Goal: Task Accomplishment & Management: Complete application form

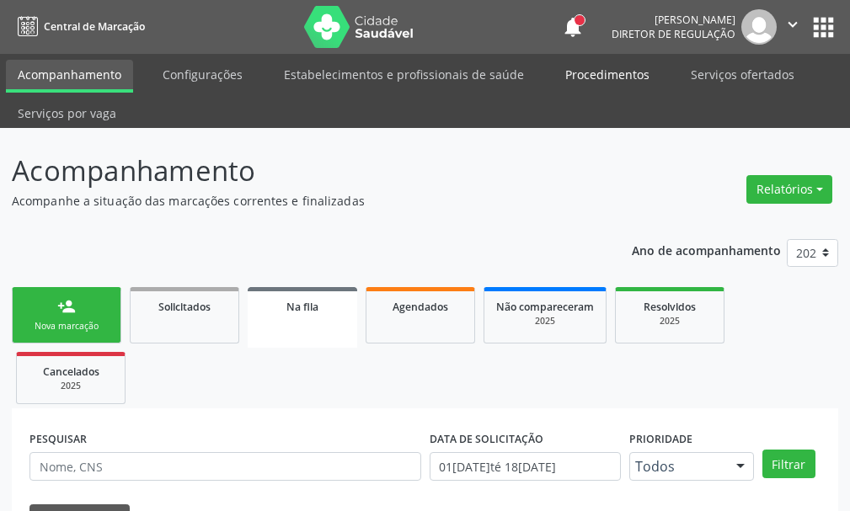
click at [562, 86] on link "Procedimentos" at bounding box center [608, 74] width 108 height 29
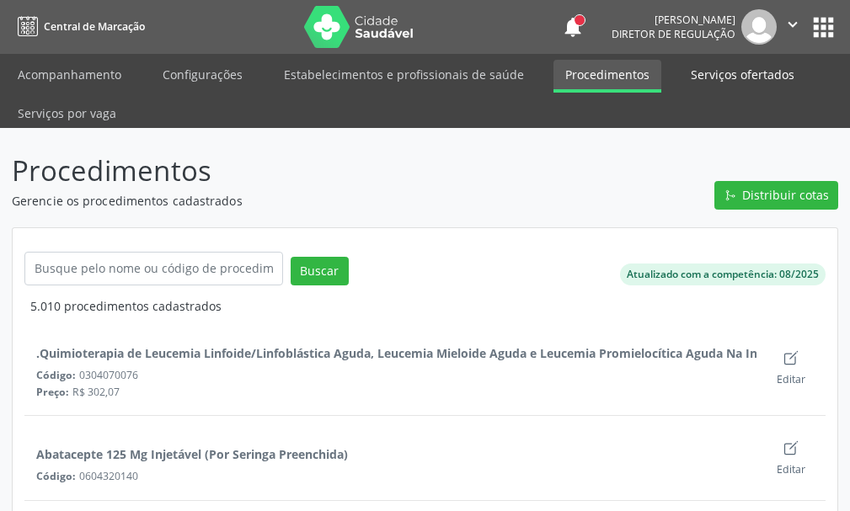
click at [725, 83] on link "Serviços ofertados" at bounding box center [742, 74] width 127 height 29
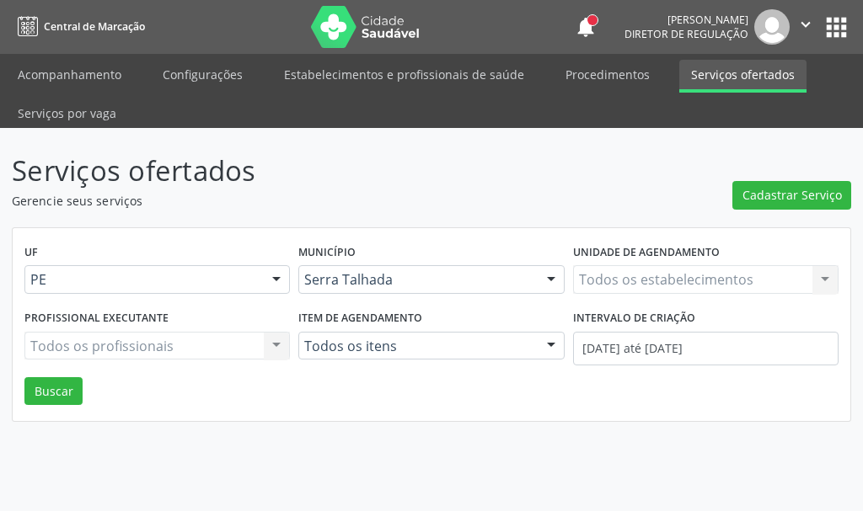
click at [623, 280] on div "Todos os estabelecimentos Todos os estabelecimentos Nenhum resultado encontrado…" at bounding box center [705, 279] width 265 height 29
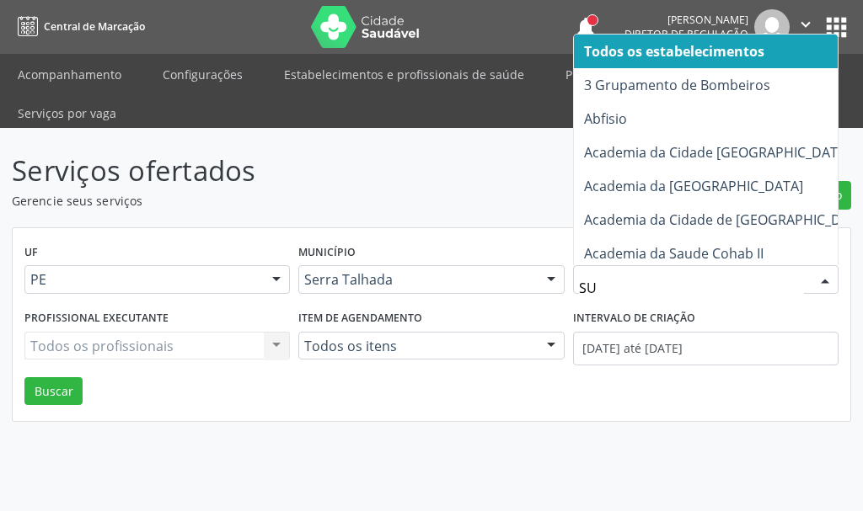
type input "SUS"
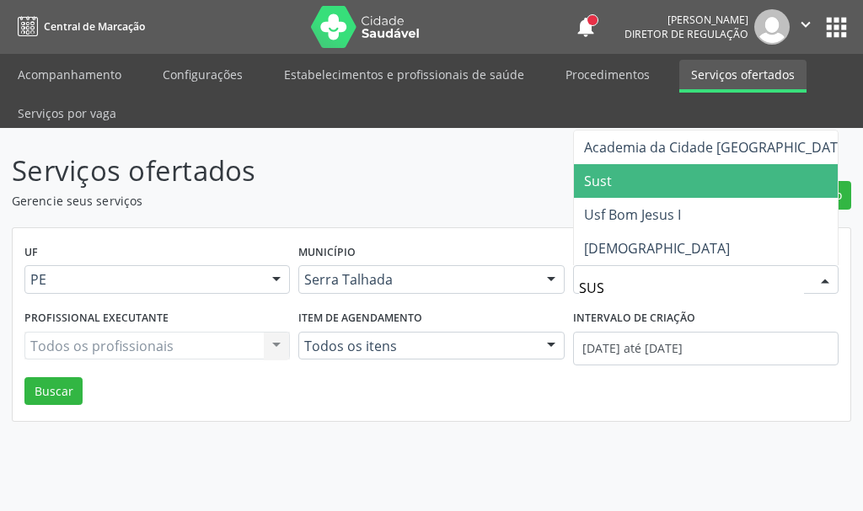
click at [619, 179] on span "Sust" at bounding box center [717, 181] width 286 height 34
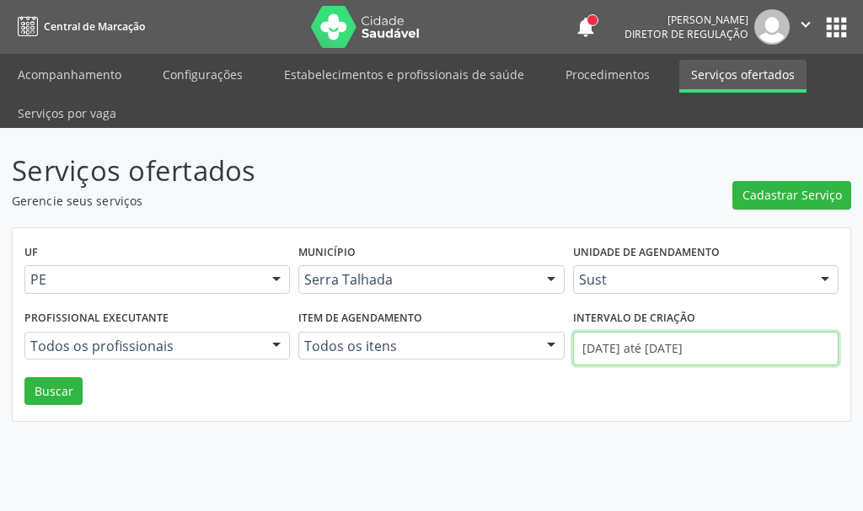
click at [684, 351] on input "[DATE] até [DATE]" at bounding box center [705, 349] width 265 height 34
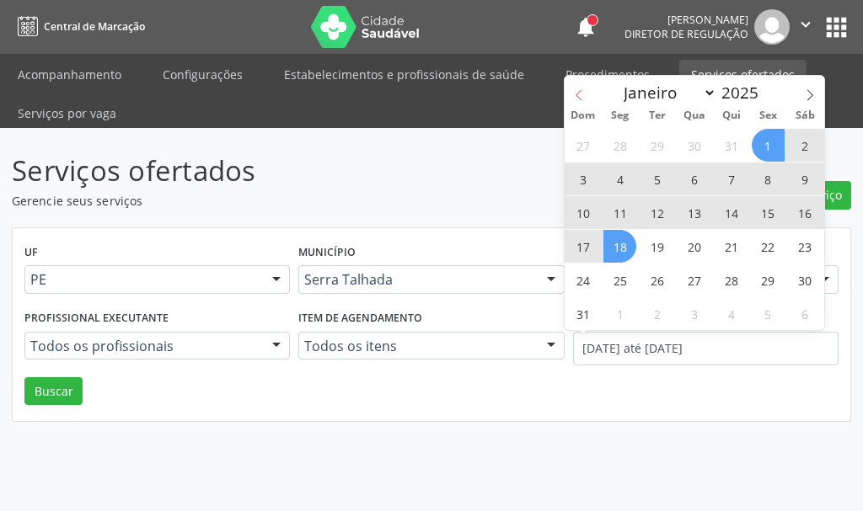
click at [579, 98] on icon at bounding box center [579, 95] width 12 height 12
select select "6"
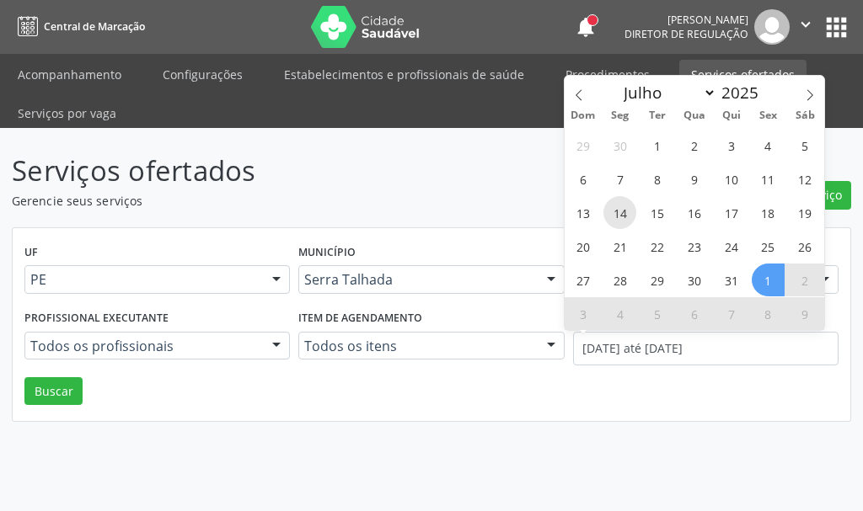
click at [607, 205] on span "14" at bounding box center [619, 212] width 33 height 33
type input "[DATE]"
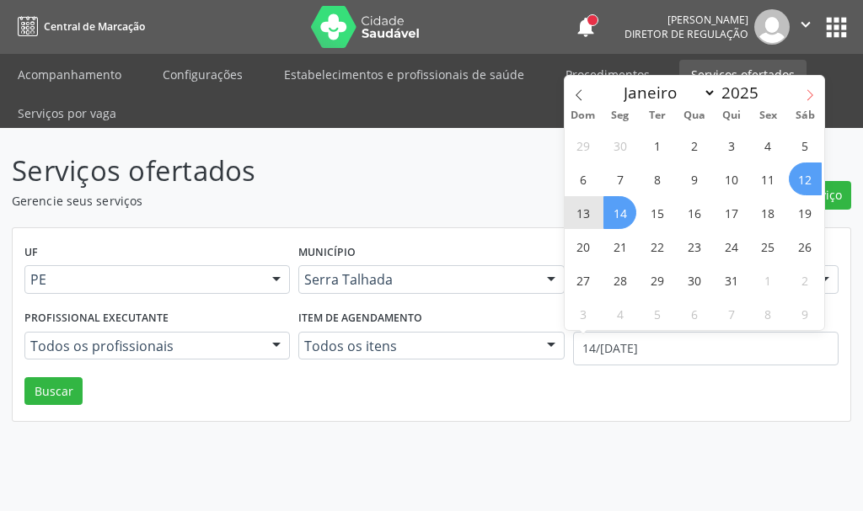
click at [808, 94] on icon at bounding box center [810, 95] width 12 height 12
select select "7"
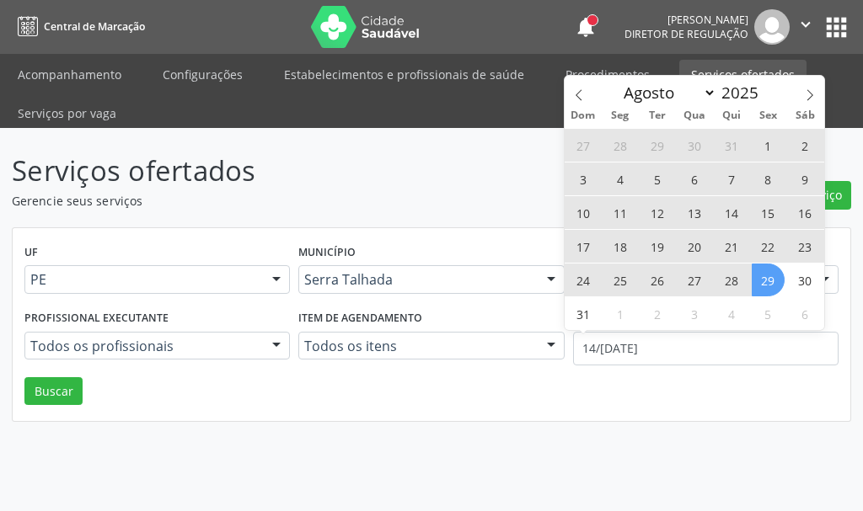
click at [773, 274] on span "29" at bounding box center [767, 280] width 33 height 33
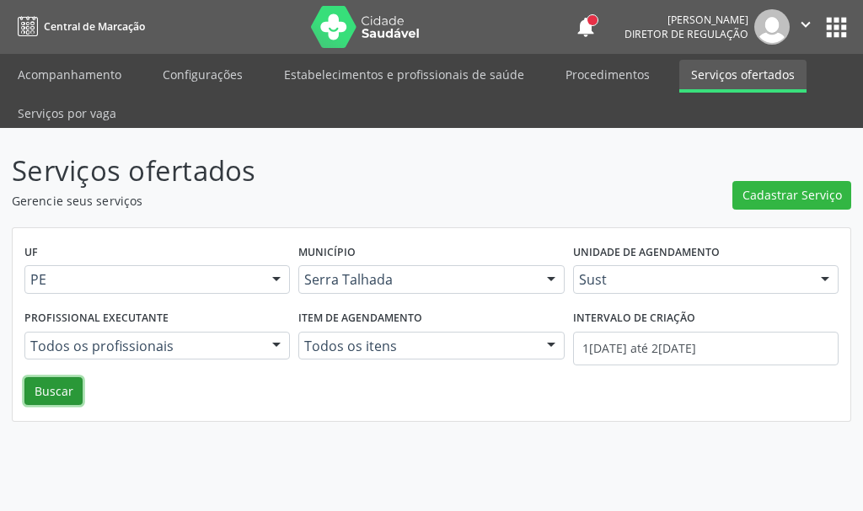
click at [64, 383] on button "Buscar" at bounding box center [53, 391] width 58 height 29
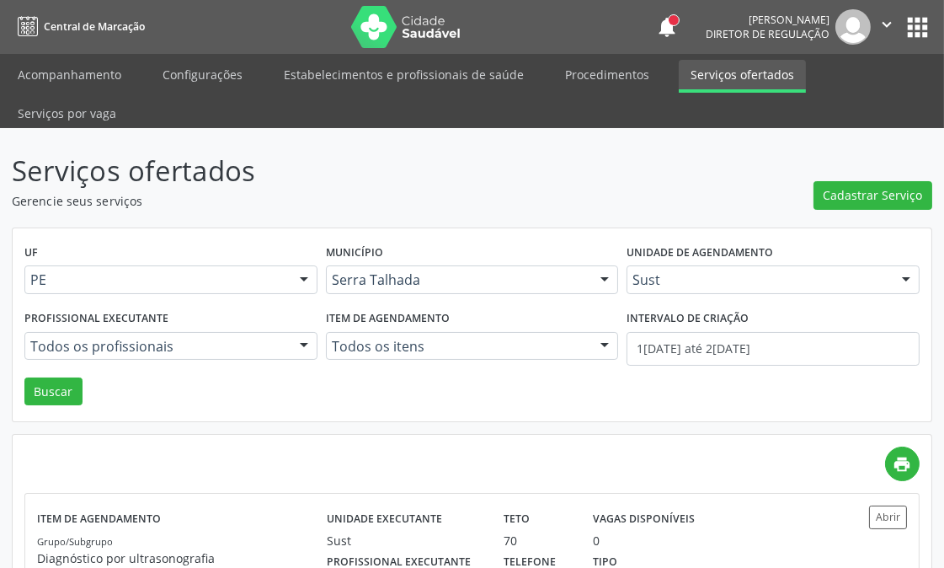
click at [618, 195] on p "Gerencie seus serviços" at bounding box center [334, 201] width 644 height 18
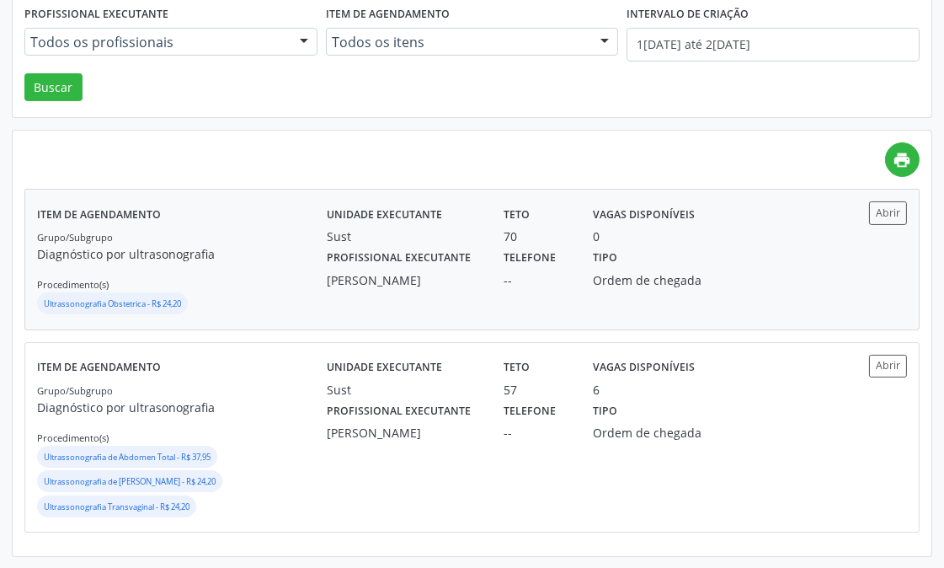
click at [365, 238] on div "Sust" at bounding box center [403, 236] width 153 height 18
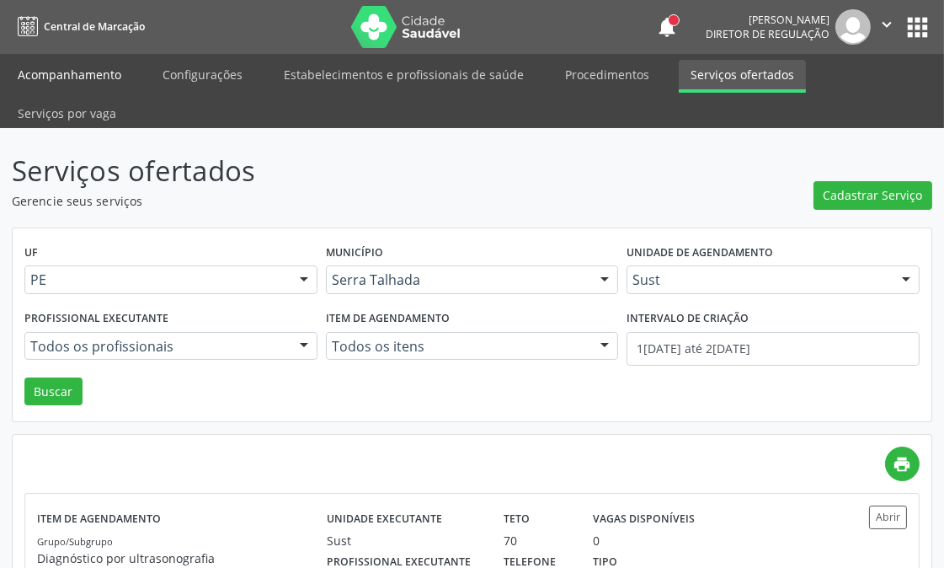
click at [95, 81] on link "Acompanhamento" at bounding box center [69, 74] width 127 height 29
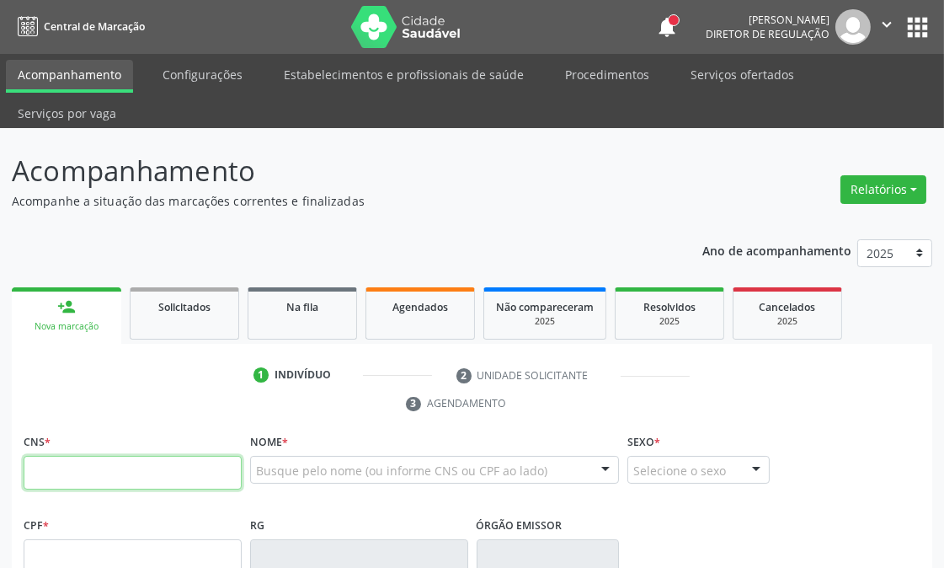
click at [66, 473] on input "text" at bounding box center [133, 473] width 218 height 34
type input "706 2075 8155 0062"
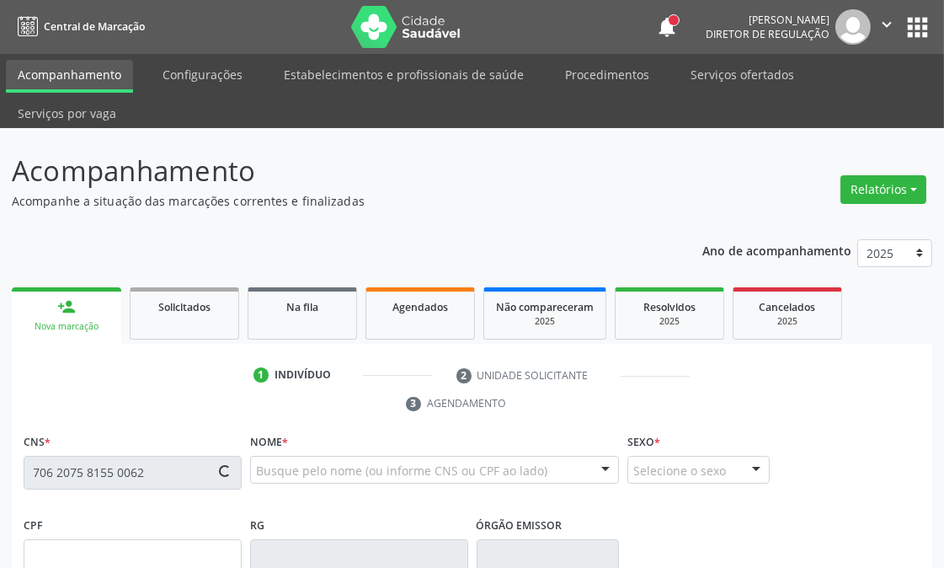
type input "136.115.984-70"
type input "10/06/2004"
type input "Joseane da Conceicao Martins"
type input "(87) 99999-9999"
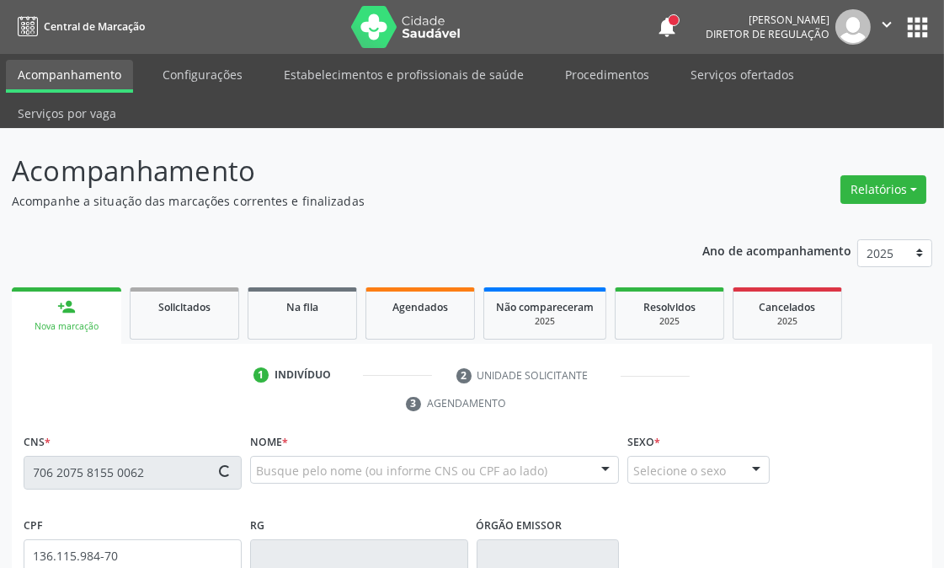
type input "142.741.844-63"
type input "S/N"
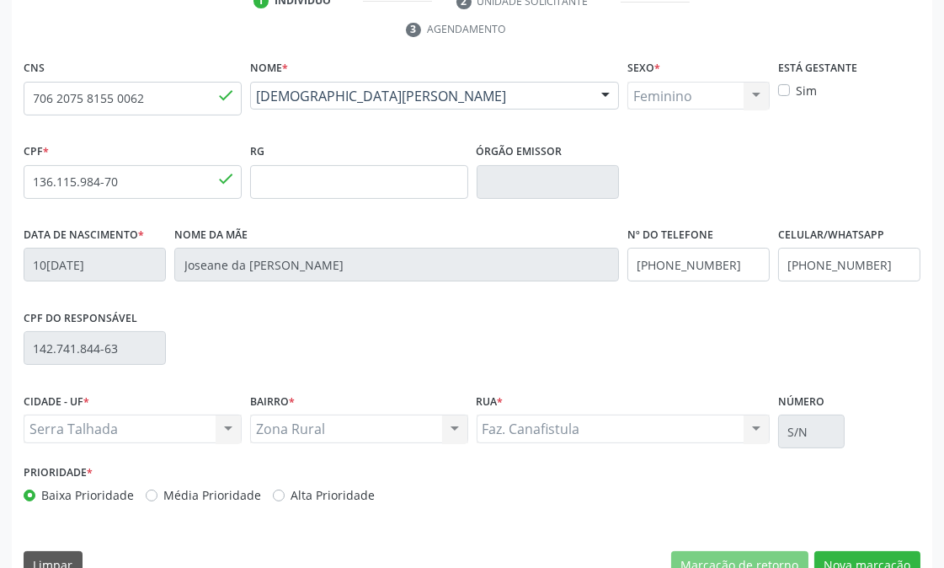
scroll to position [408, 0]
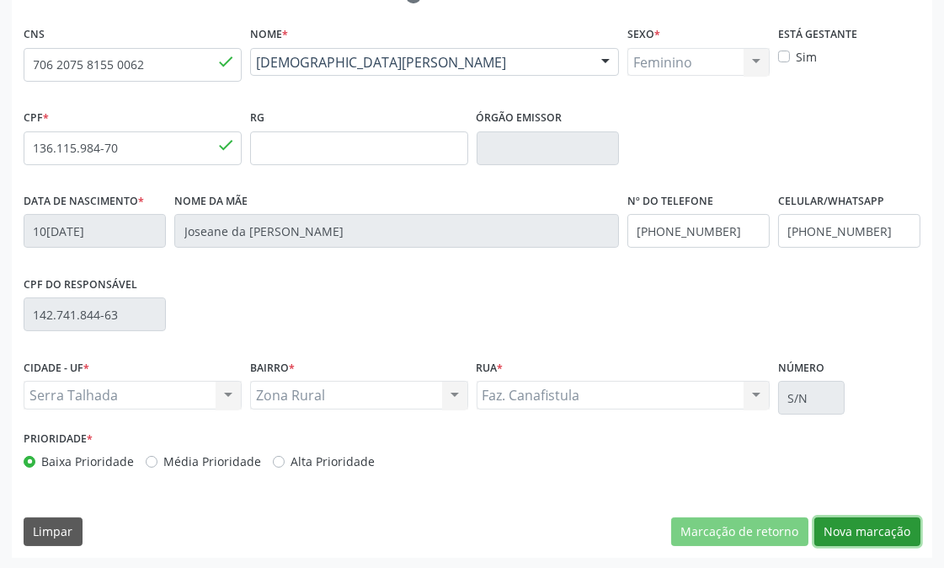
click at [849, 511] on button "Nova marcação" at bounding box center [868, 531] width 106 height 29
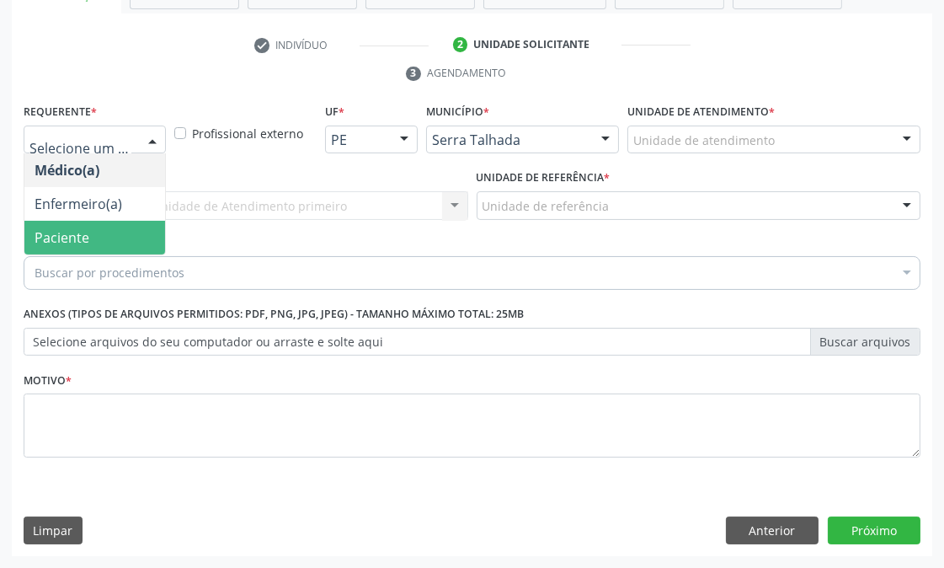
click at [76, 222] on span "Paciente" at bounding box center [94, 238] width 141 height 34
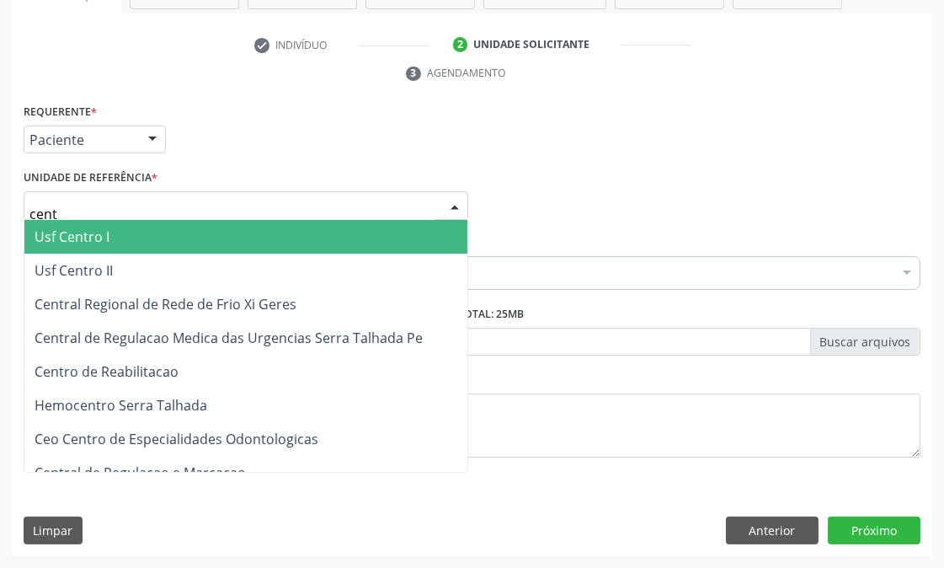
type input "centr"
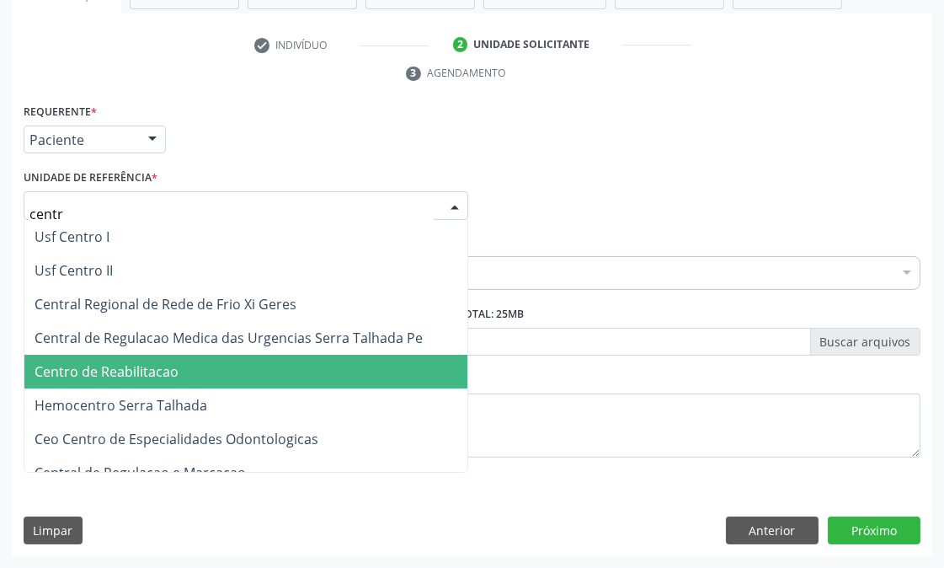
click at [129, 371] on span "Centro de Reabilitacao" at bounding box center [107, 371] width 144 height 19
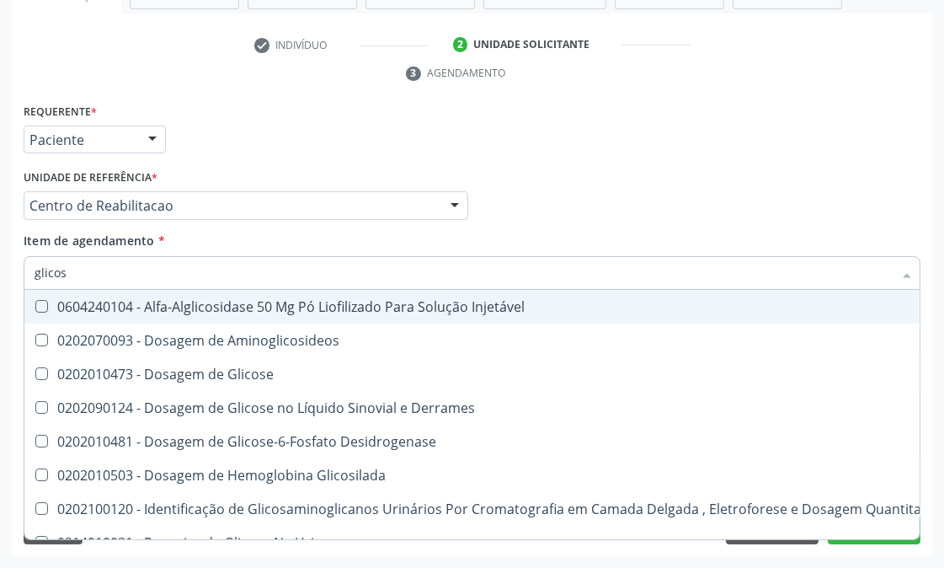
type input "glicose"
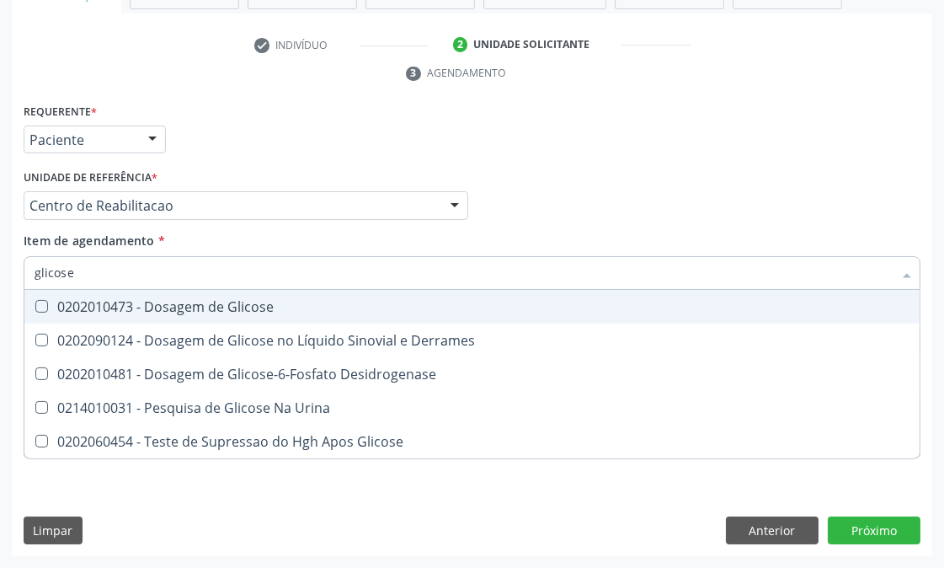
click at [120, 300] on div "0202010473 - Dosagem de Glicose" at bounding box center [472, 306] width 875 height 13
checkbox Glicose "true"
click at [97, 272] on input "glicose" at bounding box center [464, 273] width 858 height 34
type input "rh"
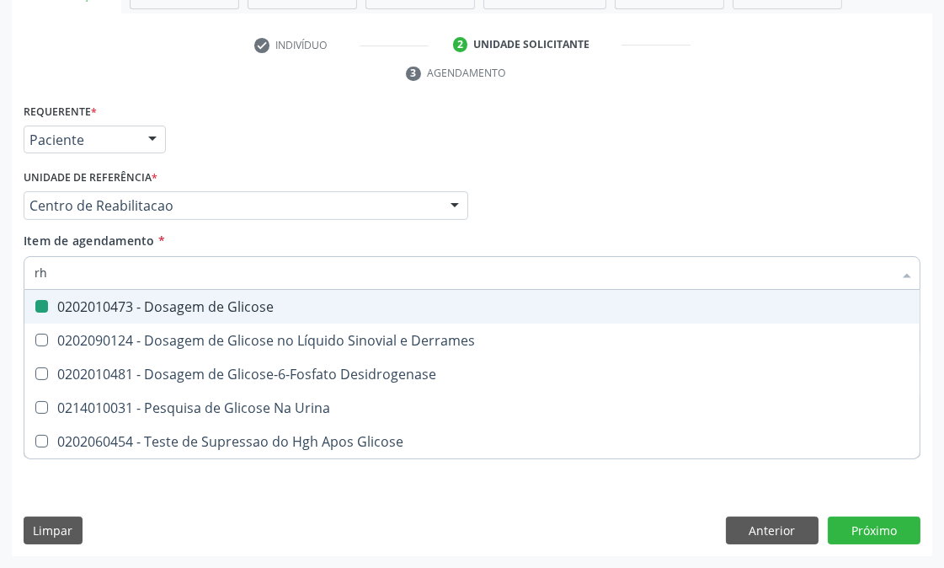
checkbox Glicose "false"
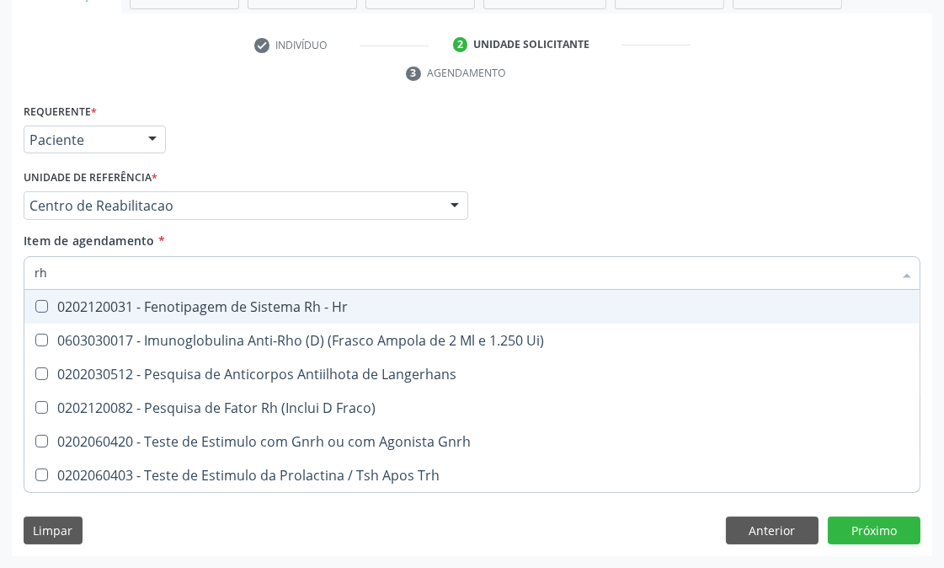
drag, startPoint x: 62, startPoint y: 271, endPoint x: 0, endPoint y: 265, distance: 62.6
click at [0, 265] on div "Acompanhamento Acompanhe a situação das marcações correntes e finalizadas Relat…" at bounding box center [472, 183] width 944 height 770
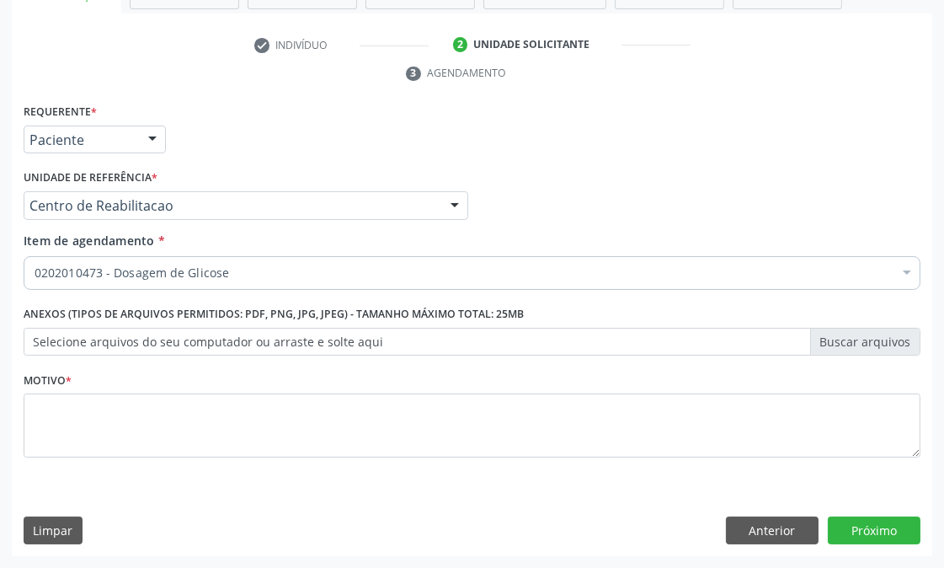
checkbox Glicose "true"
click at [132, 262] on div "0202010473 - Dosagem de Glicose" at bounding box center [472, 273] width 897 height 34
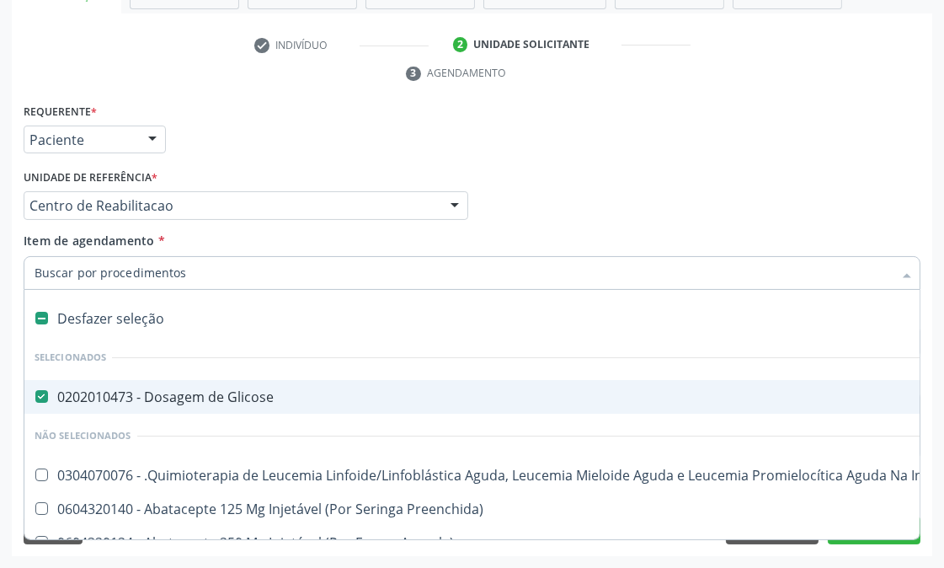
paste input "0202120023"
type input "0202120023"
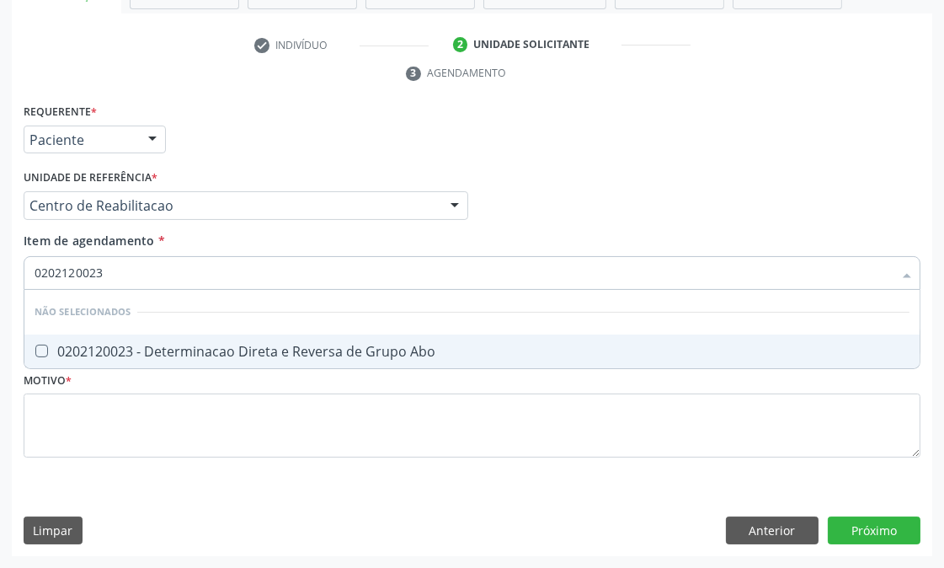
click at [129, 345] on div "0202120023 - Determinacao Direta e Reversa de Grupo Abo" at bounding box center [472, 351] width 875 height 13
checkbox Abo "true"
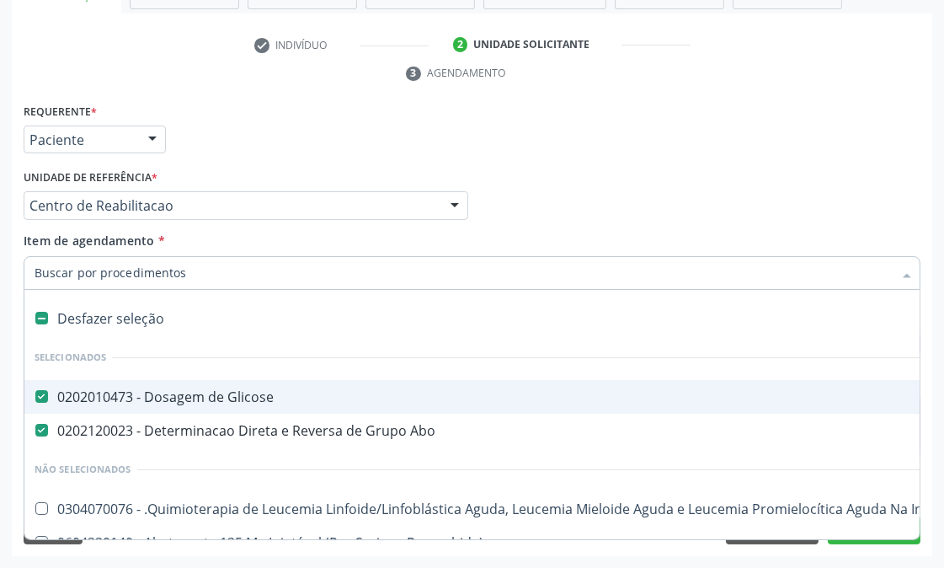
paste input "0202120082"
type input "0202120082"
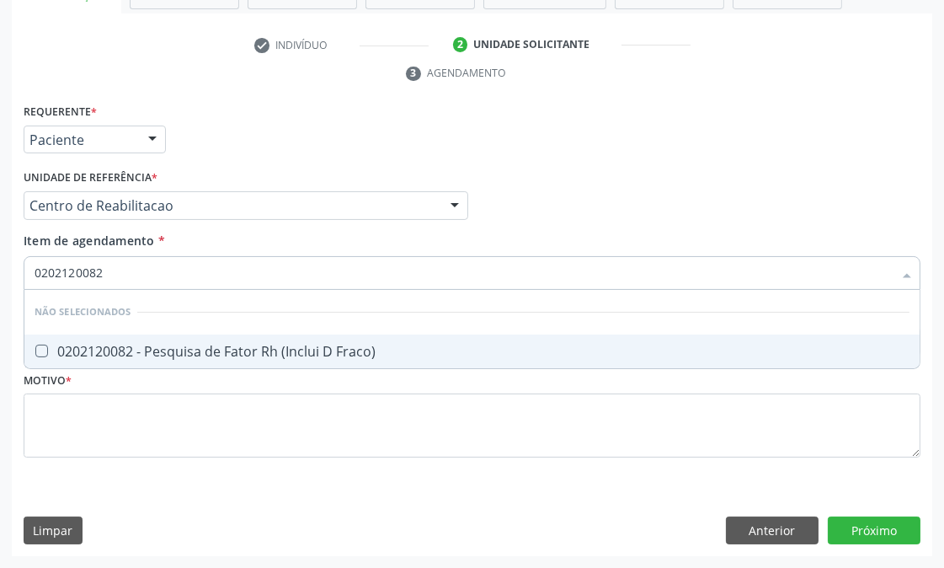
click at [110, 345] on div "0202120082 - Pesquisa de Fator Rh (Inclui D Fraco)" at bounding box center [472, 351] width 875 height 13
checkbox Fraco\) "true"
drag, startPoint x: 122, startPoint y: 263, endPoint x: 0, endPoint y: 275, distance: 122.8
click at [0, 275] on div "Acompanhamento Acompanhe a situação das marcações correntes e finalizadas Relat…" at bounding box center [472, 183] width 944 height 770
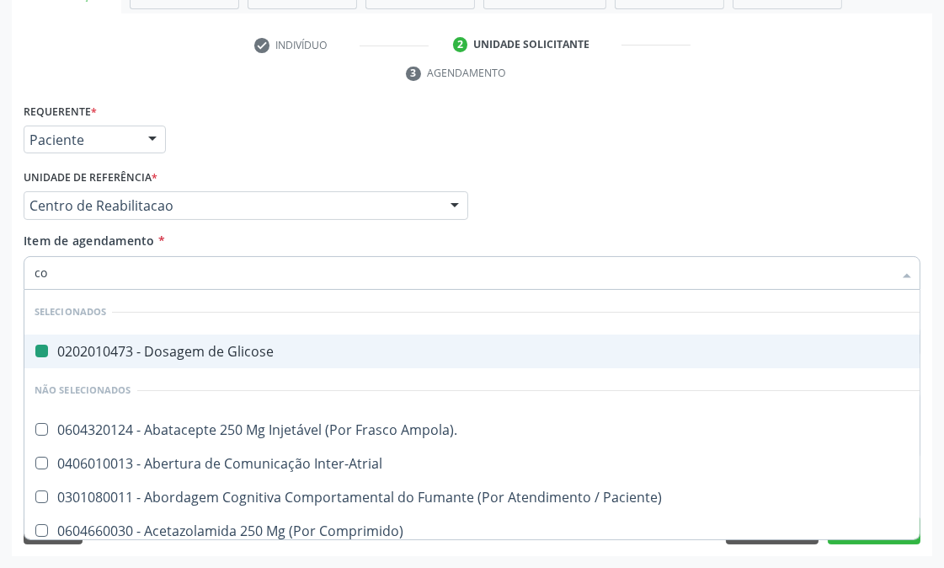
type input "coo"
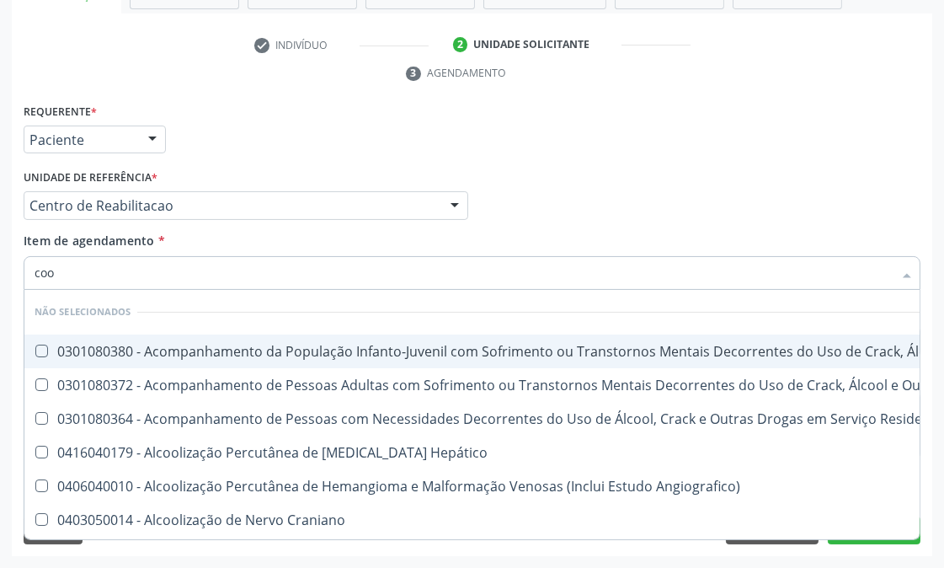
checkbox \(Uai\)\ "false"
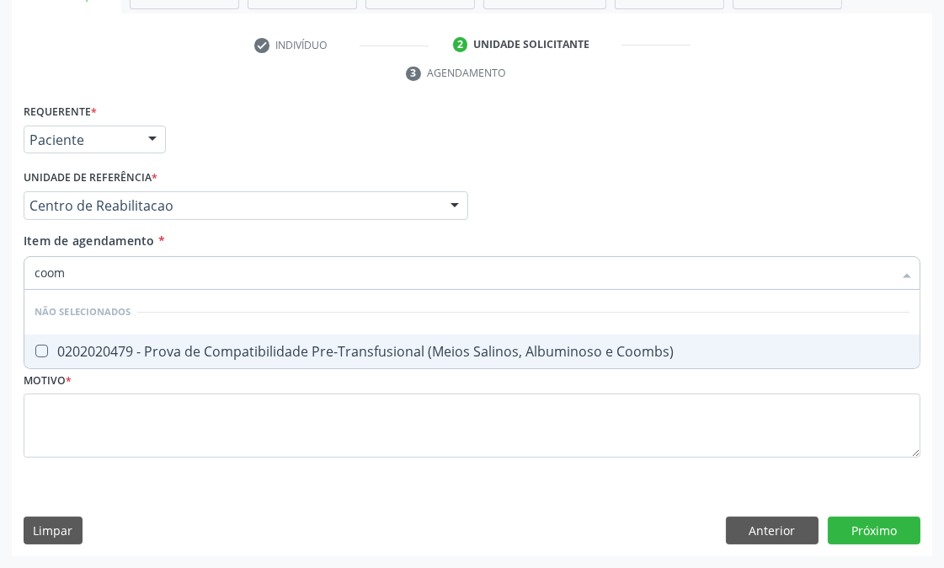
type input "coomb"
drag, startPoint x: 111, startPoint y: 276, endPoint x: 0, endPoint y: 282, distance: 111.4
click at [0, 282] on div "Acompanhamento Acompanhe a situação das marcações correntes e finalizadas Relat…" at bounding box center [472, 183] width 944 height 770
checkbox Coombs\) "true"
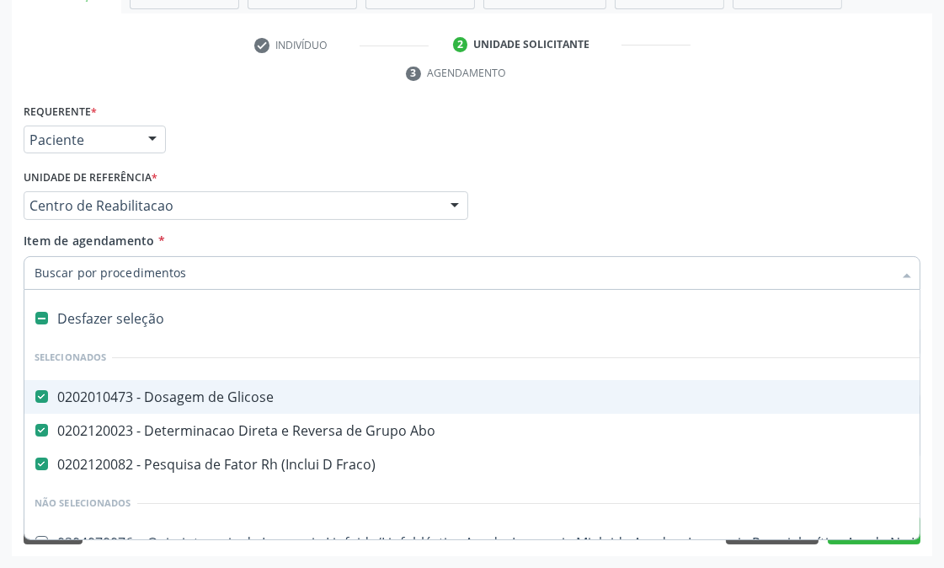
paste input "0202020478"
type input "0202020478"
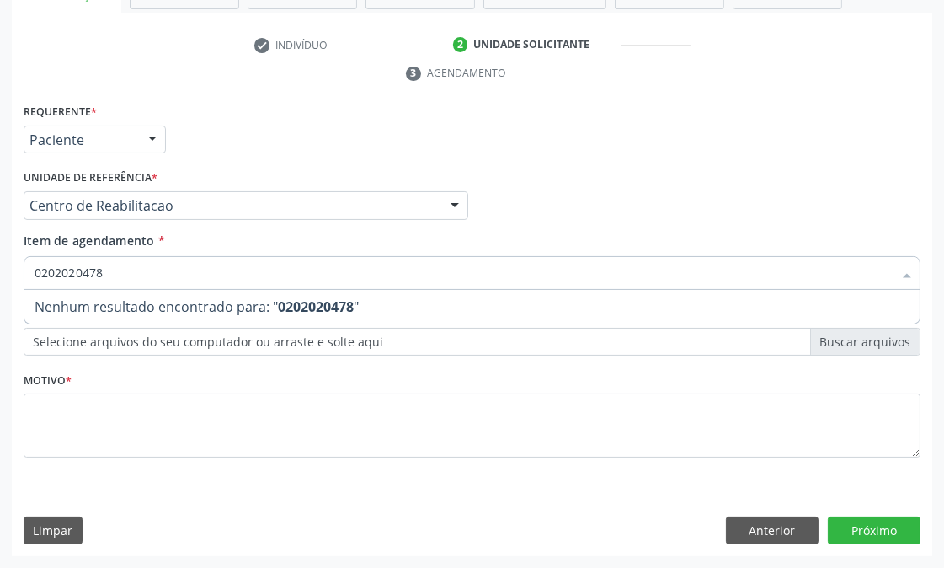
drag, startPoint x: 153, startPoint y: 270, endPoint x: 0, endPoint y: 270, distance: 153.3
click at [0, 270] on div "Acompanhamento Acompanhe a situação das marcações correntes e finalizadas Relat…" at bounding box center [472, 183] width 944 height 770
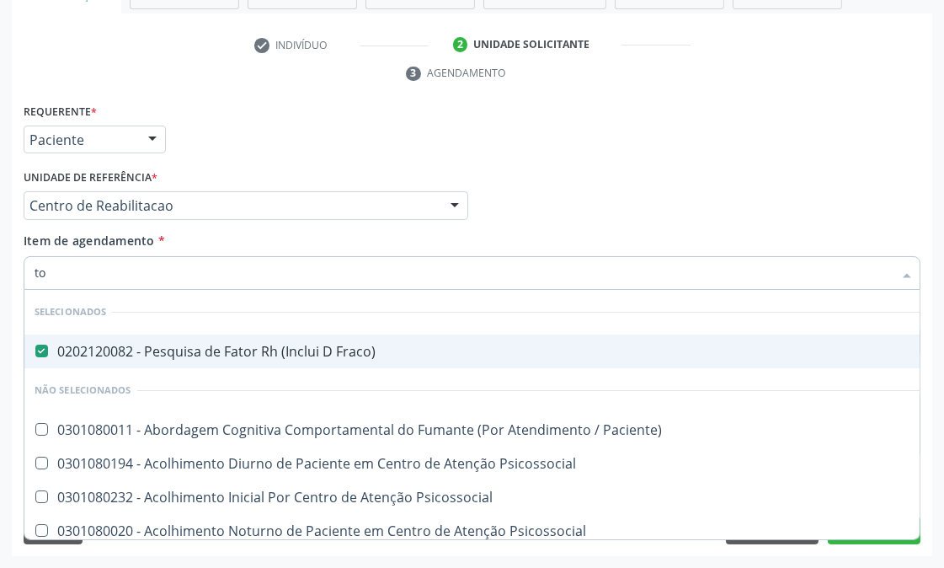
type input "tox"
checkbox Fraco\) "false"
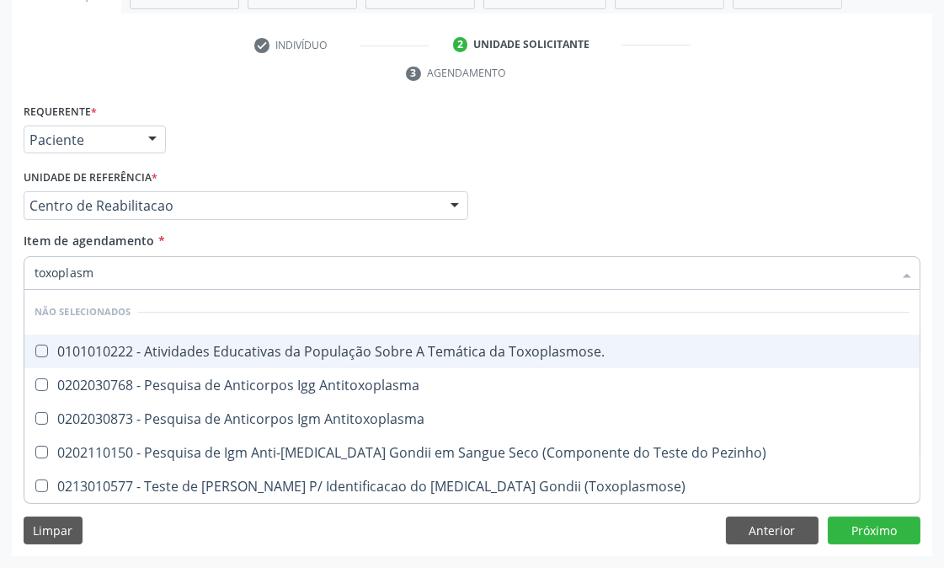
type input "toxoplasmo"
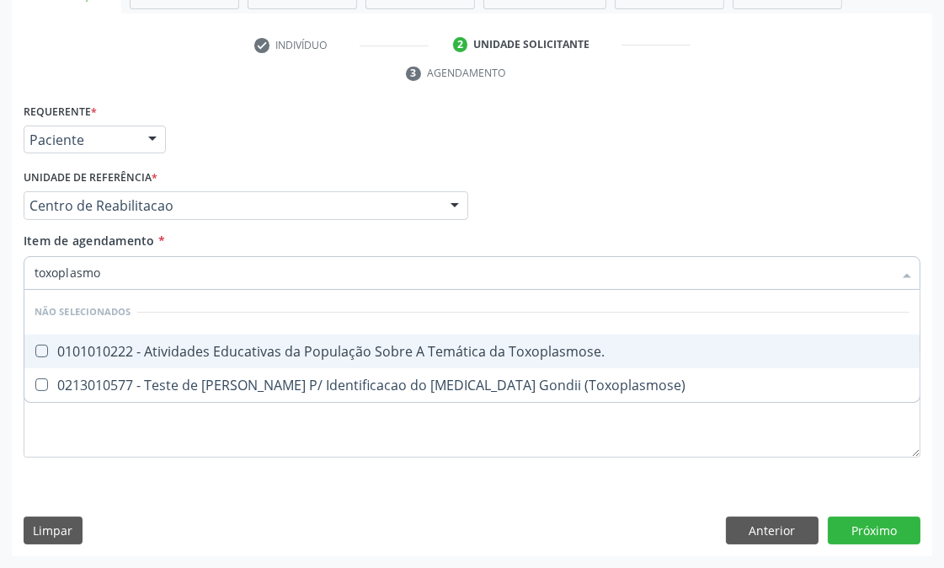
drag, startPoint x: 124, startPoint y: 281, endPoint x: 0, endPoint y: 281, distance: 123.8
click at [0, 281] on div "Acompanhamento Acompanhe a situação das marcações correntes e finalizadas Relat…" at bounding box center [472, 183] width 944 height 770
checkbox Toxoplasmose\ "true"
checkbox \(Toxoplasmose\) "true"
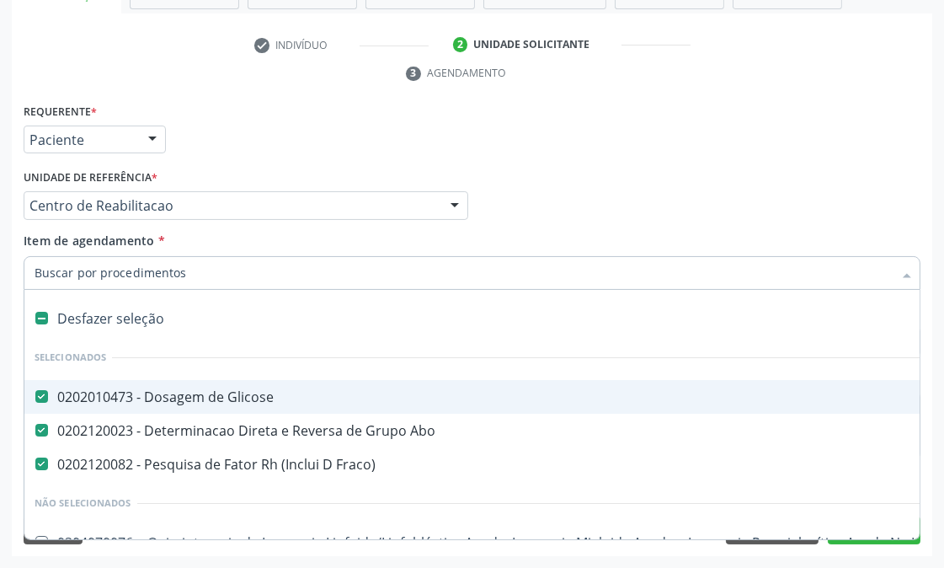
paste input "0202030768"
type input "0202030768"
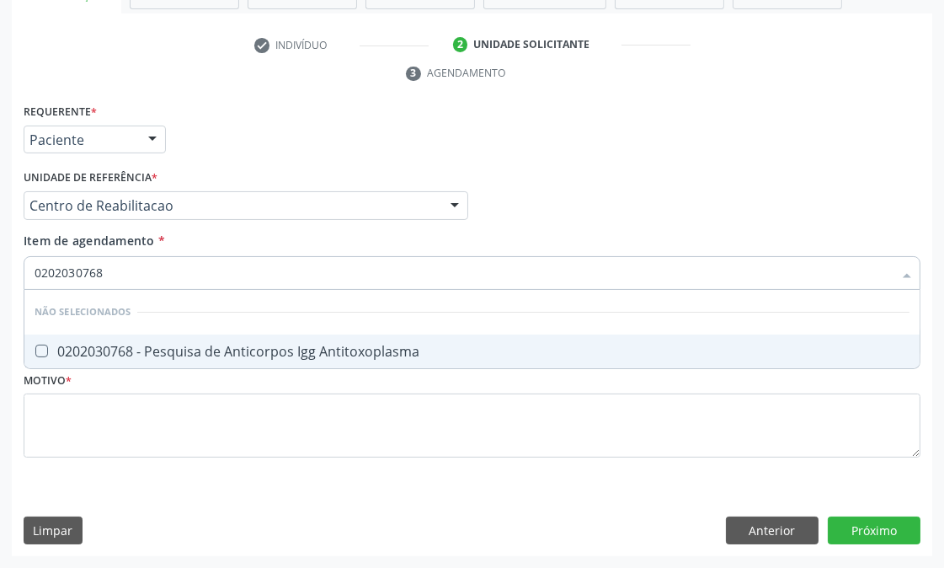
click at [123, 350] on div "0202030768 - Pesquisa de Anticorpos Igg Antitoxoplasma" at bounding box center [472, 351] width 875 height 13
checkbox Antitoxoplasma "true"
drag, startPoint x: 115, startPoint y: 274, endPoint x: 0, endPoint y: 276, distance: 114.6
click at [0, 276] on div "Acompanhamento Acompanhe a situação das marcações correntes e finalizadas Relat…" at bounding box center [472, 183] width 944 height 770
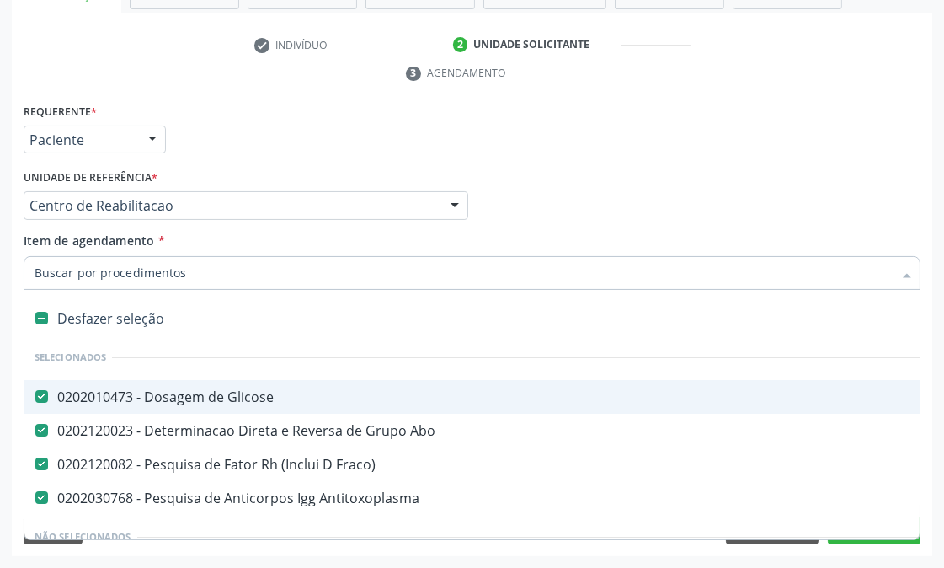
paste input "0202030873"
type input "0202030873"
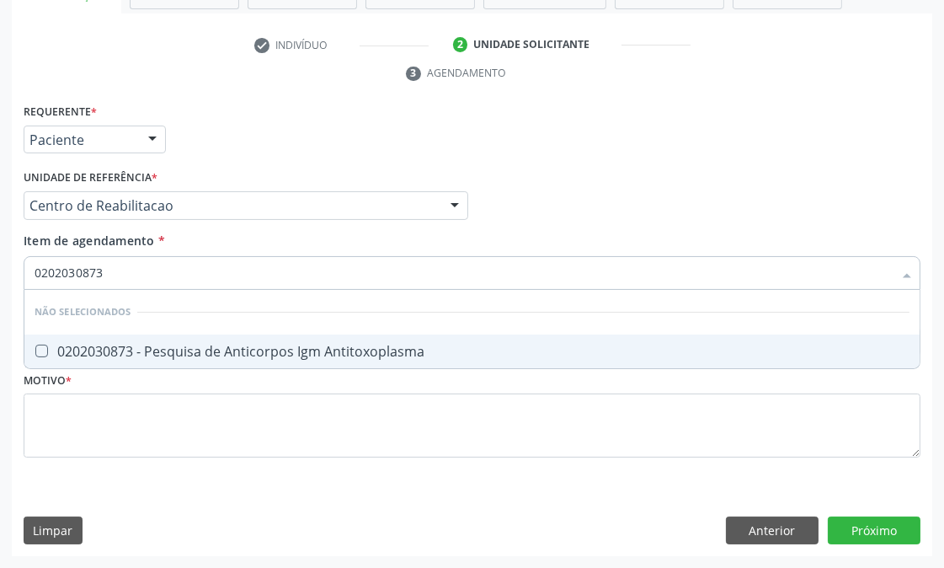
click at [120, 348] on div "0202030873 - Pesquisa de Anticorpos Igm Antitoxoplasma" at bounding box center [472, 351] width 875 height 13
checkbox Antitoxoplasma "true"
drag, startPoint x: 108, startPoint y: 273, endPoint x: 0, endPoint y: 255, distance: 109.3
click at [0, 255] on div "Acompanhamento Acompanhe a situação das marcações correntes e finalizadas Relat…" at bounding box center [472, 183] width 944 height 770
type input "ci"
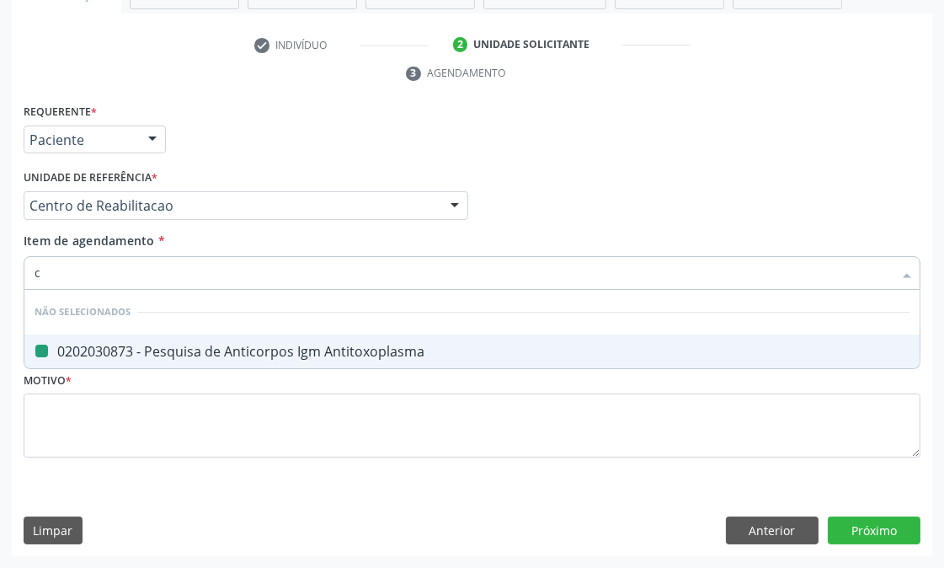
checkbox Antitoxoplasma "false"
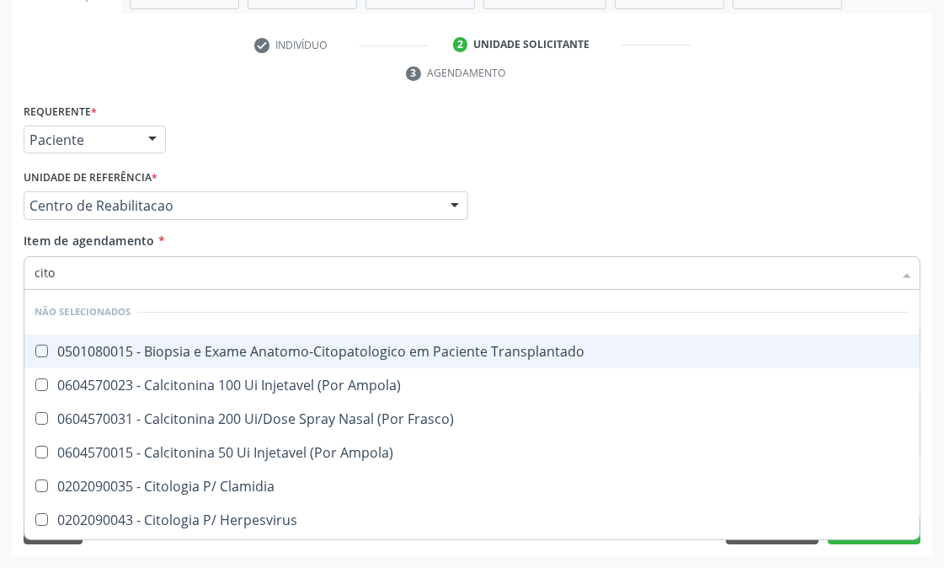
type input "citom"
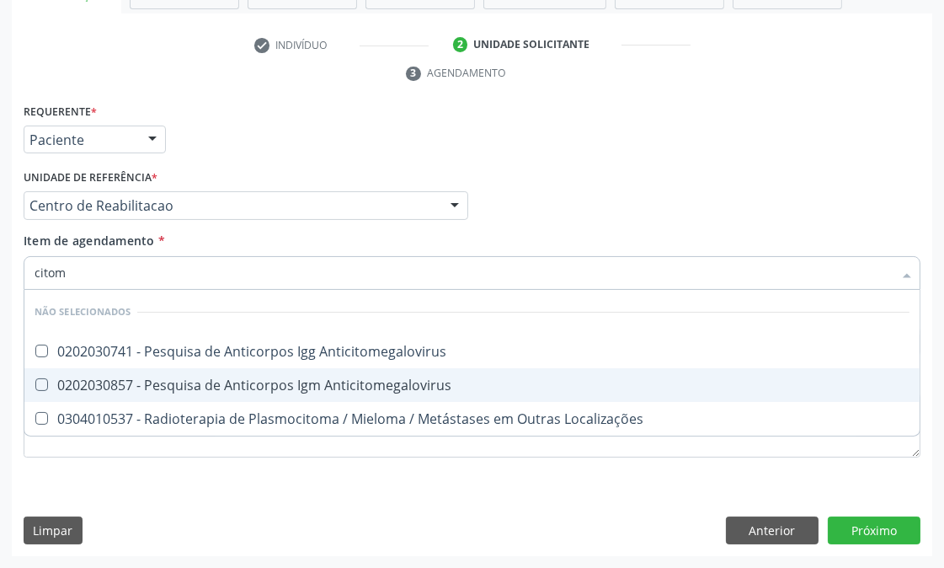
click at [79, 372] on span "0202030857 - Pesquisa de Anticorpos Igm Anticitomegalovirus" at bounding box center [472, 385] width 896 height 34
checkbox Anticitomegalovirus "true"
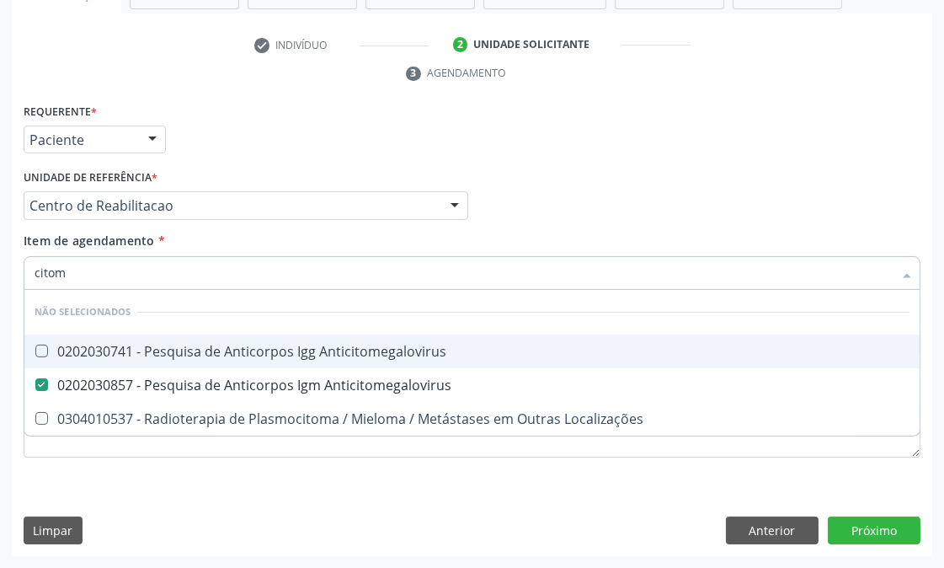
click at [63, 345] on div "0202030741 - Pesquisa de Anticorpos Igg Anticitomegalovirus" at bounding box center [472, 351] width 875 height 13
checkbox Anticitomegalovirus "true"
drag, startPoint x: 78, startPoint y: 276, endPoint x: 0, endPoint y: 274, distance: 77.5
click at [0, 274] on div "Acompanhamento Acompanhe a situação das marcações correntes e finalizadas Relat…" at bounding box center [472, 183] width 944 height 770
type input "rub"
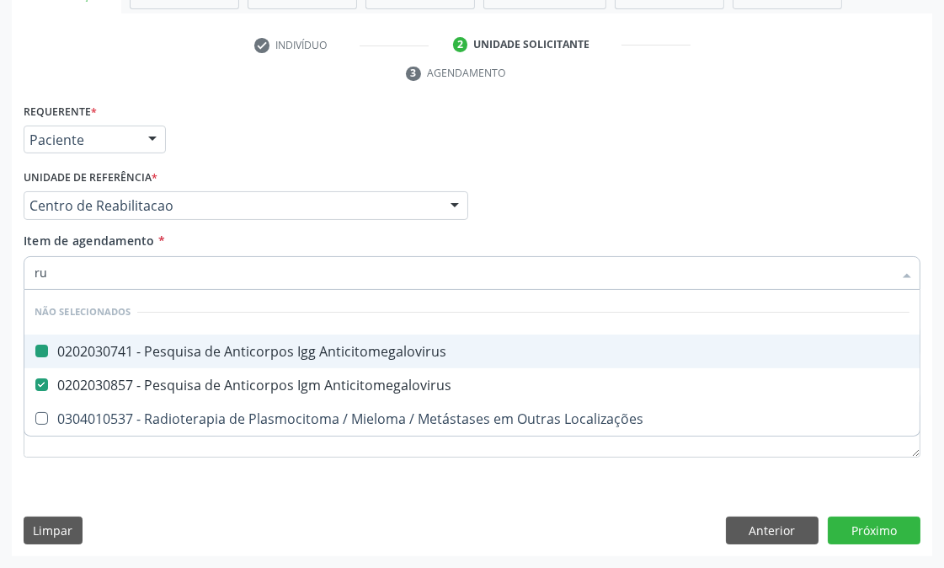
checkbox Anticitomegalovirus "false"
checkbox Localizações "false"
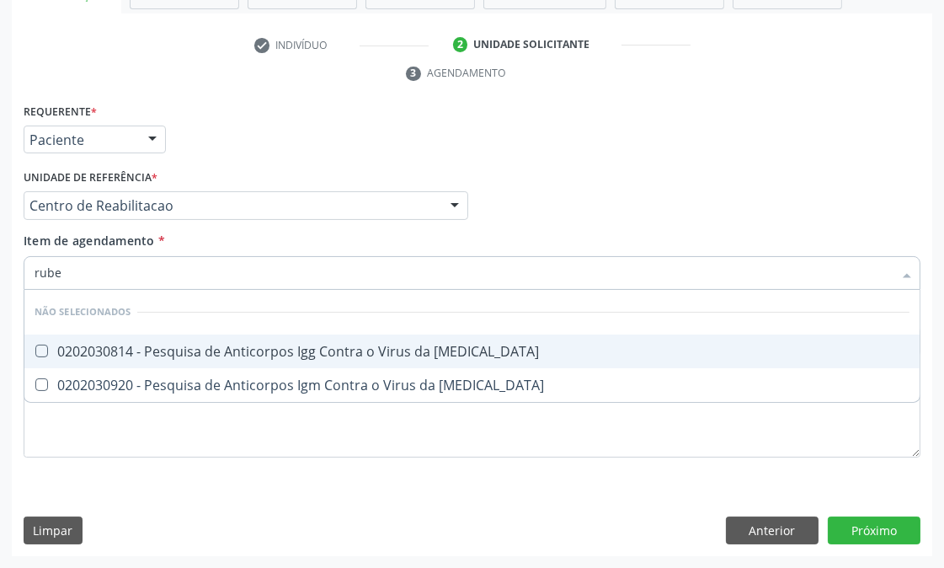
type input "rubeo"
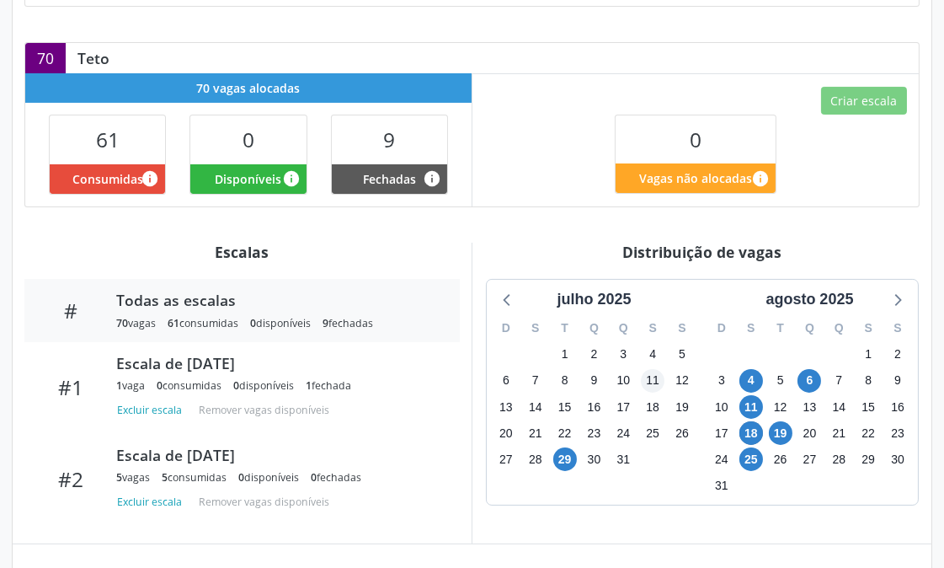
scroll to position [536, 0]
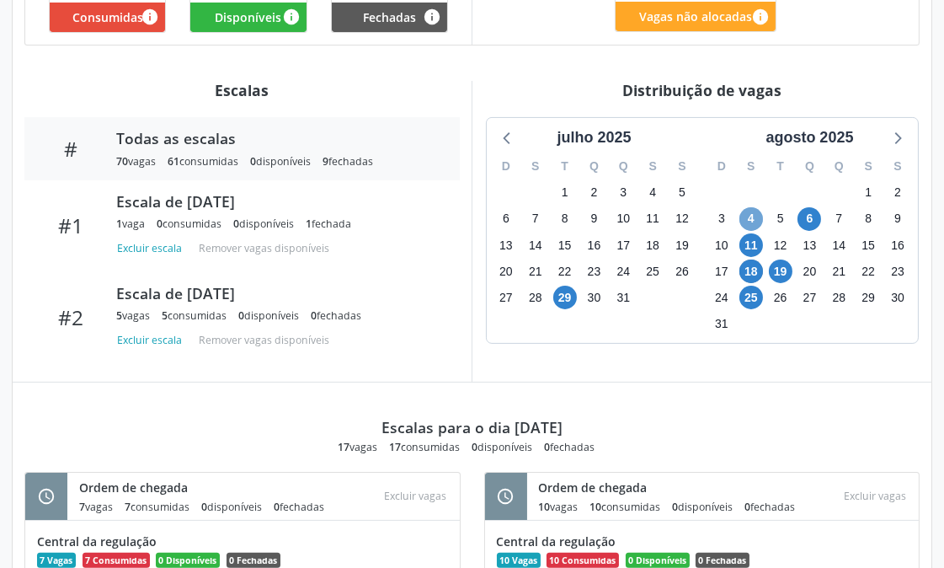
click at [751, 215] on span "4" at bounding box center [752, 219] width 24 height 24
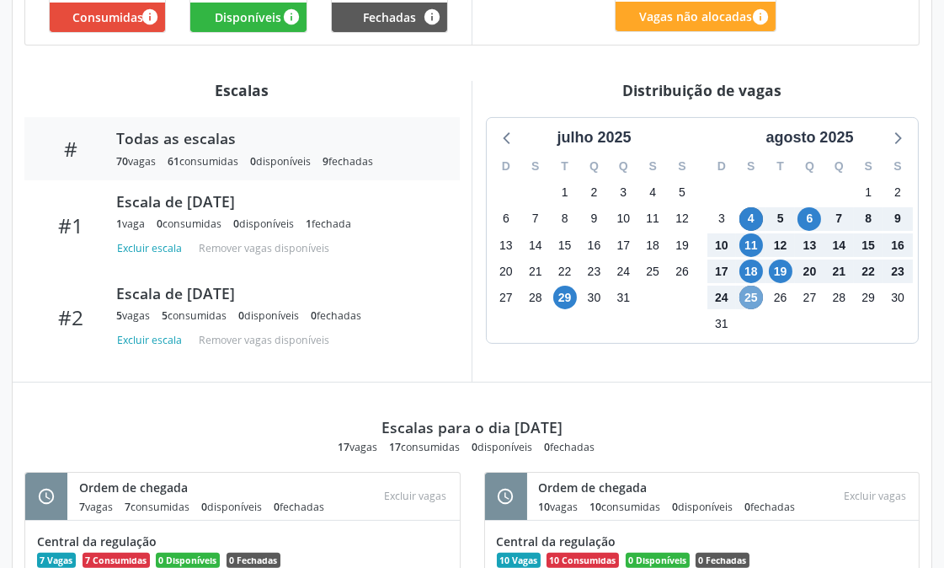
click at [755, 295] on span "25" at bounding box center [752, 298] width 24 height 24
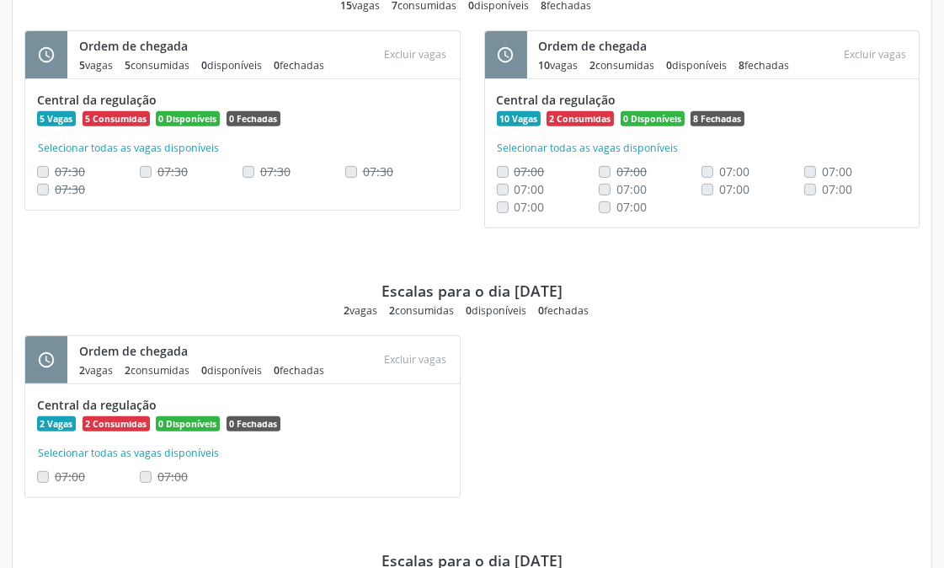
scroll to position [696, 0]
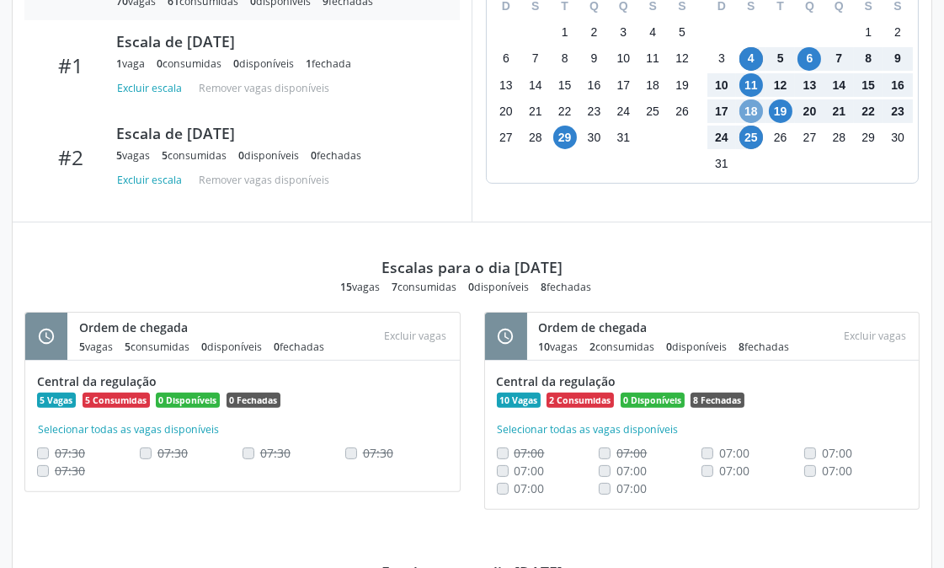
click at [752, 104] on span "18" at bounding box center [752, 111] width 24 height 24
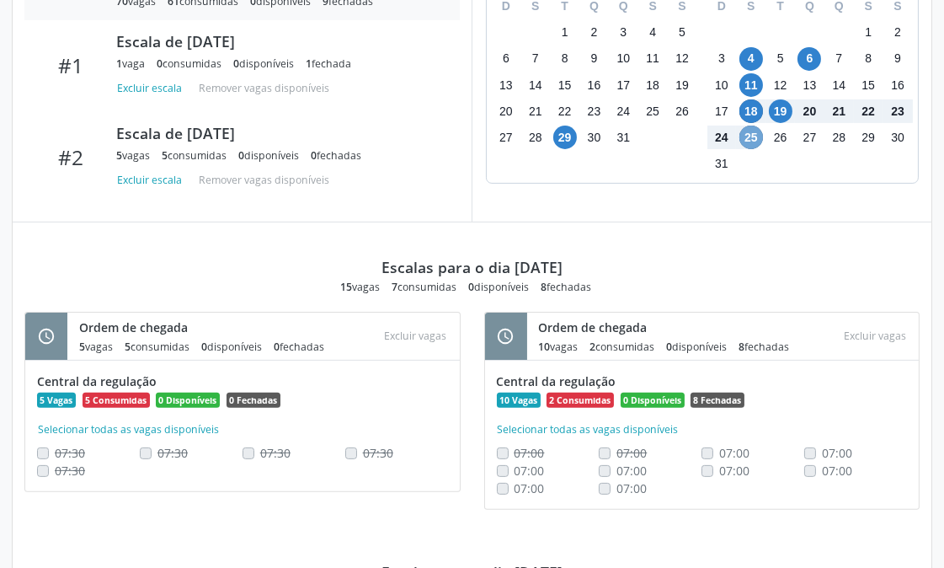
click at [760, 136] on span "25" at bounding box center [752, 138] width 24 height 24
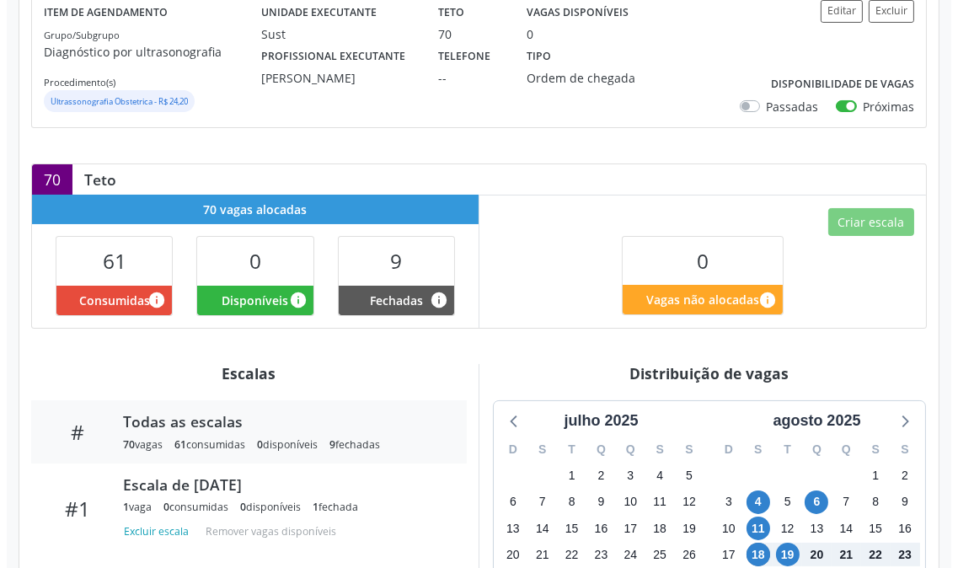
scroll to position [0, 0]
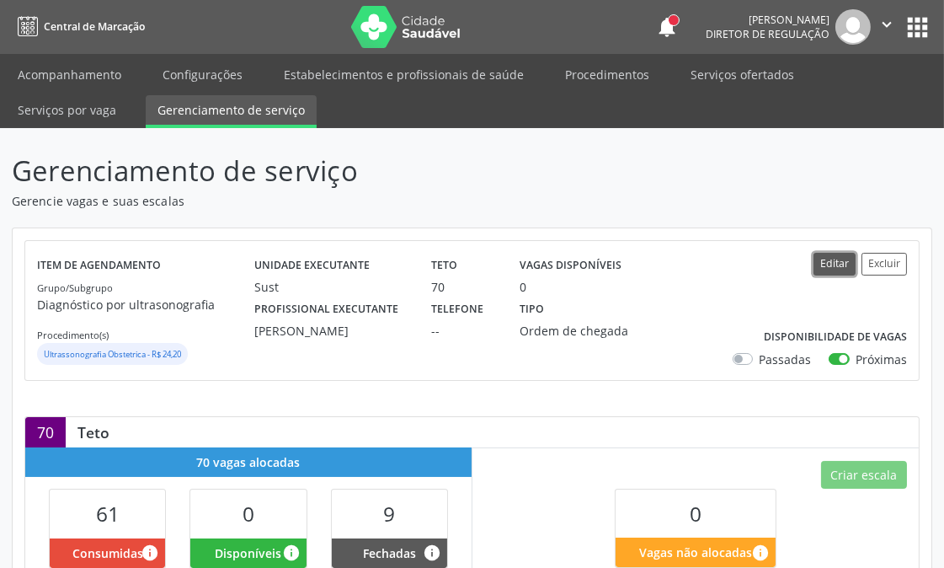
click at [820, 264] on button "Editar" at bounding box center [835, 264] width 42 height 23
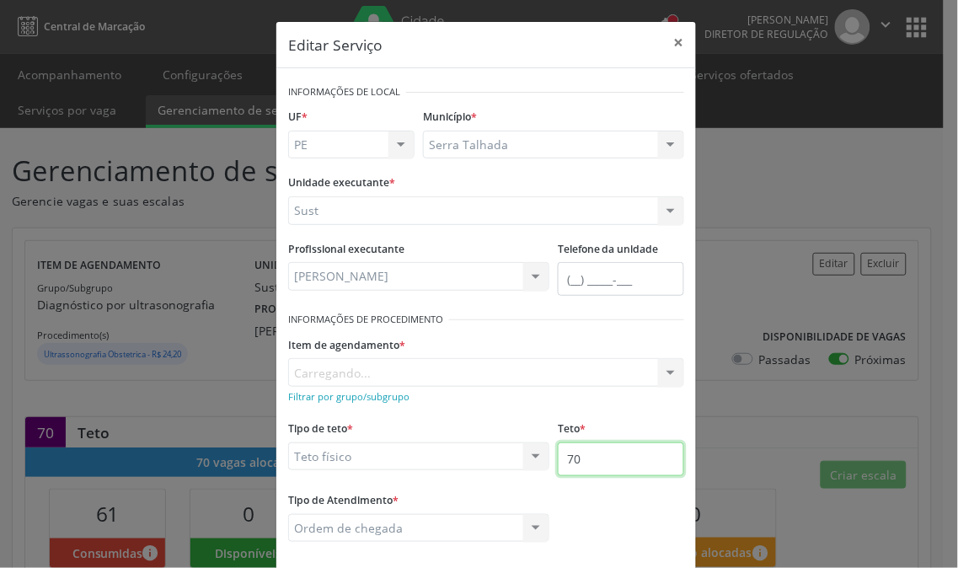
click at [605, 451] on input "70" at bounding box center [621, 459] width 126 height 34
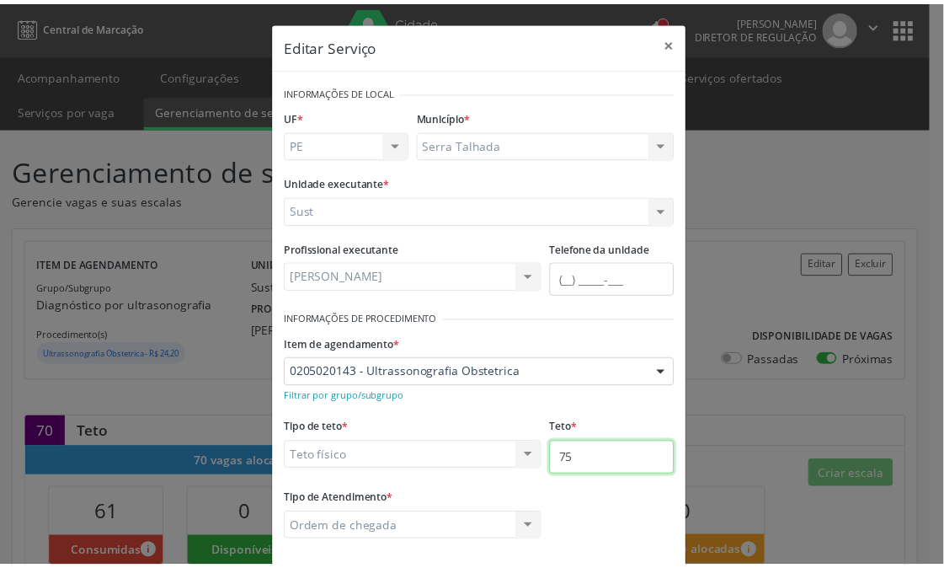
scroll to position [83, 0]
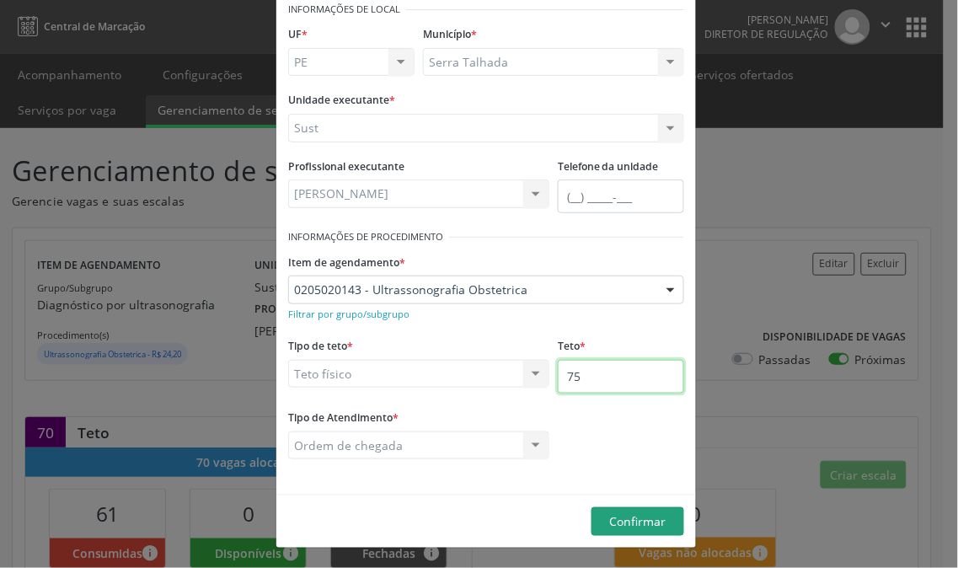
type input "75"
click at [610, 523] on span "Confirmar" at bounding box center [638, 521] width 56 height 16
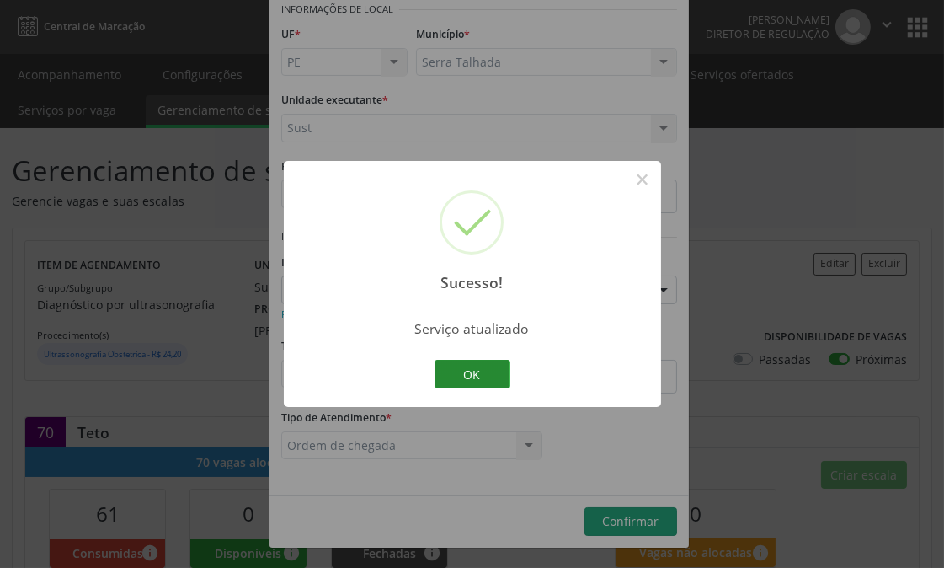
click at [497, 360] on button "OK" at bounding box center [473, 374] width 76 height 29
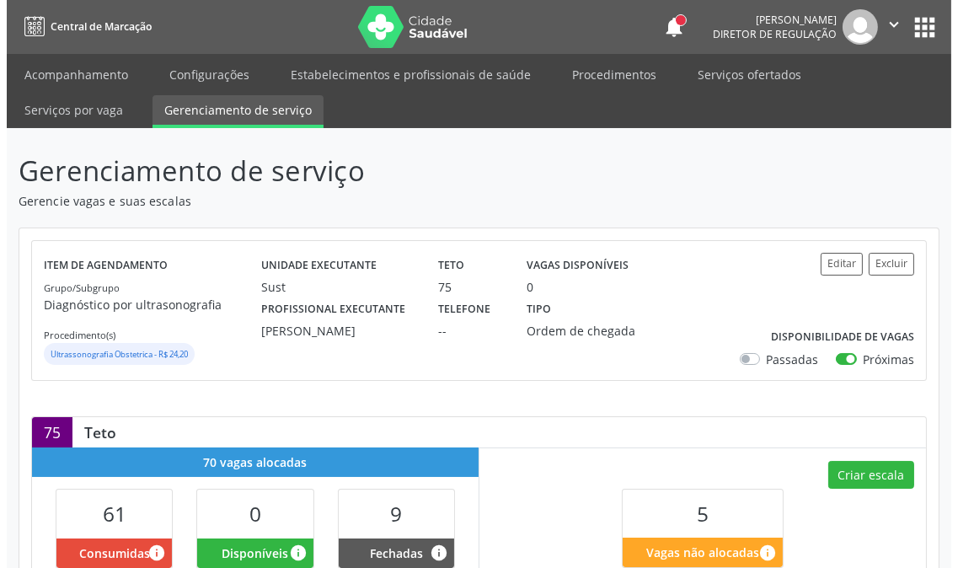
scroll to position [308, 0]
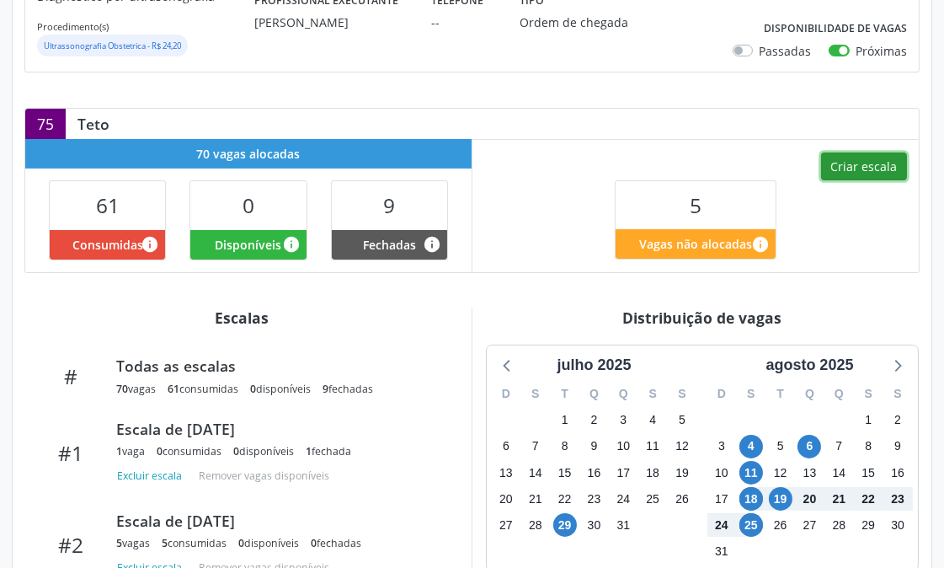
click at [835, 170] on button "Criar escala" at bounding box center [864, 166] width 86 height 29
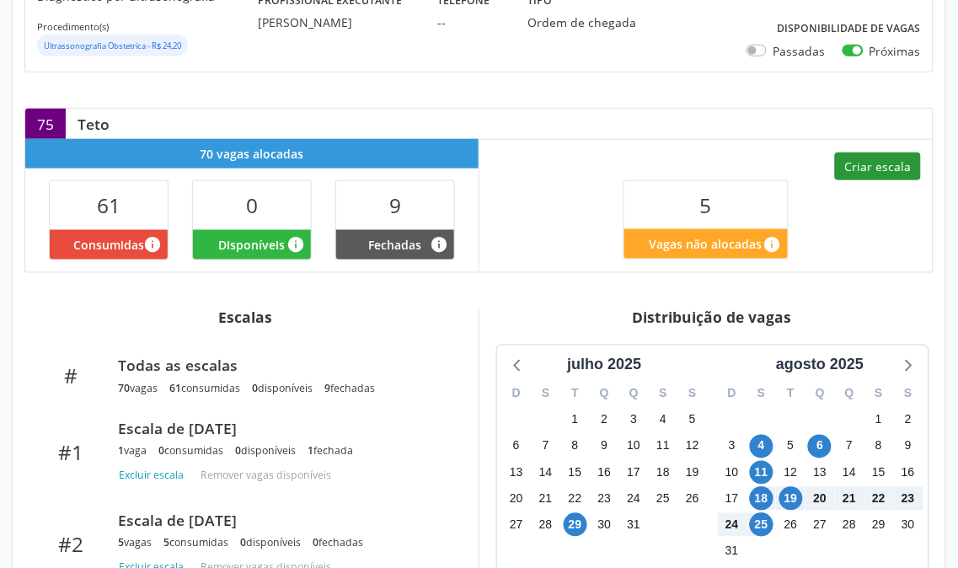
select select "7"
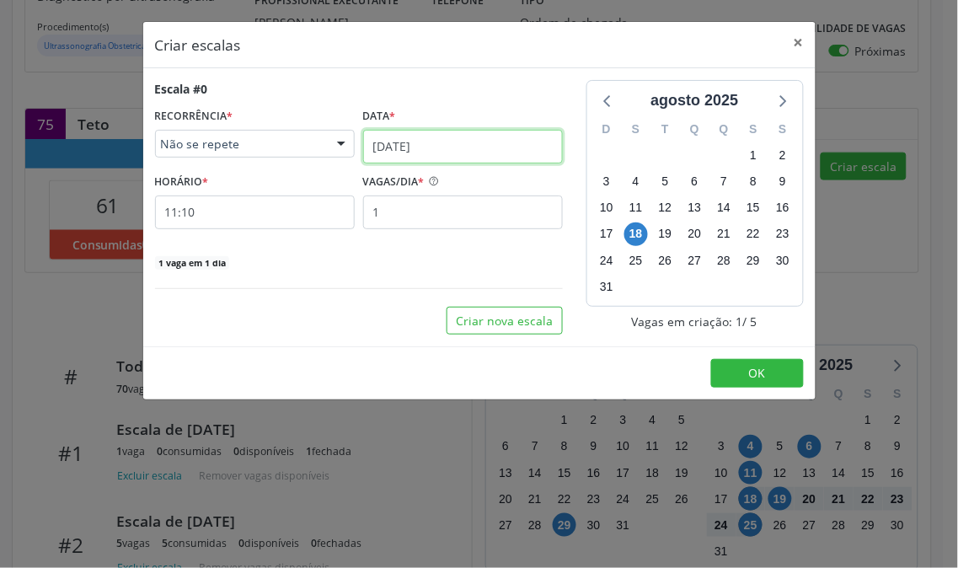
click at [433, 147] on input "[DATE]" at bounding box center [463, 147] width 200 height 34
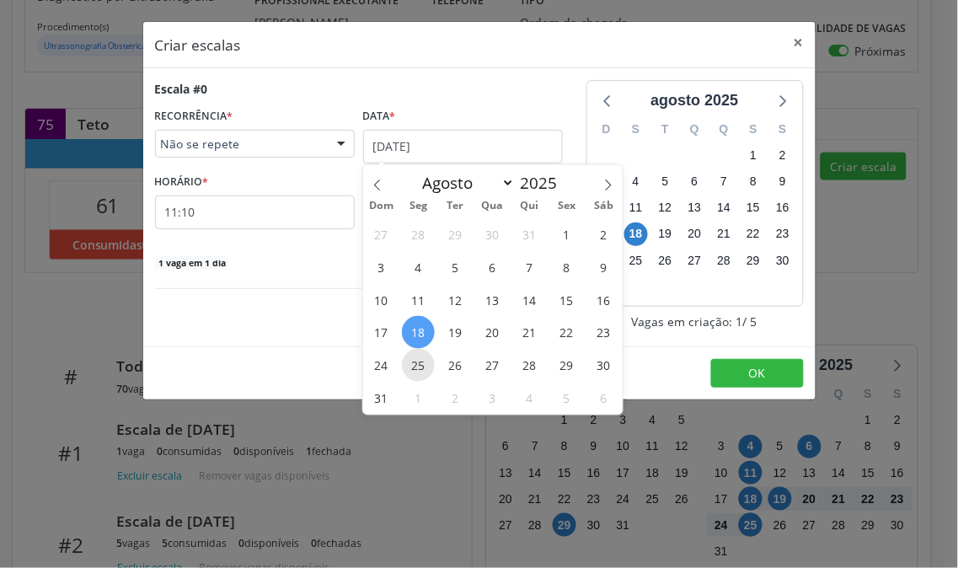
click at [421, 354] on span "25" at bounding box center [418, 365] width 33 height 33
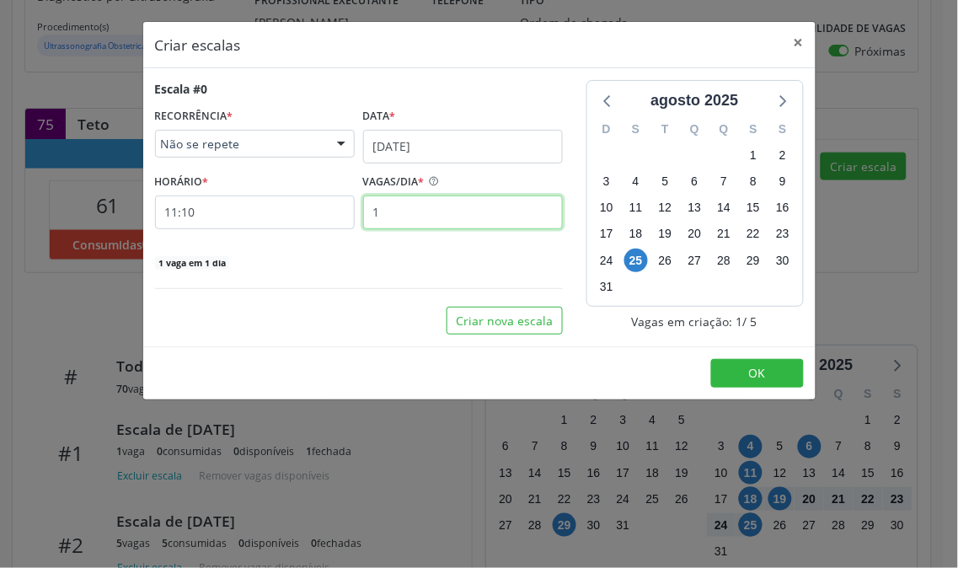
click at [400, 220] on input "1" at bounding box center [463, 212] width 200 height 34
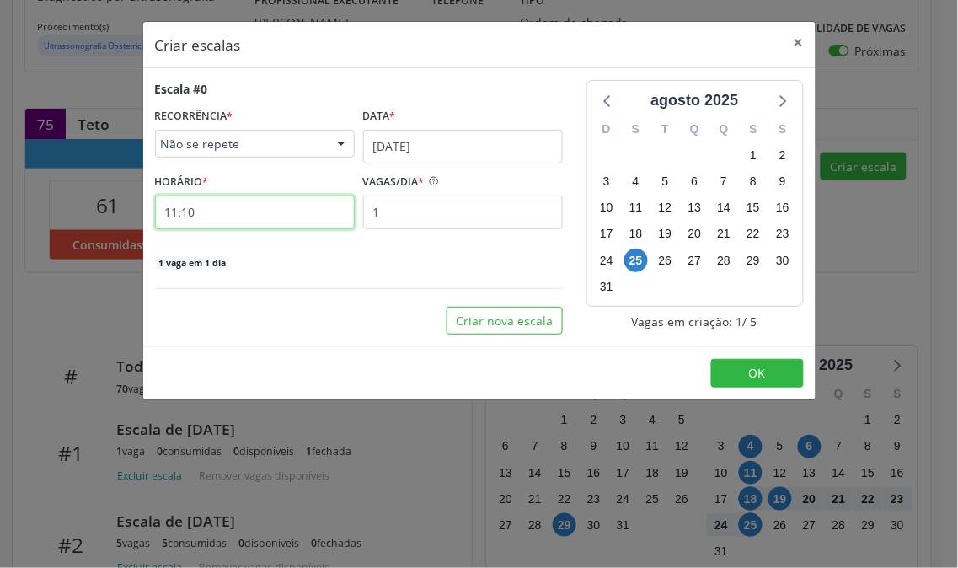
click at [290, 221] on input "11:10" at bounding box center [255, 212] width 200 height 34
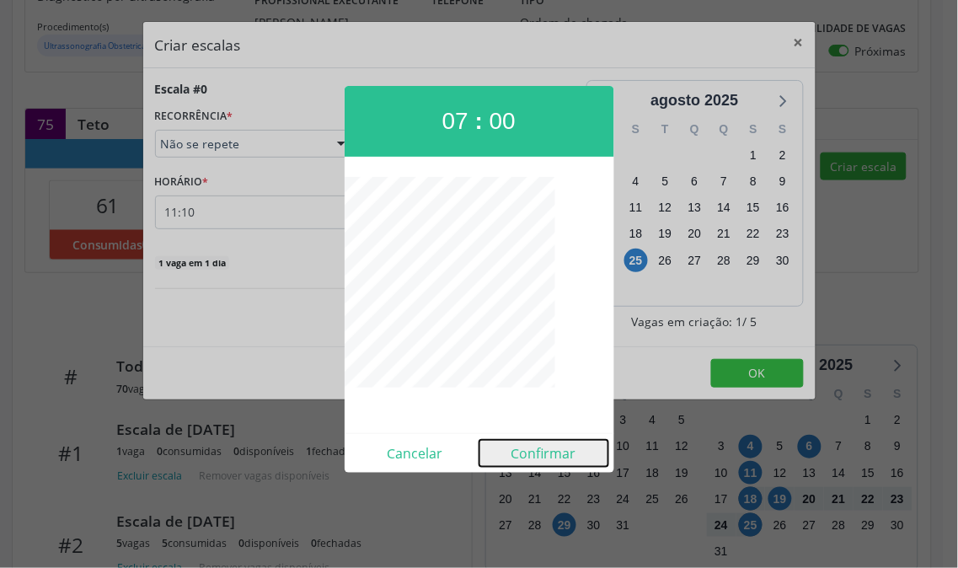
click at [570, 455] on button "Confirmar" at bounding box center [543, 453] width 129 height 27
type input "07:00"
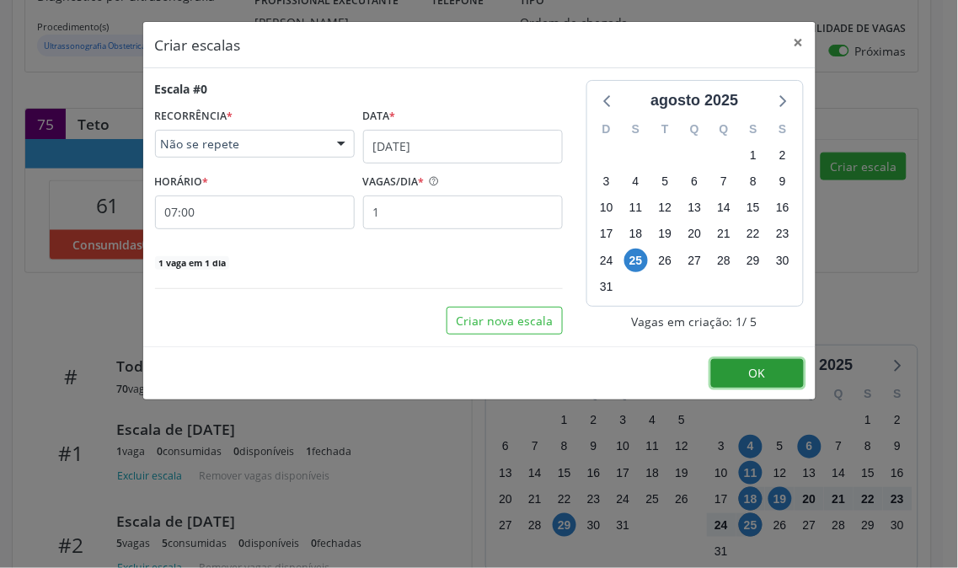
click at [749, 373] on span "OK" at bounding box center [757, 373] width 17 height 16
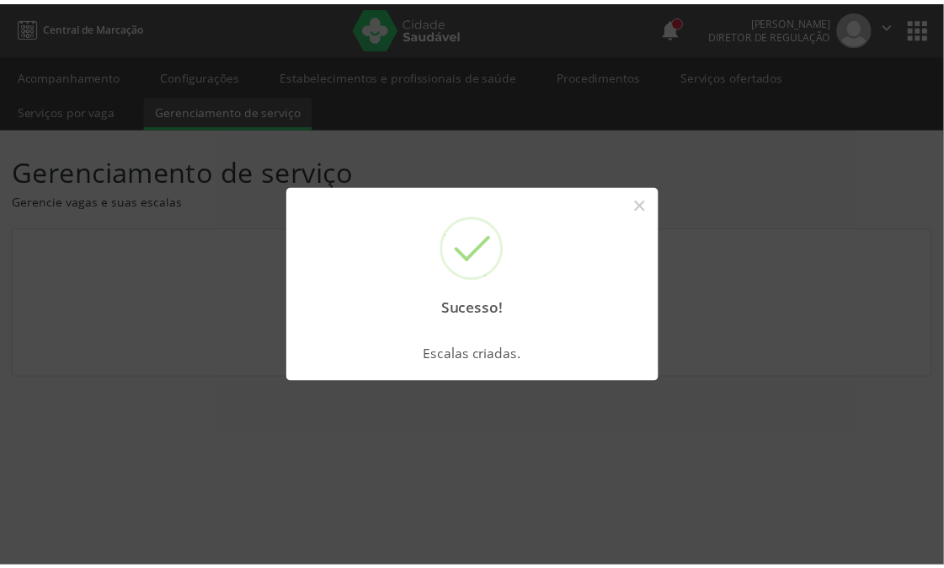
scroll to position [0, 0]
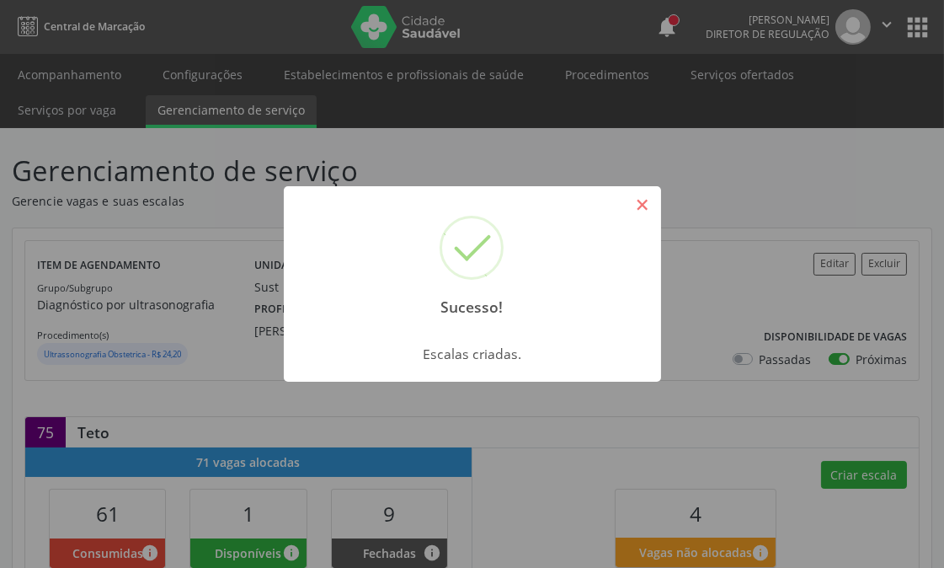
click at [644, 203] on button "×" at bounding box center [642, 204] width 29 height 29
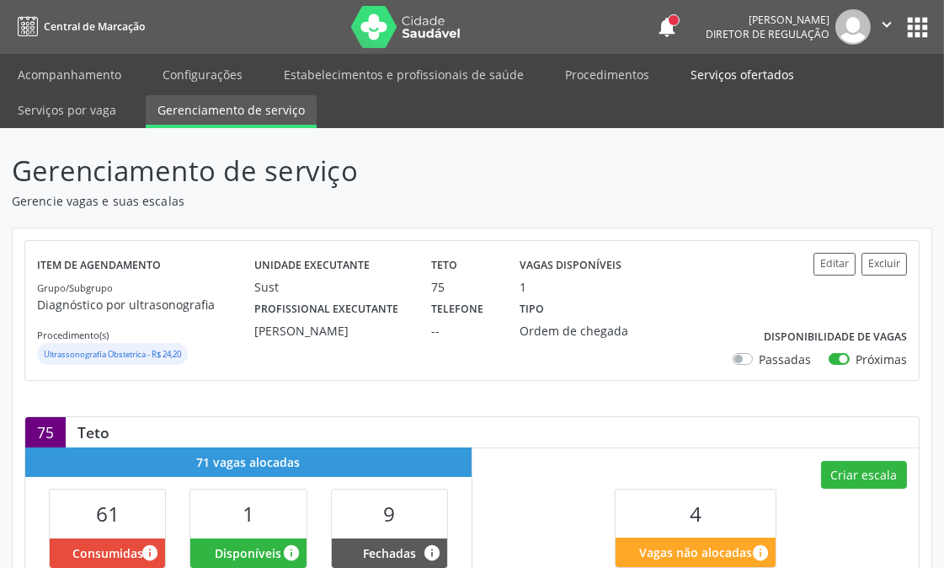
click at [695, 66] on link "Serviços ofertados" at bounding box center [742, 74] width 127 height 29
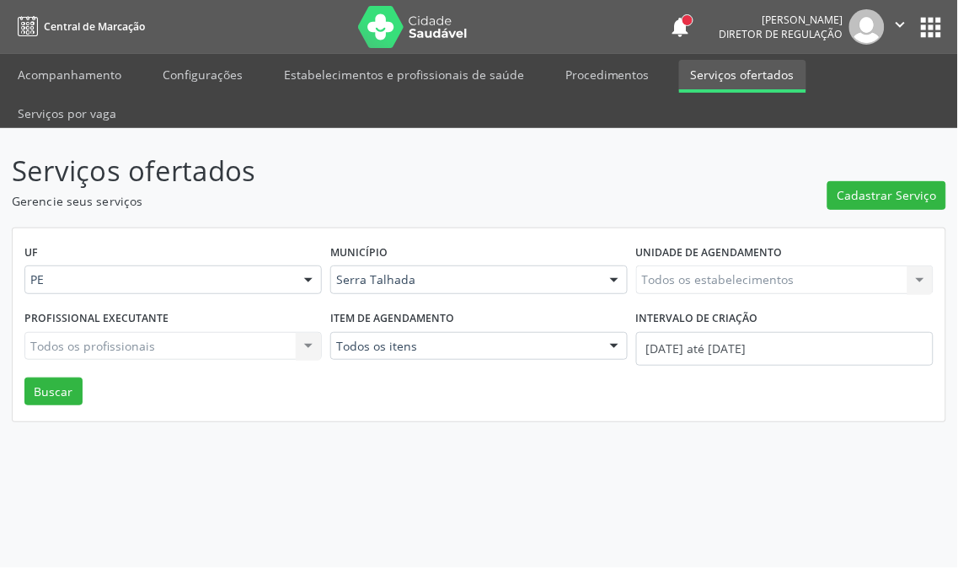
click at [782, 265] on div "Todos os estabelecimentos Todos os estabelecimentos Nenhum resultado encontrado…" at bounding box center [784, 279] width 297 height 29
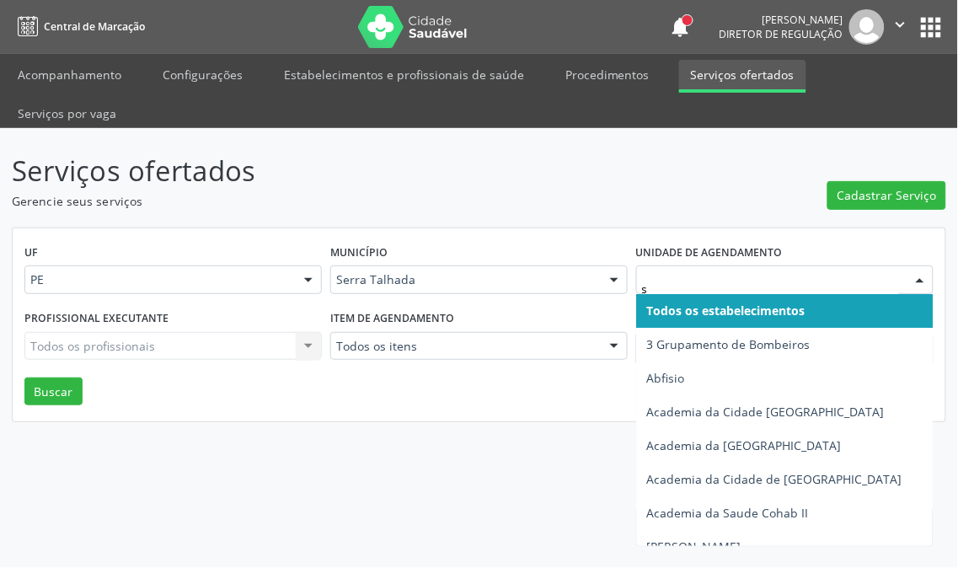
type input "s b"
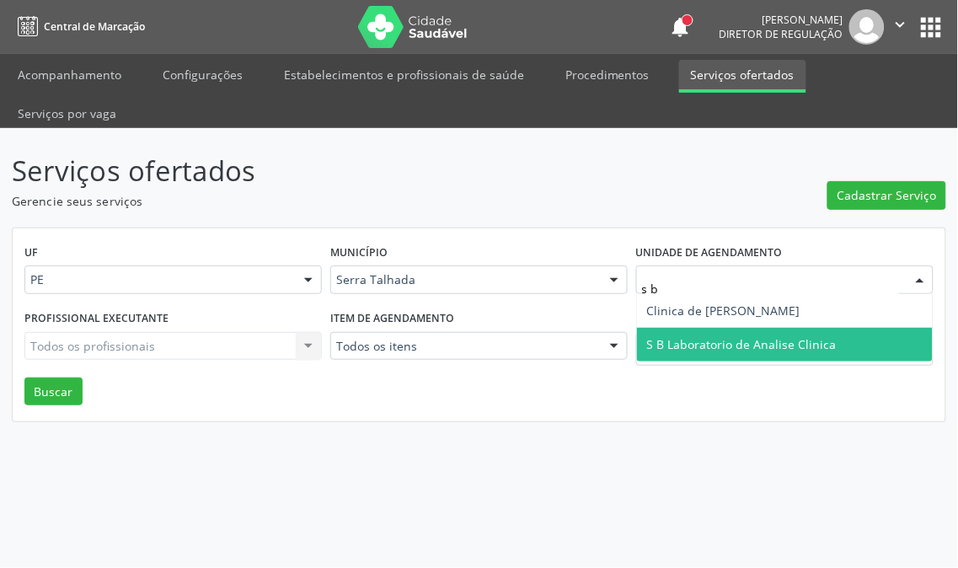
click at [768, 336] on span "S B Laboratorio de Analise Clinica" at bounding box center [742, 344] width 190 height 16
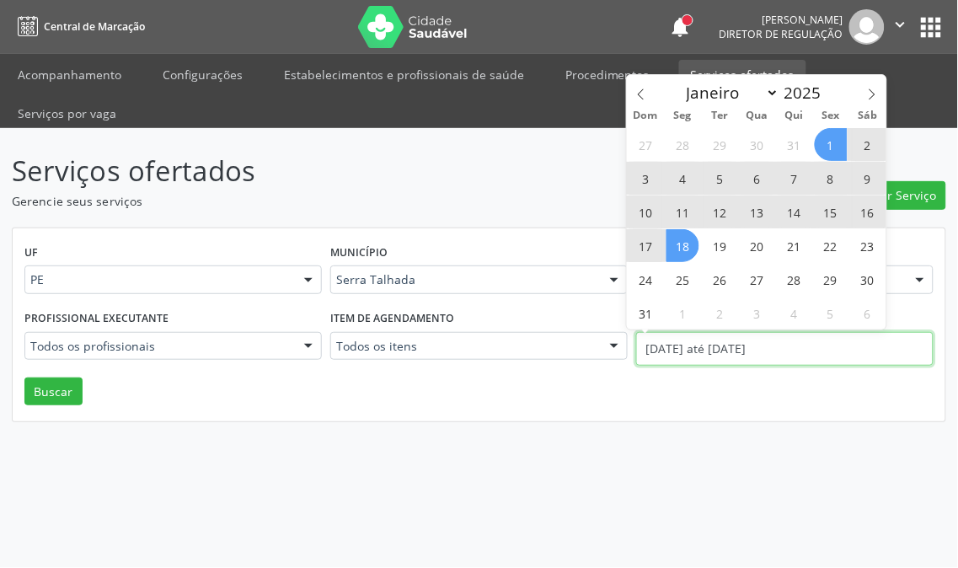
click at [720, 299] on body "Central de Marcação notifications Thaynná Vasconcelos Alves Ferreira Diretor de…" at bounding box center [479, 284] width 958 height 568
click at [639, 83] on span at bounding box center [641, 89] width 29 height 29
select select "6"
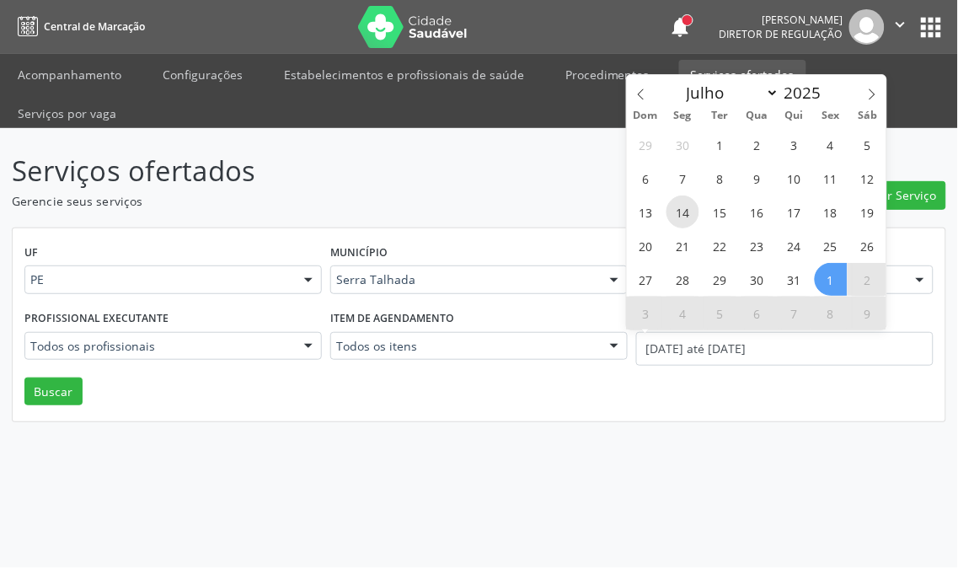
click at [676, 205] on span "14" at bounding box center [682, 211] width 33 height 33
type input "14/07/2025"
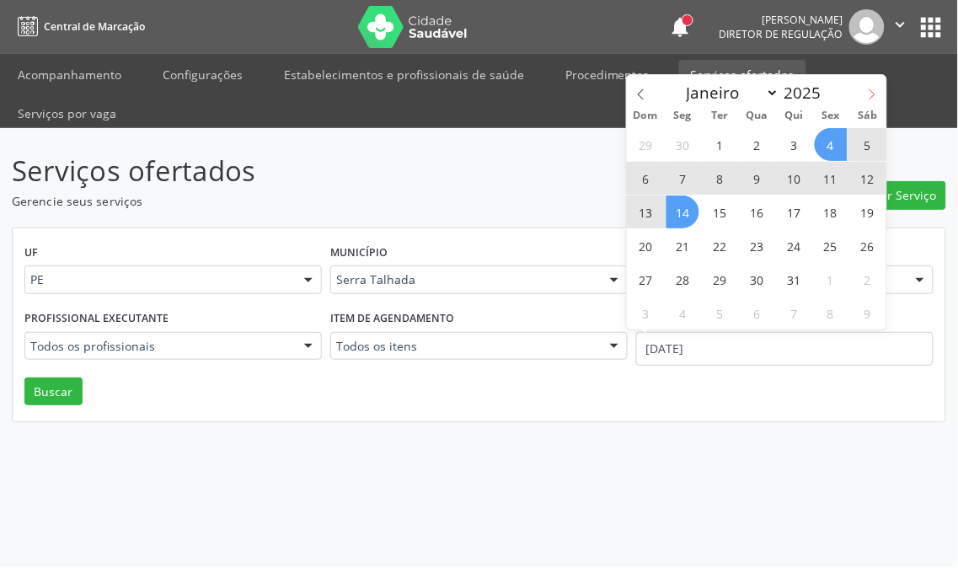
click at [873, 88] on icon at bounding box center [872, 94] width 12 height 12
select select "7"
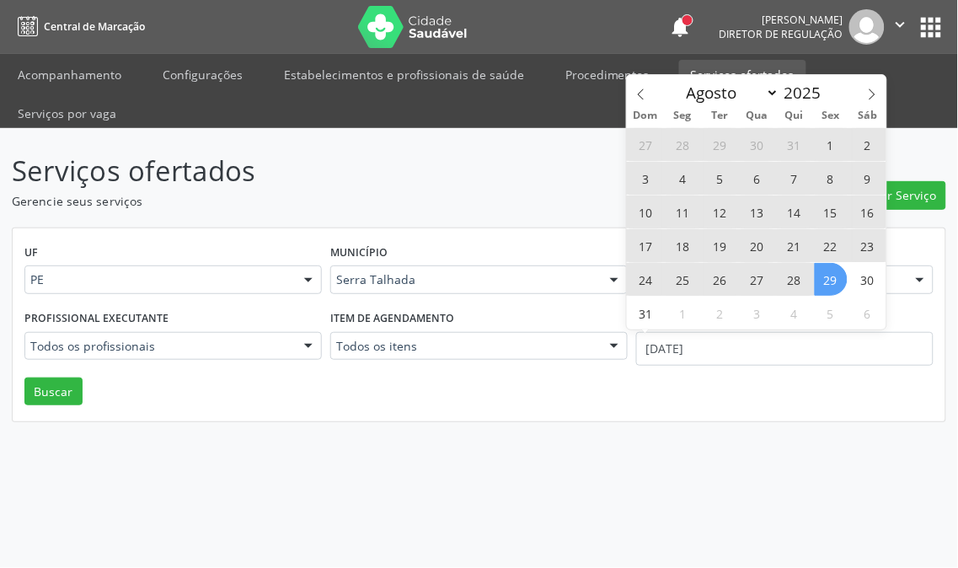
click at [832, 268] on span "29" at bounding box center [831, 279] width 33 height 33
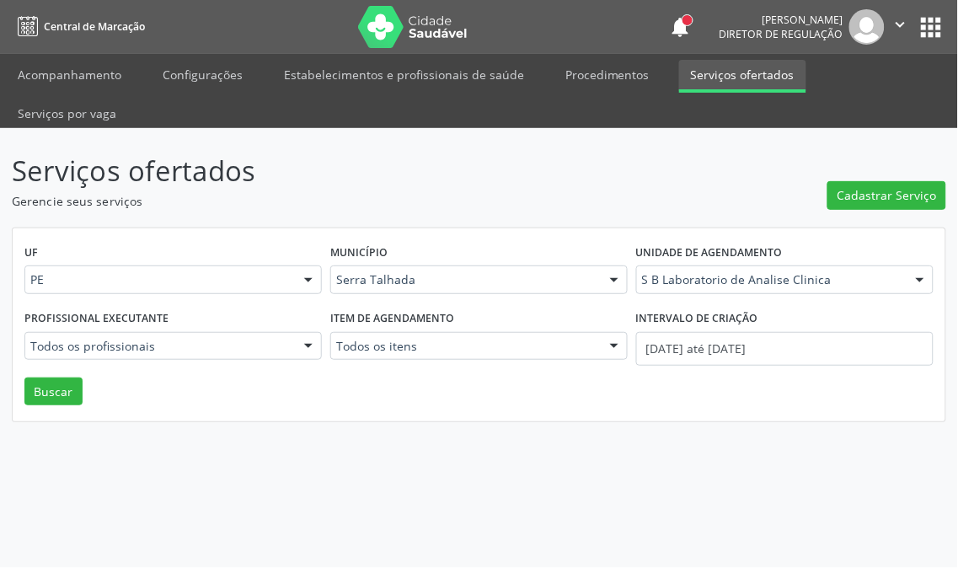
click at [84, 351] on div "UF PE PE Nenhum resultado encontrado para: " " Não há nenhuma opção para ser ex…" at bounding box center [479, 325] width 933 height 194
click at [48, 377] on button "Buscar" at bounding box center [53, 391] width 58 height 29
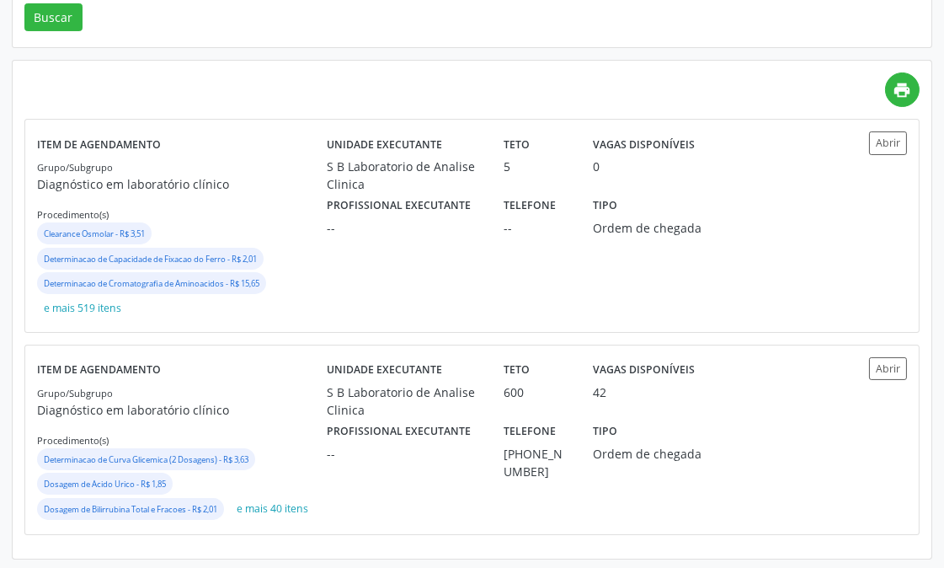
scroll to position [377, 0]
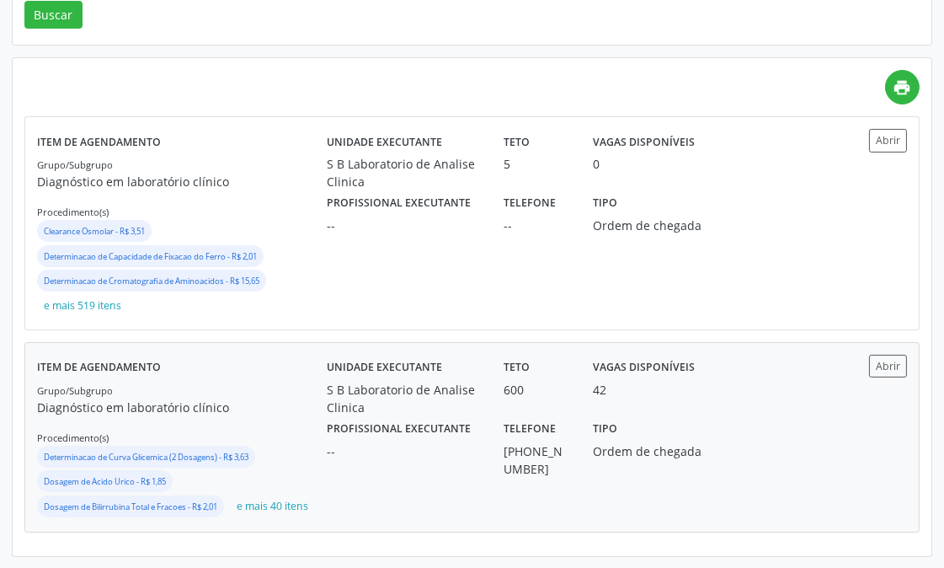
click at [392, 416] on label "Profissional executante" at bounding box center [399, 429] width 144 height 26
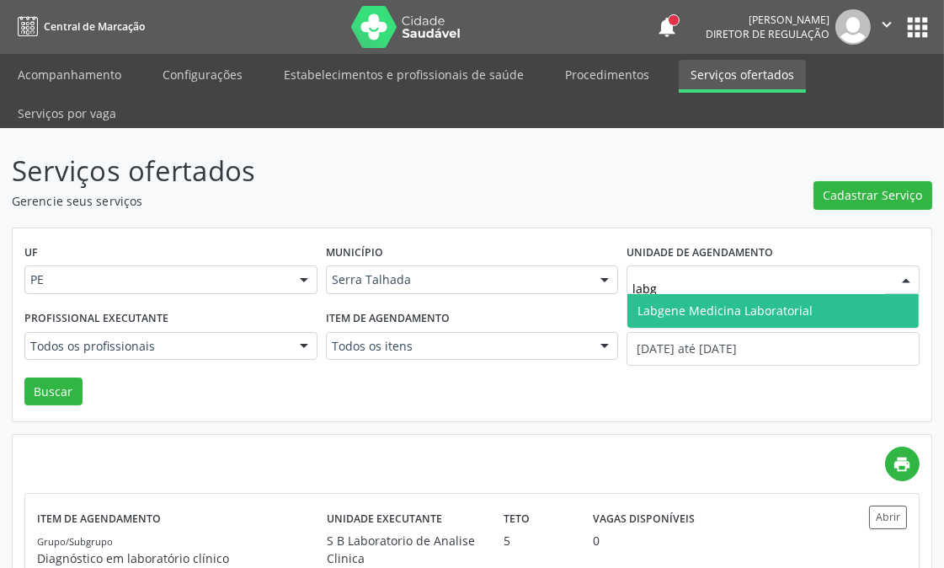
click at [709, 308] on span "Labgene Medicina Laboratorial" at bounding box center [725, 310] width 175 height 16
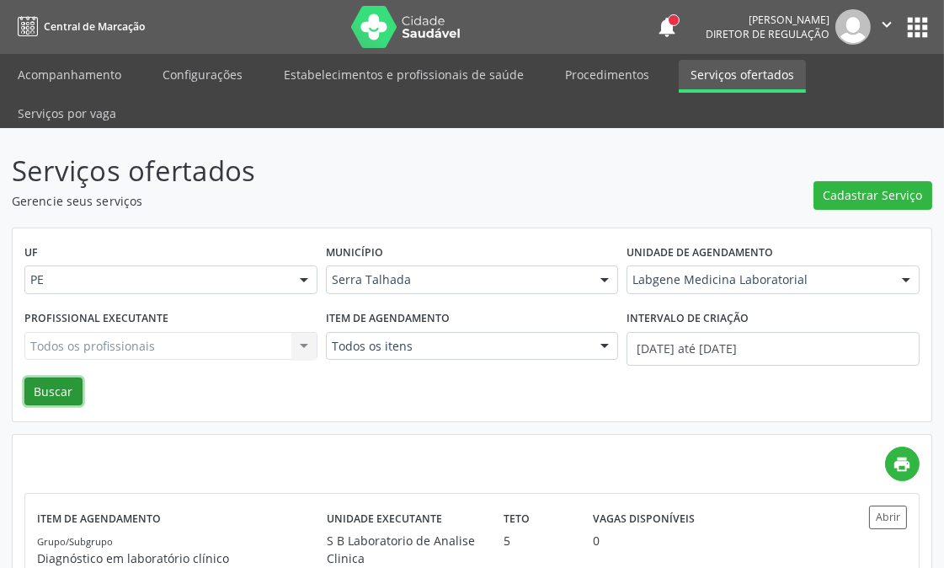
click at [68, 390] on button "Buscar" at bounding box center [53, 391] width 58 height 29
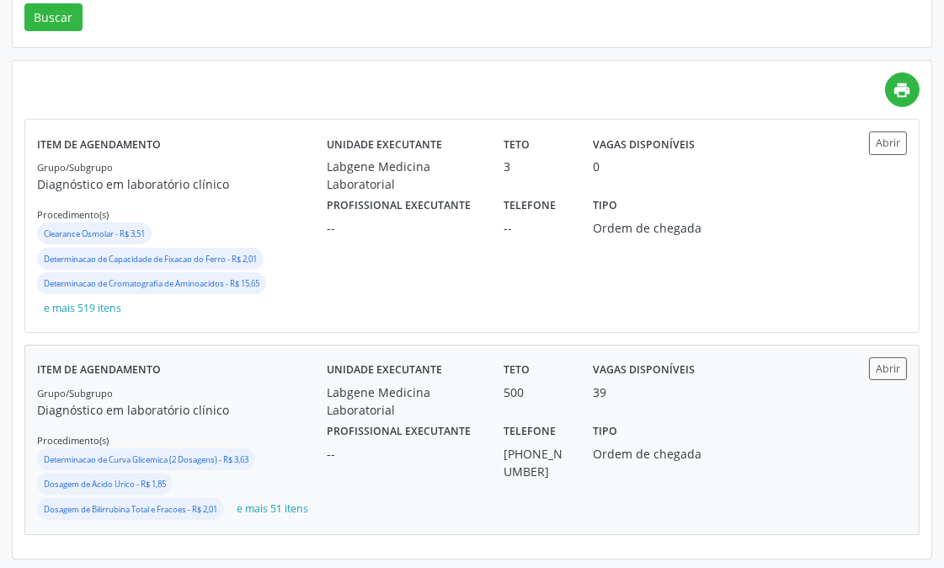
scroll to position [377, 0]
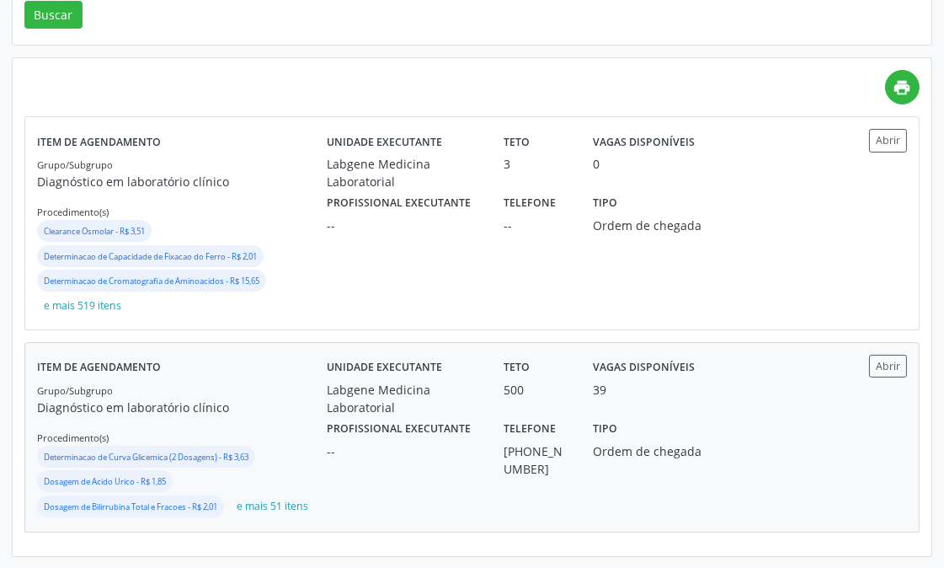
click at [285, 388] on div "Grupo/Subgrupo Diagnóstico em laboratório clínico Procedimento(s) Determinacao …" at bounding box center [182, 451] width 290 height 140
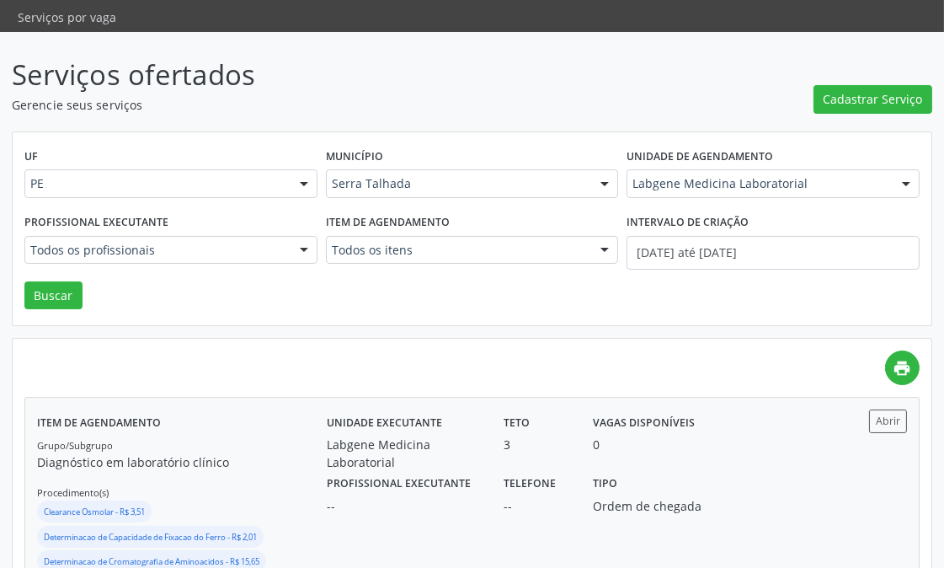
scroll to position [0, 0]
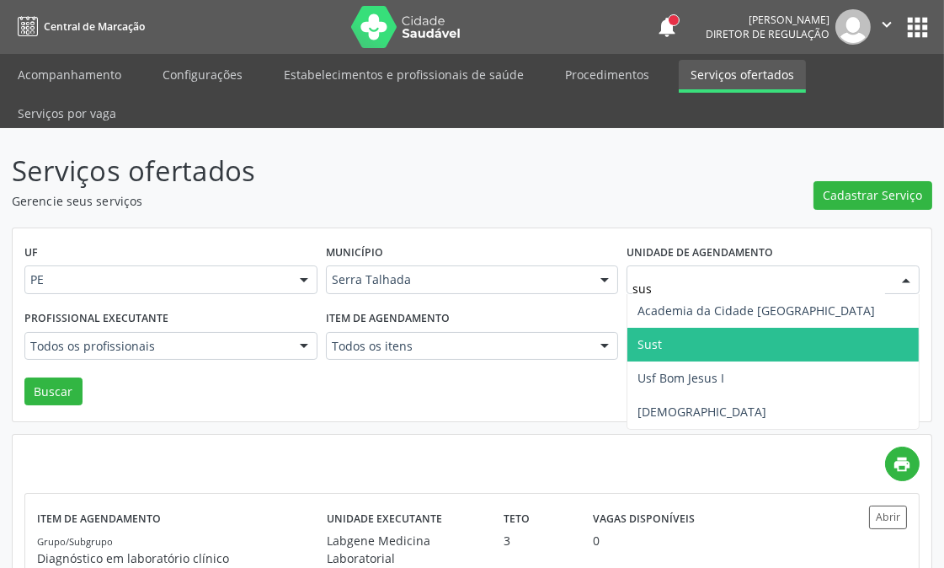
click at [775, 329] on span "Sust" at bounding box center [773, 345] width 291 height 34
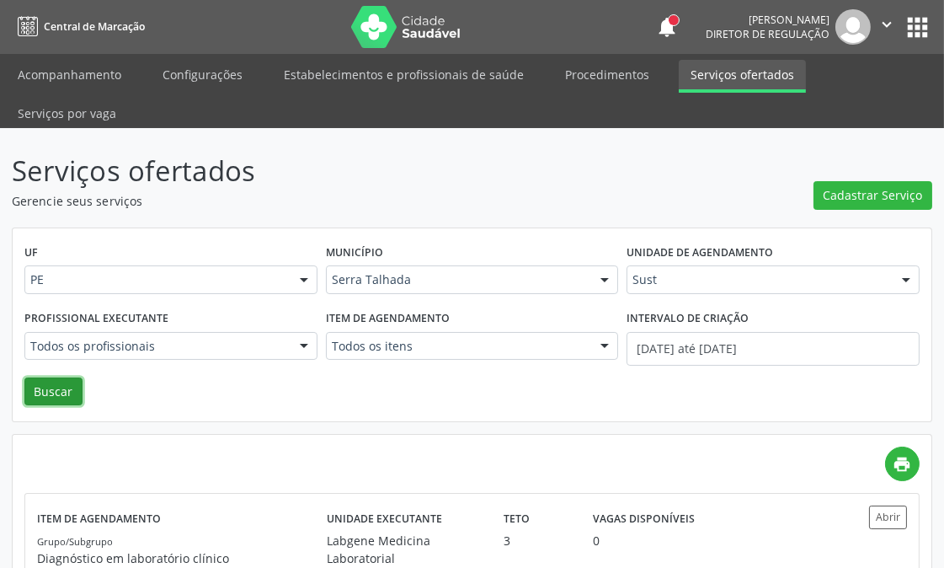
click at [30, 396] on button "Buscar" at bounding box center [53, 391] width 58 height 29
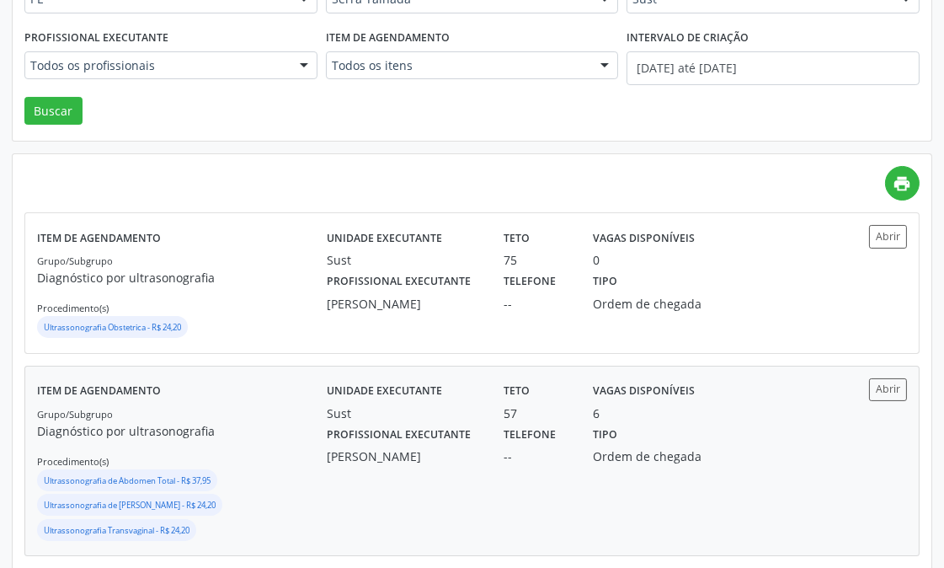
scroll to position [304, 0]
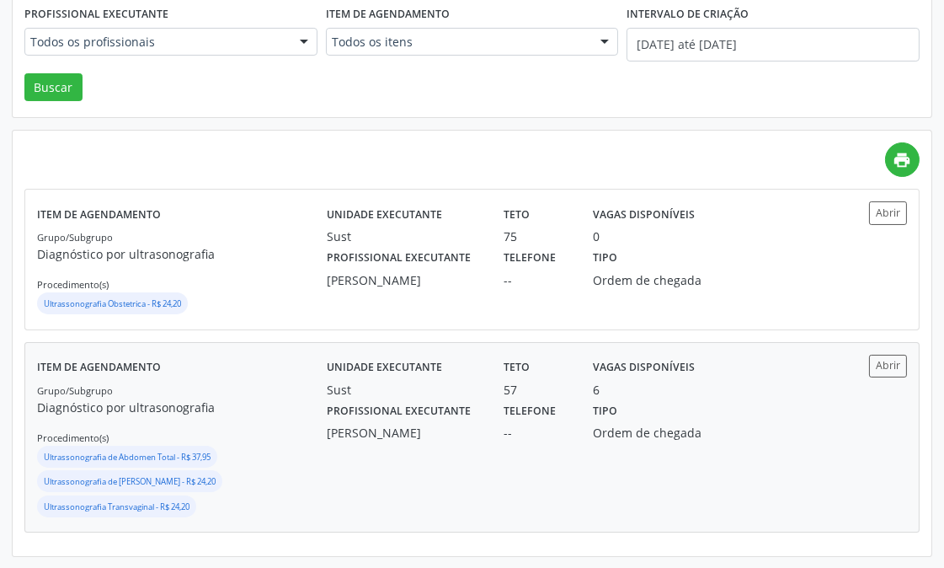
click at [308, 384] on div "Grupo/Subgrupo Diagnóstico por ultrasonografia Procedimento(s) Ultrassonografia…" at bounding box center [182, 451] width 290 height 140
click at [302, 286] on div "Grupo/Subgrupo Diagnóstico por ultrasonografia Procedimento(s) Ultrassonografia…" at bounding box center [182, 272] width 290 height 90
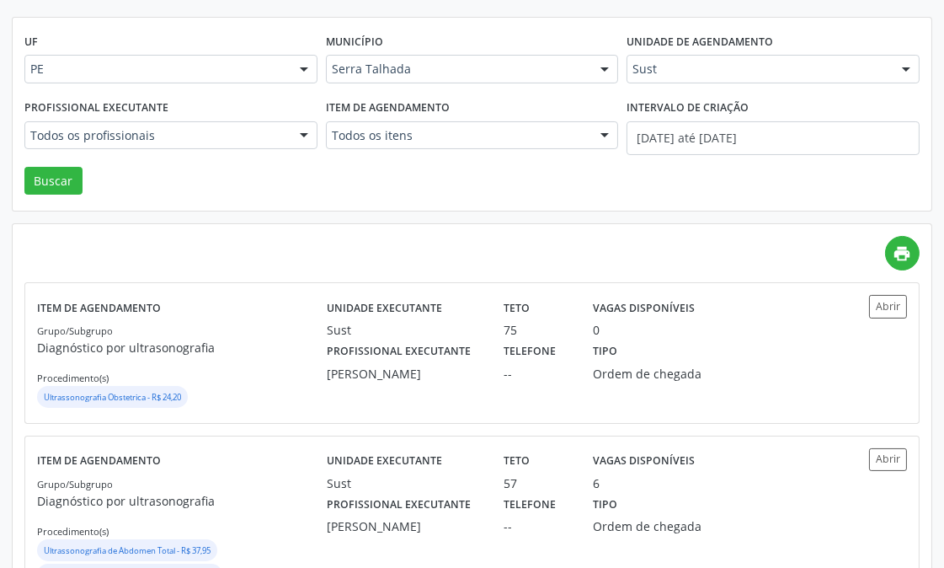
scroll to position [0, 0]
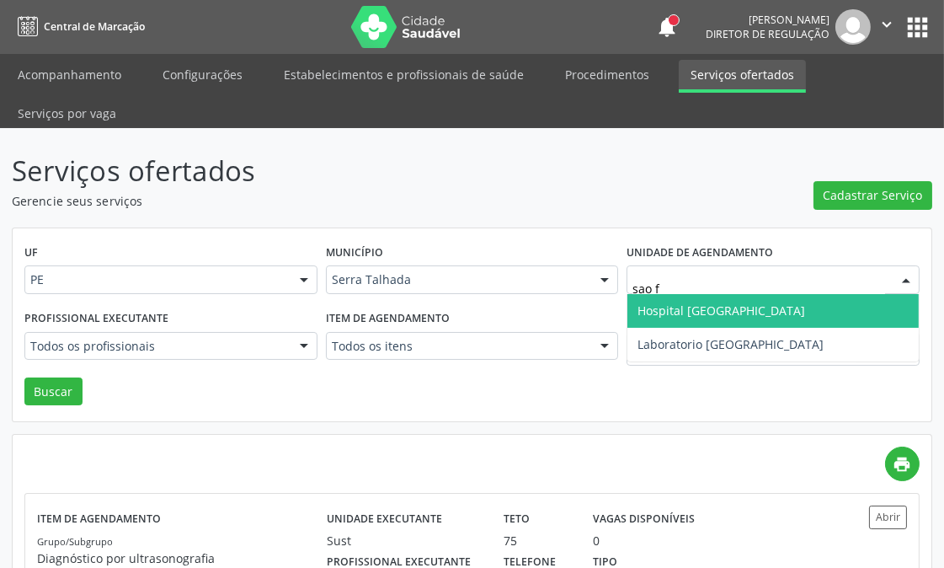
click at [695, 305] on span "Hospital Sao Francisco" at bounding box center [722, 310] width 168 height 16
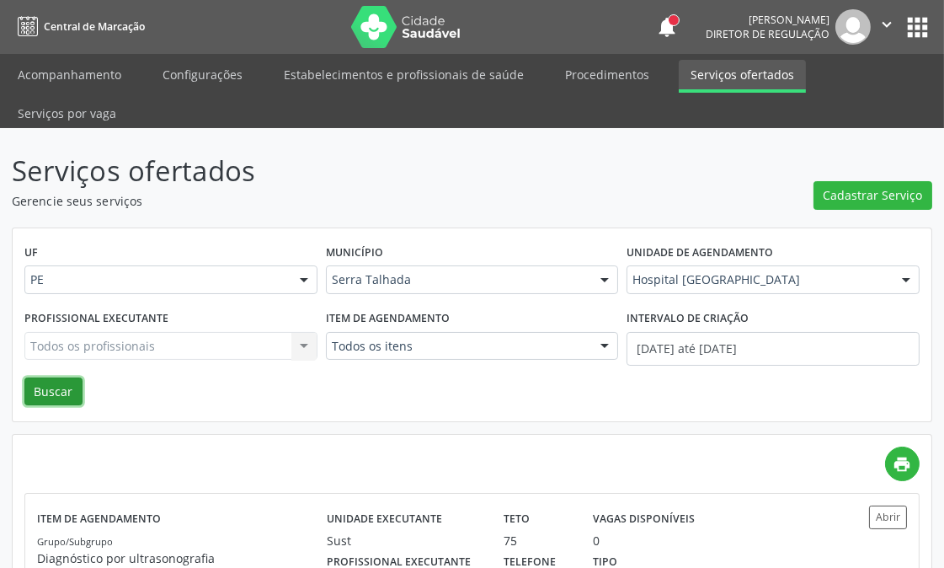
click at [36, 388] on button "Buscar" at bounding box center [53, 391] width 58 height 29
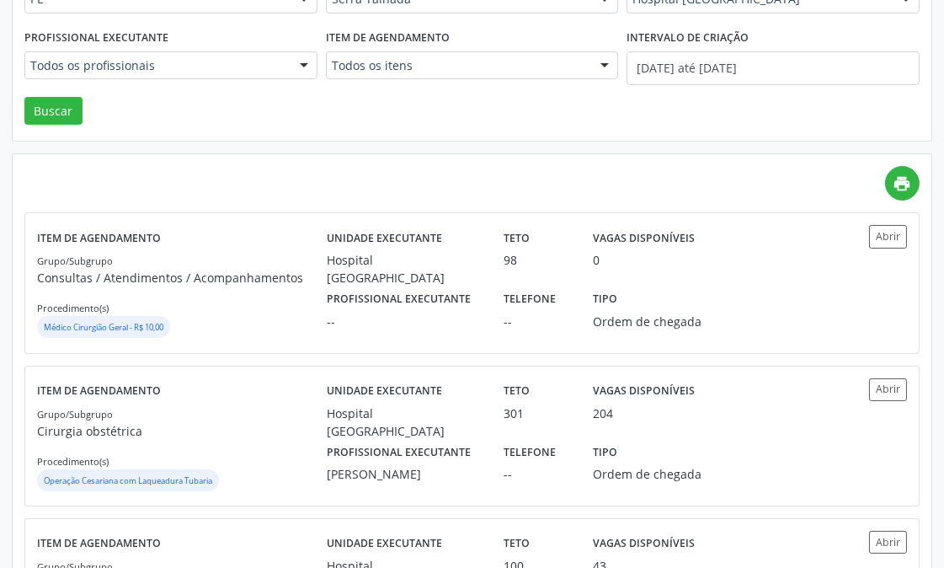
scroll to position [374, 0]
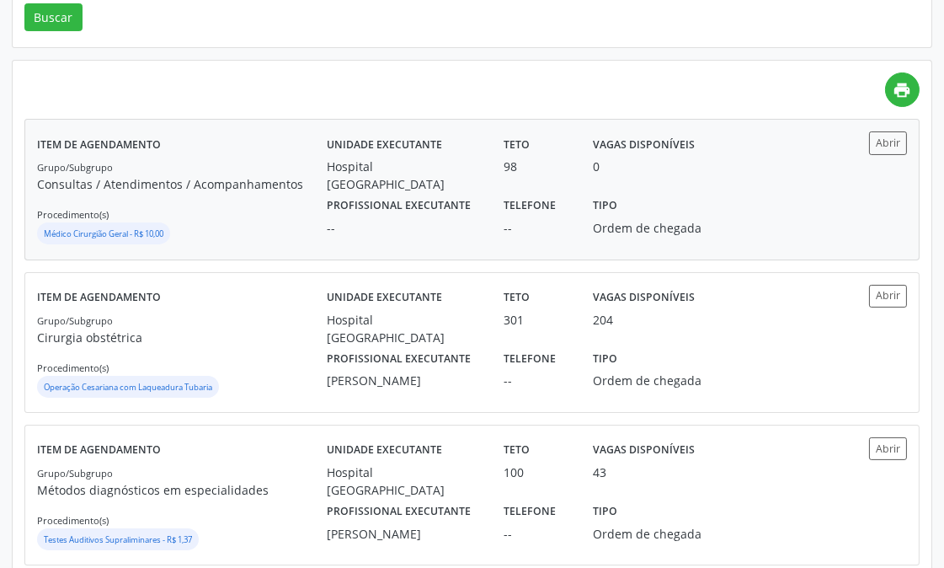
click at [207, 214] on div "Grupo/Subgrupo Consultas / Atendimentos / Acompanhamentos Procedimento(s) Médic…" at bounding box center [182, 203] width 290 height 90
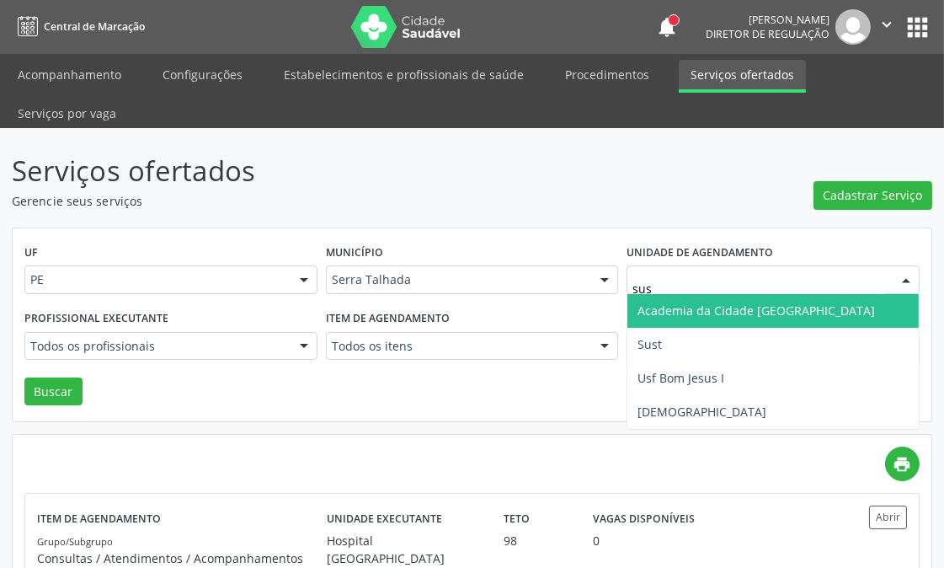
type input "sust"
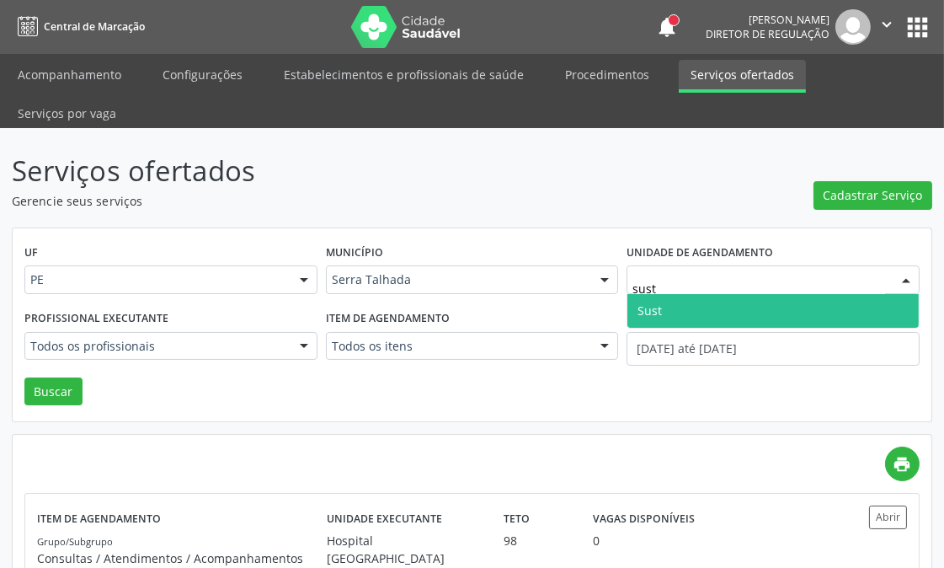
click at [698, 307] on span "Sust" at bounding box center [773, 311] width 291 height 34
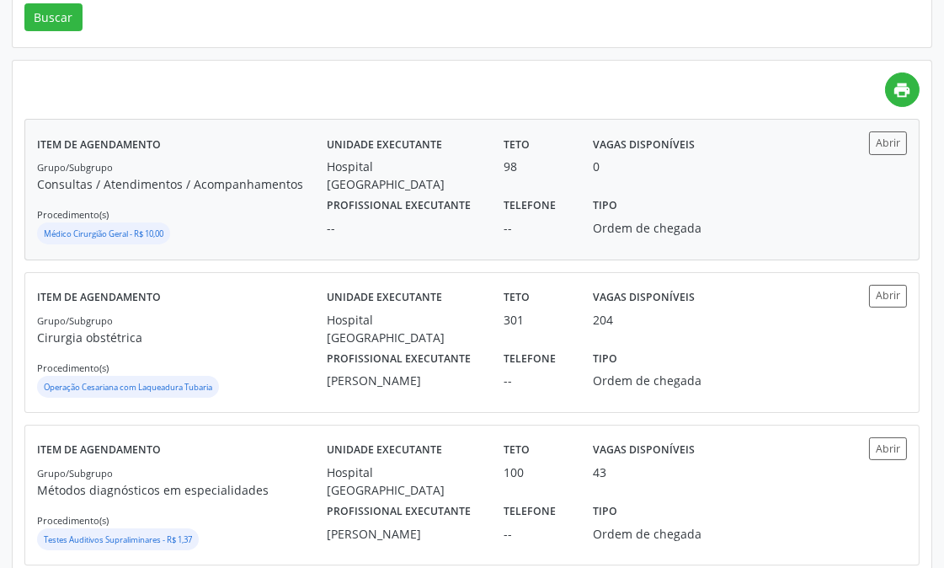
scroll to position [187, 0]
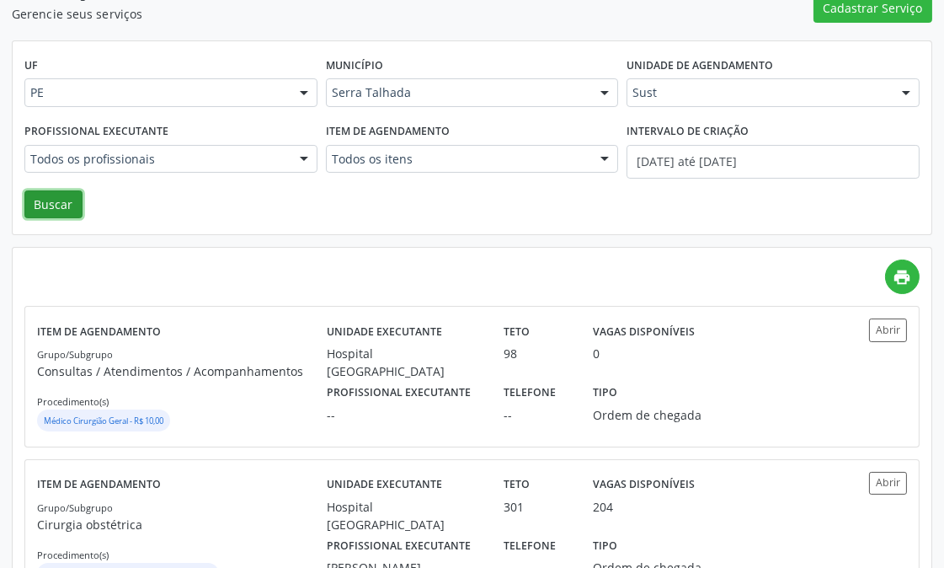
click at [65, 195] on button "Buscar" at bounding box center [53, 204] width 58 height 29
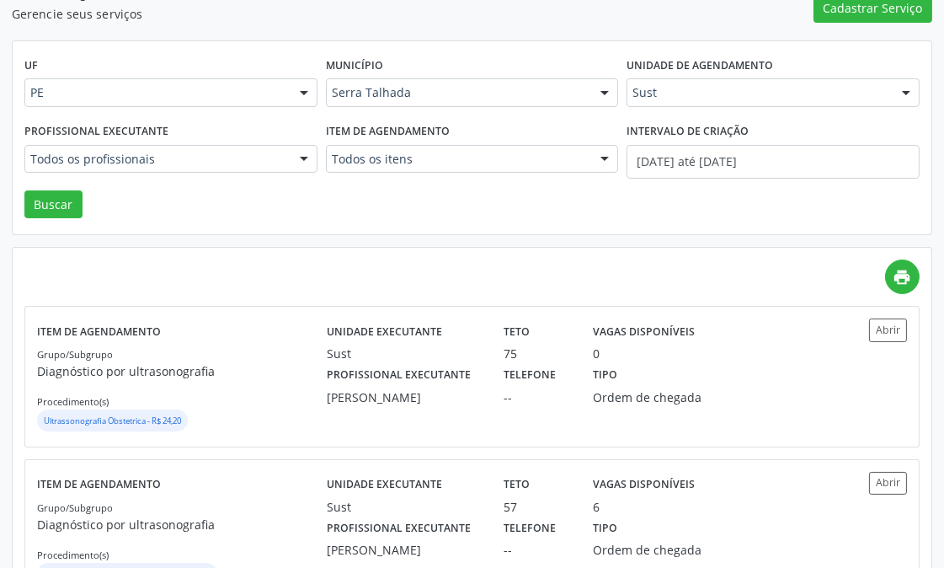
scroll to position [304, 0]
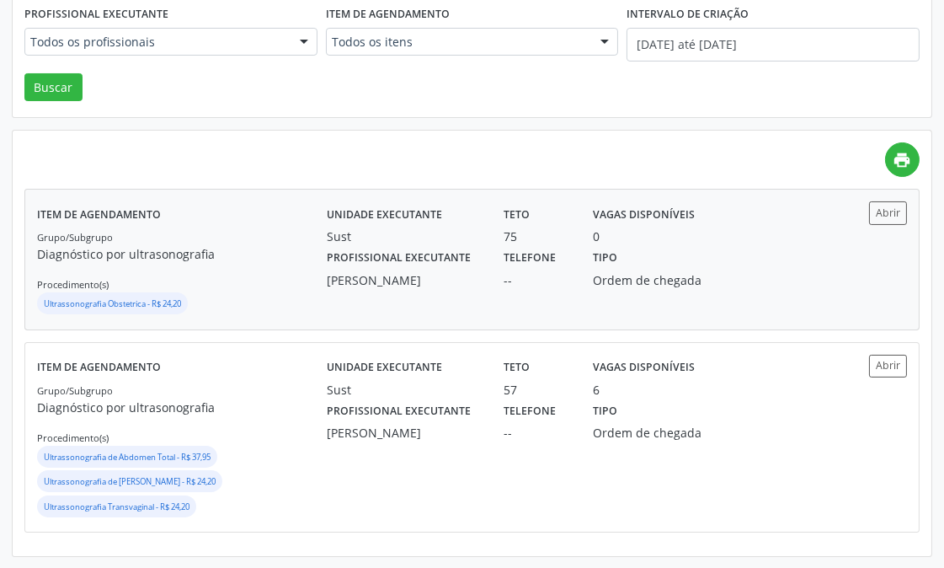
click at [516, 280] on div "--" at bounding box center [537, 280] width 65 height 18
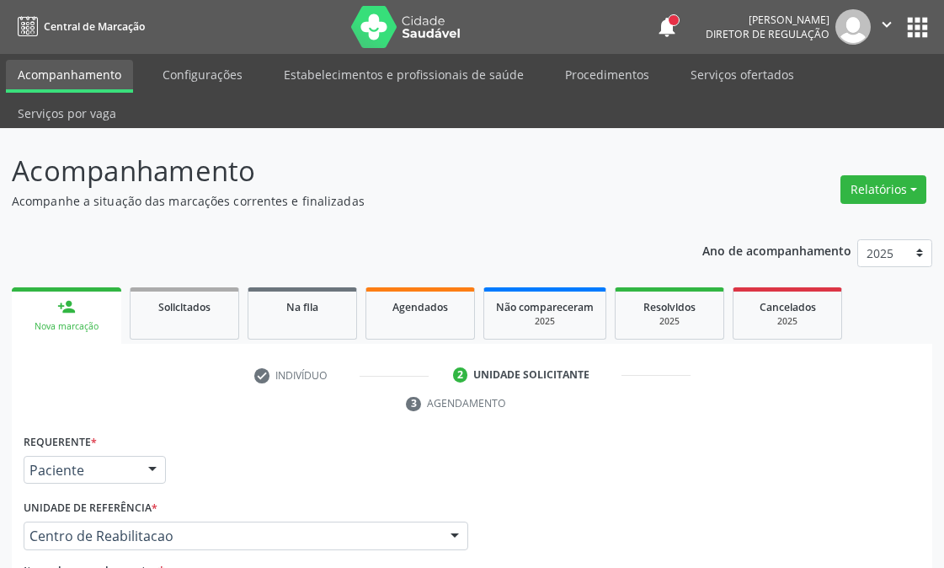
scroll to position [330, 0]
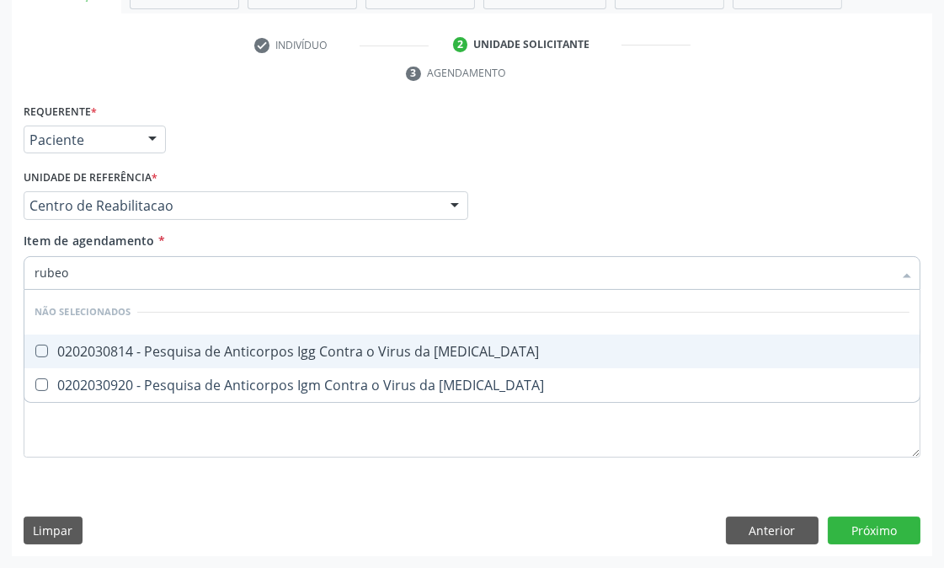
click at [164, 345] on div "0202030814 - Pesquisa de Anticorpos Igg Contra o Virus da Rubeola" at bounding box center [472, 351] width 875 height 13
checkbox Rubeola "true"
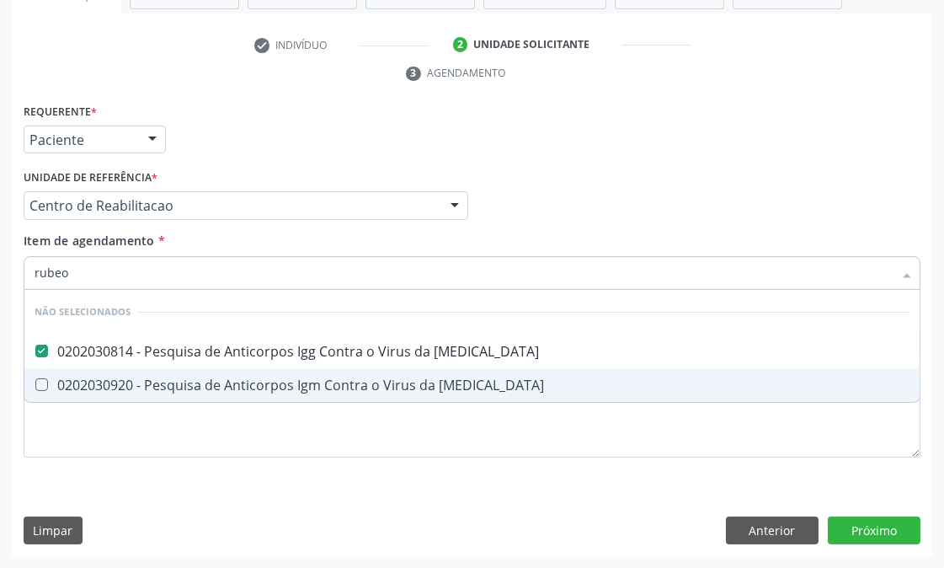
click at [163, 384] on div "0202030920 - Pesquisa de Anticorpos Igm Contra o Virus da Rubeola" at bounding box center [472, 384] width 875 height 13
checkbox Rubeola "true"
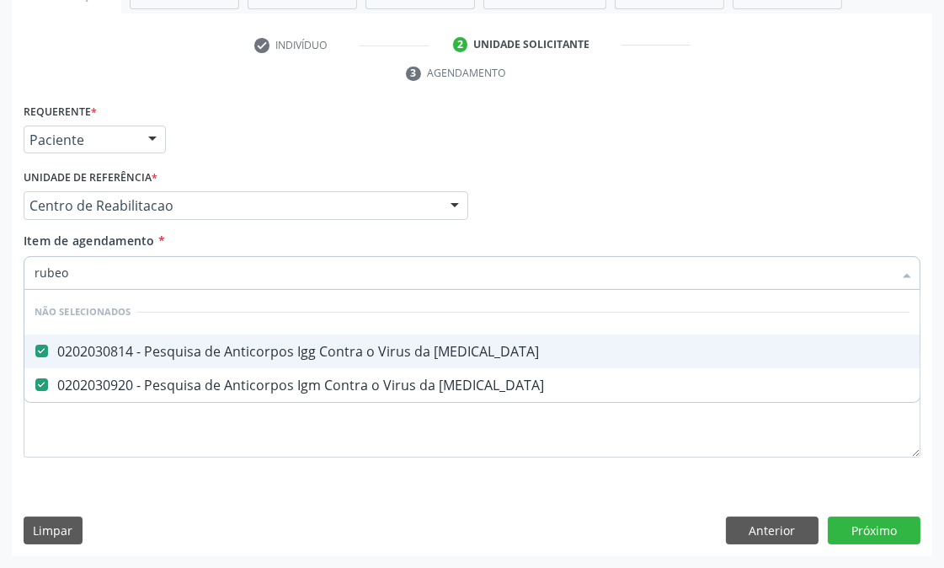
drag, startPoint x: 81, startPoint y: 274, endPoint x: 0, endPoint y: 274, distance: 80.9
click at [0, 274] on div "Acompanhamento Acompanhe a situação das marcações correntes e finalizadas Relat…" at bounding box center [472, 183] width 944 height 770
type input "el"
checkbox Rubeola "false"
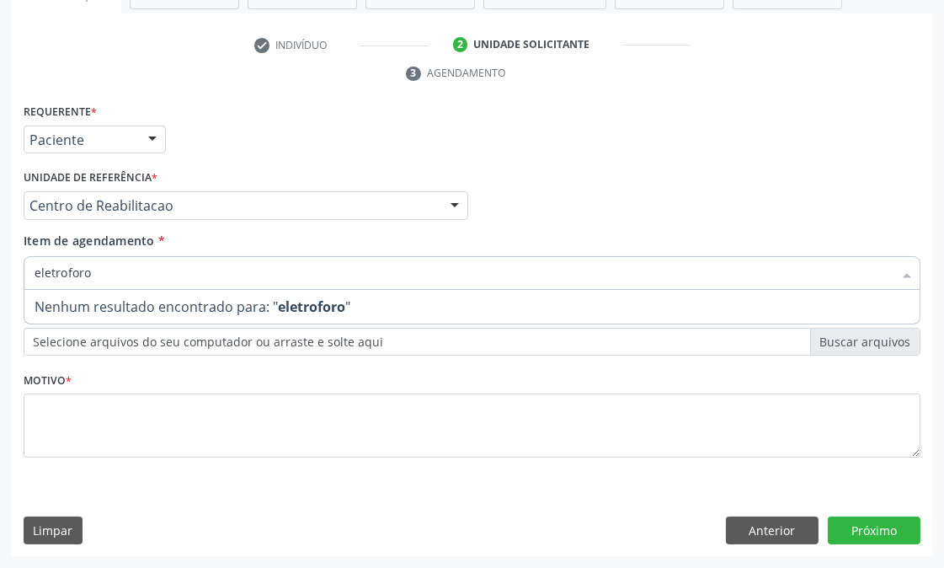
type input "eletrofor"
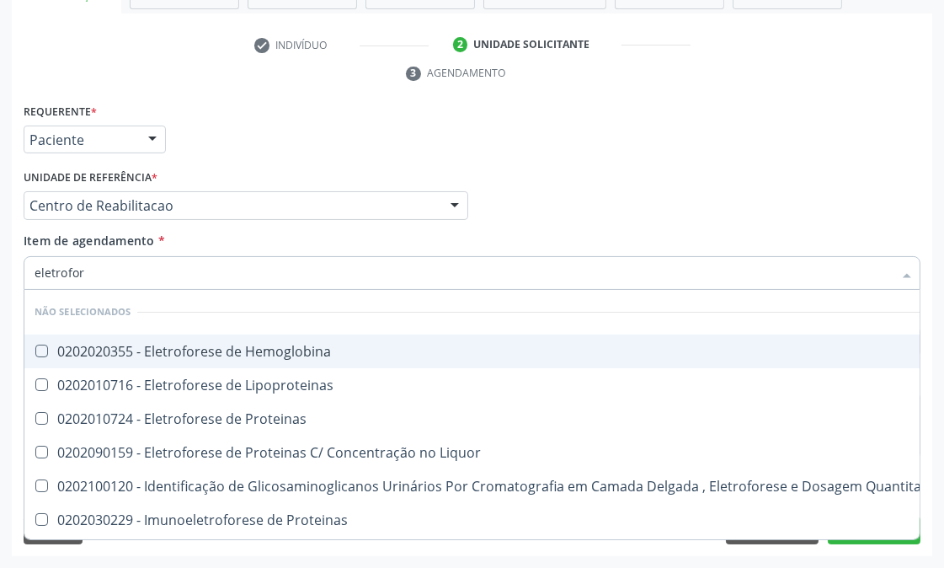
click at [339, 345] on div "0202020355 - Eletroforese de Hemoglobina" at bounding box center [490, 351] width 910 height 13
checkbox Hemoglobina "true"
drag, startPoint x: 98, startPoint y: 273, endPoint x: 0, endPoint y: 259, distance: 98.8
click at [0, 259] on div "Acompanhamento Acompanhe a situação das marcações correntes e finalizadas Relat…" at bounding box center [472, 183] width 944 height 770
type input "he"
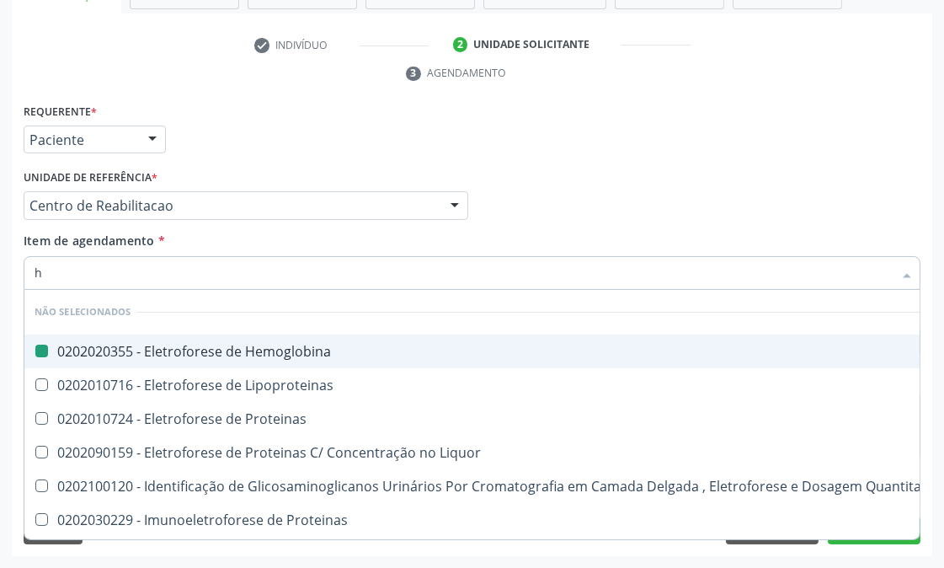
checkbox Hemoglobina "false"
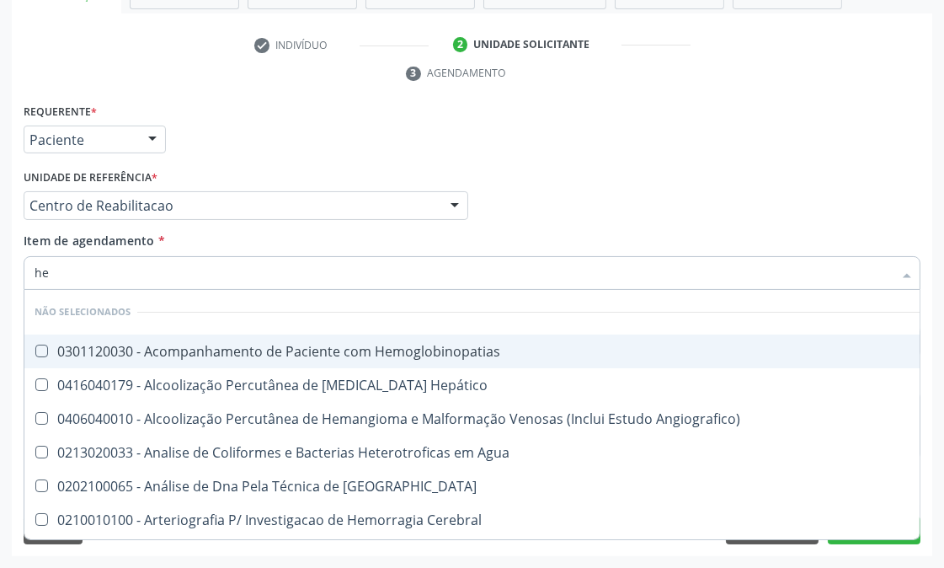
type input "hem"
checkbox Noturna "true"
checkbox Hemoglobina "false"
type input "hemogr"
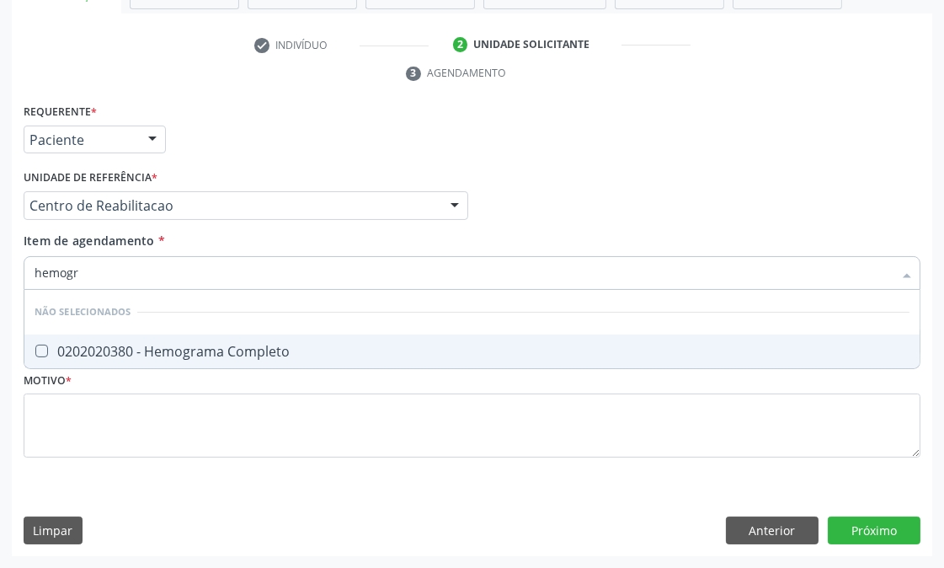
click at [271, 345] on div "0202020380 - Hemograma Completo" at bounding box center [472, 351] width 875 height 13
checkbox Completo "true"
drag, startPoint x: 81, startPoint y: 266, endPoint x: 0, endPoint y: 270, distance: 80.9
click at [0, 270] on div "Acompanhamento Acompanhe a situação das marcações correntes e finalizadas Relat…" at bounding box center [472, 183] width 944 height 770
type input "fe"
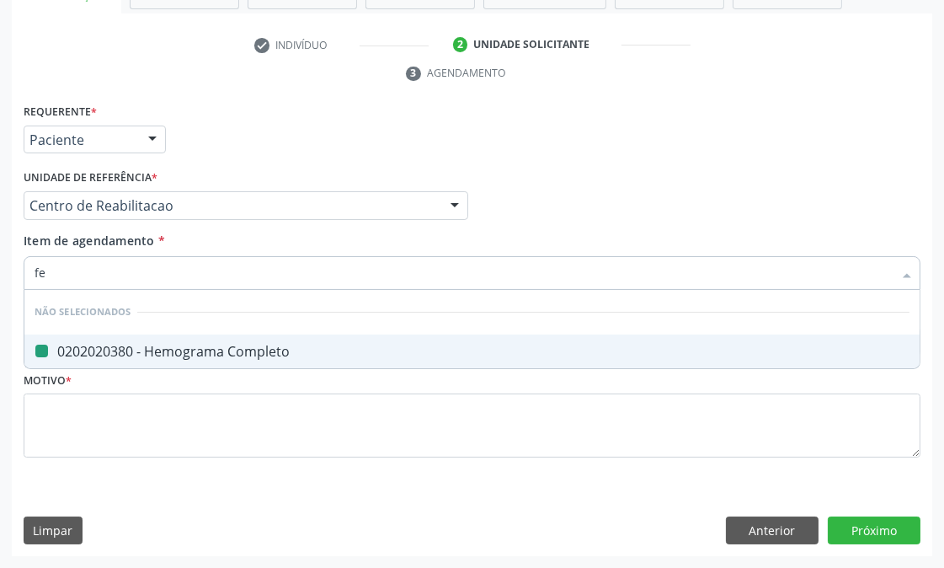
checkbox Completo "false"
type input "ferriti"
click at [74, 346] on div "0202010384 - Dosagem de Ferritina" at bounding box center [472, 351] width 875 height 13
checkbox Ferritina "true"
drag, startPoint x: 81, startPoint y: 272, endPoint x: 0, endPoint y: 272, distance: 80.9
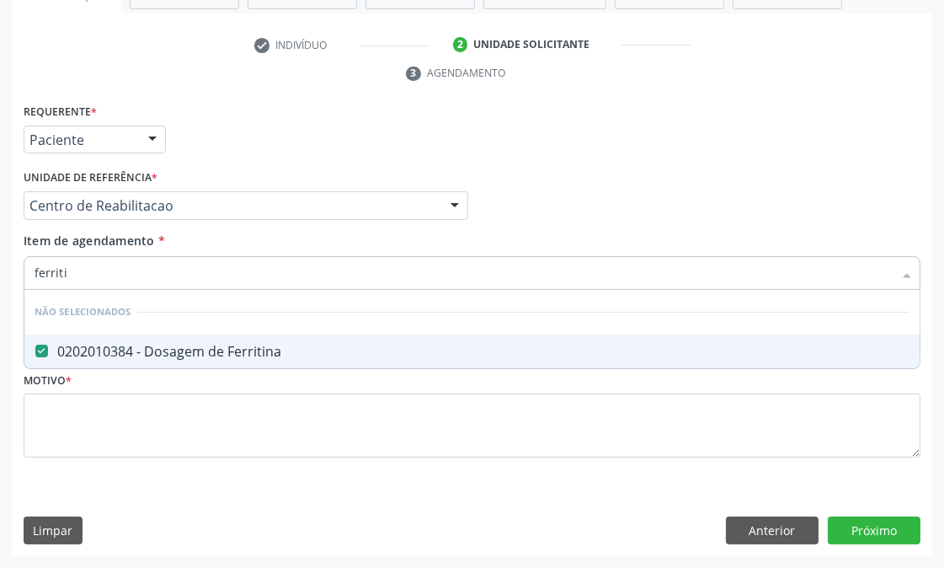
click at [0, 272] on div "Acompanhamento Acompanhe a situação das marcações correntes e finalizadas Relat…" at bounding box center [472, 183] width 944 height 770
type input "ur"
checkbox Ferritina "false"
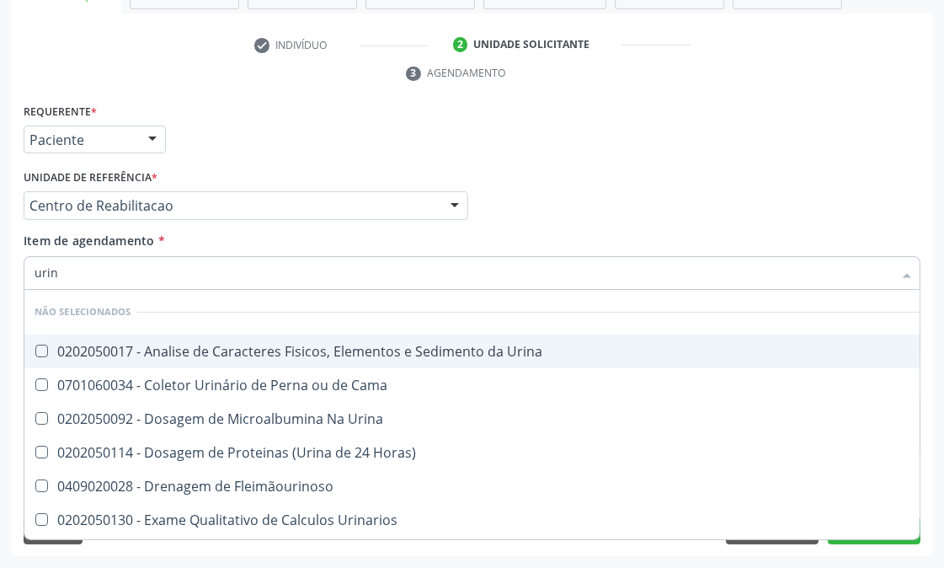
type input "urina"
click at [56, 356] on div "0202050017 - Analise de Caracteres Fisicos, Elementos e Sedimento da Urina" at bounding box center [472, 351] width 875 height 13
checkbox Urina "true"
drag, startPoint x: 65, startPoint y: 275, endPoint x: 0, endPoint y: 279, distance: 65.0
click at [0, 279] on div "Acompanhamento Acompanhe a situação das marcações correntes e finalizadas Relat…" at bounding box center [472, 183] width 944 height 770
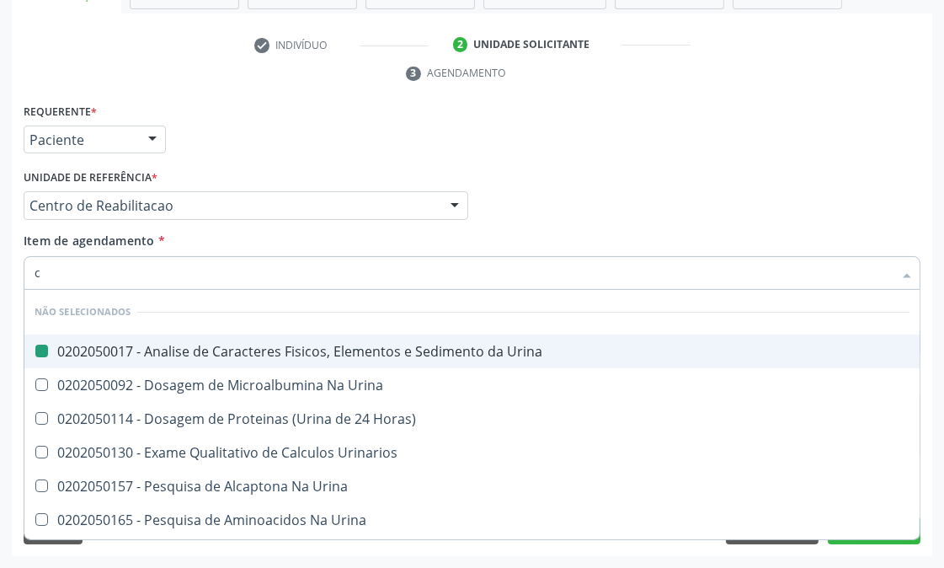
type input "cu"
checkbox Urina "false"
checkbox Horas\) "false"
checkbox Urinarios "false"
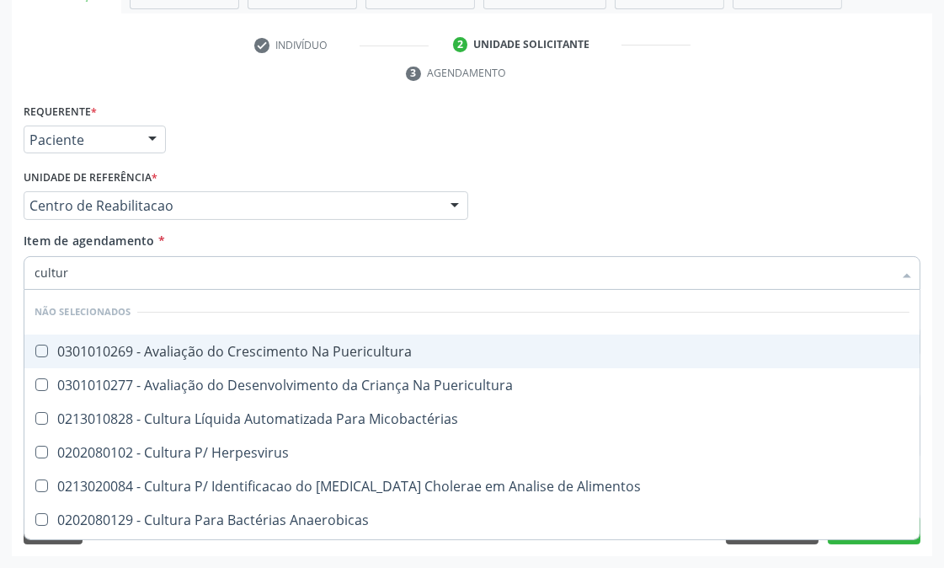
type input "cultura"
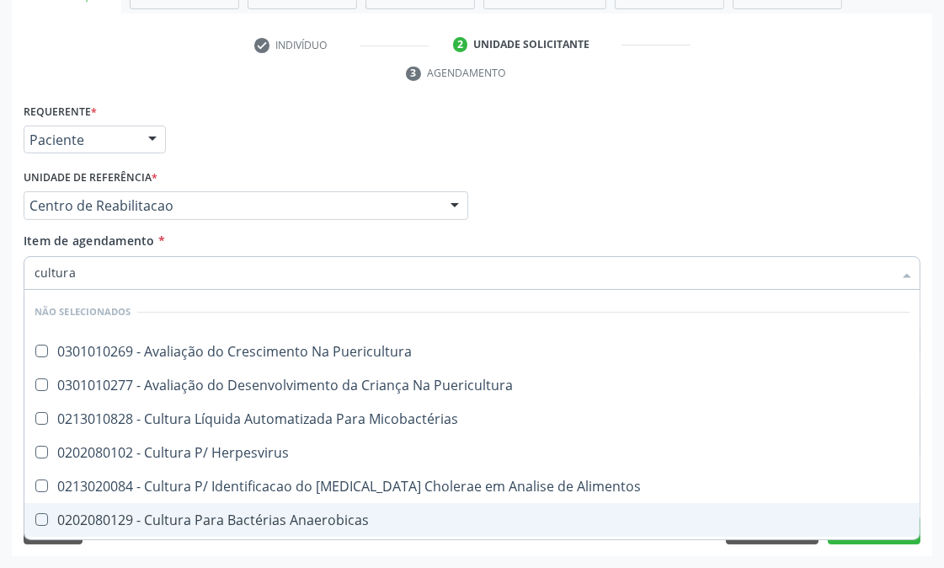
click at [190, 525] on div "0202080129 - Cultura Para Bactérias Anaerobicas" at bounding box center [472, 519] width 875 height 13
checkbox Anaerobicas "true"
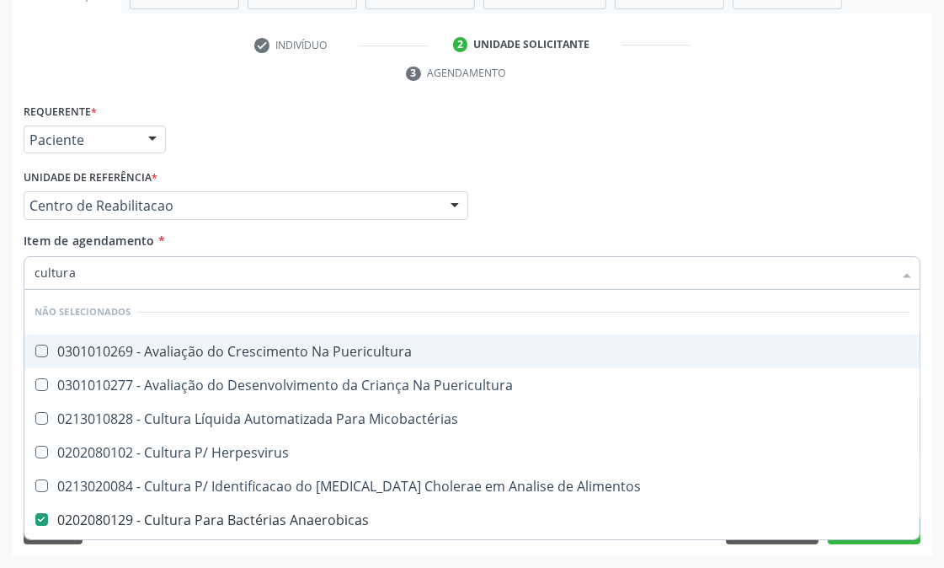
drag, startPoint x: 97, startPoint y: 275, endPoint x: 0, endPoint y: 275, distance: 96.9
click at [0, 275] on div "Acompanhamento Acompanhe a situação das marcações correntes e finalizadas Relat…" at bounding box center [472, 183] width 944 height 770
type input "anti"
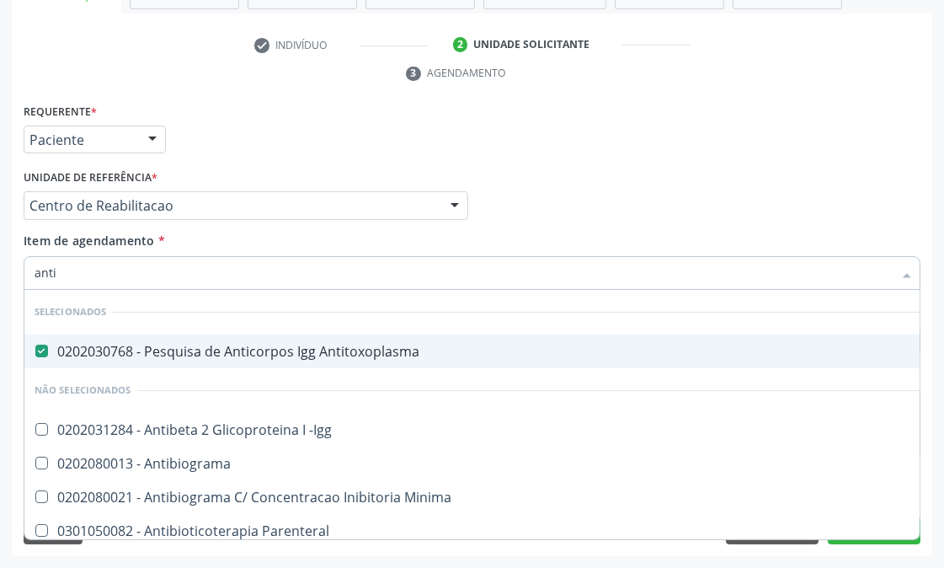
checkbox Antitoxoplasma "true"
checkbox -Igg "false"
checkbox Antibiograma "false"
checkbox Parenteral "false"
type input "antibio"
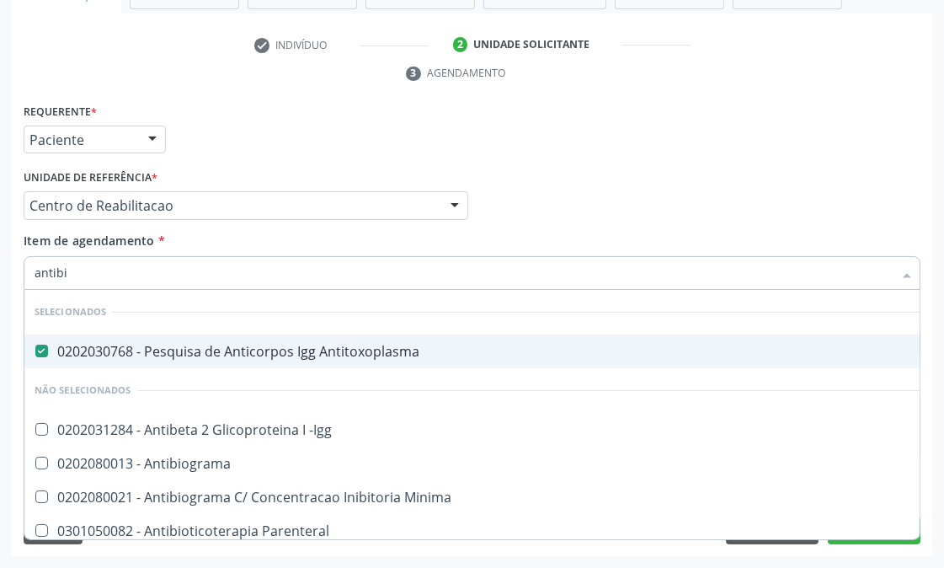
checkbox Antitoxoplasma "false"
type input "antibiogr"
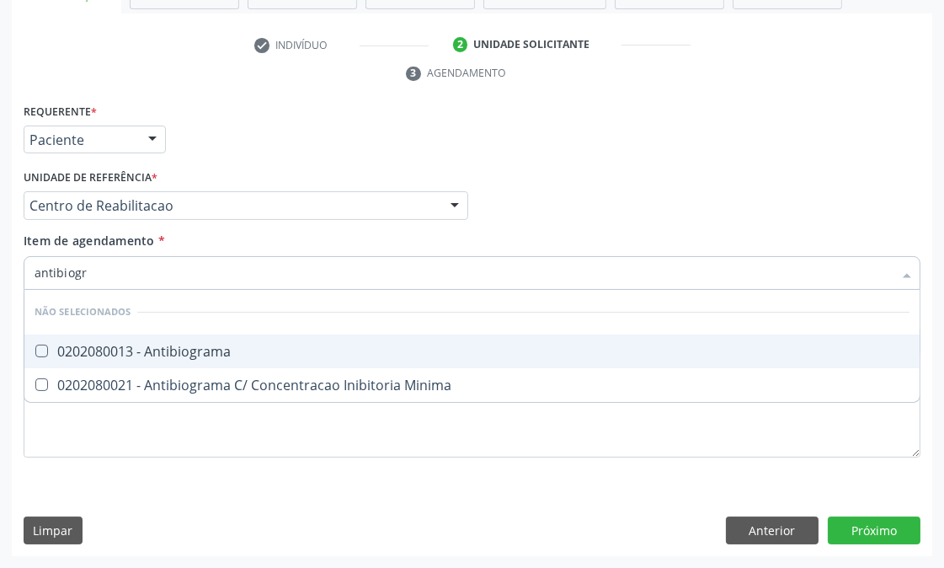
click at [172, 348] on div "0202080013 - Antibiograma" at bounding box center [472, 351] width 875 height 13
checkbox Antibiograma "true"
drag, startPoint x: 110, startPoint y: 275, endPoint x: 0, endPoint y: 273, distance: 109.5
click at [0, 273] on div "Acompanhamento Acompanhe a situação das marcações correntes e finalizadas Relat…" at bounding box center [472, 183] width 944 height 770
type input "t"
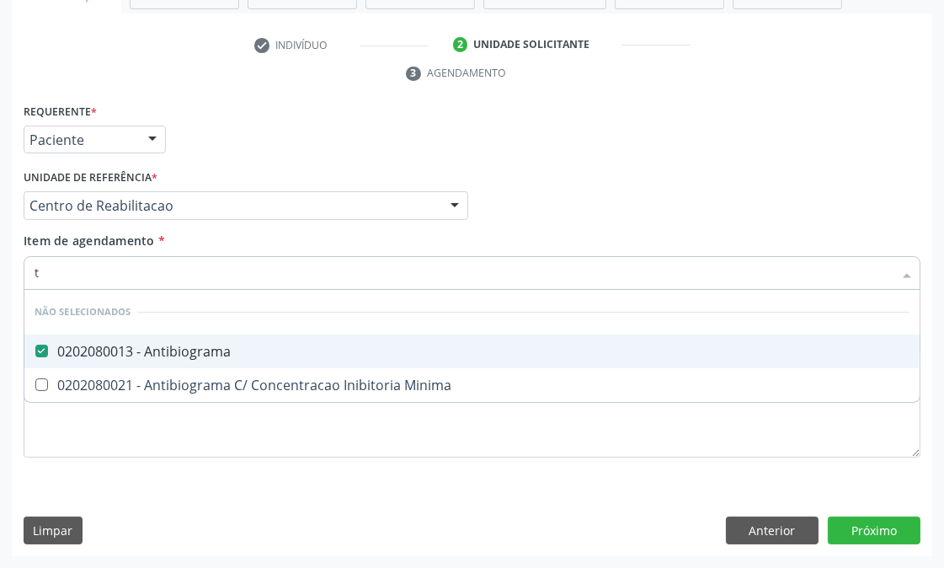
checkbox Minima "true"
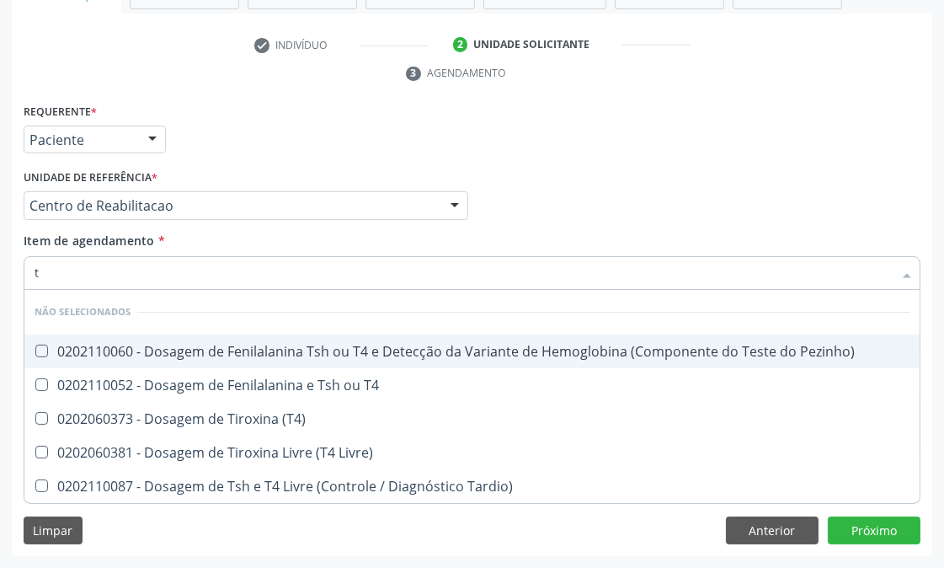
type input "t4"
checkbox Pezinho\) "false"
checkbox T4 "false"
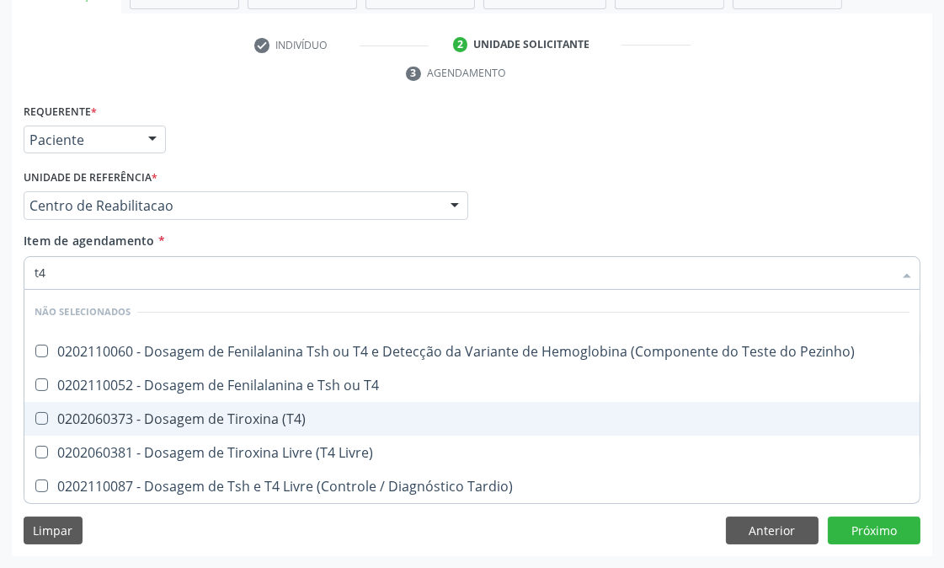
click at [228, 416] on div "0202060373 - Dosagem de Tiroxina (T4)" at bounding box center [472, 418] width 875 height 13
checkbox \(T4\) "true"
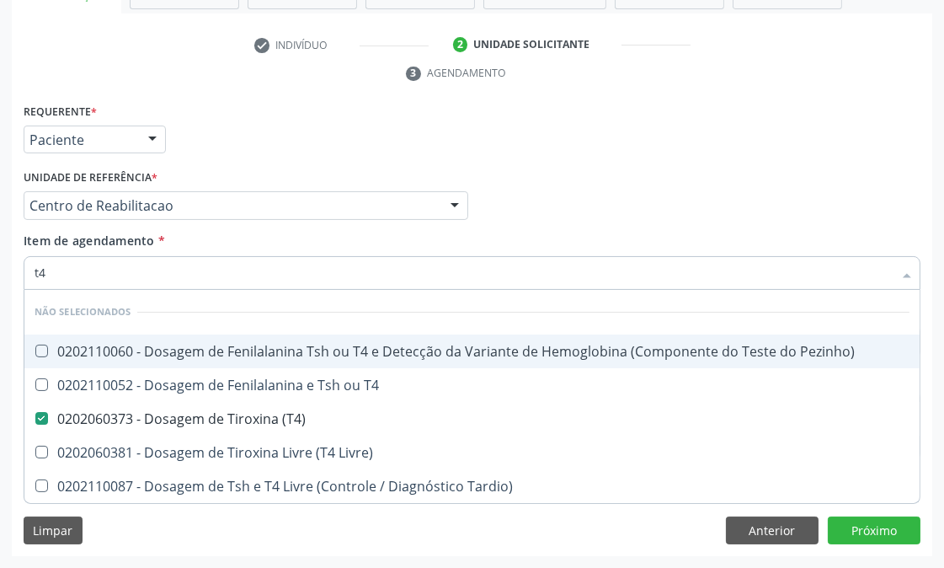
drag, startPoint x: 74, startPoint y: 266, endPoint x: 0, endPoint y: 310, distance: 86.1
click at [0, 310] on div "Acompanhamento Acompanhe a situação das marcações correntes e finalizadas Relat…" at bounding box center [472, 183] width 944 height 770
type input "ts"
checkbox Pezinho\) "false"
checkbox T4 "false"
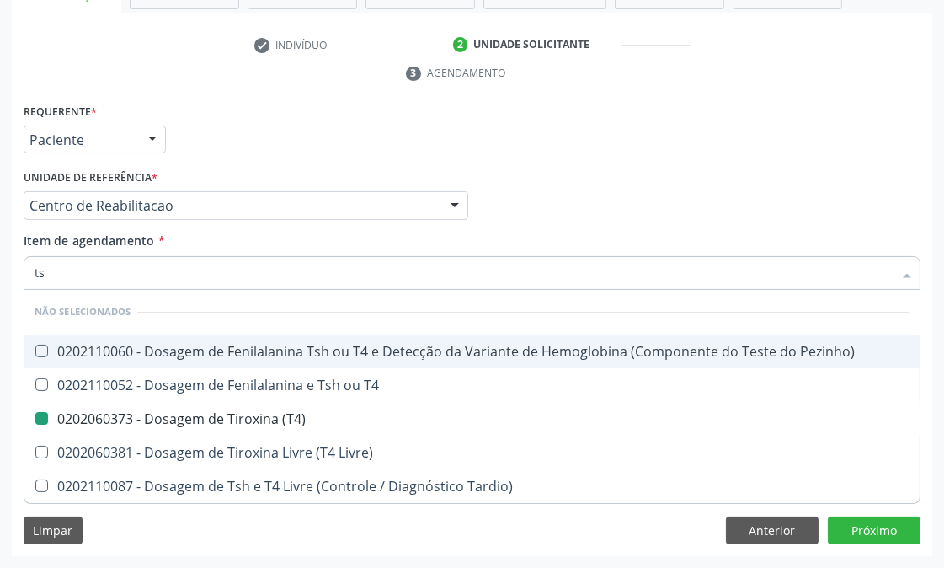
checkbox \(T4\) "false"
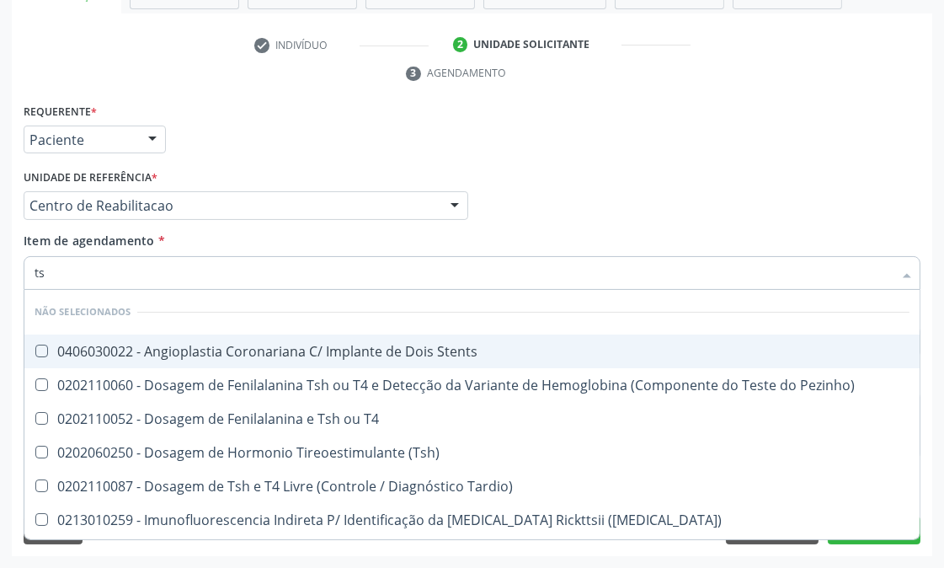
type input "tsh"
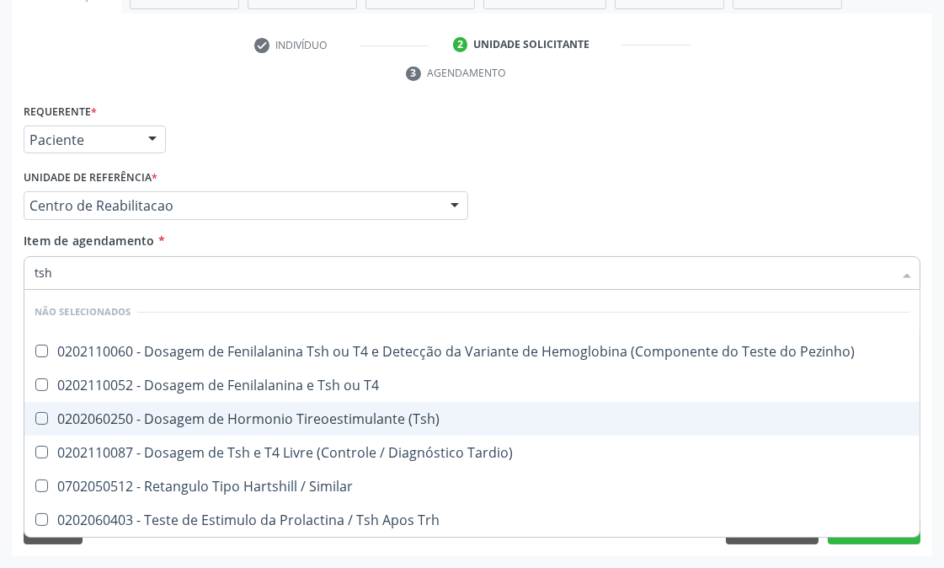
click at [248, 412] on div "0202060250 - Dosagem de Hormonio Tireoestimulante (Tsh)" at bounding box center [472, 418] width 875 height 13
checkbox \(Tsh\) "true"
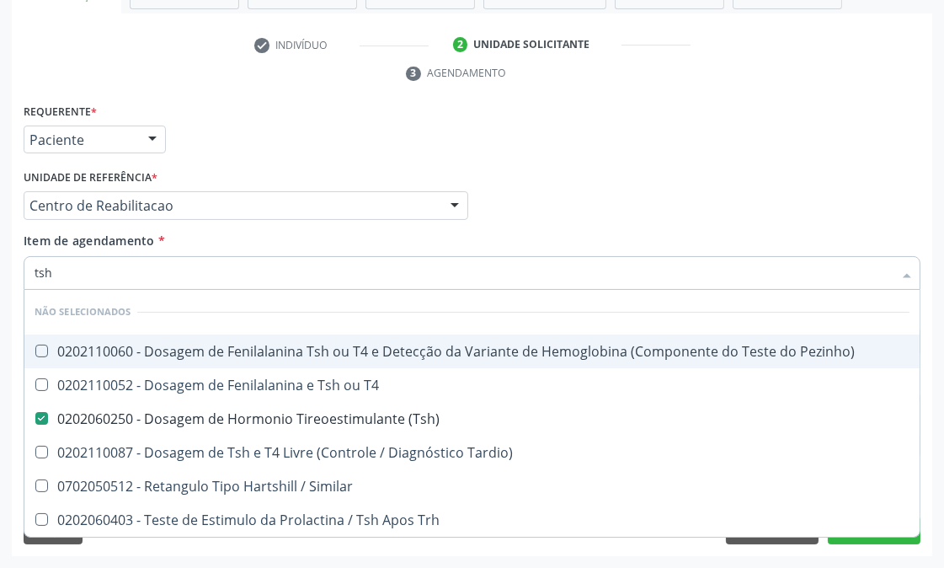
drag, startPoint x: 60, startPoint y: 270, endPoint x: 0, endPoint y: 276, distance: 60.2
click at [0, 276] on div "Acompanhamento Acompanhe a situação das marcações correntes e finalizadas Relat…" at bounding box center [472, 183] width 944 height 770
type input "v"
checkbox Pezinho\) "true"
checkbox \(Tsh\) "false"
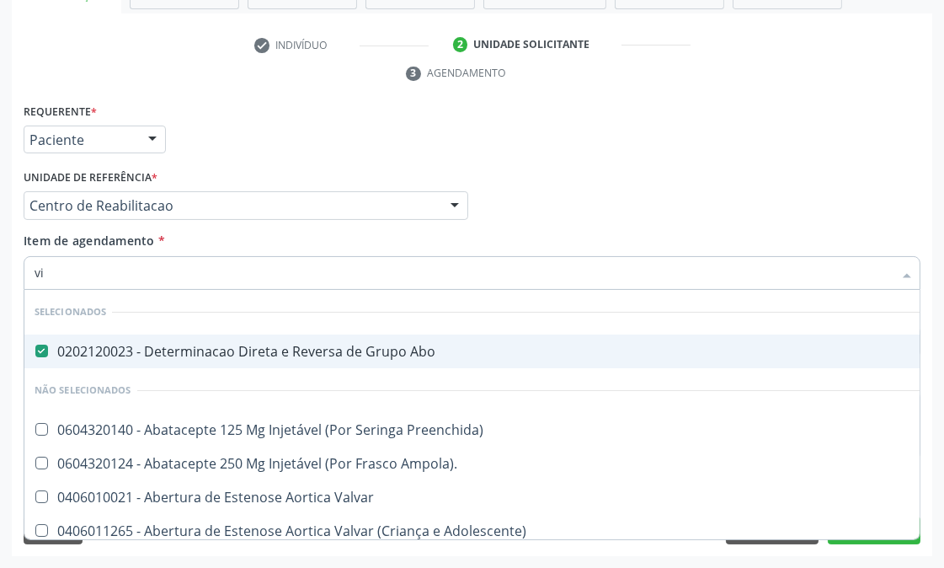
type input "vit"
checkbox Abo "false"
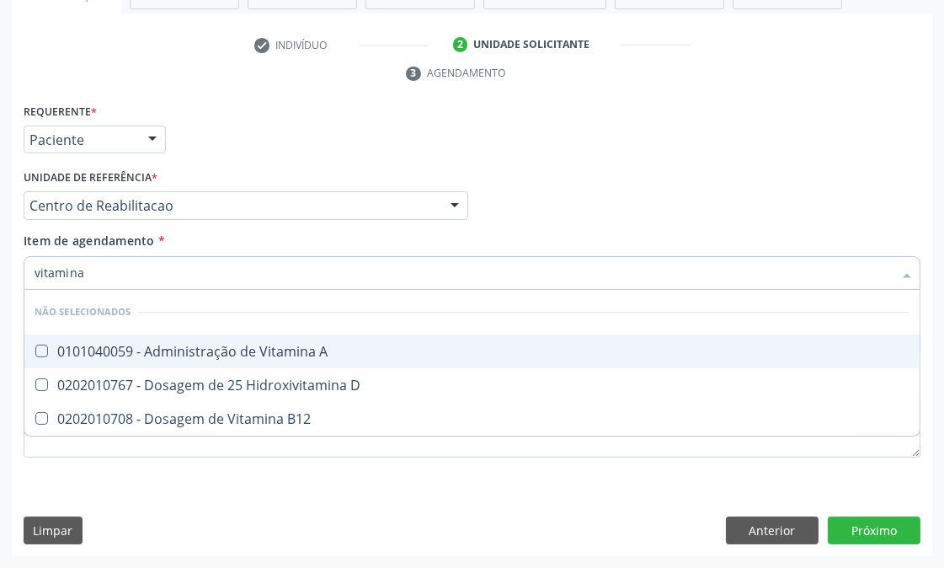
type input "vitamina"
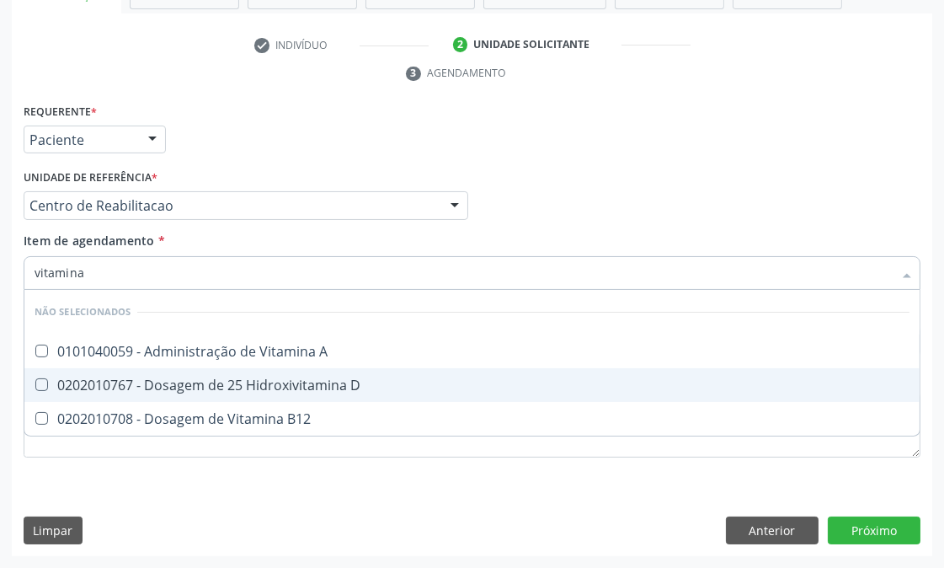
click at [219, 384] on div "0202010767 - Dosagem de 25 Hidroxivitamina D" at bounding box center [472, 384] width 875 height 13
checkbox D "true"
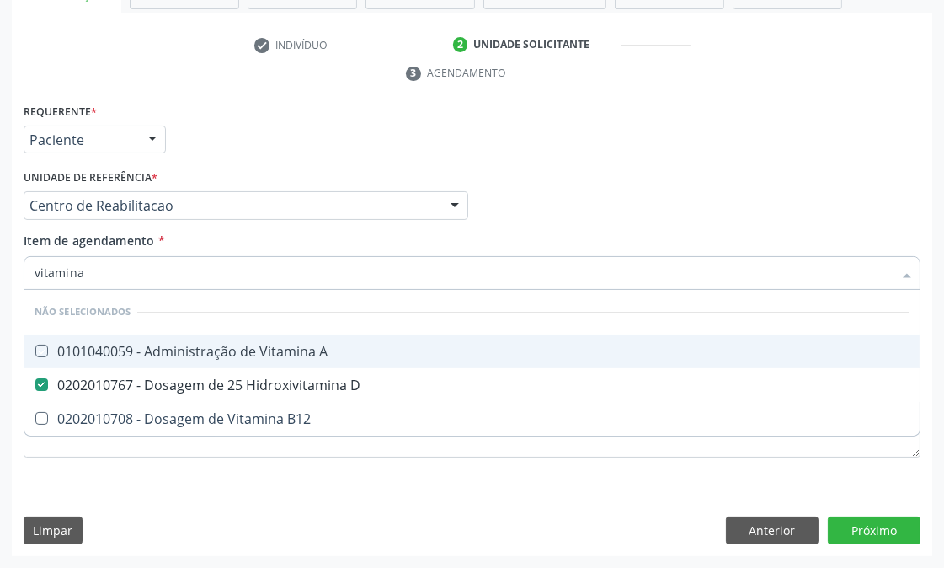
click at [689, 154] on div "Requerente * Paciente Médico(a) Enfermeiro(a) Paciente Nenhum resultado encontr…" at bounding box center [472, 132] width 906 height 66
checkbox A "true"
checkbox B12 "true"
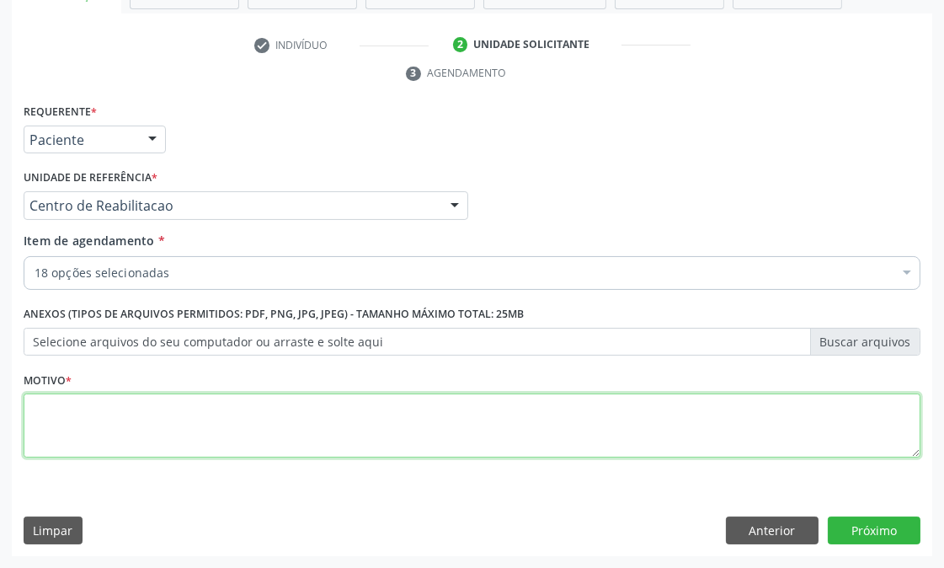
click at [232, 425] on textarea at bounding box center [472, 425] width 897 height 64
type textarea "."
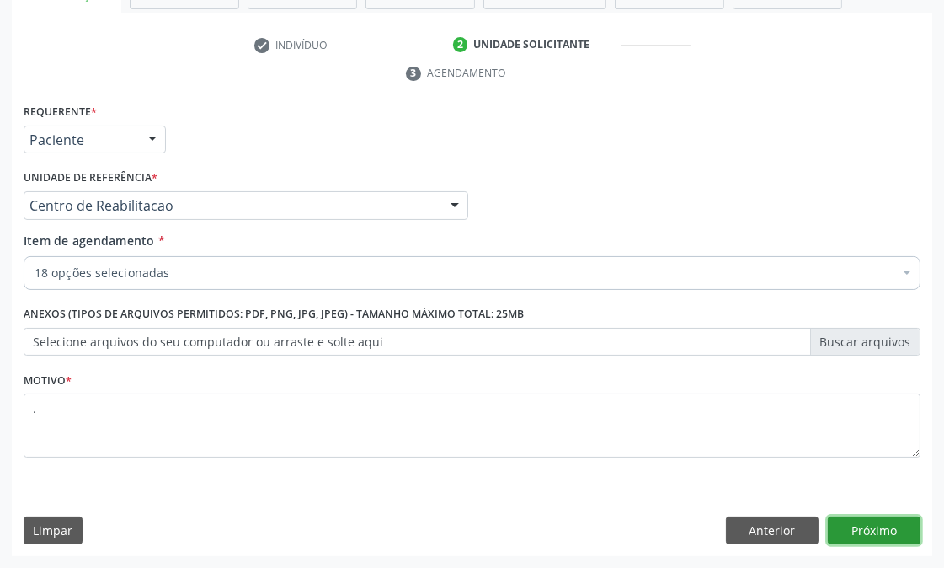
click at [859, 522] on button "Próximo" at bounding box center [874, 530] width 93 height 29
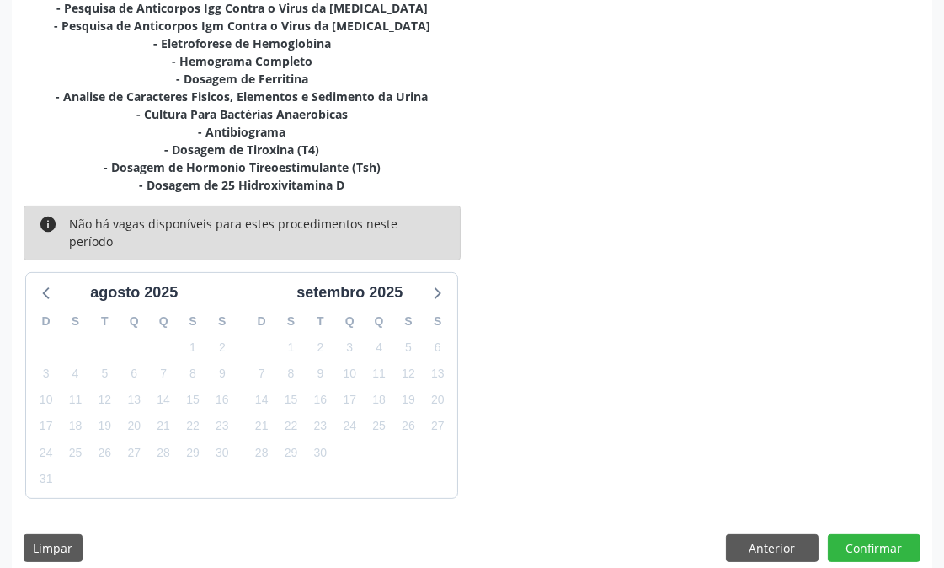
scroll to position [389, 0]
click at [775, 534] on button "Anterior" at bounding box center [772, 548] width 93 height 29
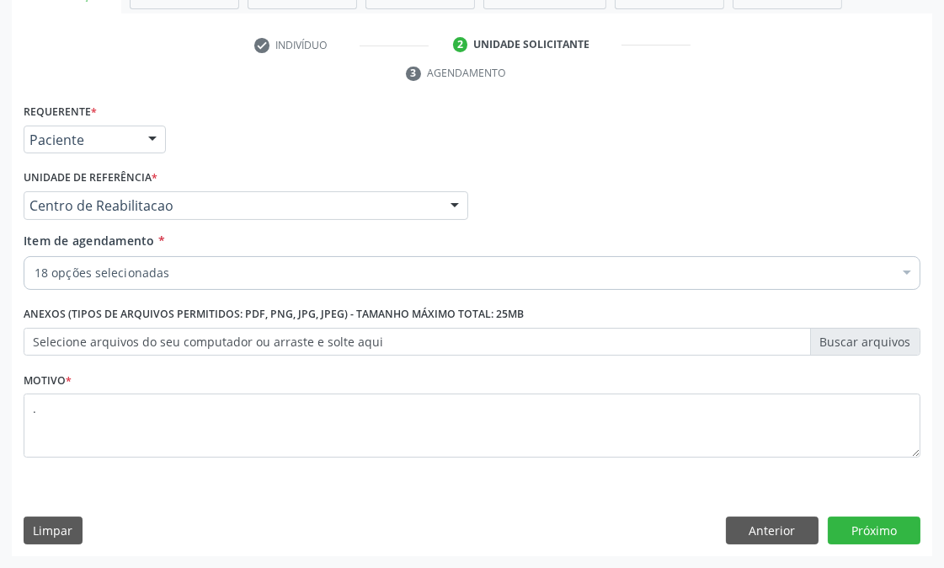
scroll to position [330, 0]
click at [882, 522] on button "Próximo" at bounding box center [874, 530] width 93 height 29
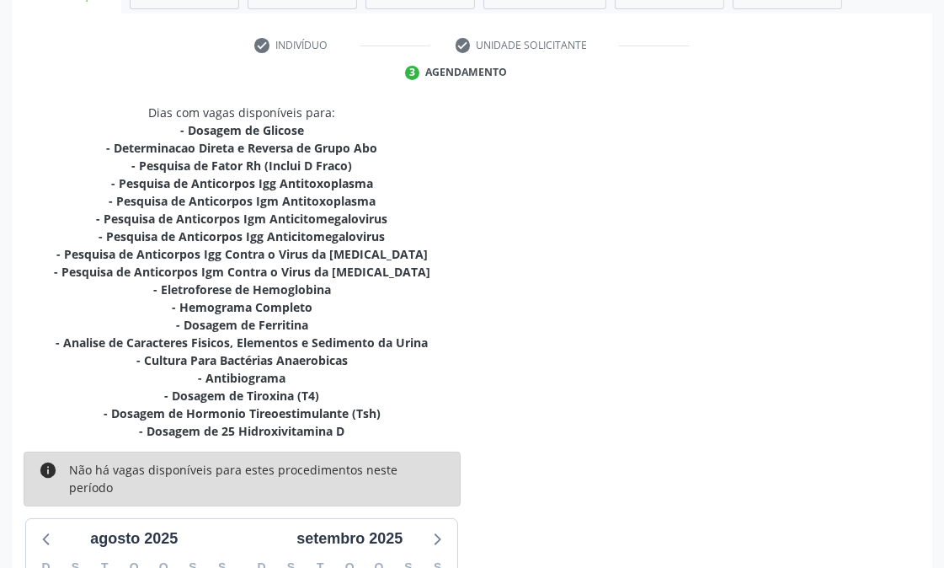
scroll to position [237, 0]
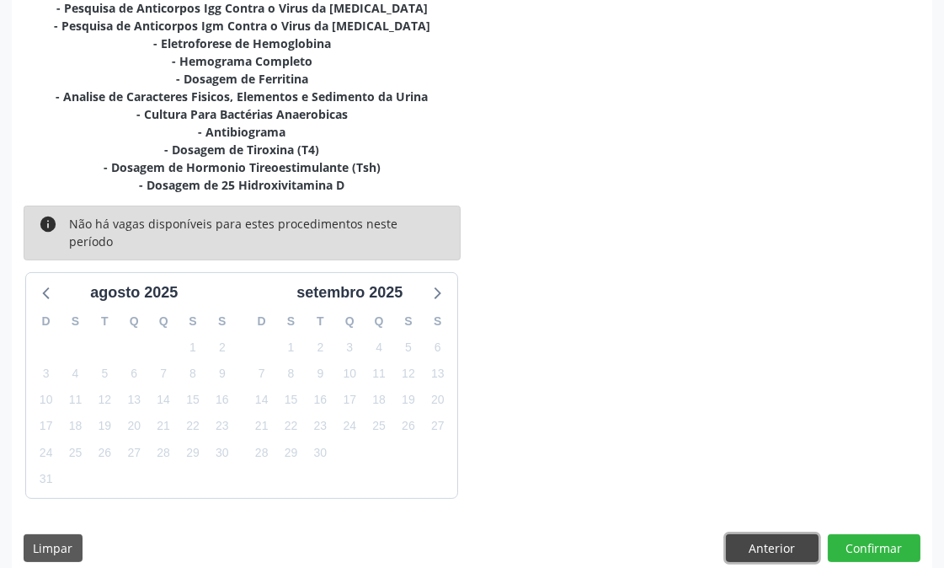
click at [735, 534] on button "Anterior" at bounding box center [772, 548] width 93 height 29
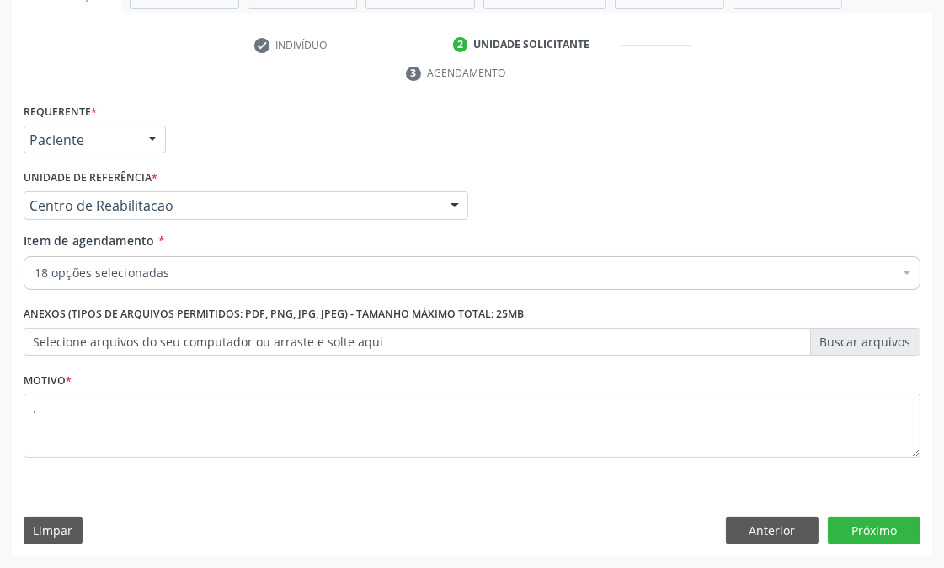
scroll to position [330, 0]
click at [285, 341] on label "Selecione arquivos do seu computador ou arraste e solte aqui" at bounding box center [472, 342] width 897 height 29
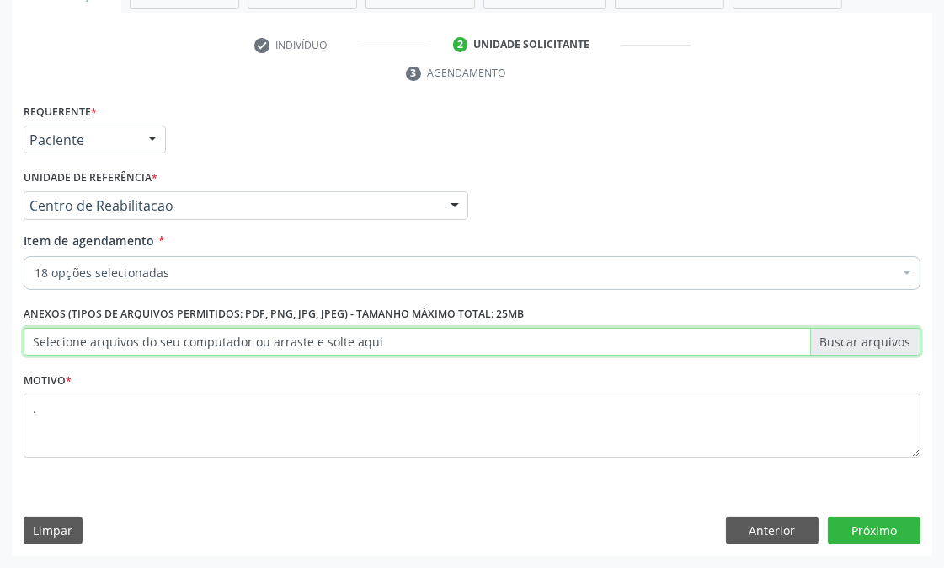
click at [285, 341] on input "Selecione arquivos do seu computador ou arraste e solte aqui" at bounding box center [472, 342] width 897 height 29
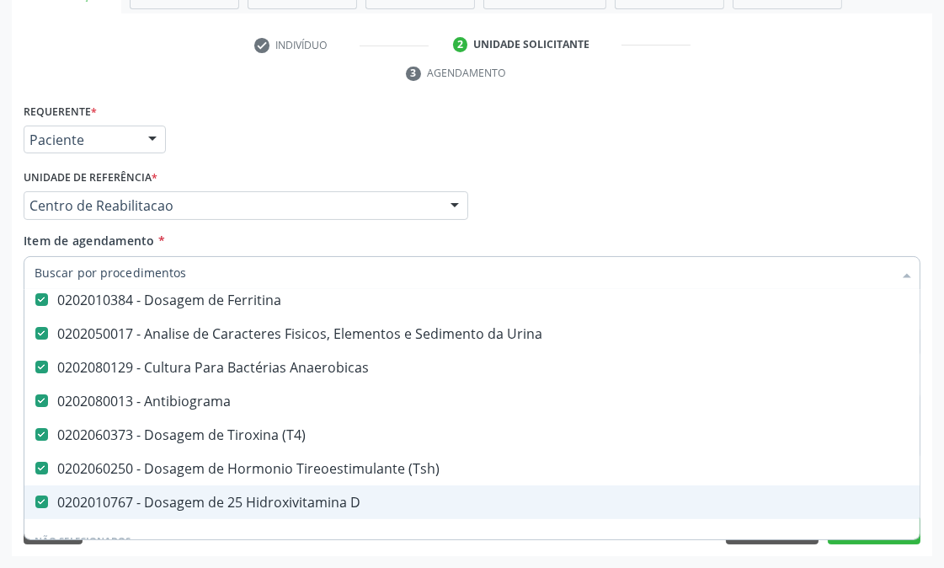
scroll to position [374, 0]
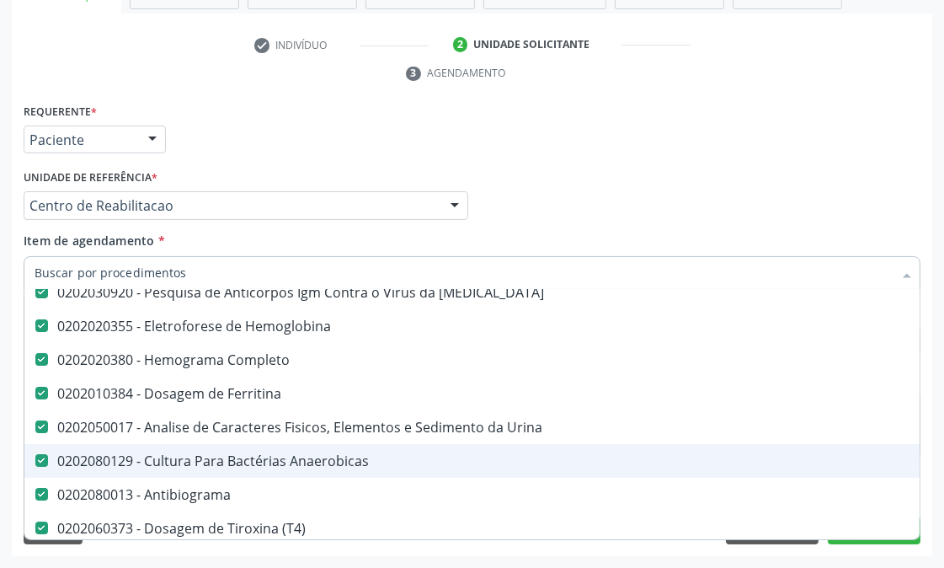
click at [221, 447] on span "0202080129 - Cultura Para Bactérias Anaerobicas" at bounding box center [690, 461] width 1332 height 34
checkbox Anaerobicas "false"
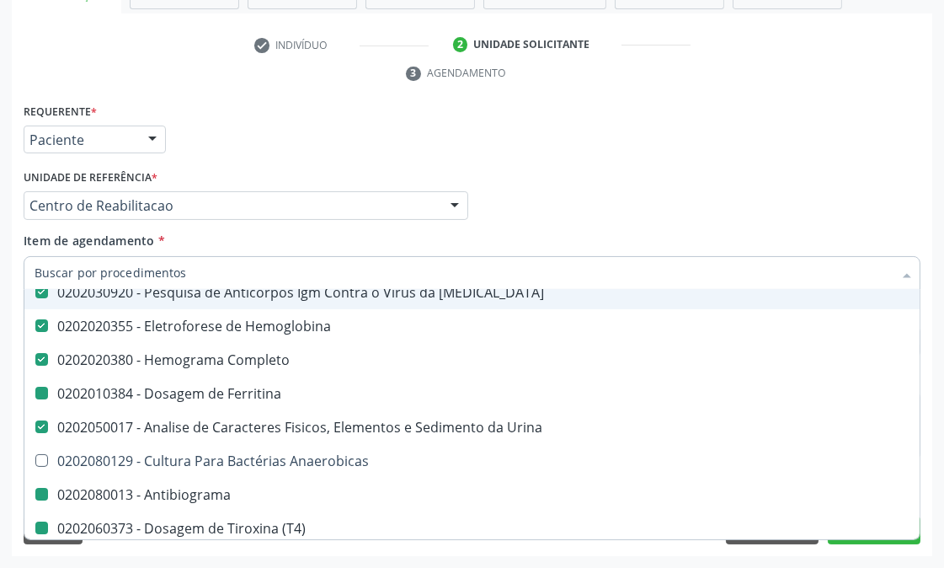
type input "c"
checkbox Ferritina "false"
checkbox Antibiograma "false"
checkbox \(T4\) "false"
checkbox \(Tsh\) "false"
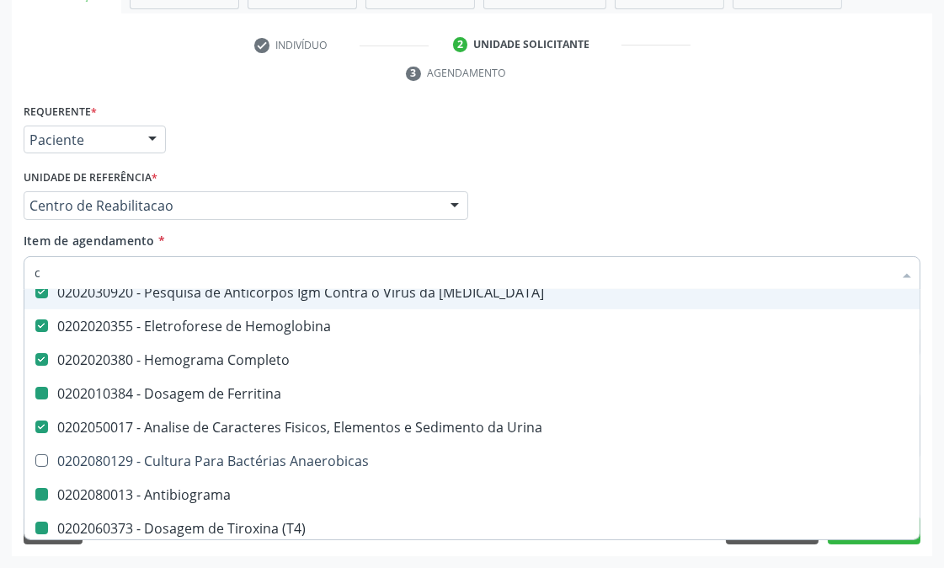
checkbox D "false"
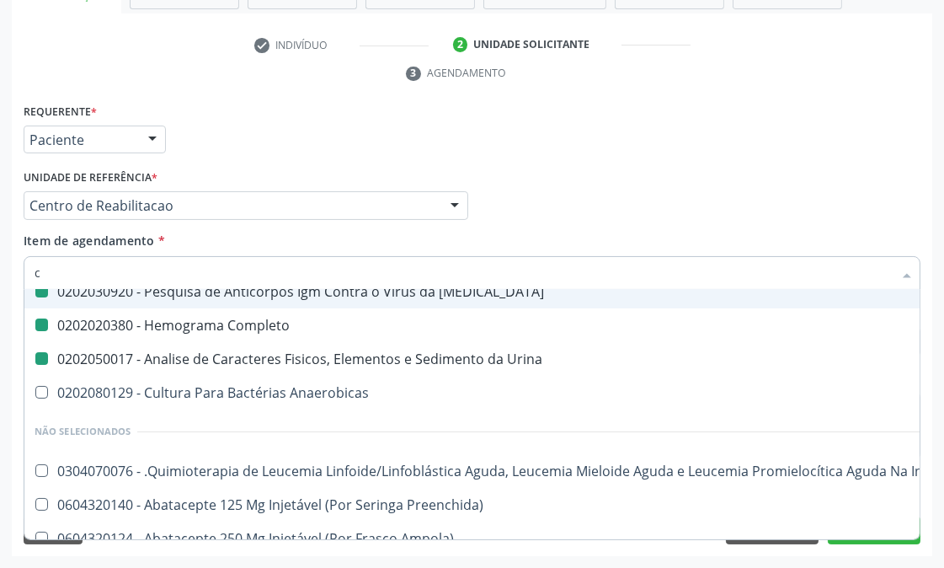
type input "cu"
checkbox Glicose "false"
checkbox Fraco\) "false"
checkbox Antitoxoplasma "false"
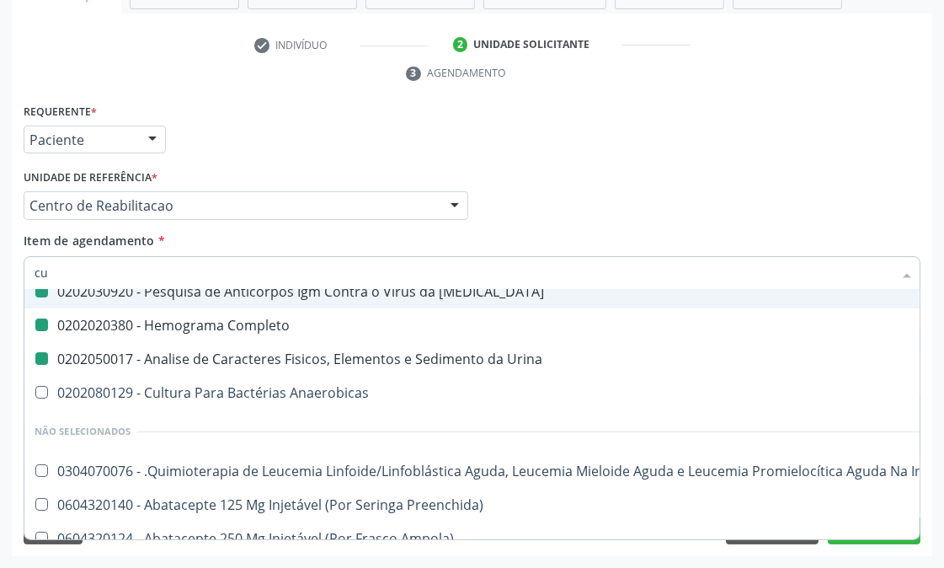
checkbox Anticitomegalovirus "false"
checkbox Rubeola "false"
checkbox Completo "false"
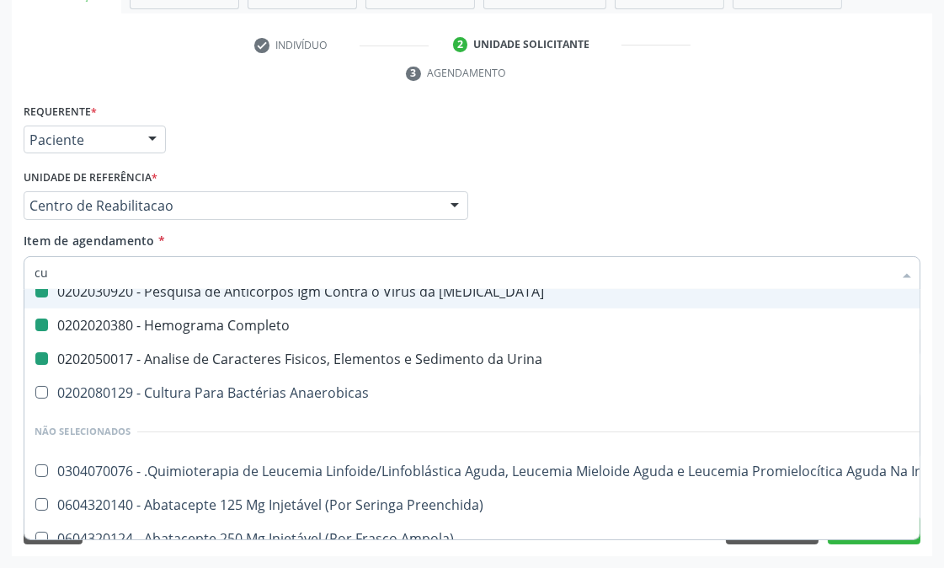
checkbox Urina "false"
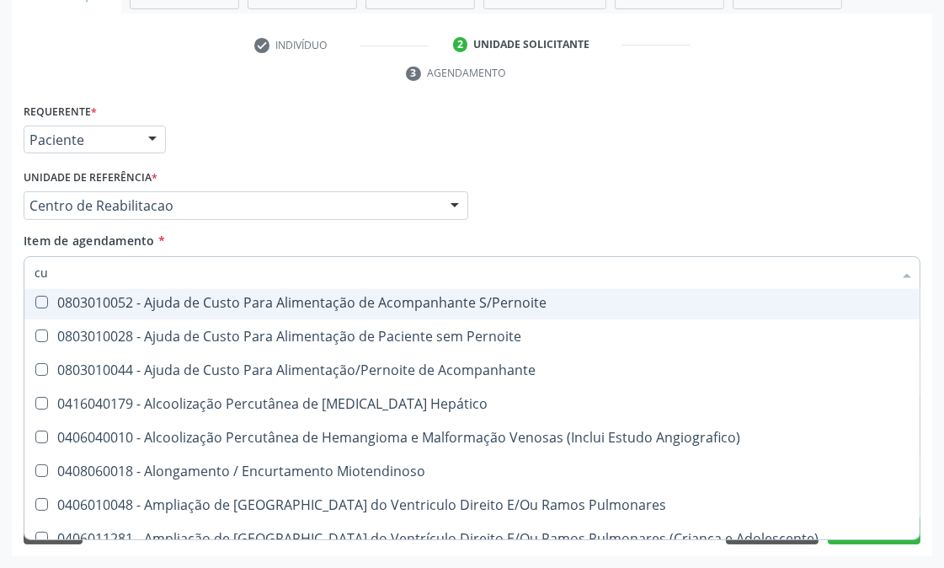
scroll to position [340, 0]
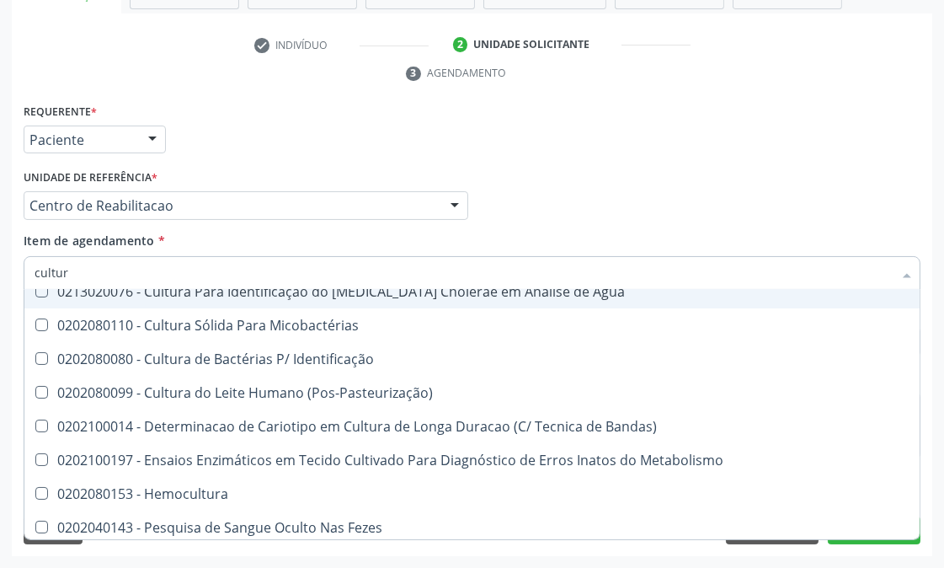
type input "cultura"
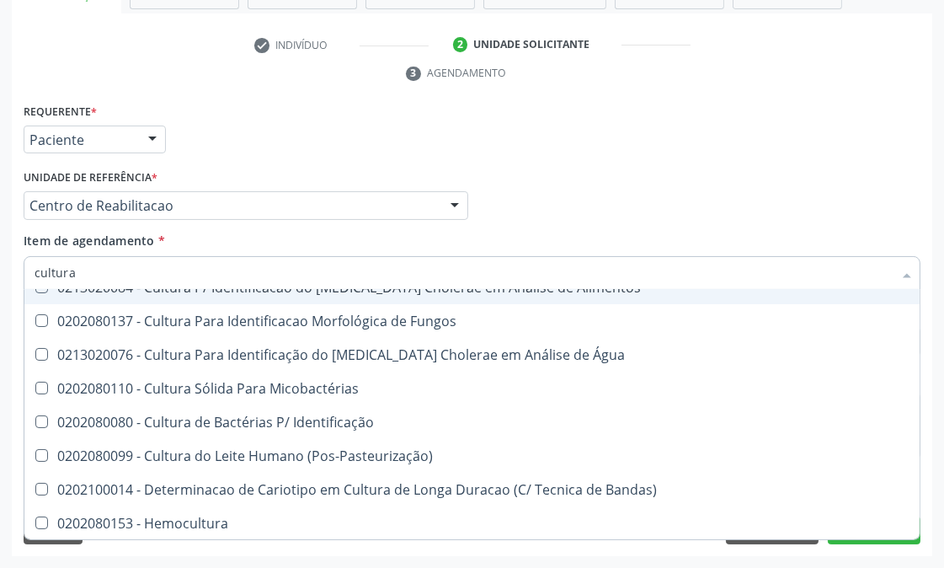
scroll to position [278, 0]
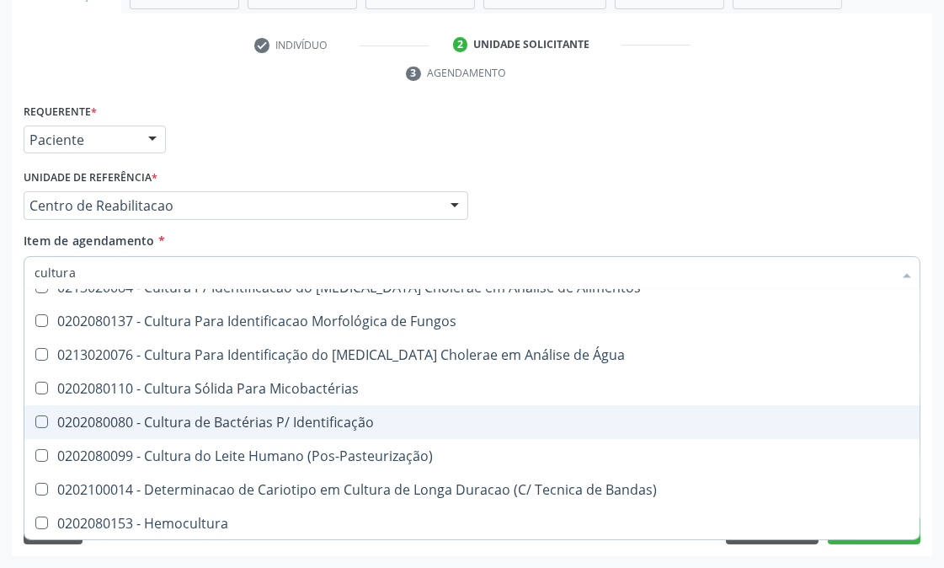
click at [216, 408] on span "0202080080 - Cultura de Bactérias P/ Identificação" at bounding box center [472, 422] width 896 height 34
checkbox Identificação "true"
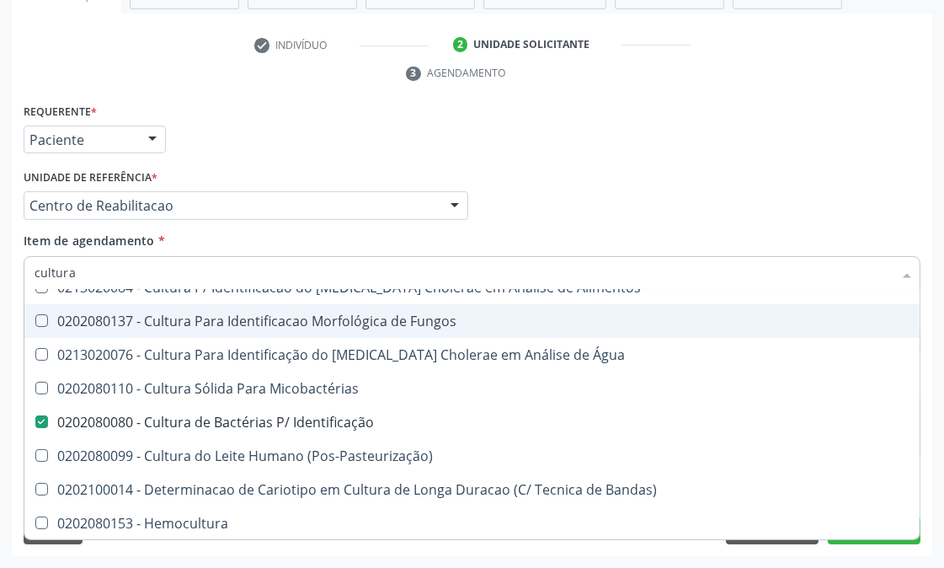
click at [543, 172] on div "Médico Solicitante Por favor, selecione a Unidade de Atendimento primeiro Nenhu…" at bounding box center [472, 198] width 906 height 66
checkbox Anaerobicas "true"
checkbox Puericultura "true"
checkbox Micobactérias "true"
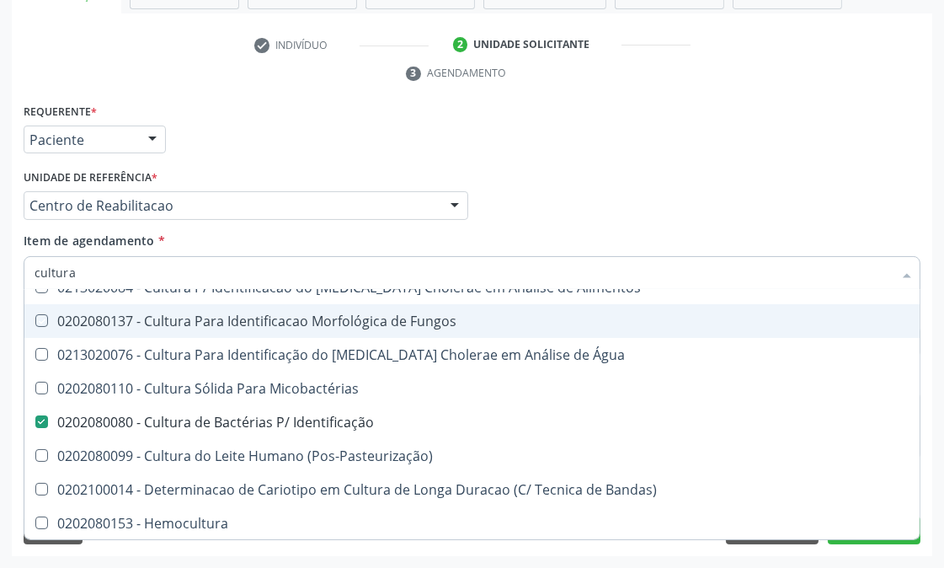
checkbox Herpesvirus "true"
checkbox Alimentos "true"
checkbox Fungos "true"
checkbox Água "true"
checkbox Micobactérias "true"
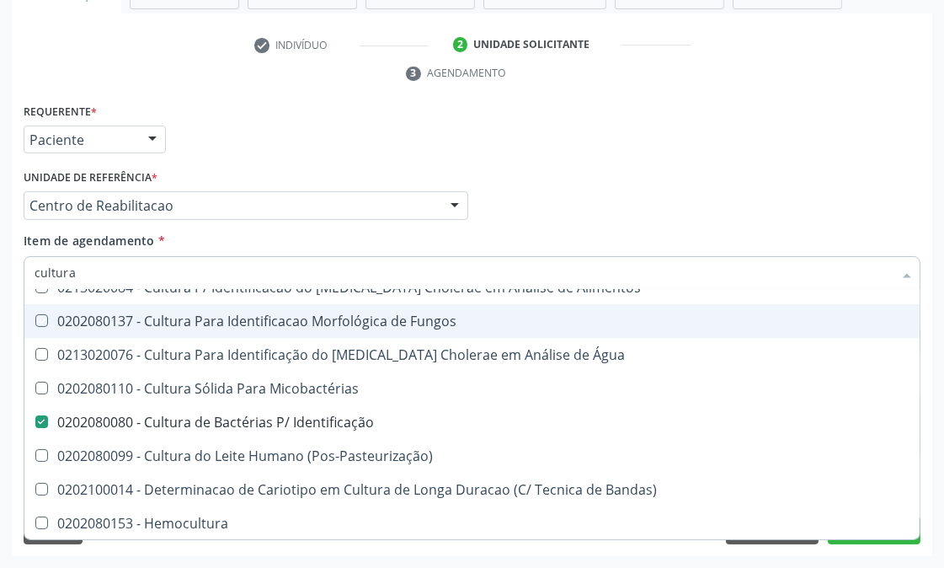
checkbox \(Pos-Pasteurização\) "true"
checkbox Hemocultura "true"
checkbox Bandas\) "true"
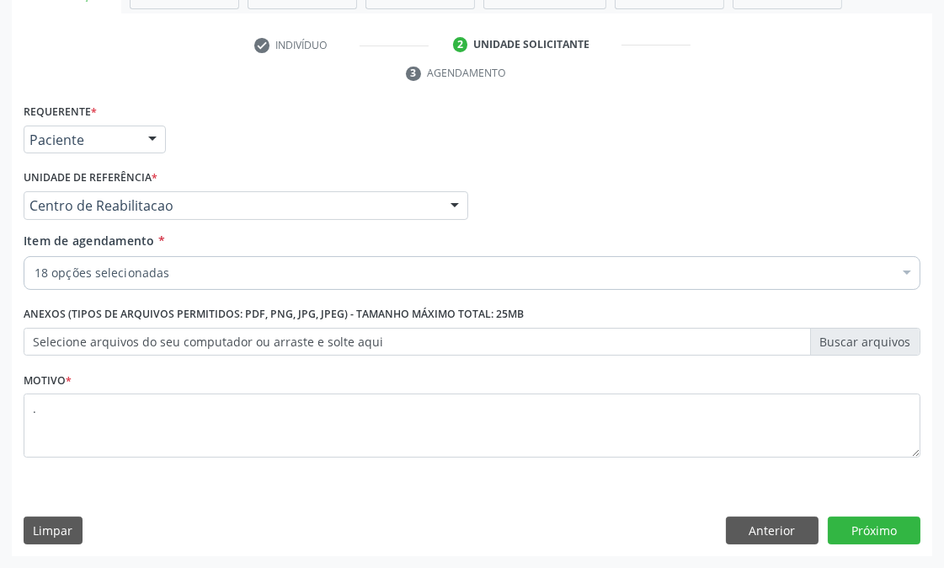
scroll to position [0, 0]
click at [864, 532] on button "Próximo" at bounding box center [874, 530] width 93 height 29
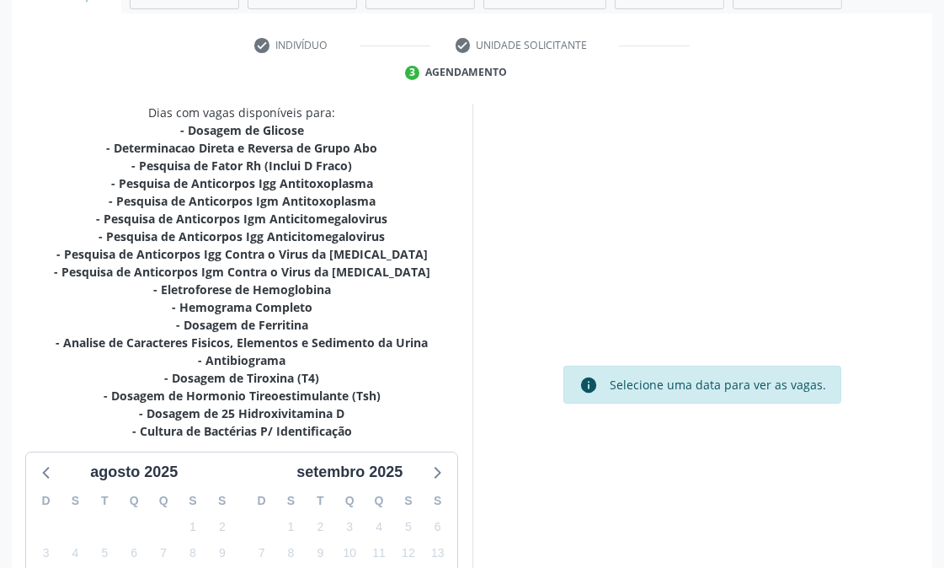
scroll to position [527, 0]
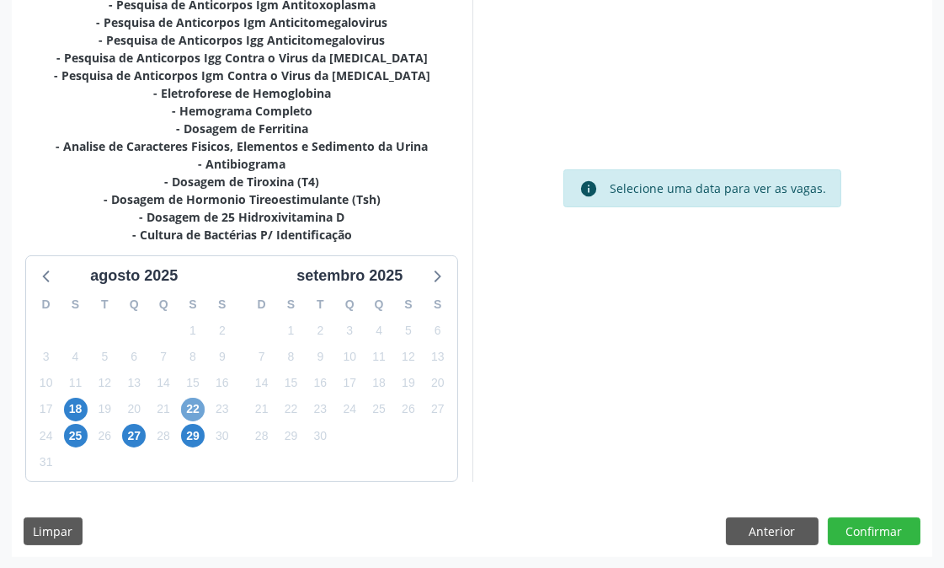
click at [195, 415] on span "22" at bounding box center [193, 410] width 24 height 24
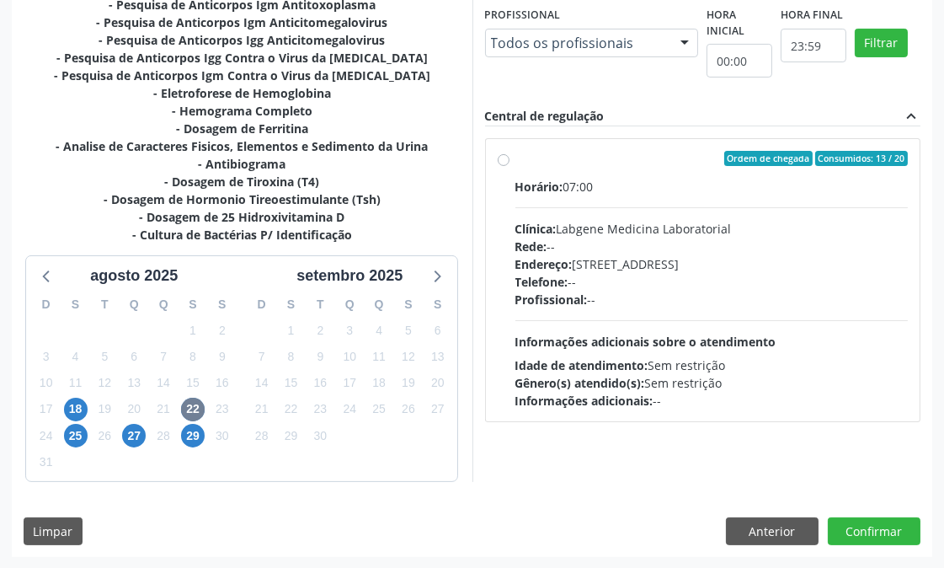
click at [569, 274] on span "Telefone:" at bounding box center [542, 282] width 53 height 16
click at [510, 166] on input "Ordem de chegada Consumidos: 13 / 20 Horário: 07:00 Clínica: Labgene Medicina L…" at bounding box center [504, 158] width 12 height 15
radio input "true"
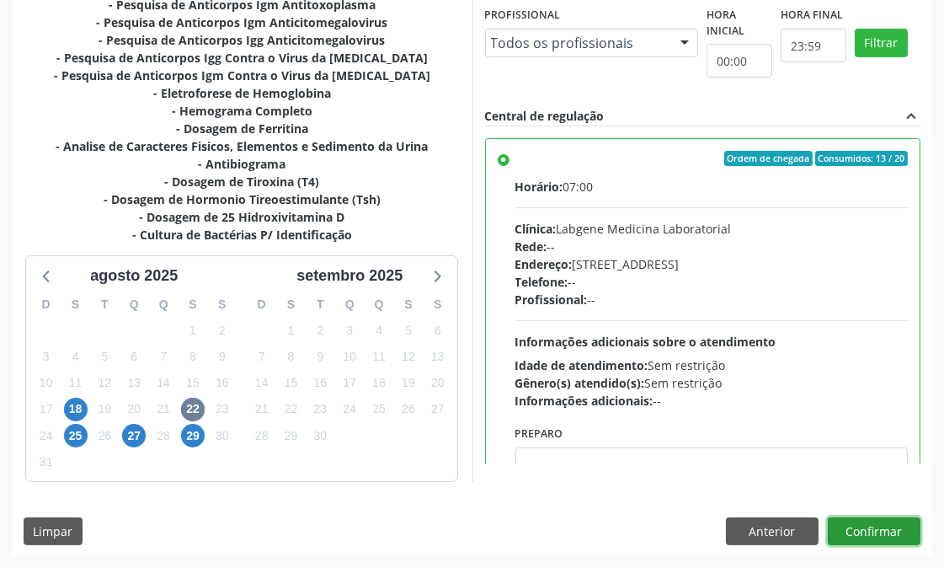
click at [885, 535] on button "Confirmar" at bounding box center [874, 531] width 93 height 29
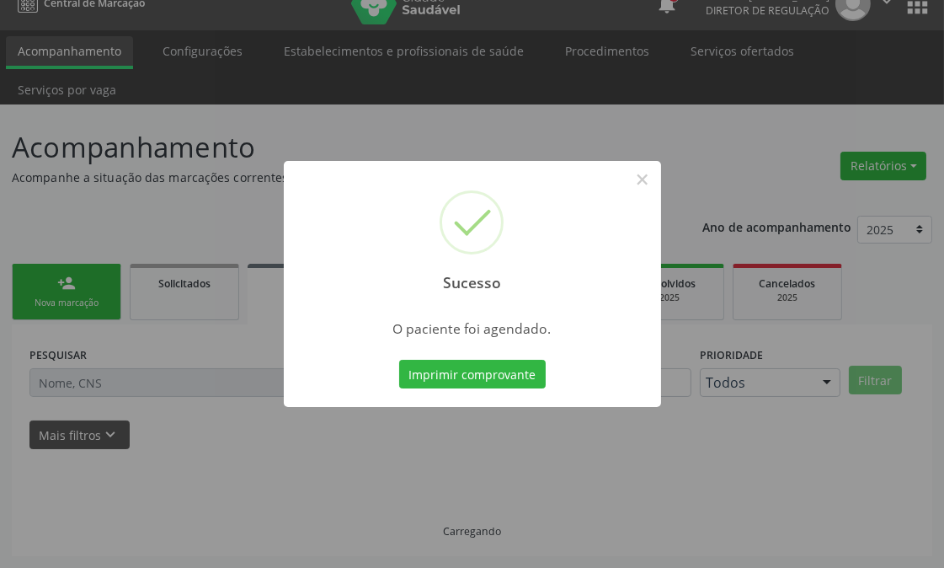
scroll to position [23, 0]
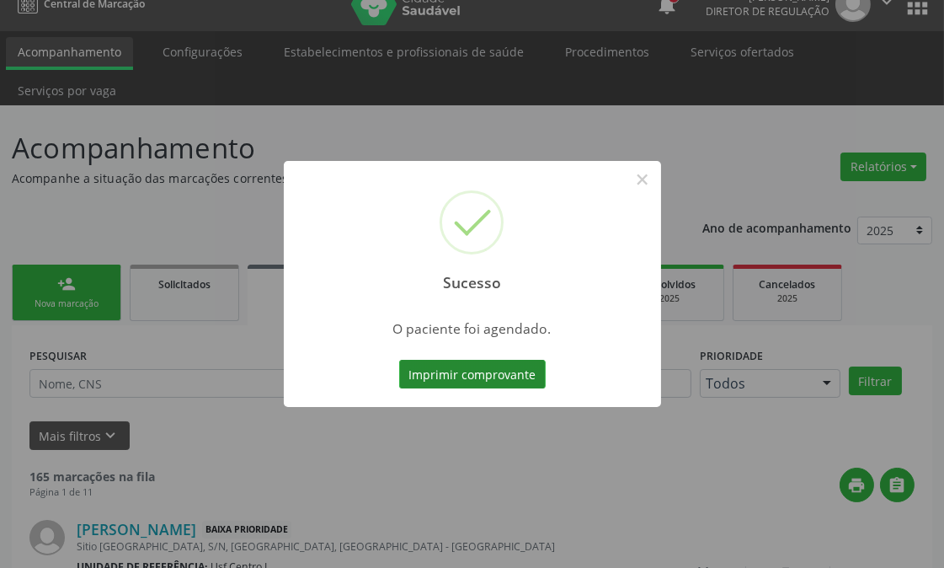
click at [436, 371] on button "Imprimir comprovante" at bounding box center [472, 374] width 147 height 29
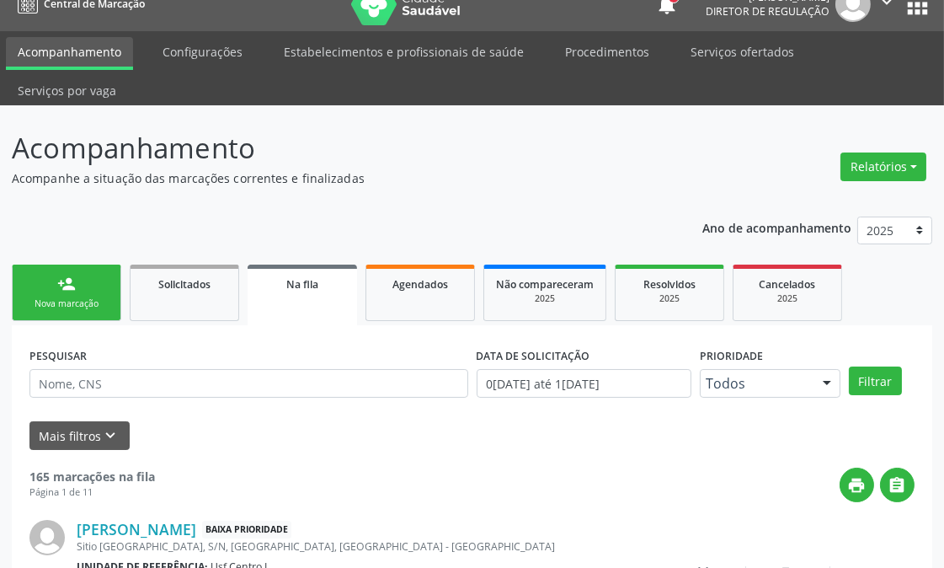
click at [81, 305] on div "Nova marcação" at bounding box center [66, 303] width 84 height 13
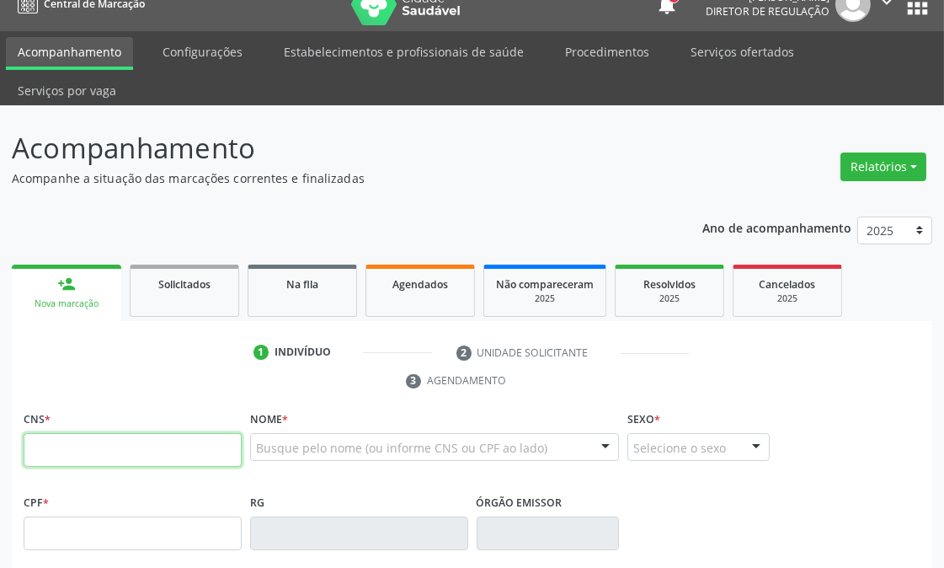
click at [104, 435] on input "text" at bounding box center [133, 450] width 218 height 34
type input "704 2085 2931 4390"
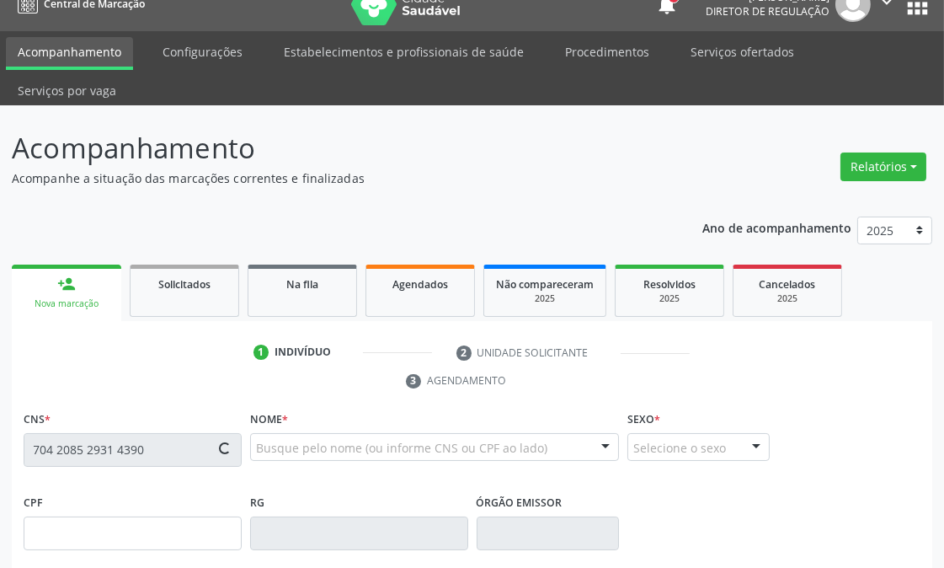
type input "901.557.934-20"
type input "10/05/1973"
type input "Etelvina Nunes Rodrigues"
type input "(87) 99819-2327"
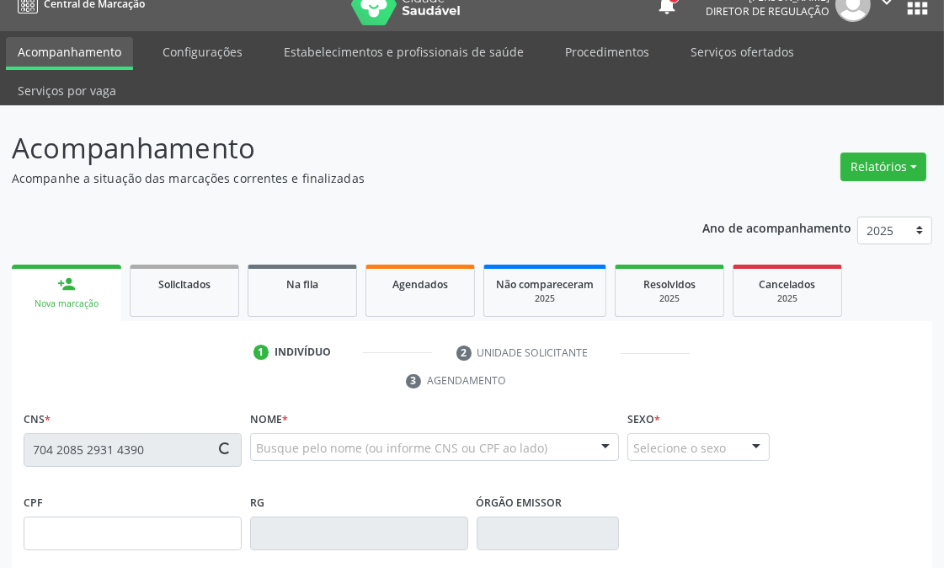
type input "520"
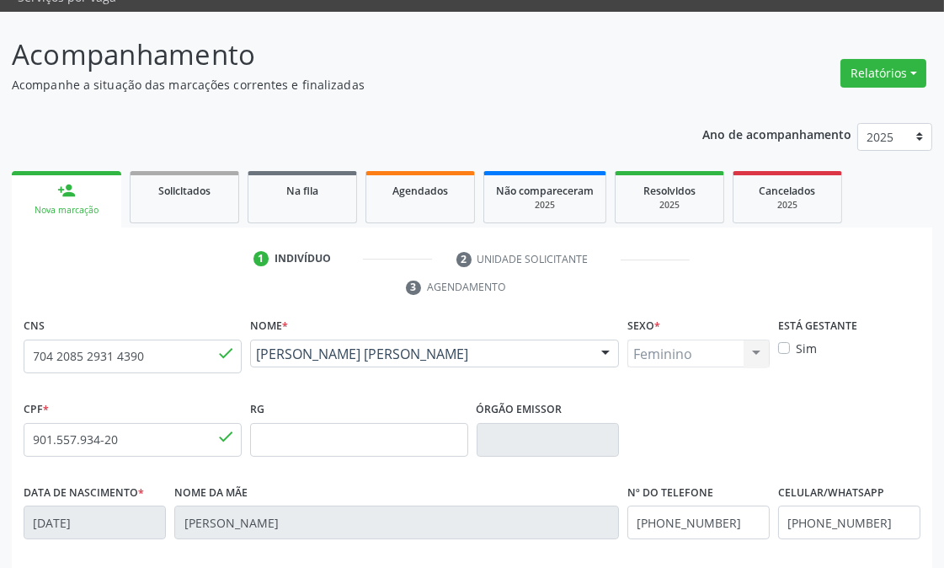
scroll to position [408, 0]
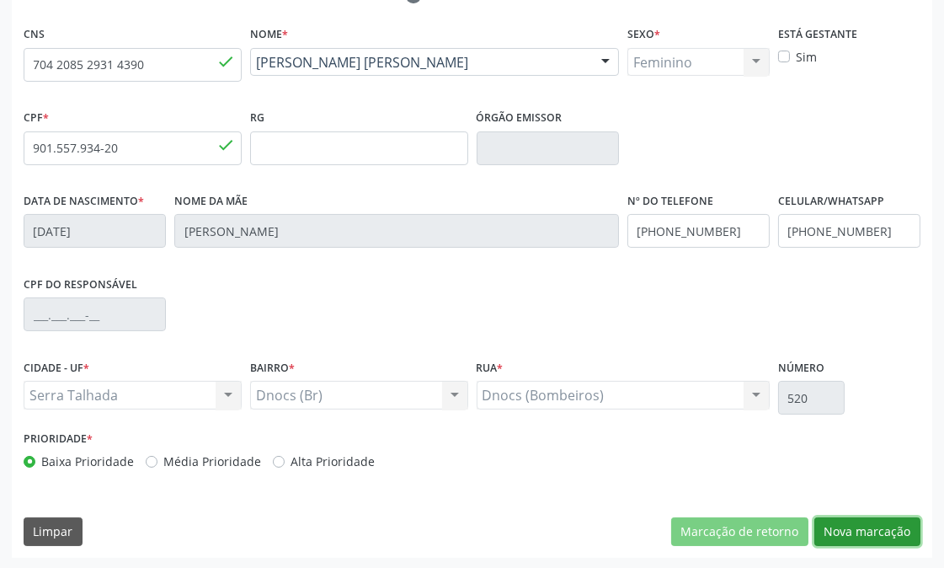
click at [848, 527] on button "Nova marcação" at bounding box center [868, 531] width 106 height 29
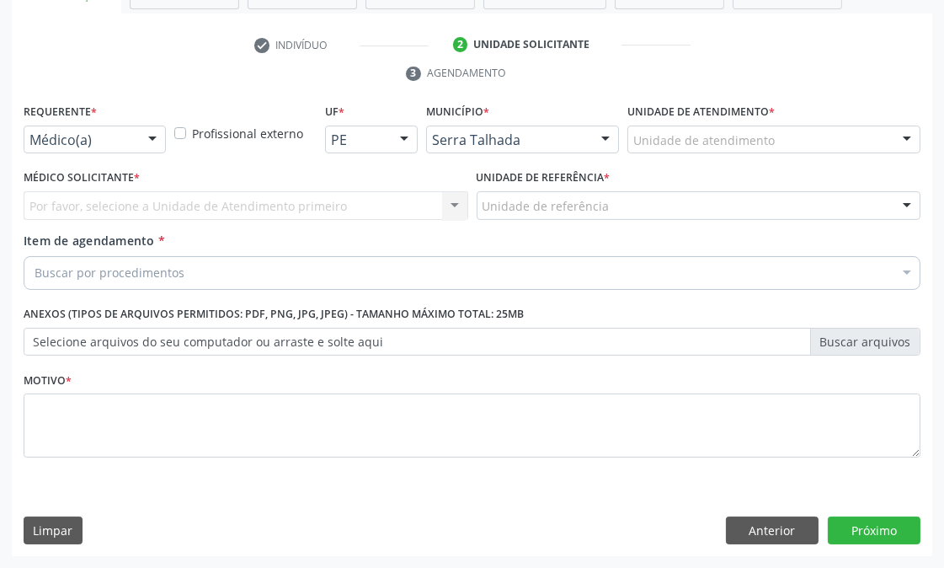
scroll to position [330, 0]
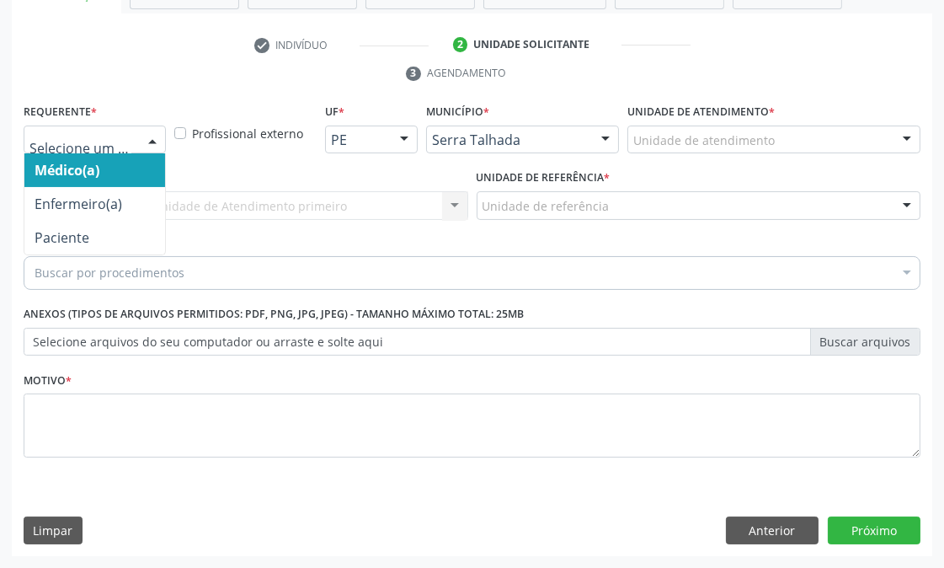
click at [135, 137] on div at bounding box center [95, 140] width 142 height 29
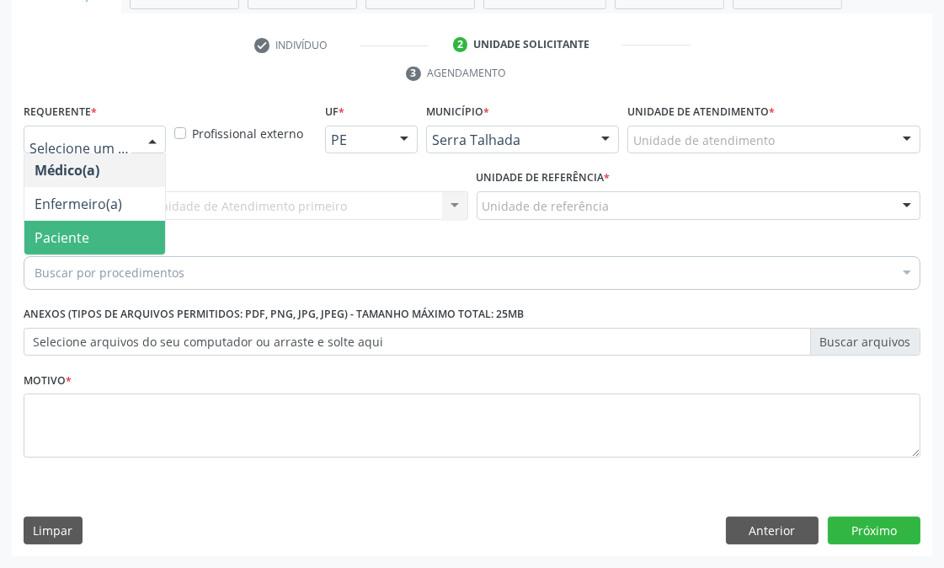
click at [136, 231] on span "Paciente" at bounding box center [94, 238] width 141 height 34
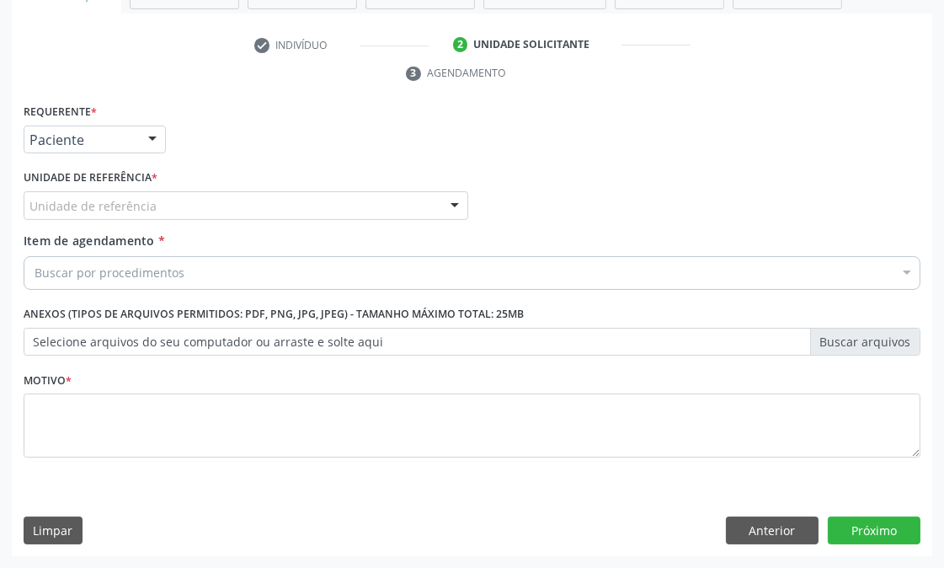
click at [155, 205] on div "Unidade de referência" at bounding box center [246, 205] width 445 height 29
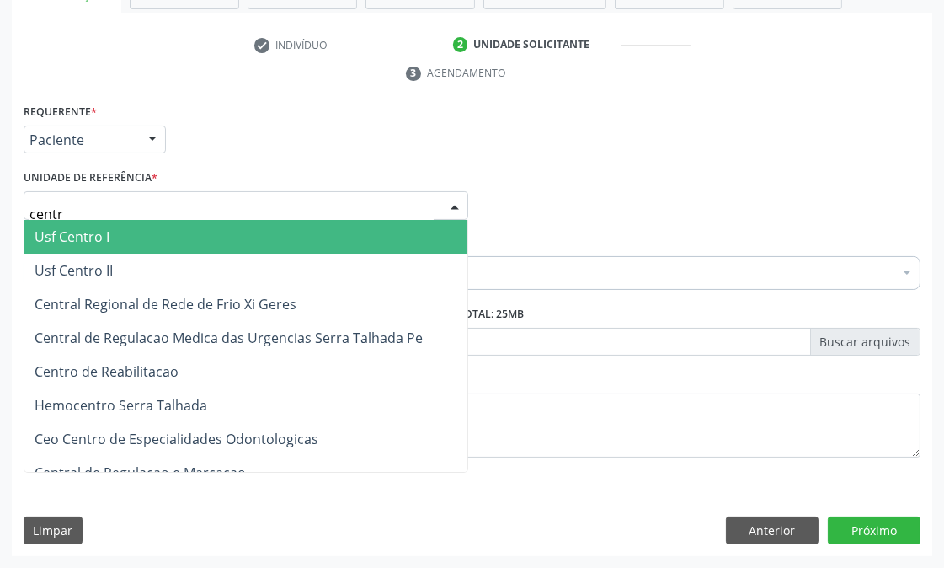
type input "centro"
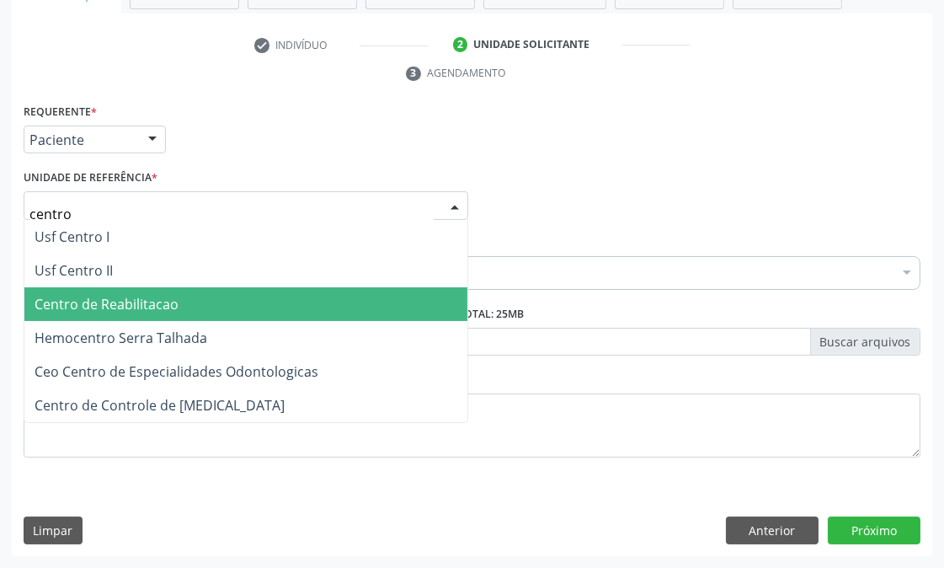
click at [158, 299] on span "Centro de Reabilitacao" at bounding box center [107, 304] width 144 height 19
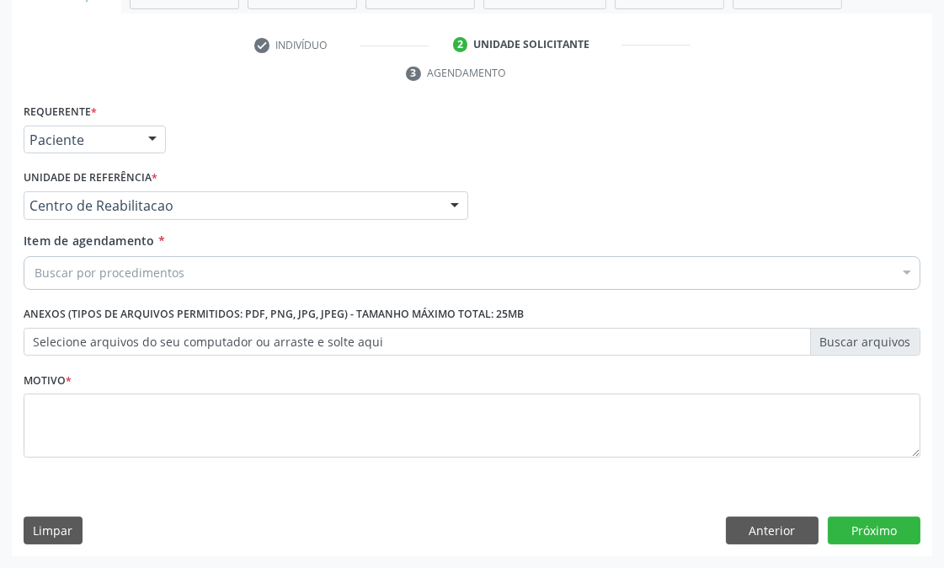
click at [187, 272] on div "Buscar por procedimentos" at bounding box center [472, 273] width 897 height 34
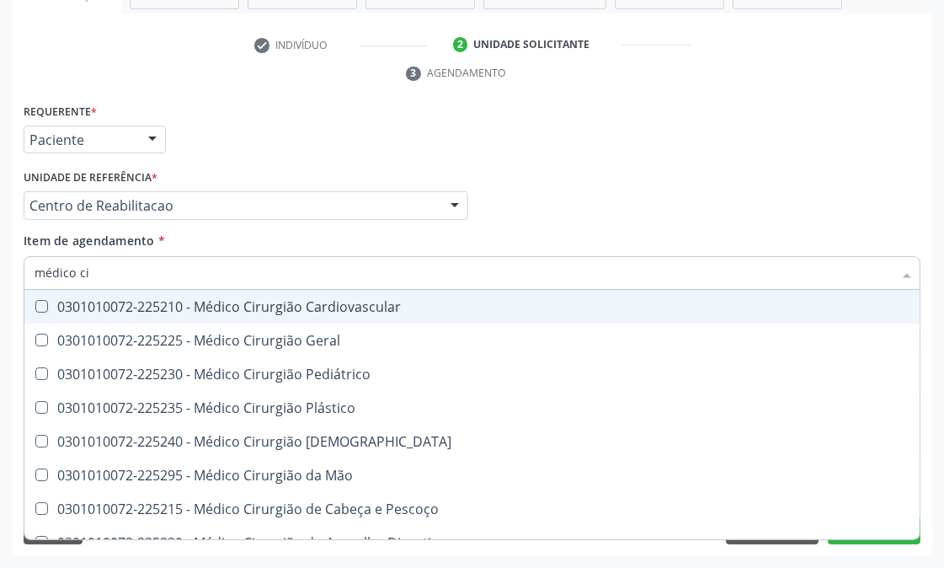
type input "médico cir"
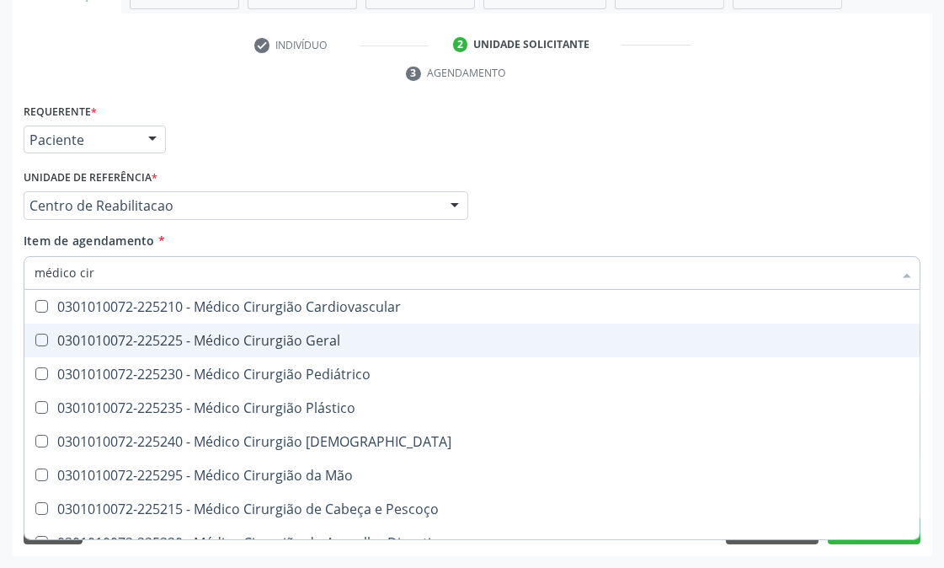
click at [212, 334] on div "0301010072-225225 - Médico Cirurgião Geral" at bounding box center [472, 340] width 875 height 13
checkbox Geral "true"
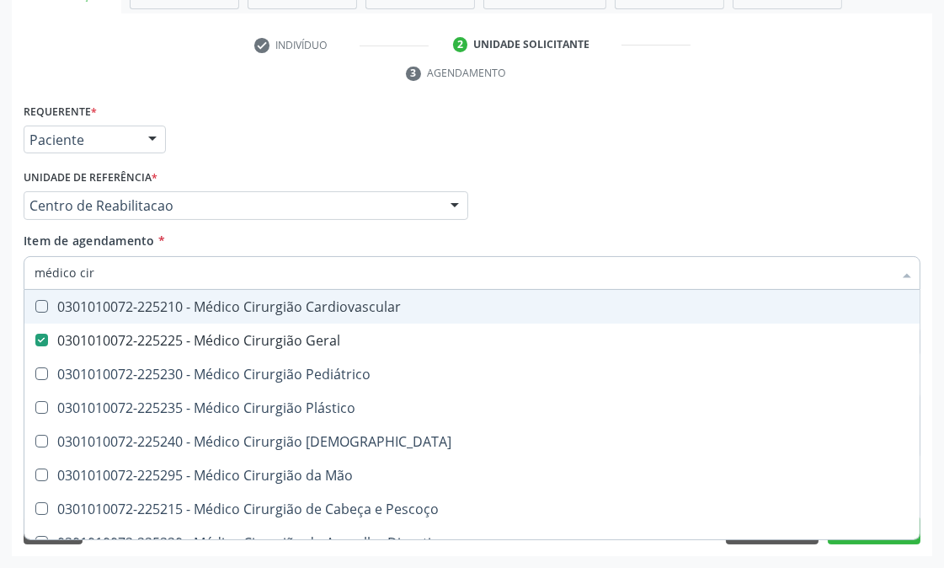
click at [638, 214] on div "Médico Solicitante Por favor, selecione a Unidade de Atendimento primeiro Nenhu…" at bounding box center [472, 198] width 906 height 66
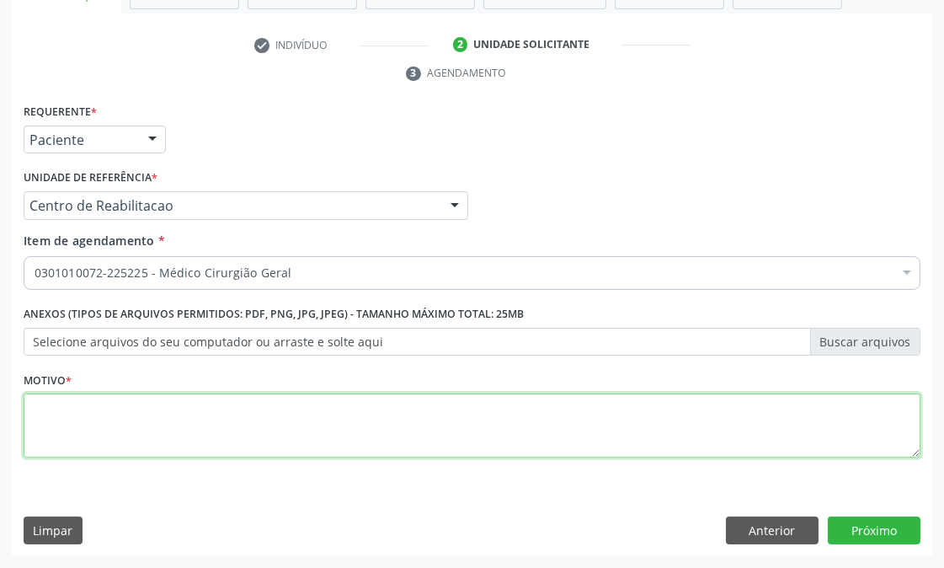
click at [195, 433] on textarea at bounding box center [472, 425] width 897 height 64
type textarea "."
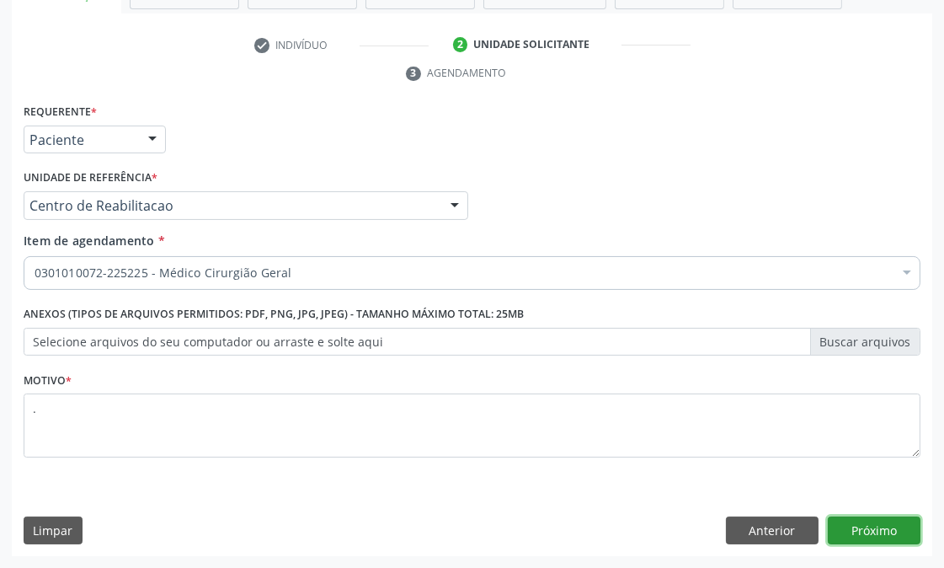
click at [877, 522] on button "Próximo" at bounding box center [874, 530] width 93 height 29
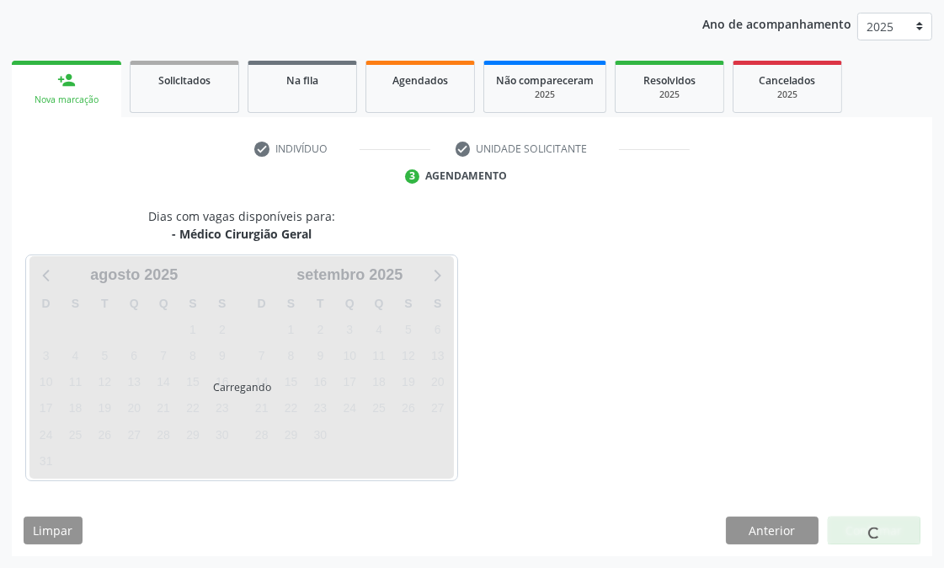
scroll to position [226, 0]
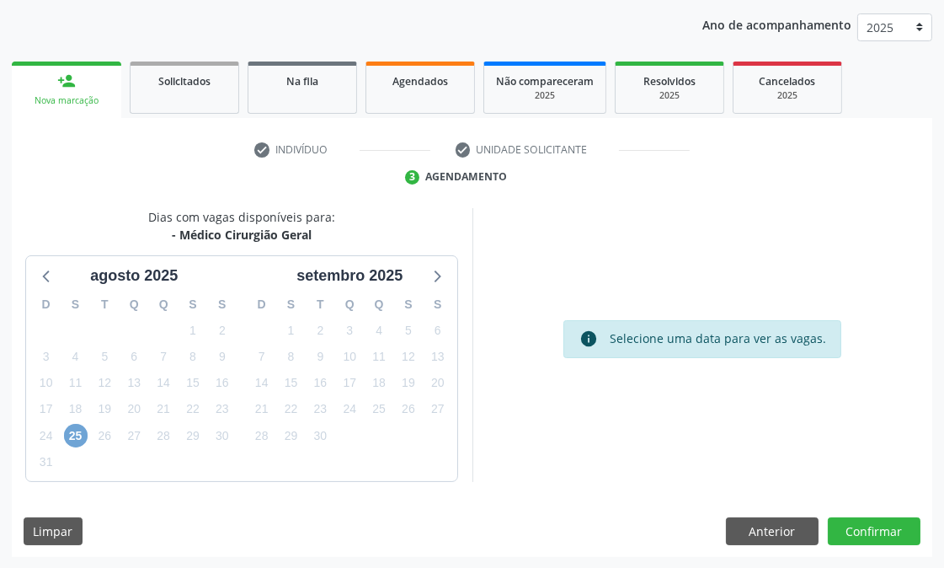
click at [74, 435] on span "25" at bounding box center [76, 436] width 24 height 24
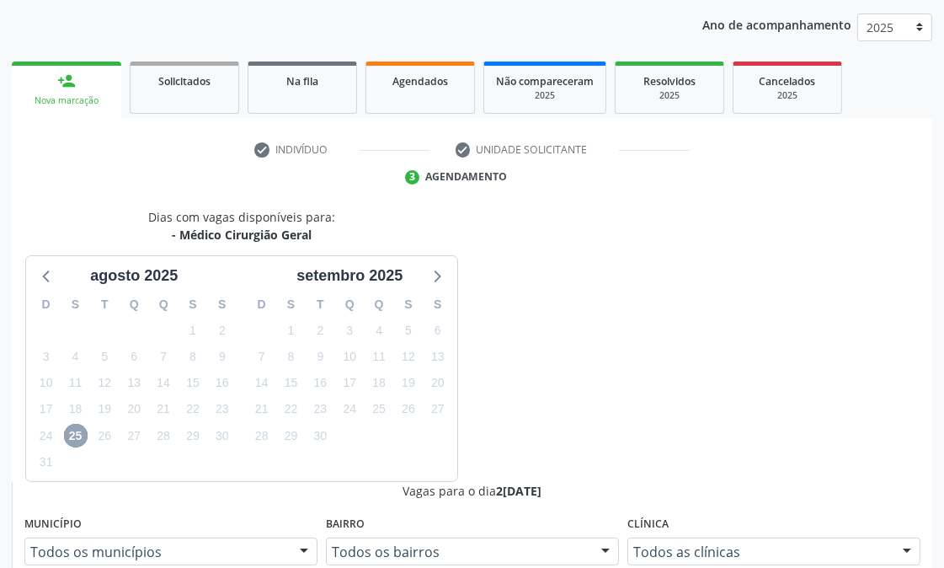
scroll to position [509, 0]
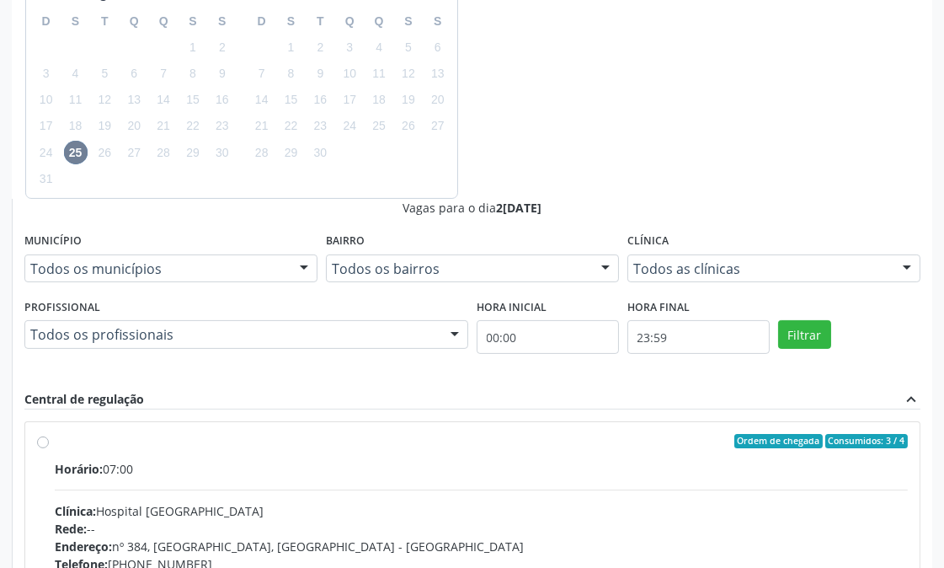
click at [687, 555] on div "Telefone: (81) 38312142" at bounding box center [481, 564] width 853 height 18
click at [49, 434] on input "Ordem de chegada Consumidos: 3 / 4 Horário: 07:00 Clínica: Hospital Sao Francis…" at bounding box center [43, 441] width 12 height 15
radio input "true"
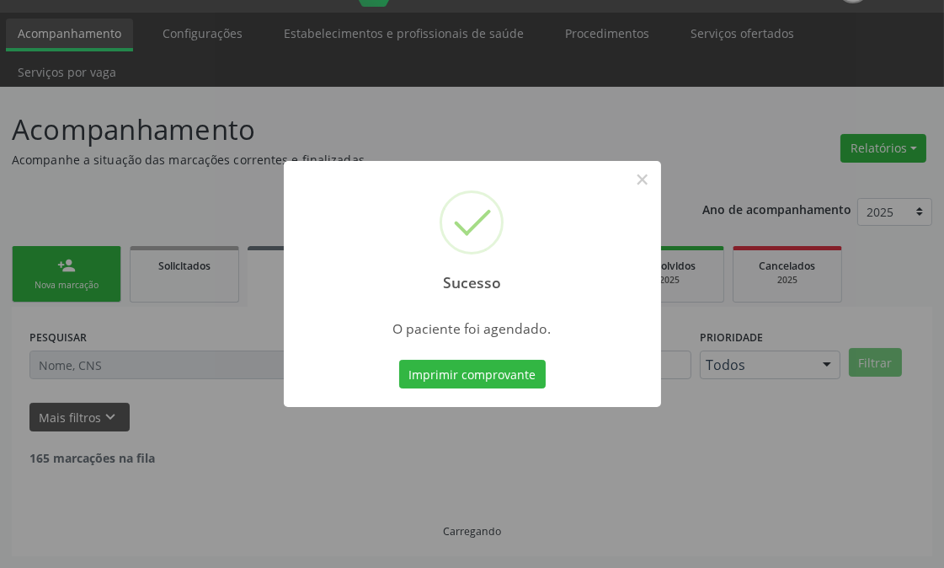
scroll to position [23, 0]
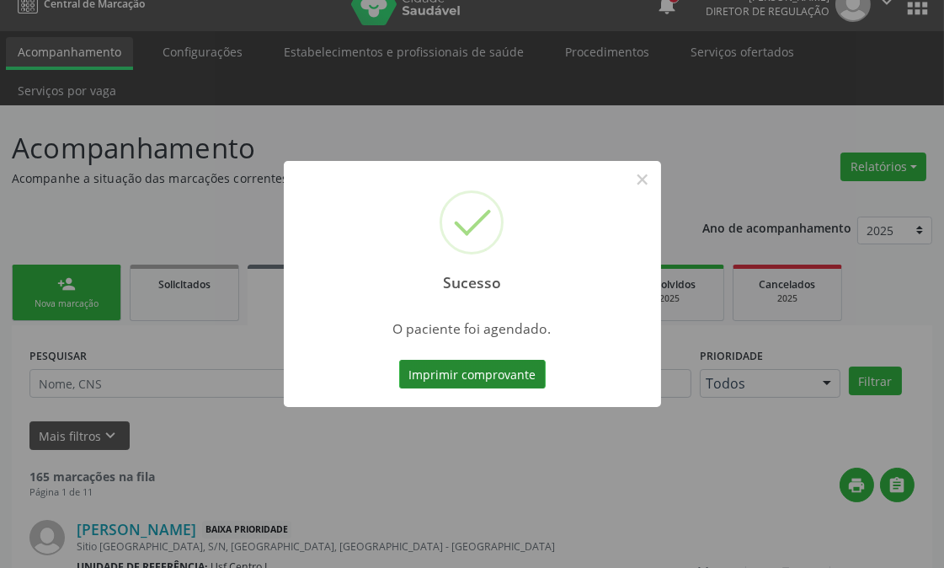
click at [505, 369] on button "Imprimir comprovante" at bounding box center [472, 374] width 147 height 29
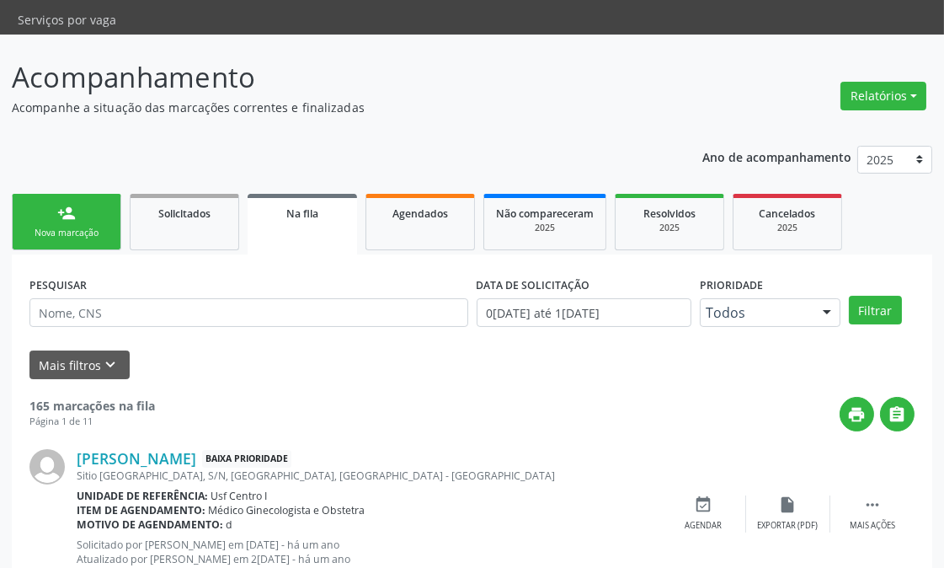
scroll to position [0, 0]
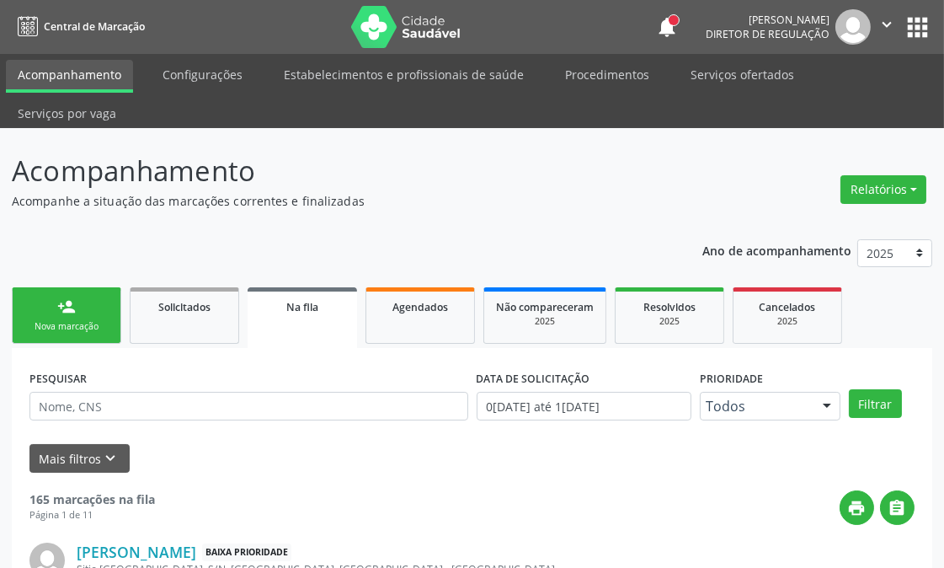
click at [39, 323] on div "Nova marcação" at bounding box center [66, 326] width 84 height 13
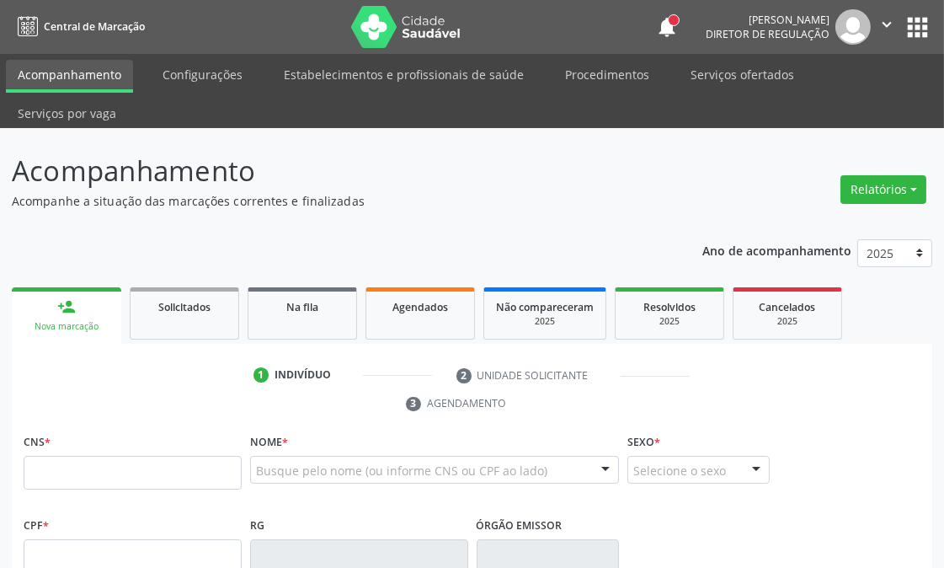
click at [340, 477] on div "Busque pelo nome (ou informe CNS ou CPF ao lado)" at bounding box center [434, 470] width 369 height 29
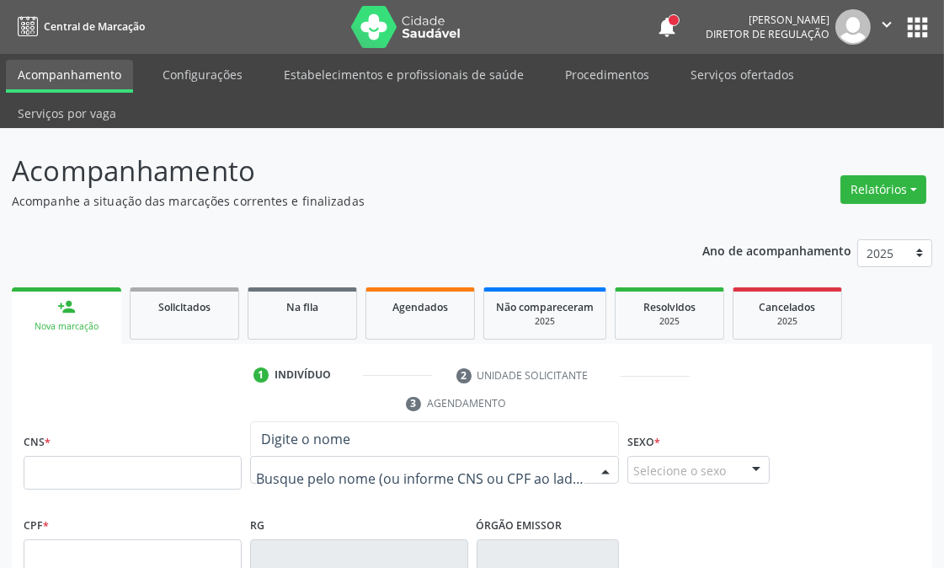
click at [340, 472] on input "text" at bounding box center [420, 479] width 329 height 34
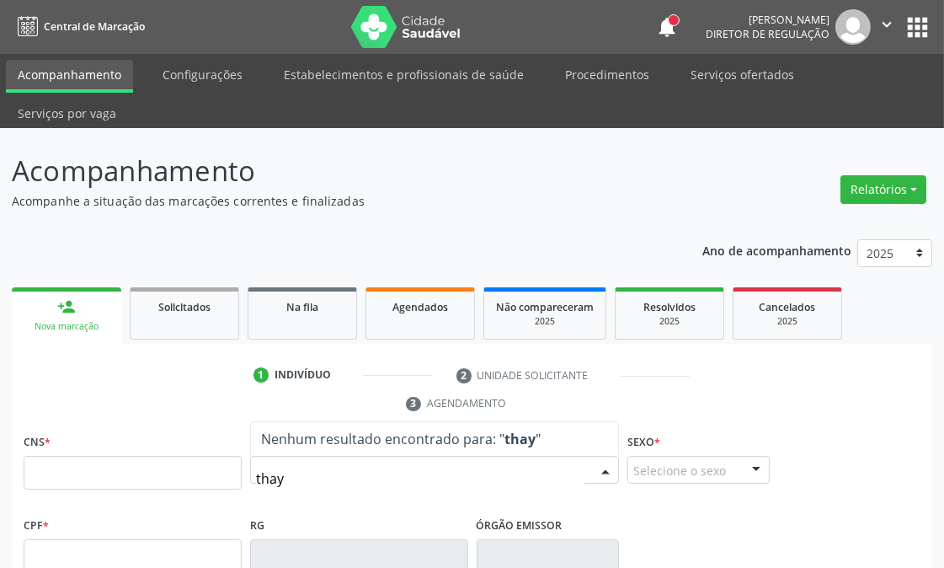
type input "thayn"
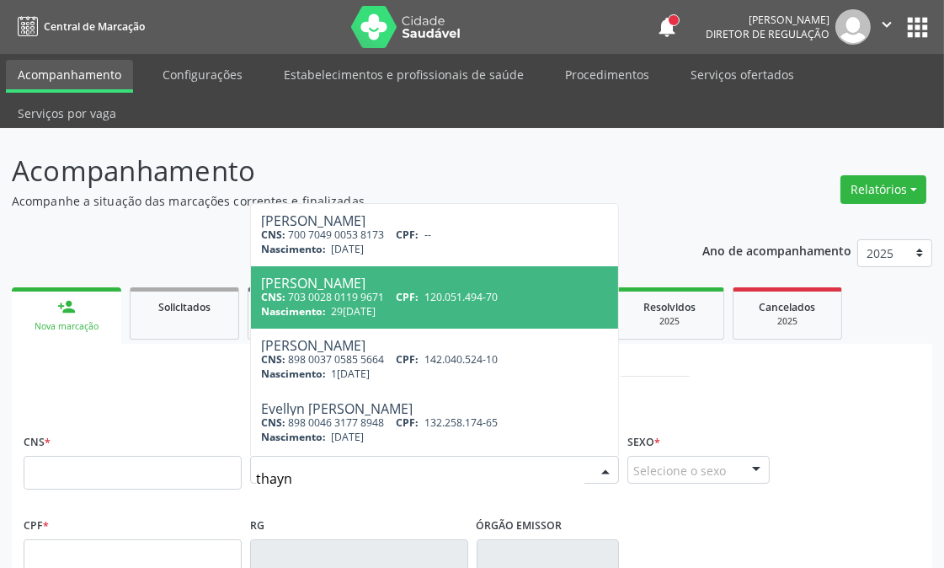
scroll to position [281, 0]
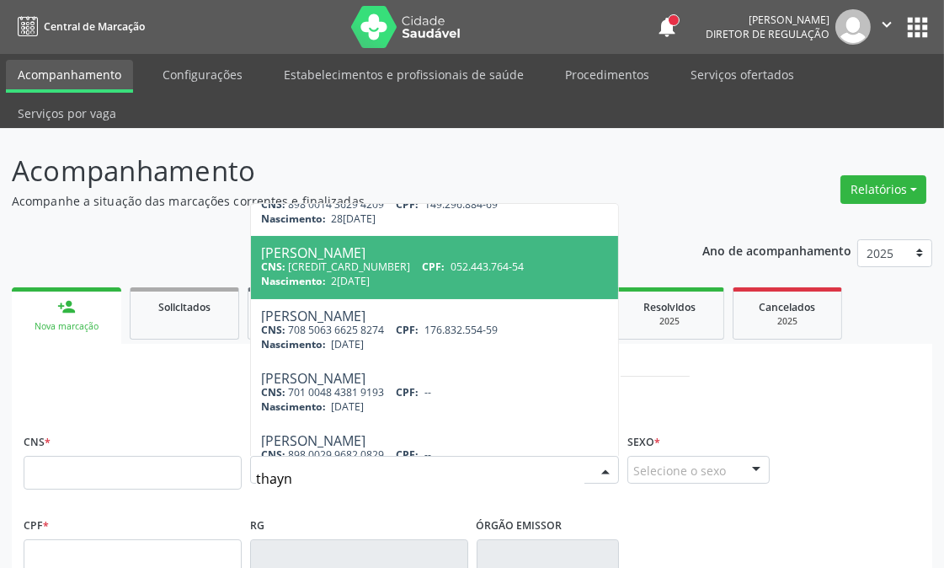
drag, startPoint x: 392, startPoint y: 265, endPoint x: 591, endPoint y: 249, distance: 200.4
click at [392, 265] on div "CNS: 162 0324 0061 0009 CPF: 052.443.764-54" at bounding box center [434, 266] width 347 height 14
type input "162 0324 0061 0009"
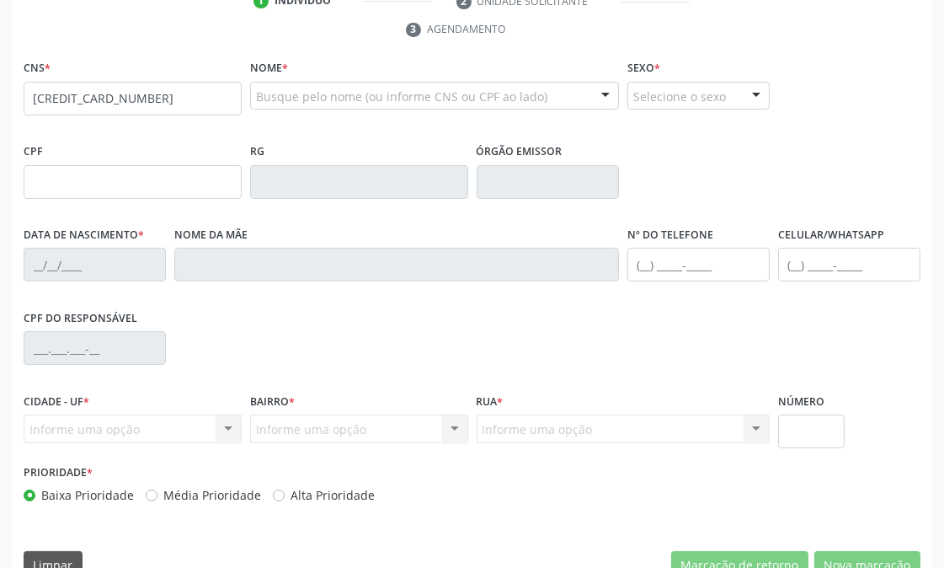
scroll to position [408, 0]
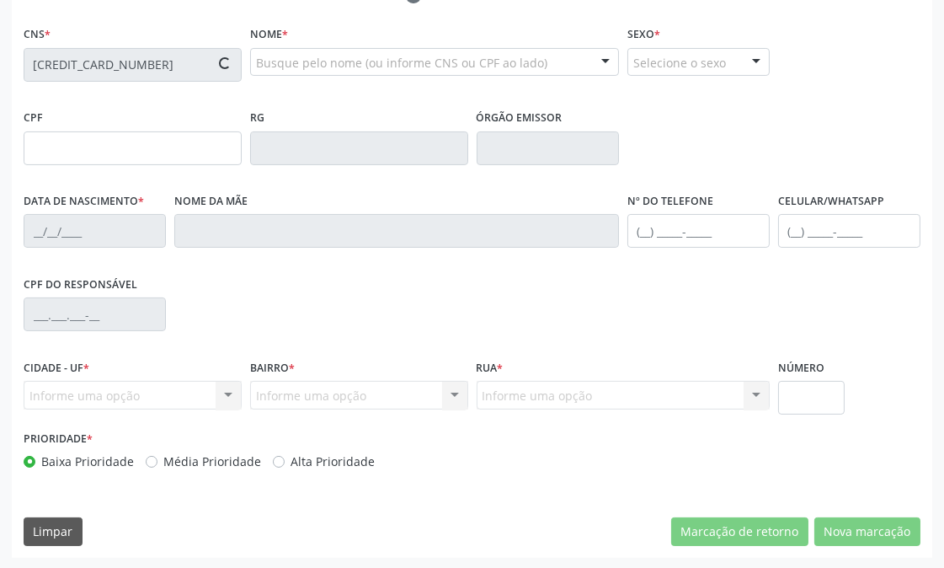
type input "052.443.764-54"
type input "29/03/1987"
type input "Maria da Gloria Brito Ferraz"
type input "(87) 99922-2920"
type input "1206"
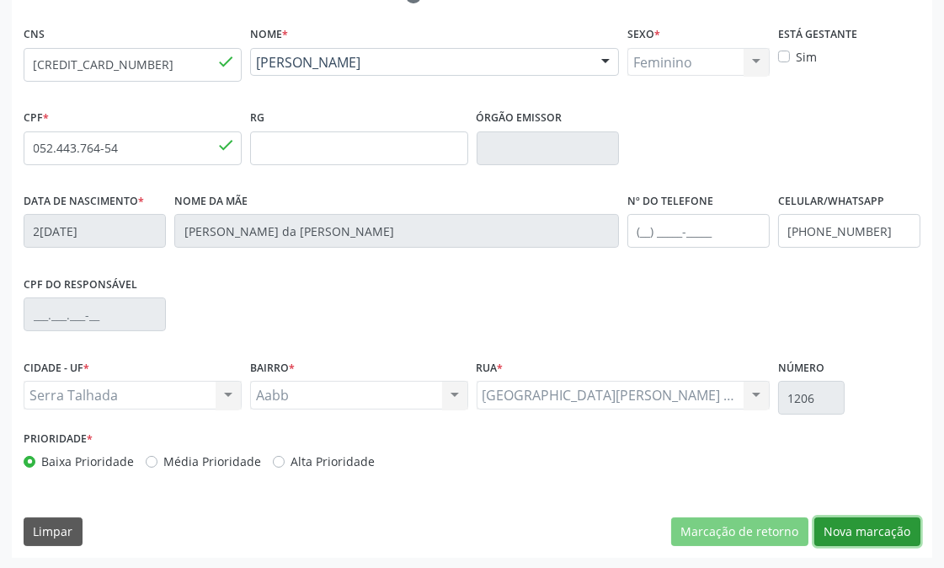
click at [834, 532] on button "Nova marcação" at bounding box center [868, 531] width 106 height 29
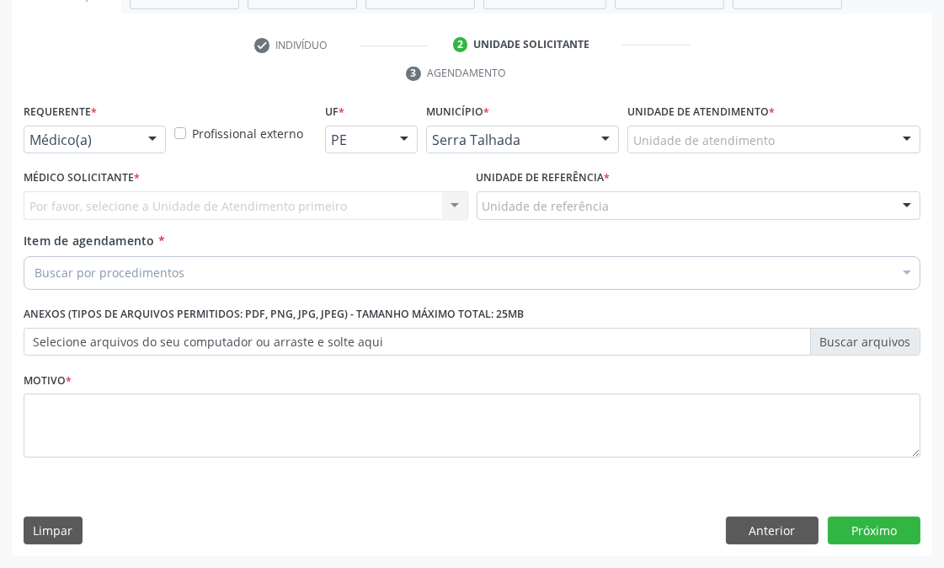
scroll to position [330, 0]
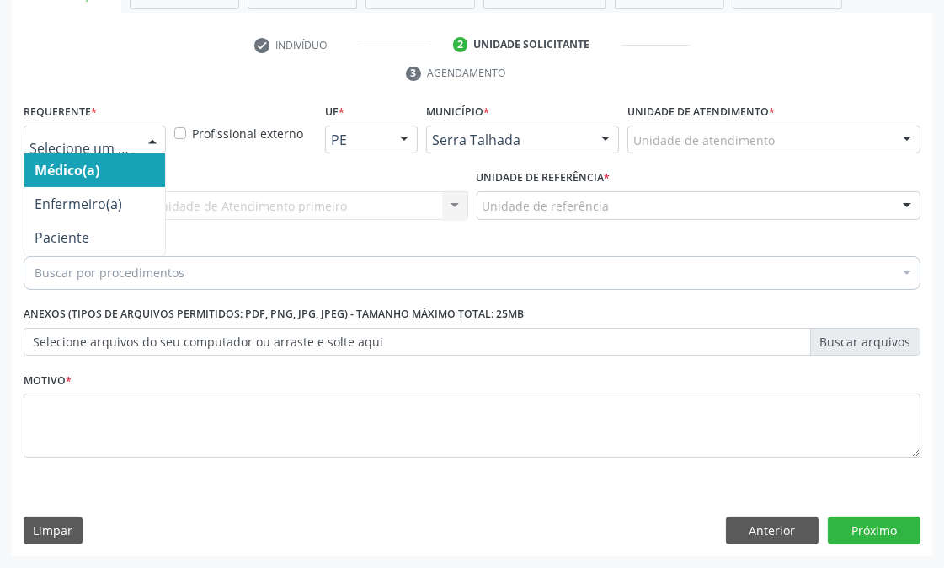
click at [131, 144] on div at bounding box center [95, 140] width 142 height 29
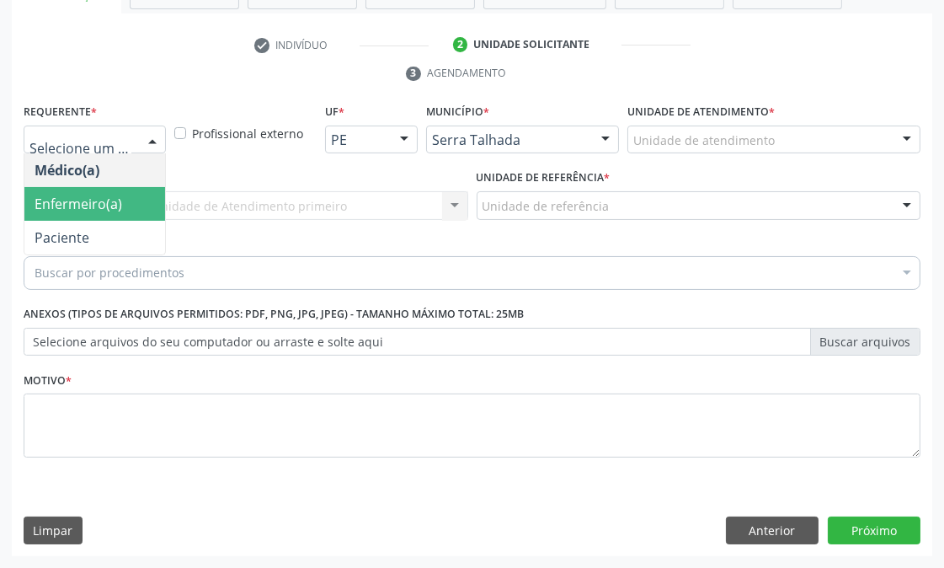
click at [131, 217] on span "Enfermeiro(a)" at bounding box center [94, 204] width 141 height 34
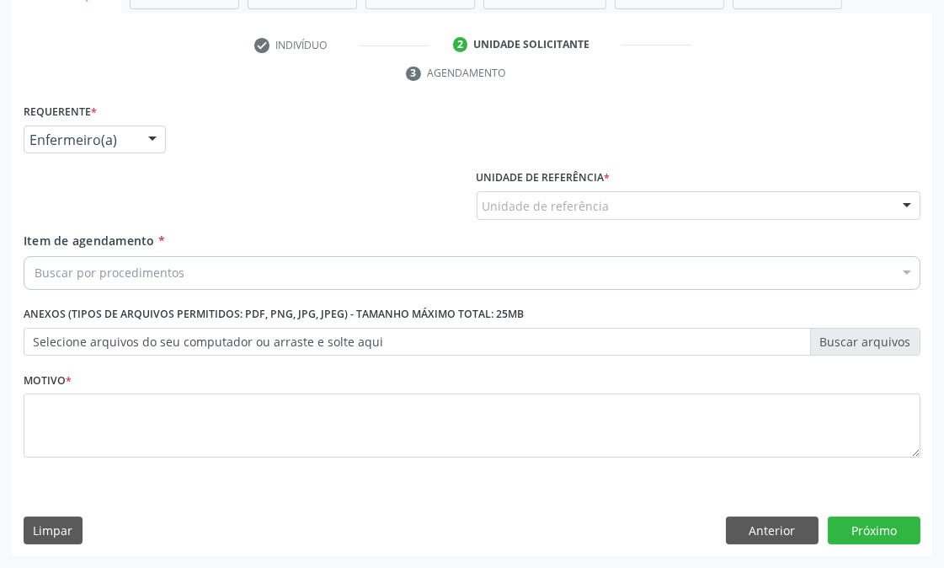
click at [112, 147] on div "Enfermeiro(a)" at bounding box center [95, 140] width 142 height 29
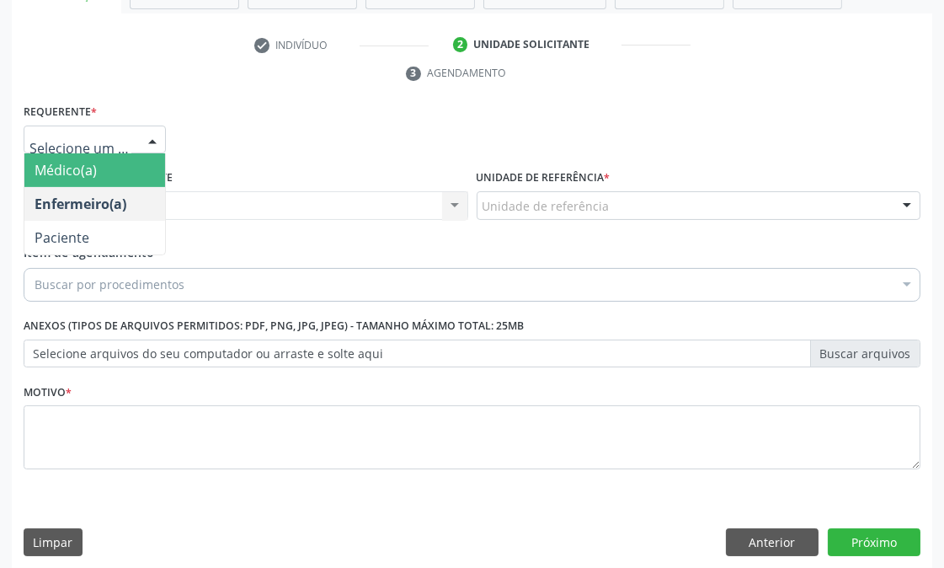
click at [145, 136] on div at bounding box center [152, 140] width 25 height 29
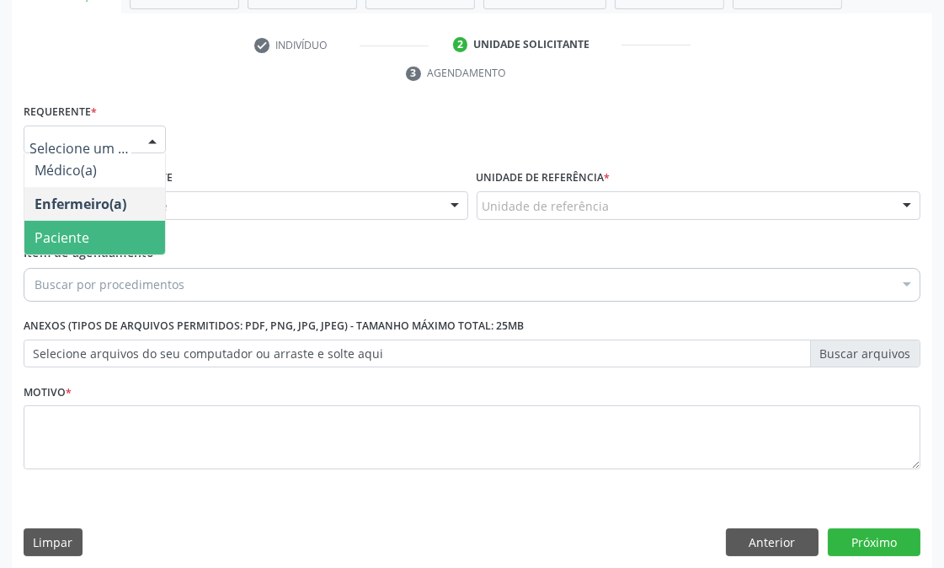
click at [123, 226] on span "Paciente" at bounding box center [94, 238] width 141 height 34
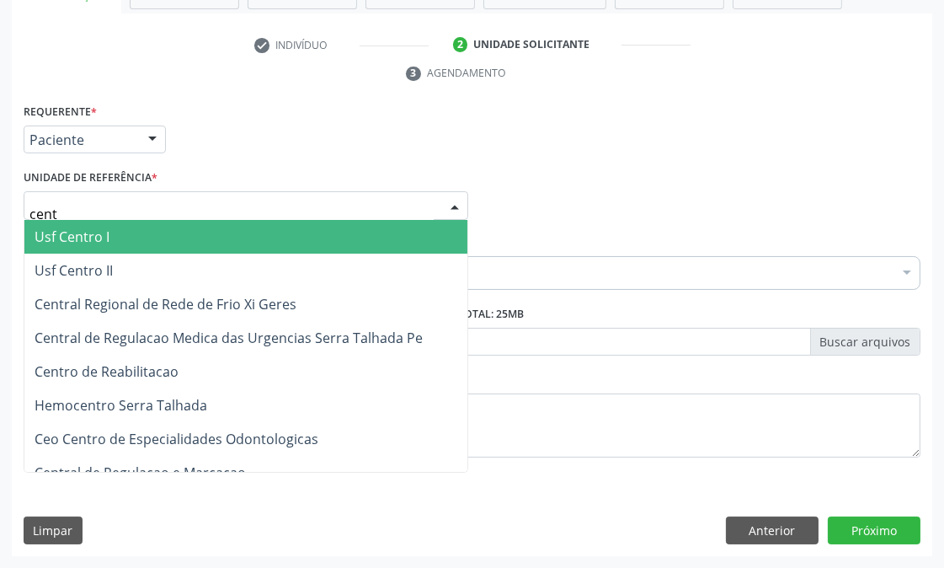
type input "centr"
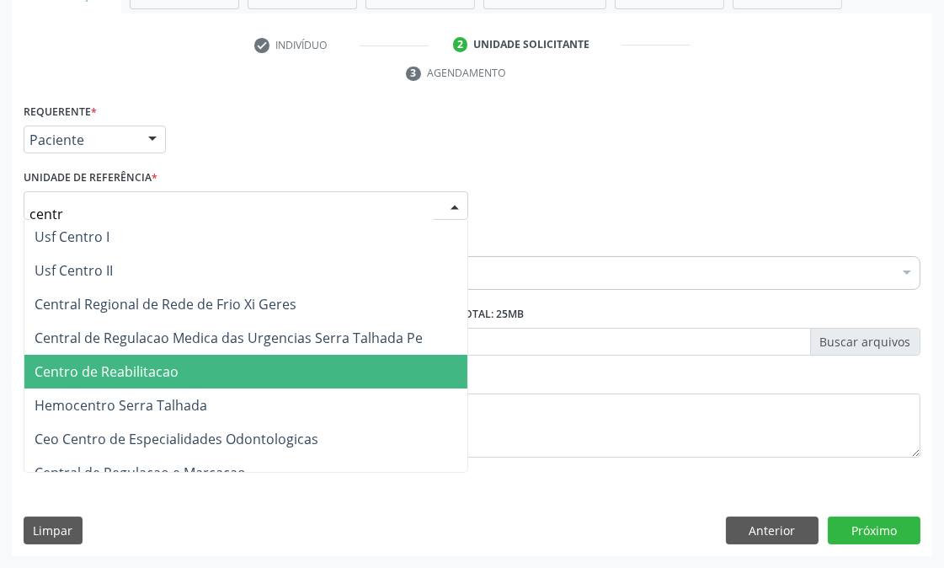
click at [192, 367] on span "Centro de Reabilitacao" at bounding box center [245, 372] width 443 height 34
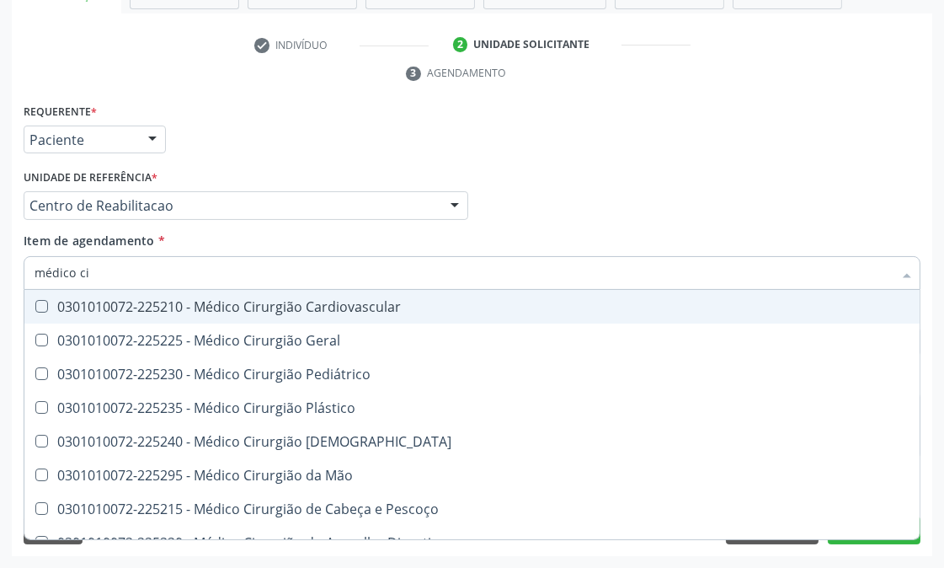
type input "médico cir"
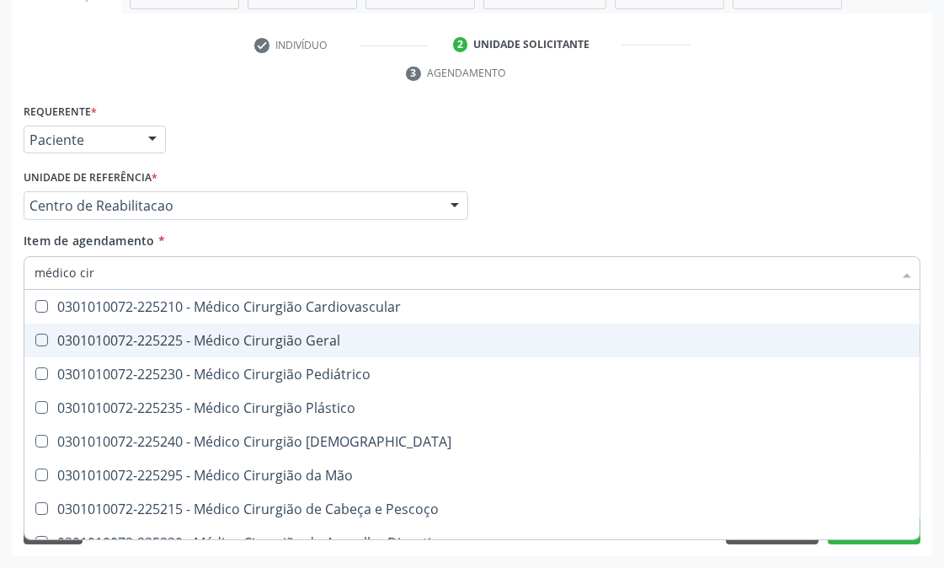
click at [184, 329] on span "0301010072-225225 - Médico Cirurgião Geral" at bounding box center [472, 341] width 896 height 34
checkbox Geral "true"
click at [0, 322] on div "Acompanhamento Acompanhe a situação das marcações correntes e finalizadas Relat…" at bounding box center [472, 183] width 944 height 770
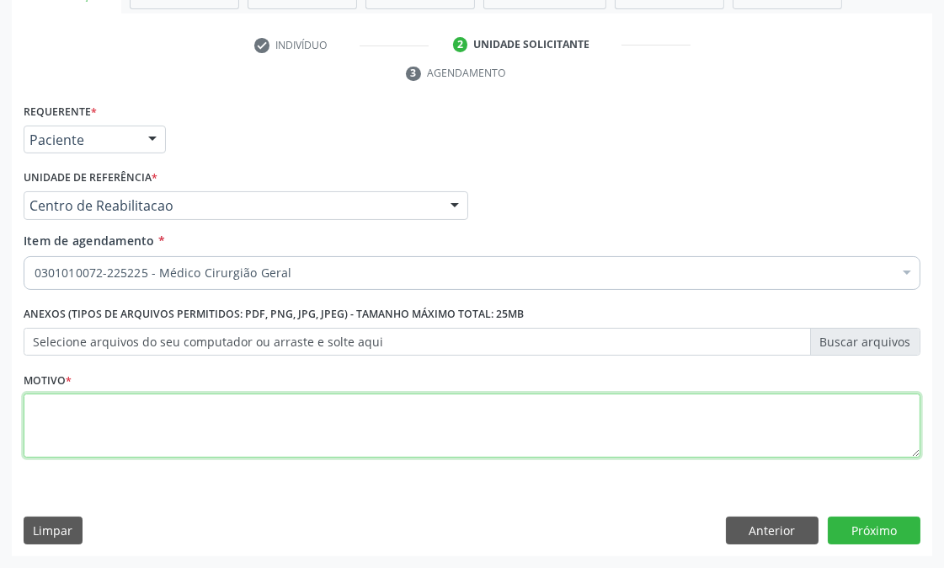
click at [101, 431] on textarea at bounding box center [472, 425] width 897 height 64
type textarea "."
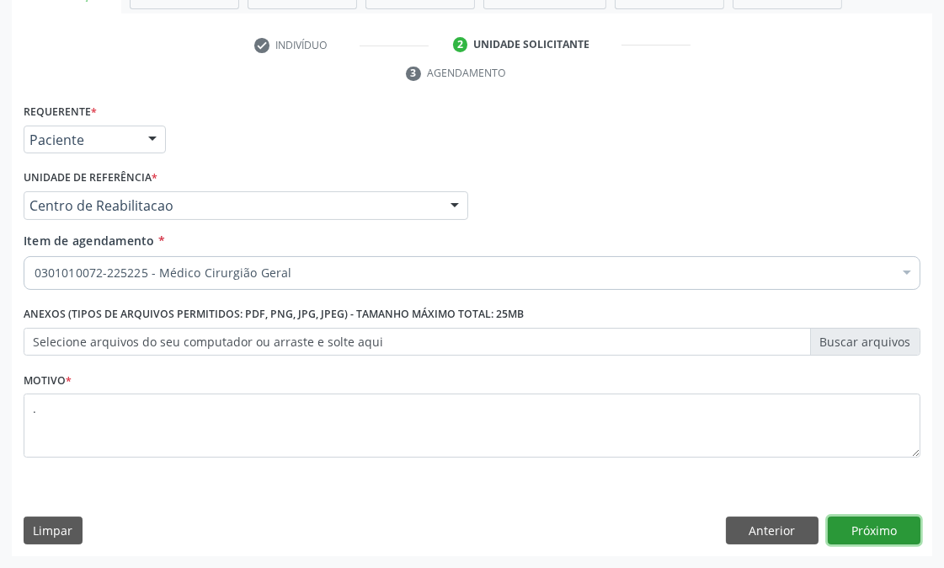
click at [864, 527] on button "Próximo" at bounding box center [874, 530] width 93 height 29
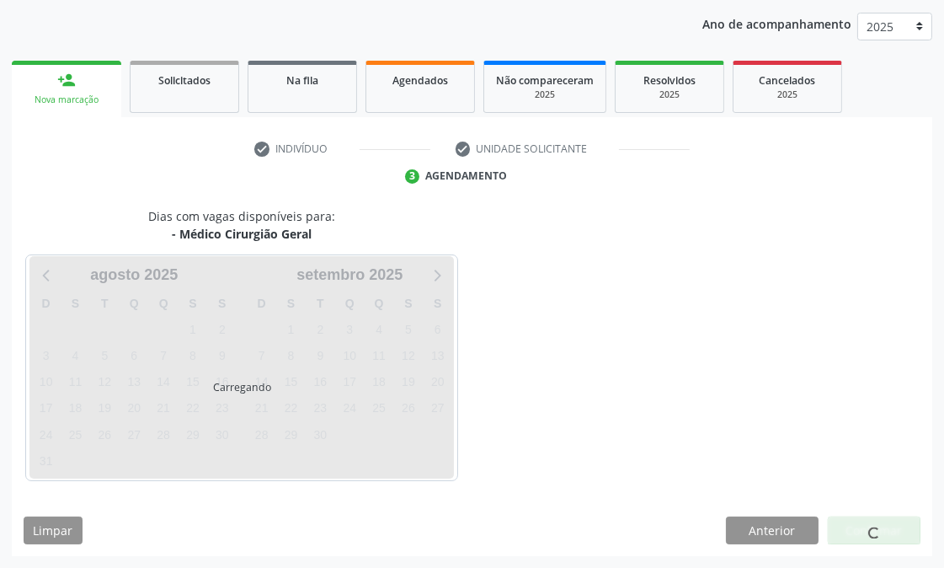
scroll to position [226, 0]
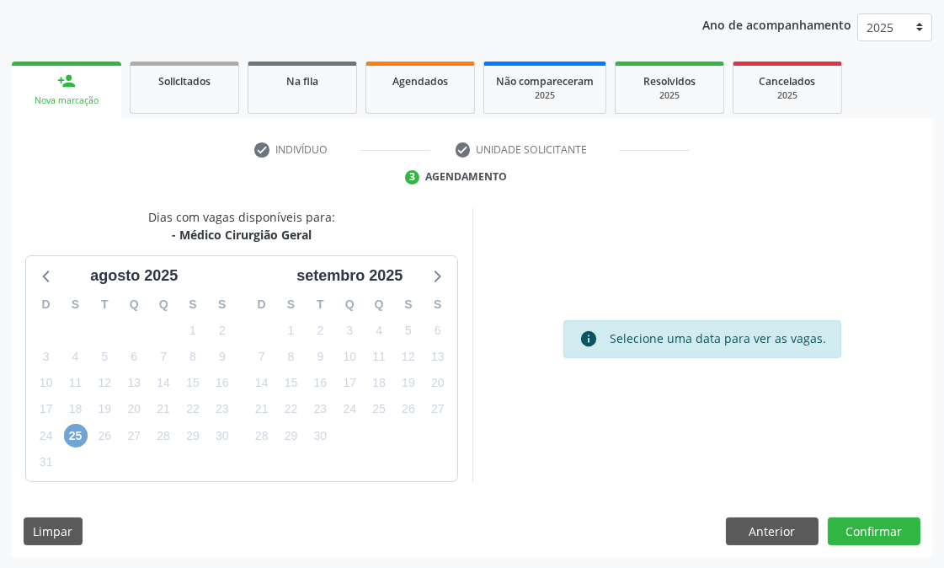
click at [76, 444] on span "25" at bounding box center [76, 436] width 24 height 24
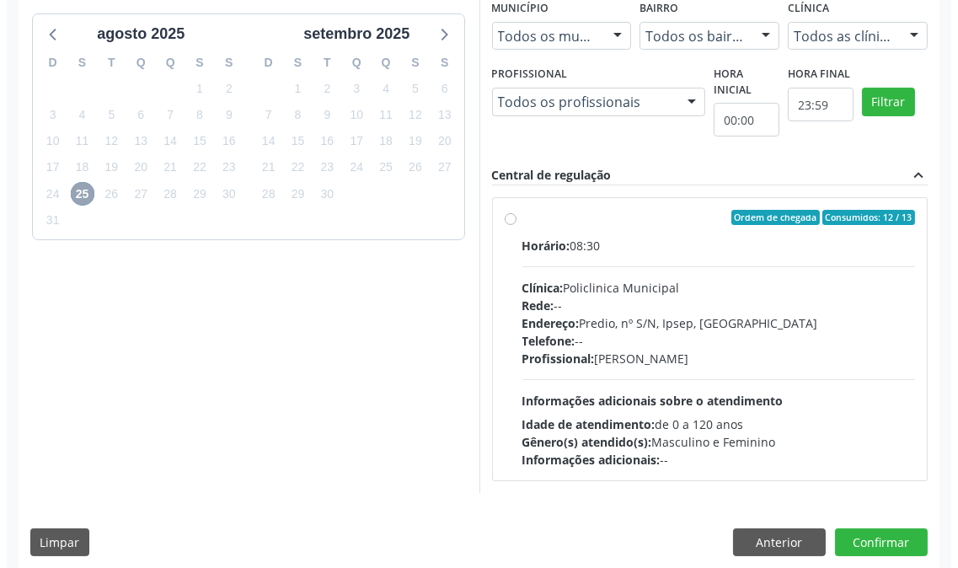
scroll to position [0, 0]
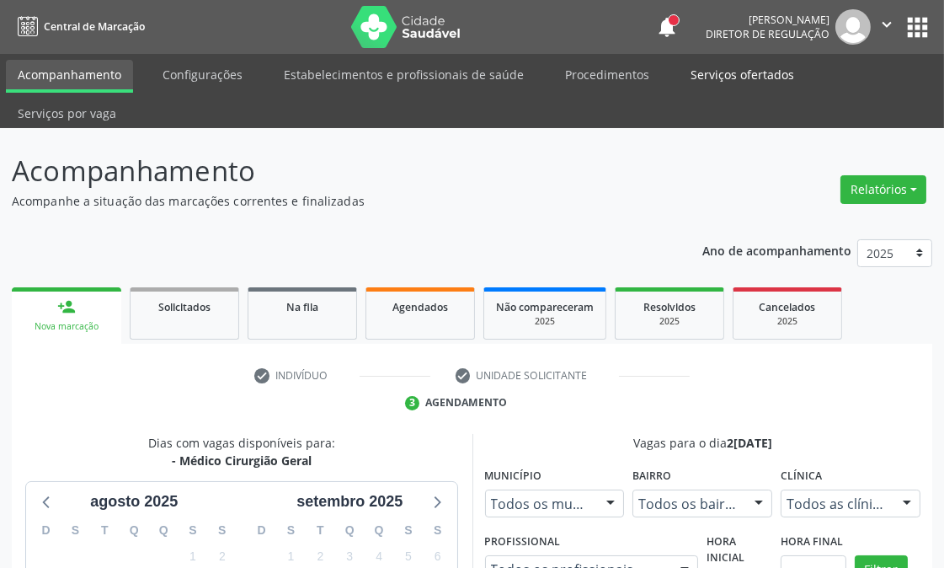
click at [731, 68] on link "Serviços ofertados" at bounding box center [742, 74] width 127 height 29
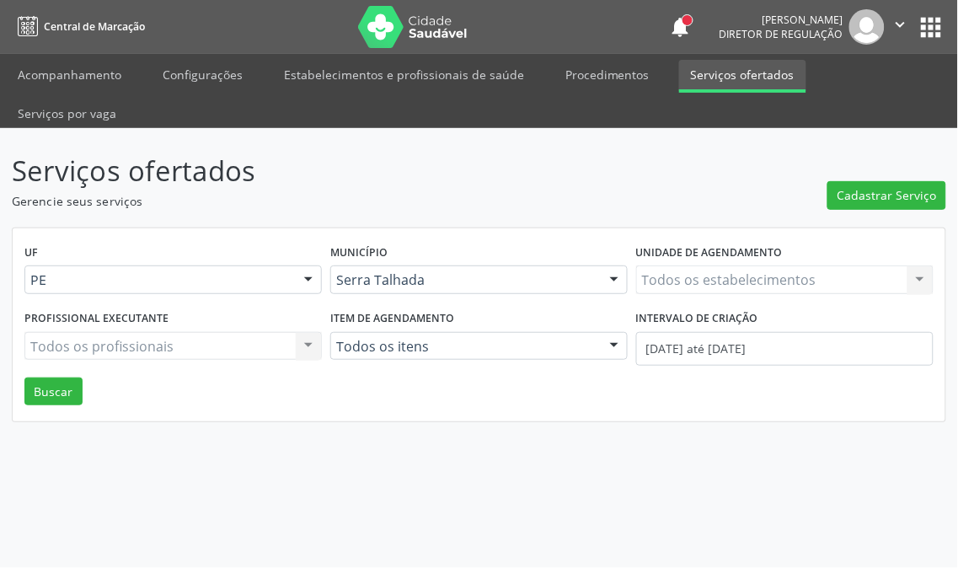
click at [736, 265] on div "Todos os estabelecimentos Todos os estabelecimentos Nenhum resultado encontrado…" at bounding box center [784, 279] width 297 height 29
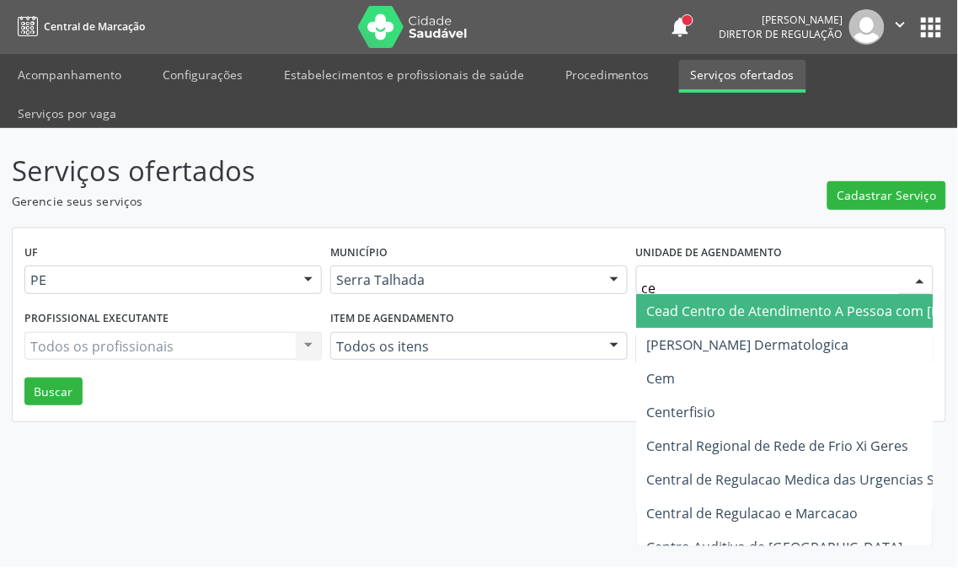
type input "cem"
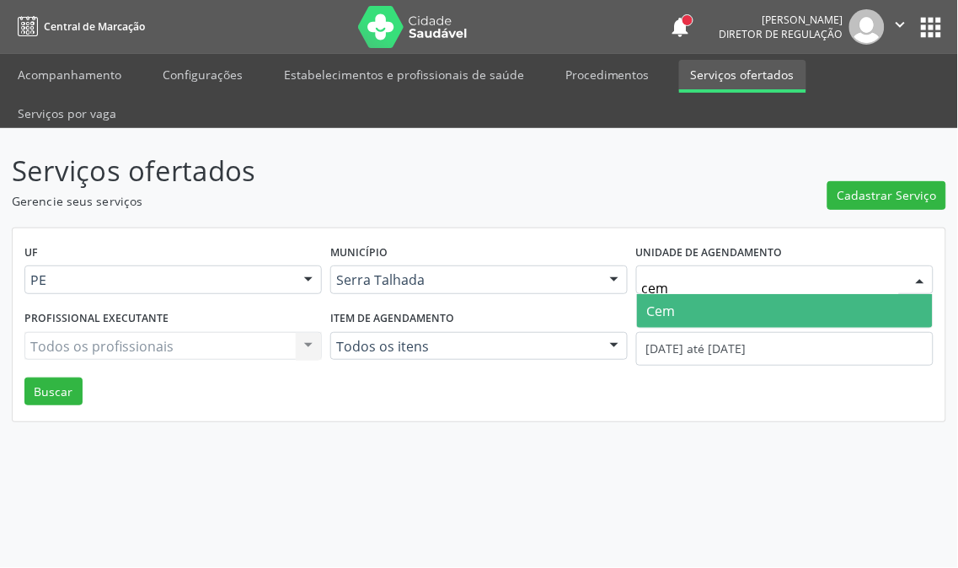
click at [733, 294] on span "Cem" at bounding box center [785, 311] width 296 height 34
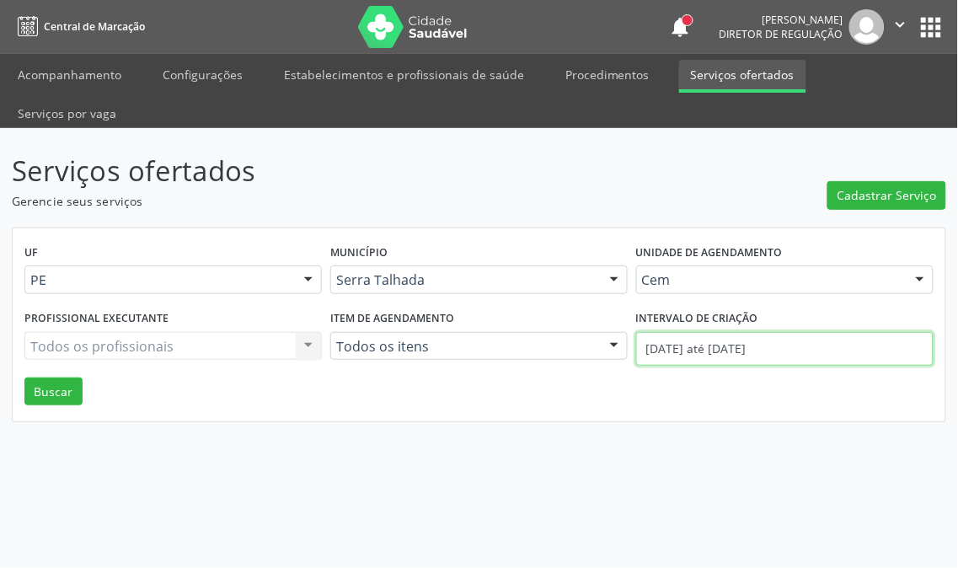
click at [730, 303] on body "Central de Marcação notifications Thaynná Vasconcelos Alves Ferreira Diretor de…" at bounding box center [479, 284] width 958 height 568
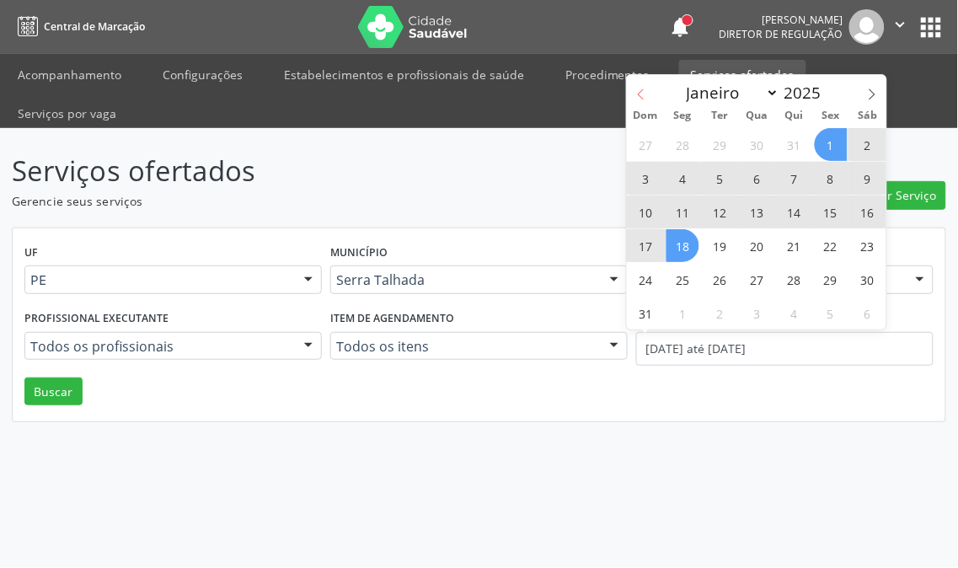
click at [641, 97] on icon at bounding box center [641, 94] width 6 height 11
select select "6"
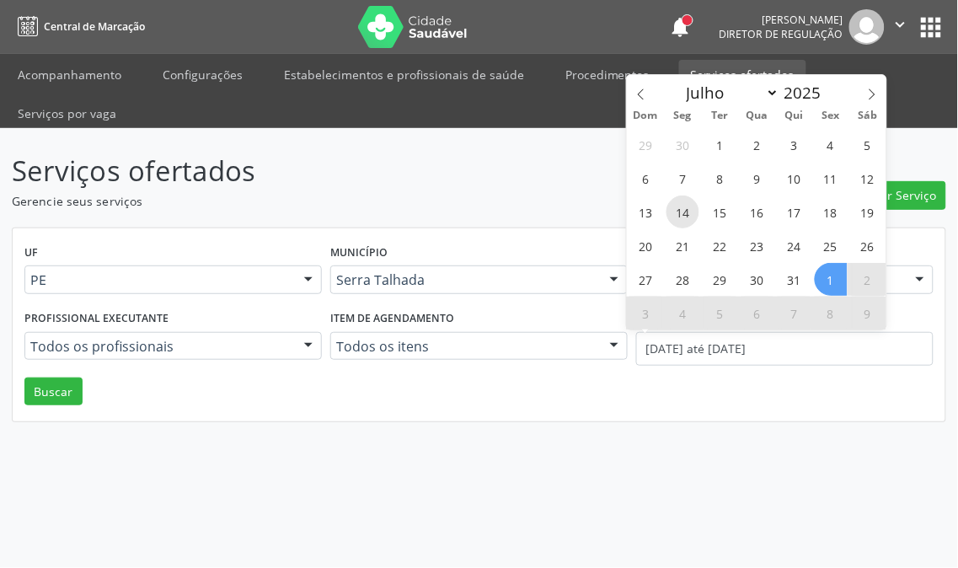
click at [688, 209] on span "14" at bounding box center [682, 211] width 33 height 33
type input "14/07/2025"
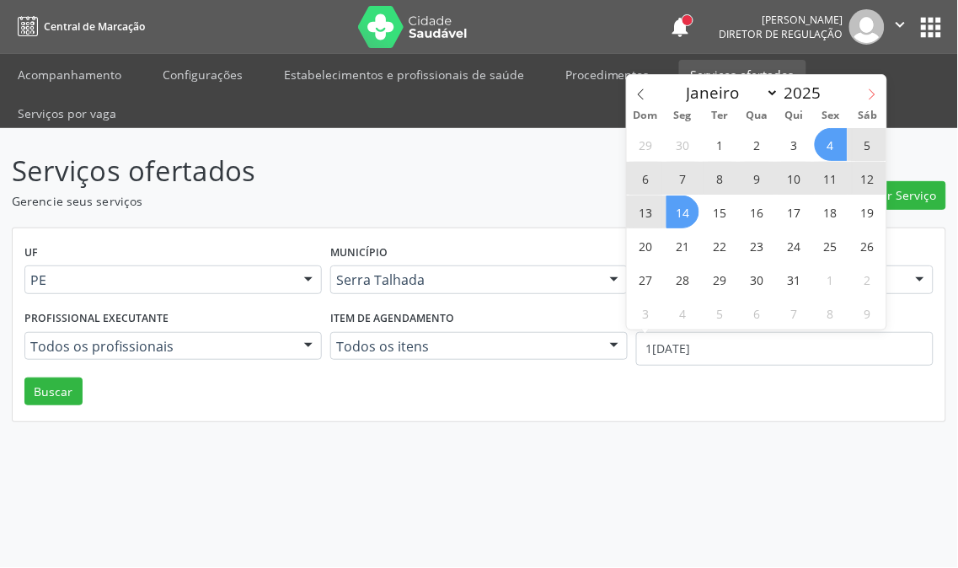
click at [871, 95] on icon at bounding box center [872, 94] width 12 height 12
select select "7"
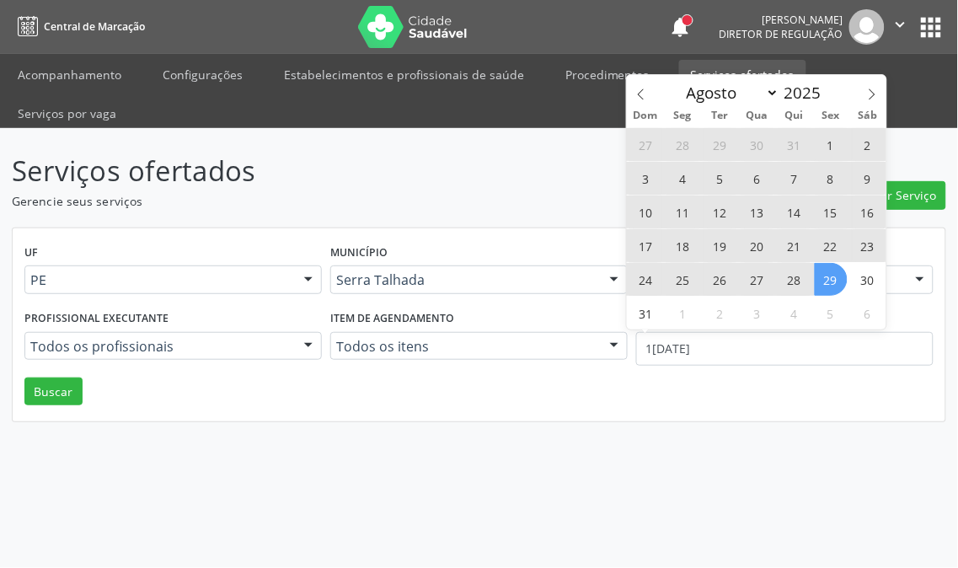
click at [834, 283] on span "29" at bounding box center [831, 279] width 33 height 33
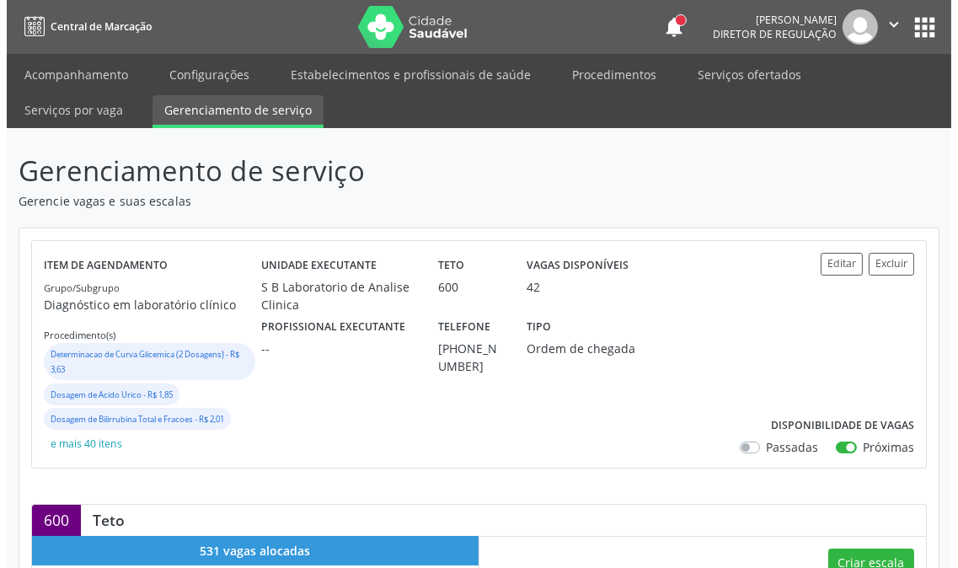
scroll to position [94, 0]
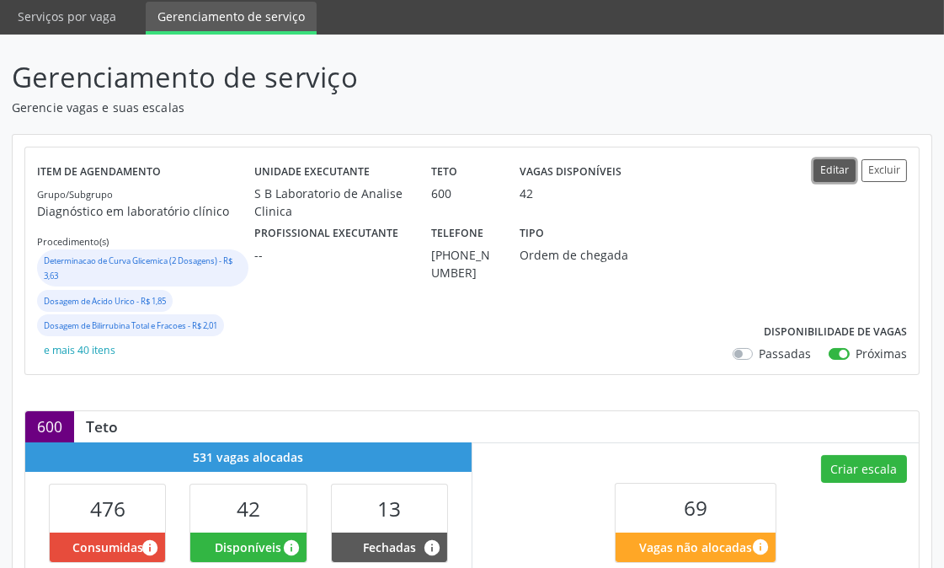
click at [845, 167] on button "Editar" at bounding box center [835, 170] width 42 height 23
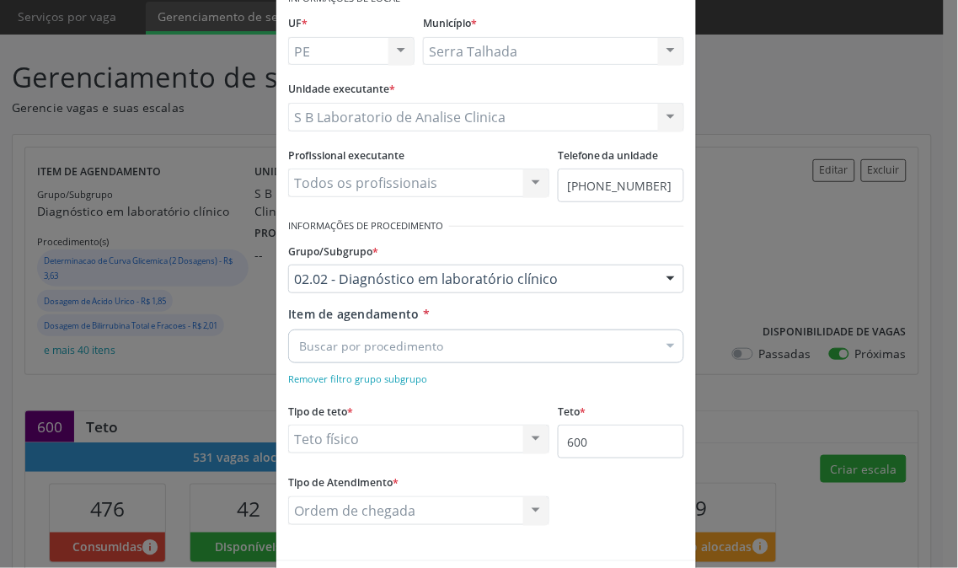
scroll to position [160, 0]
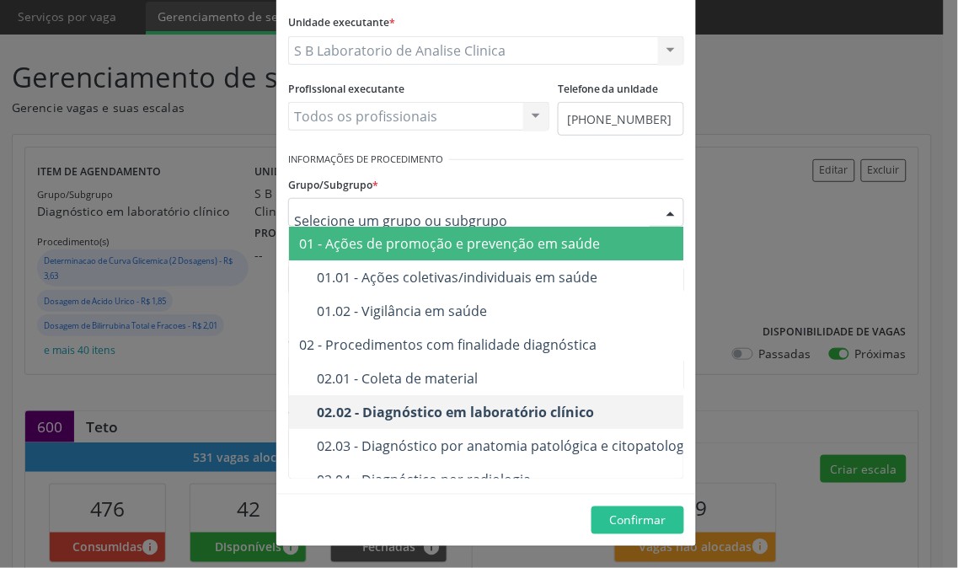
click at [659, 212] on div at bounding box center [670, 213] width 25 height 29
click at [664, 184] on div "Grupo/Subgrupo * 01 - Ações de promoção e prevenção em saúde 01.01 - Ações cole…" at bounding box center [486, 199] width 396 height 54
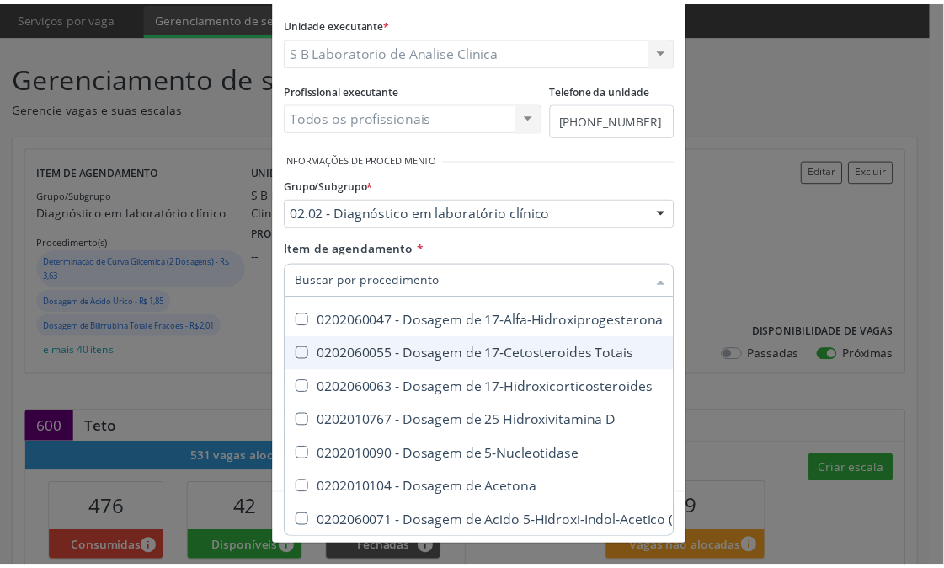
scroll to position [0, 0]
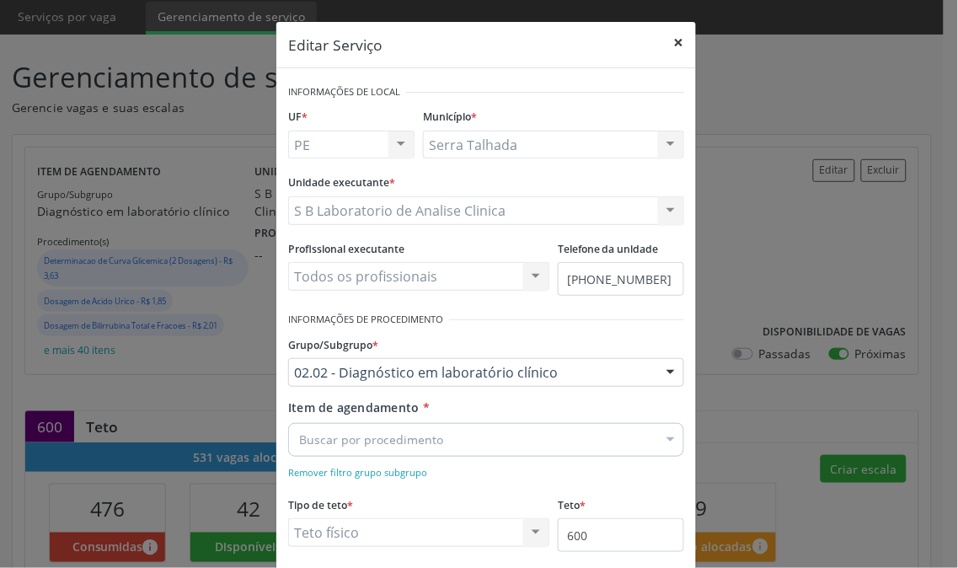
click at [666, 53] on button "×" at bounding box center [679, 42] width 34 height 41
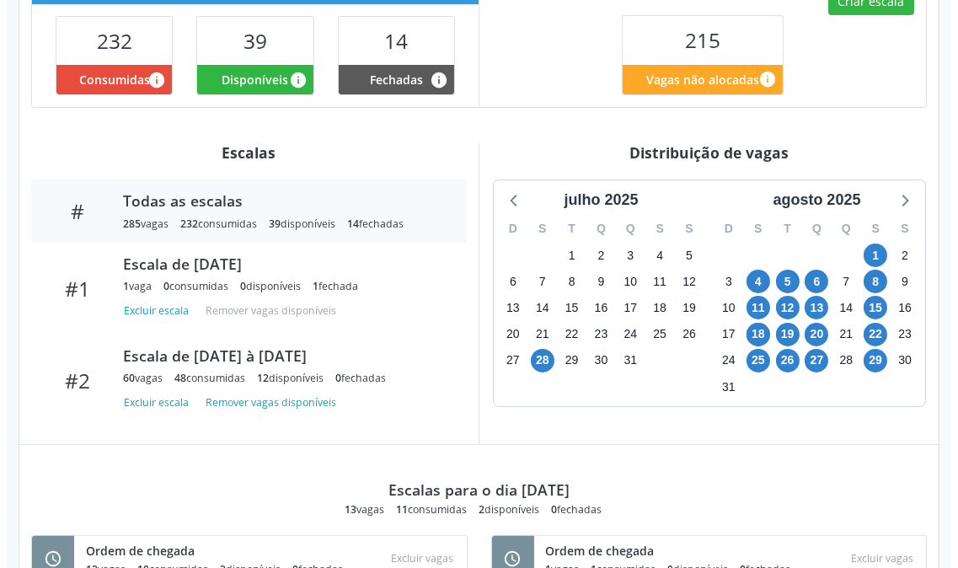
scroll to position [124, 0]
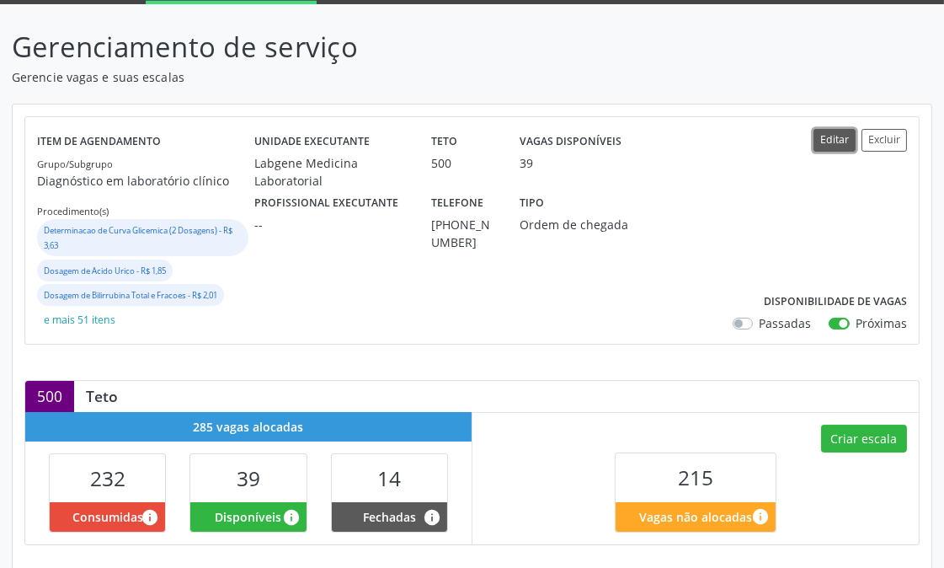
click at [836, 143] on button "Editar" at bounding box center [835, 140] width 42 height 23
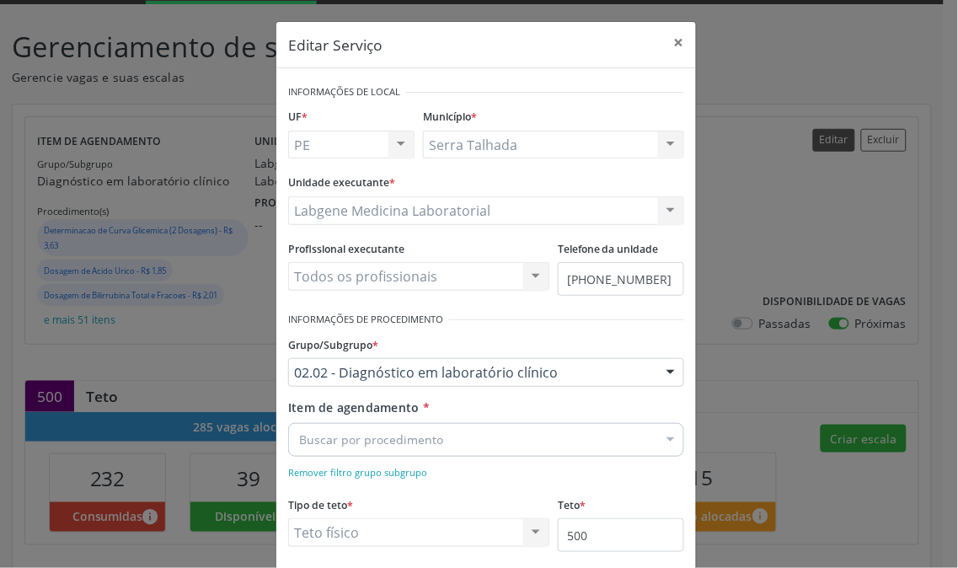
scroll to position [160, 0]
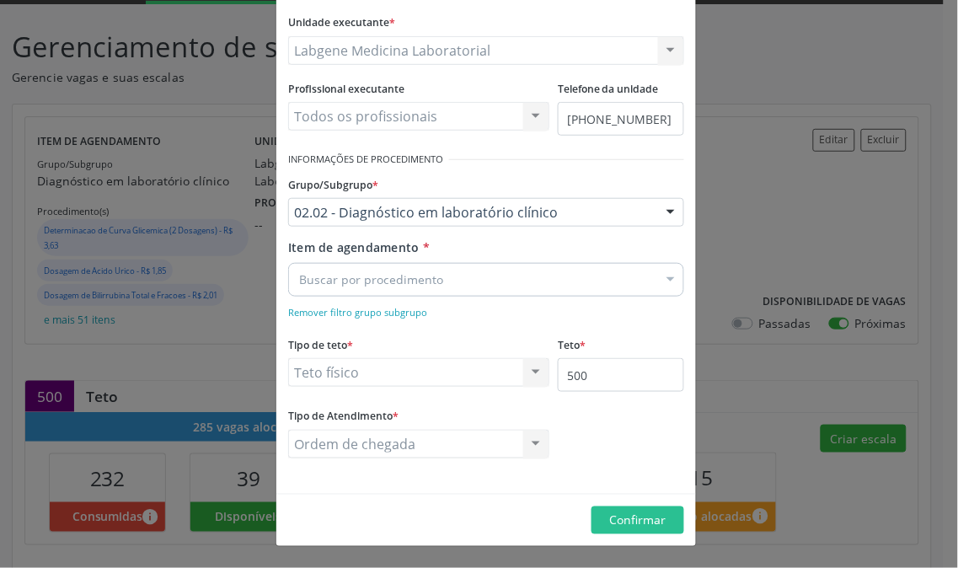
click at [640, 281] on div "Buscar por procedimento" at bounding box center [486, 280] width 396 height 34
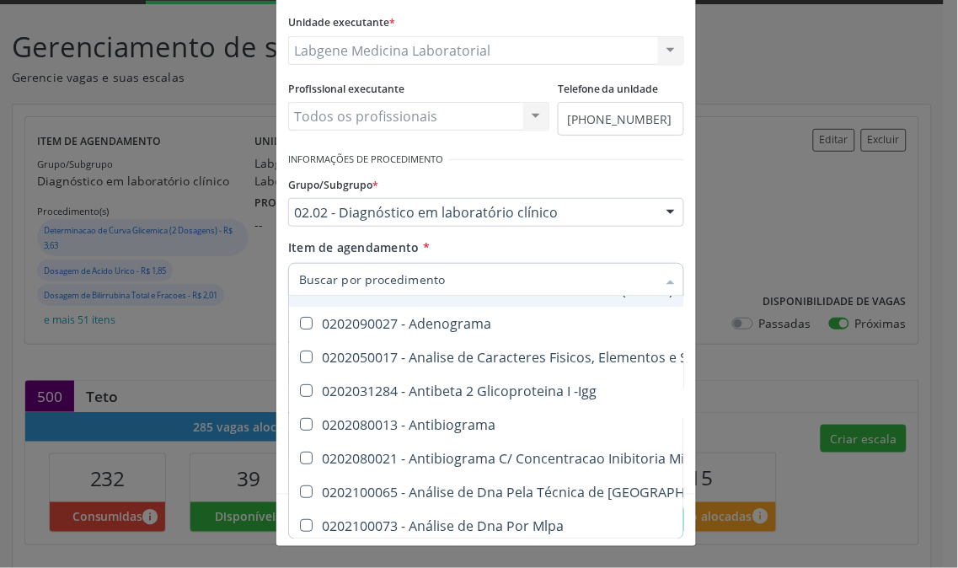
scroll to position [187, 0]
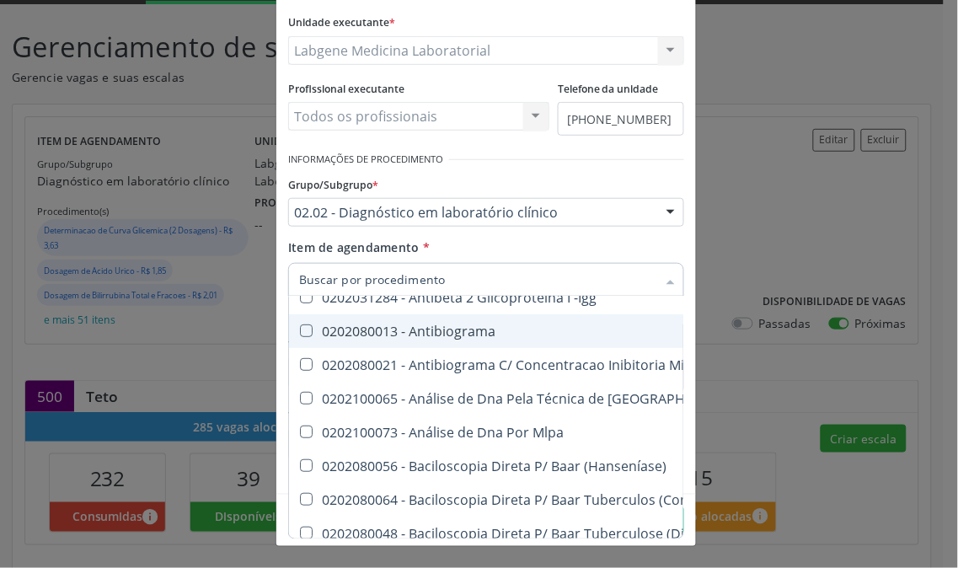
click at [425, 333] on div "0202080013 - Antibiograma" at bounding box center [943, 330] width 1289 height 13
checkbox Antibiograma "true"
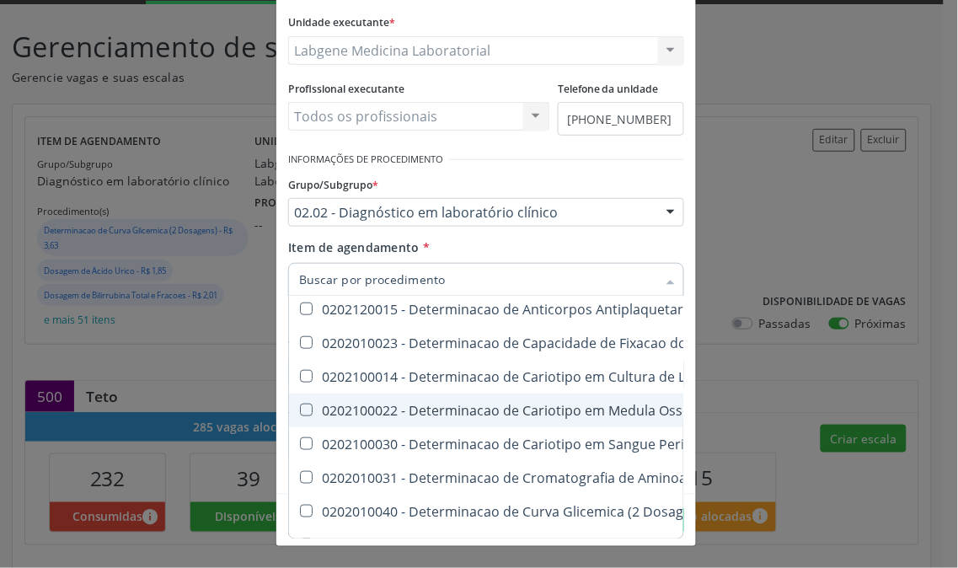
scroll to position [1685, 0]
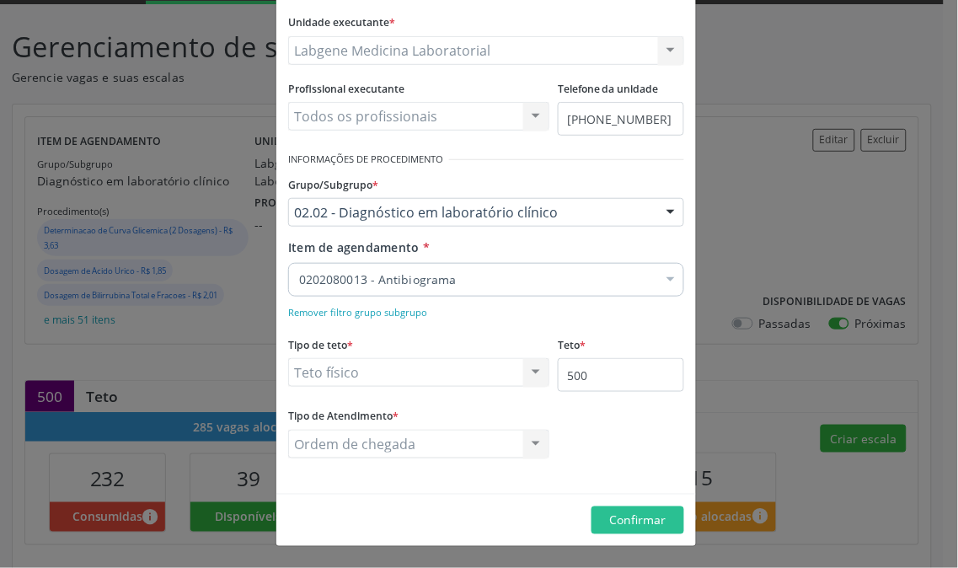
checkbox Antibiograma "true"
checkbox Adenograma "false"
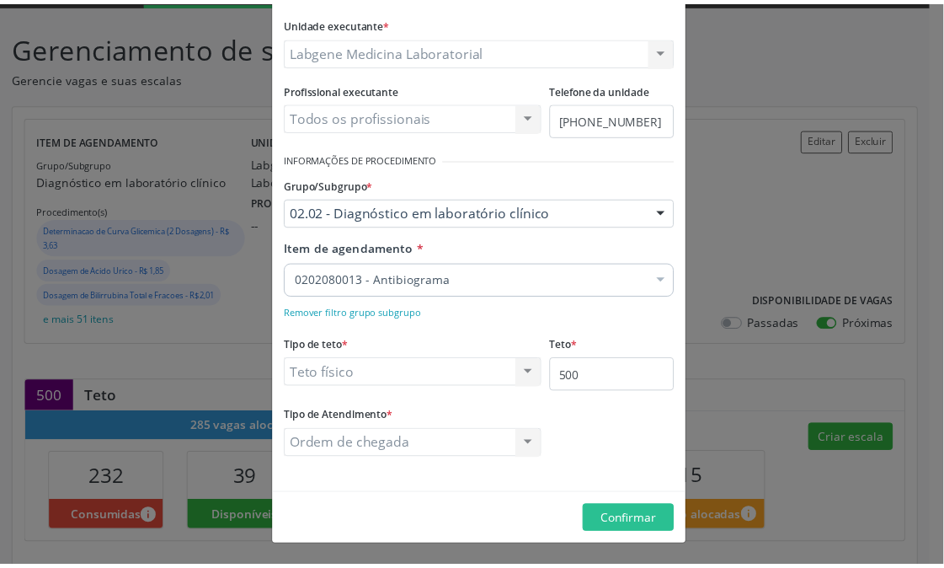
scroll to position [0, 0]
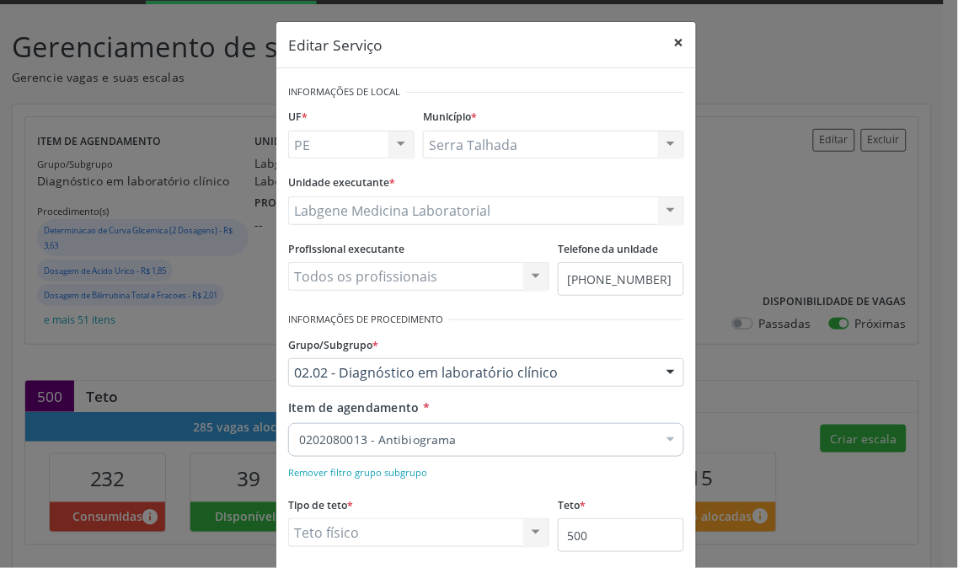
click at [670, 45] on button "×" at bounding box center [679, 42] width 34 height 41
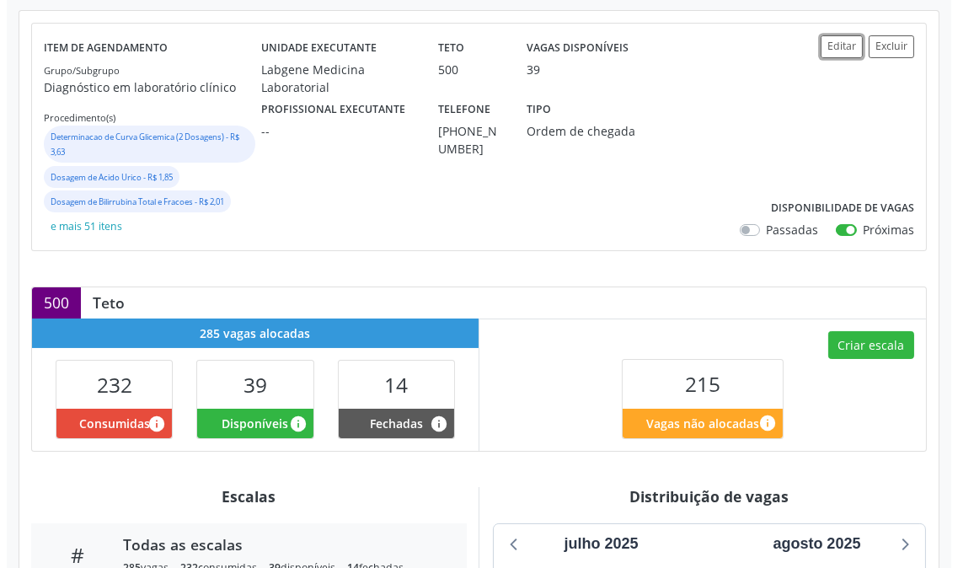
scroll to position [30, 0]
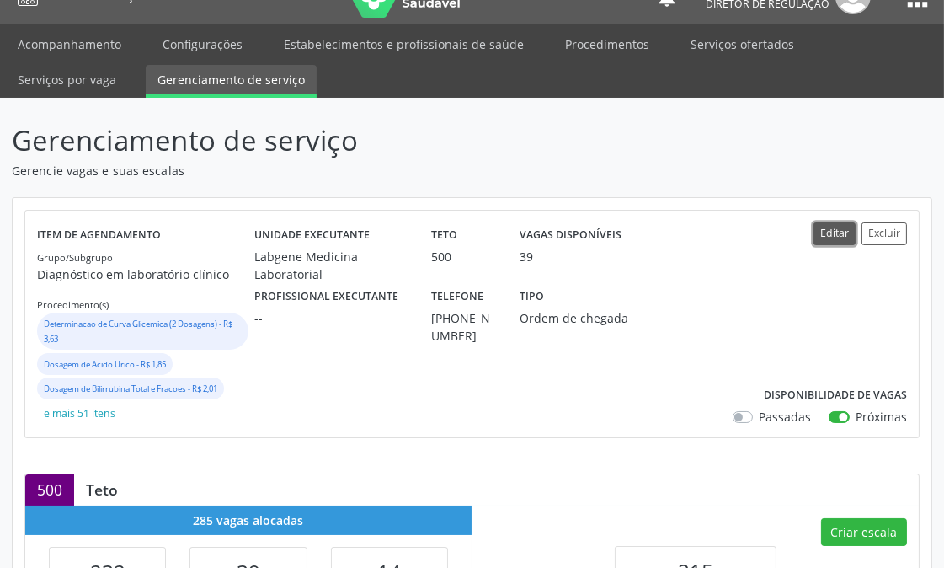
click at [846, 236] on button "Editar" at bounding box center [835, 233] width 42 height 23
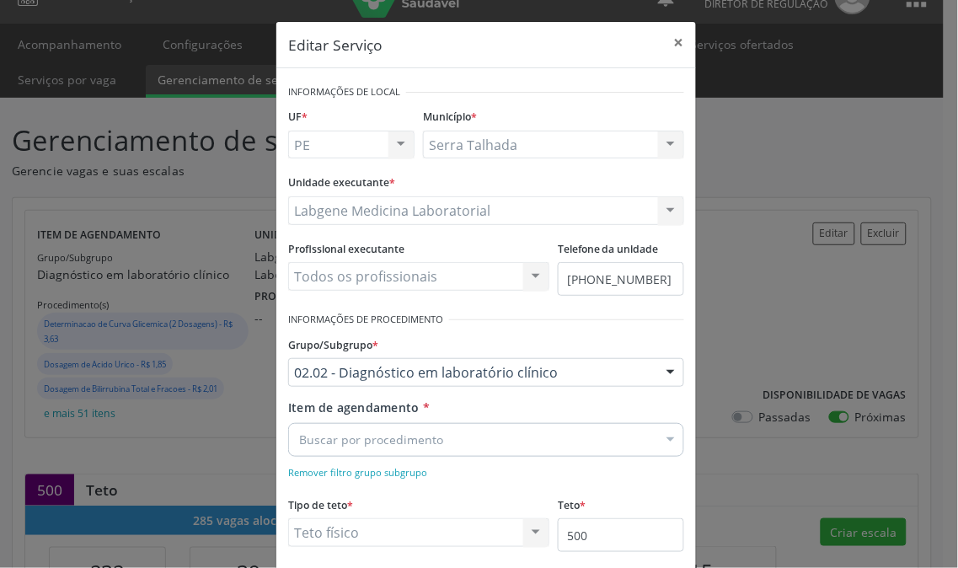
scroll to position [160, 0]
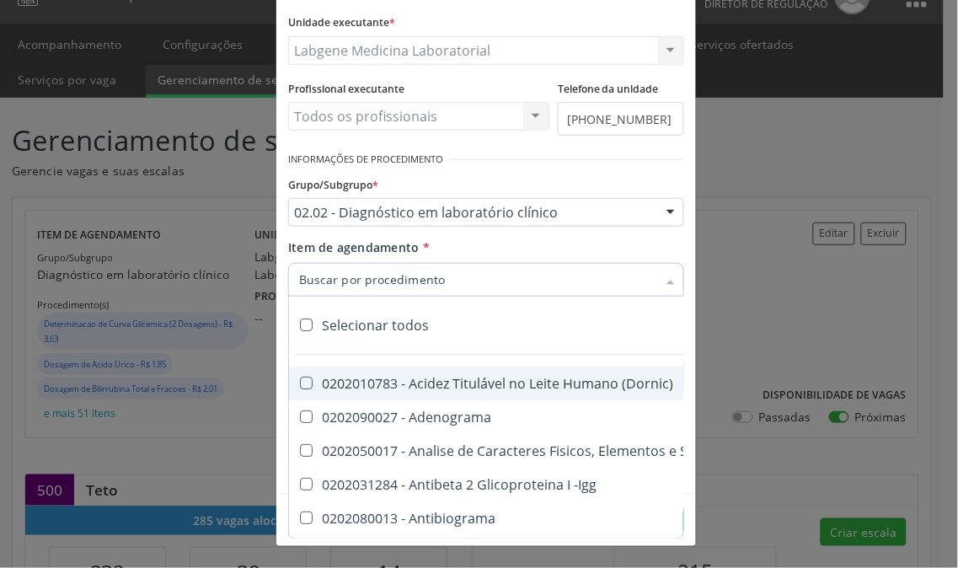
click at [644, 288] on div at bounding box center [486, 280] width 396 height 34
click at [644, 288] on input "Item de agendamento *" at bounding box center [477, 280] width 357 height 34
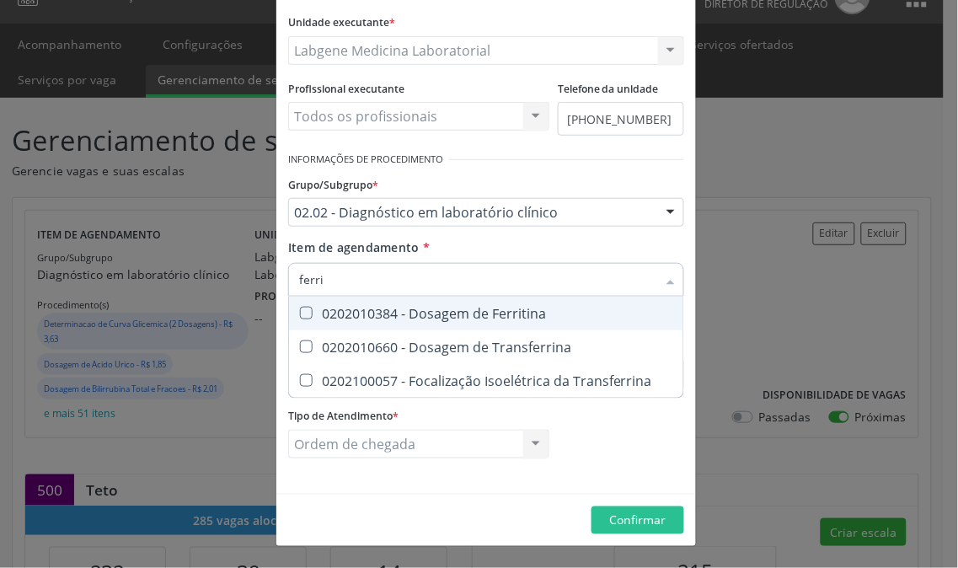
type input "ferrit"
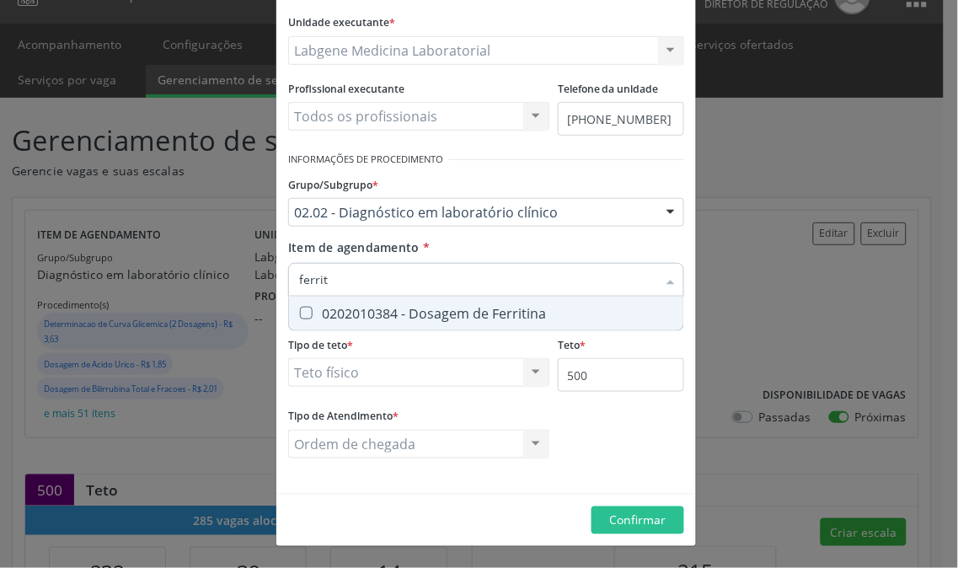
click at [473, 315] on div "0202010384 - Dosagem de Ferritina" at bounding box center [486, 313] width 374 height 13
checkbox Ferritina "true"
drag, startPoint x: 401, startPoint y: 284, endPoint x: 149, endPoint y: 284, distance: 251.9
click at [152, 284] on div "Editar Serviço × Informações de Local UF * PE PE Nenhum resultado encontrado pa…" at bounding box center [479, 284] width 958 height 568
type input "e"
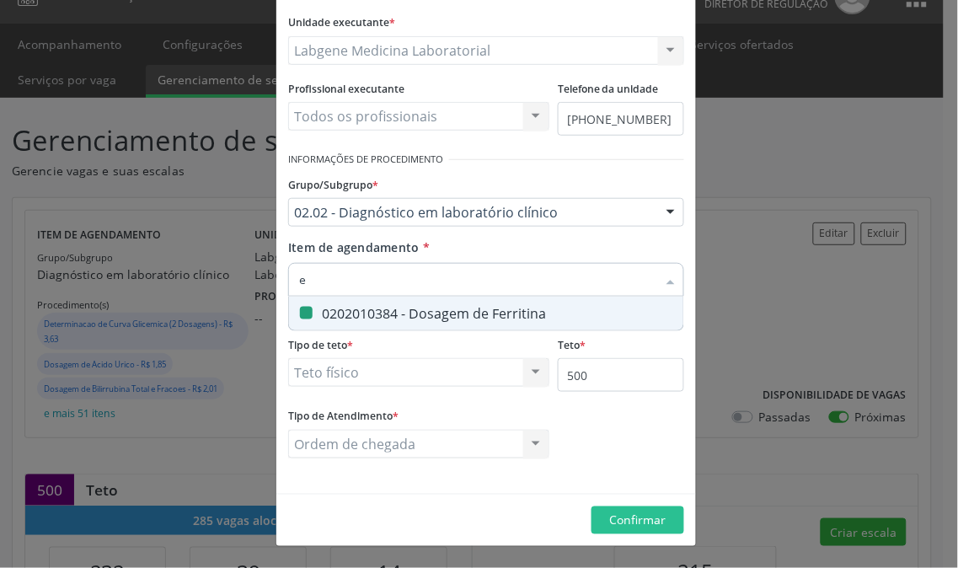
checkbox Ferritina "false"
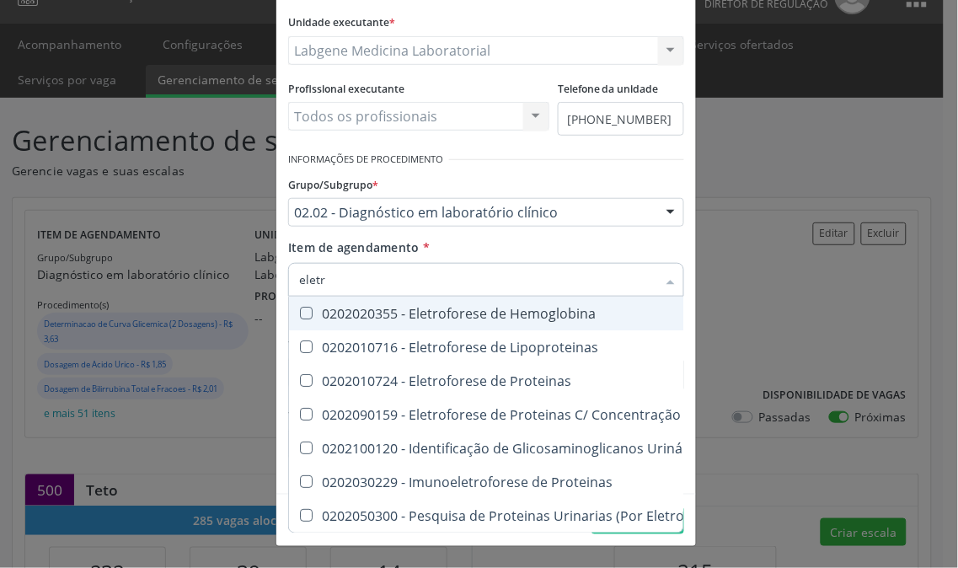
type input "eletro"
click at [342, 313] on div "0202020355 - Eletroforese de Hemoglobina" at bounding box center [754, 313] width 910 height 13
checkbox Hemoglobina "true"
drag, startPoint x: 337, startPoint y: 283, endPoint x: 267, endPoint y: 265, distance: 72.1
click at [267, 265] on div "Editar Serviço × Informações de Local UF * PE PE Nenhum resultado encontrado pa…" at bounding box center [479, 284] width 958 height 568
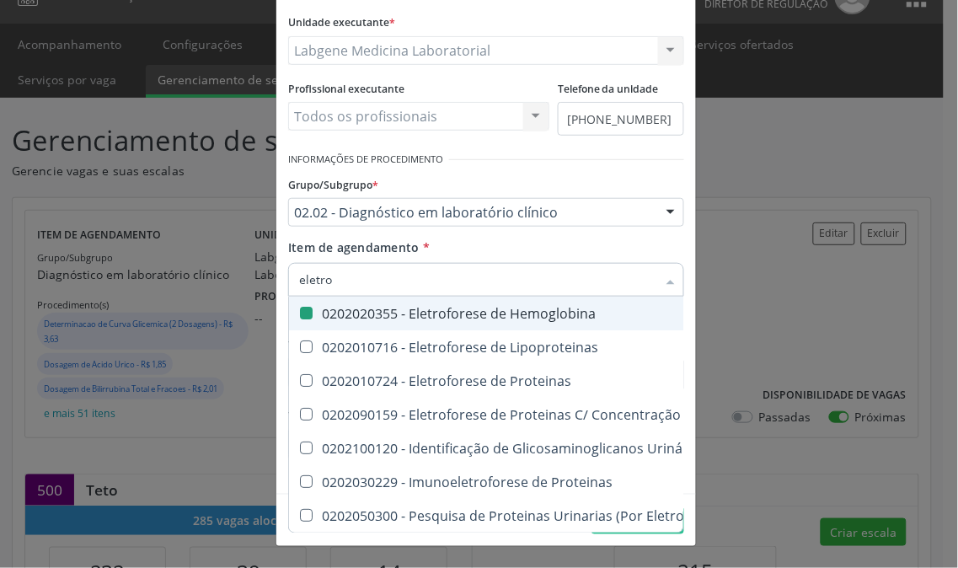
type input "r"
checkbox Hemoglobina "false"
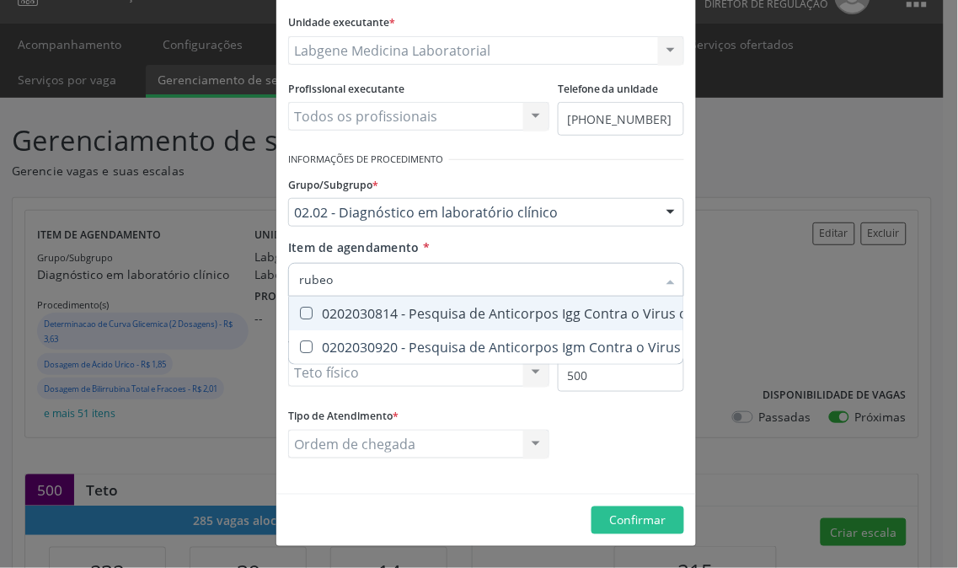
type input "rubeol"
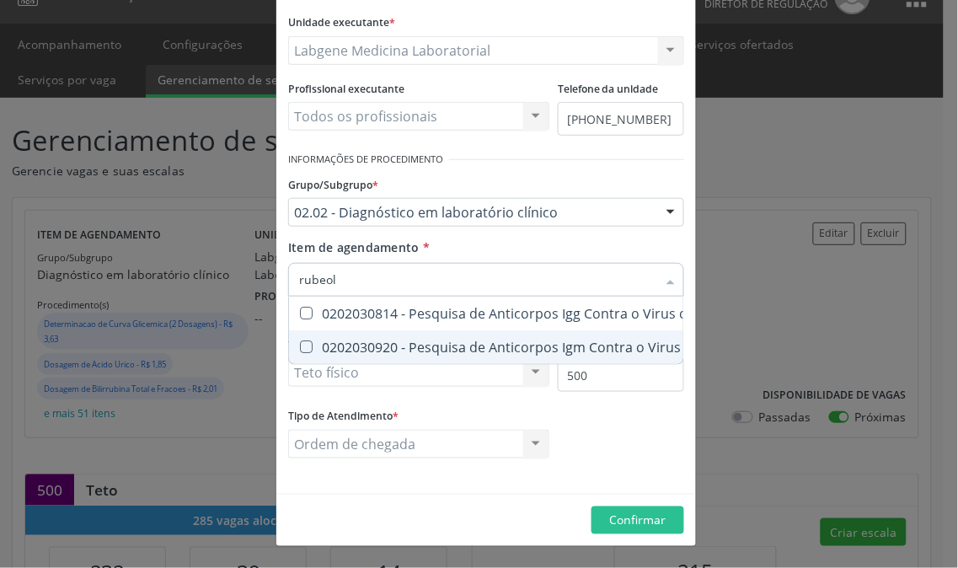
click at [376, 348] on div "0202030920 - Pesquisa de Anticorpos Igm Contra o Virus da [MEDICAL_DATA]" at bounding box center [554, 346] width 510 height 13
checkbox Rubeola "true"
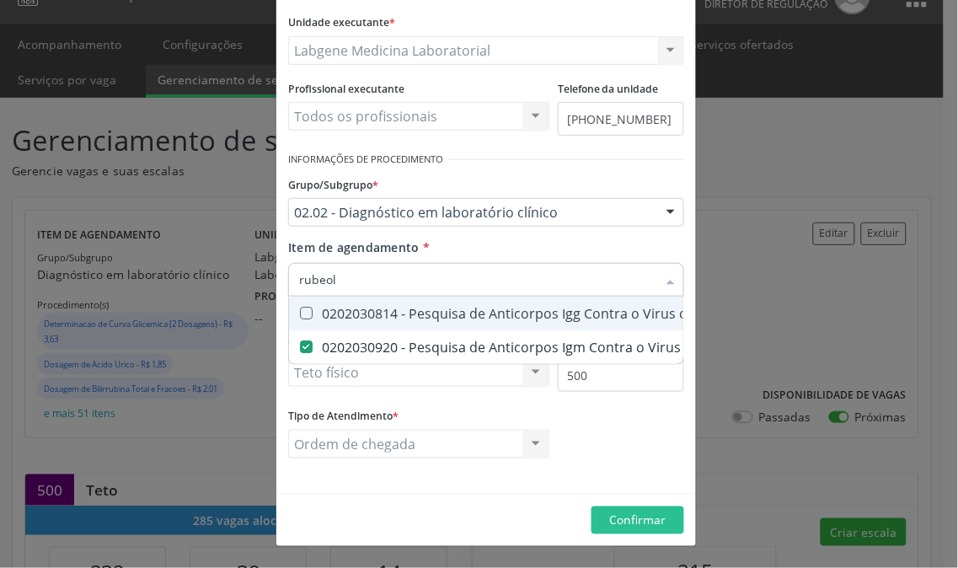
click at [374, 320] on div "0202030814 - Pesquisa de Anticorpos Igg Contra o Virus da [MEDICAL_DATA]" at bounding box center [554, 313] width 510 height 13
checkbox Rubeola "true"
drag, startPoint x: 357, startPoint y: 282, endPoint x: 243, endPoint y: 257, distance: 117.3
click at [243, 257] on div "Editar Serviço × Informações de Local UF * PE PE Nenhum resultado encontrado pa…" at bounding box center [479, 284] width 958 height 568
type input "t"
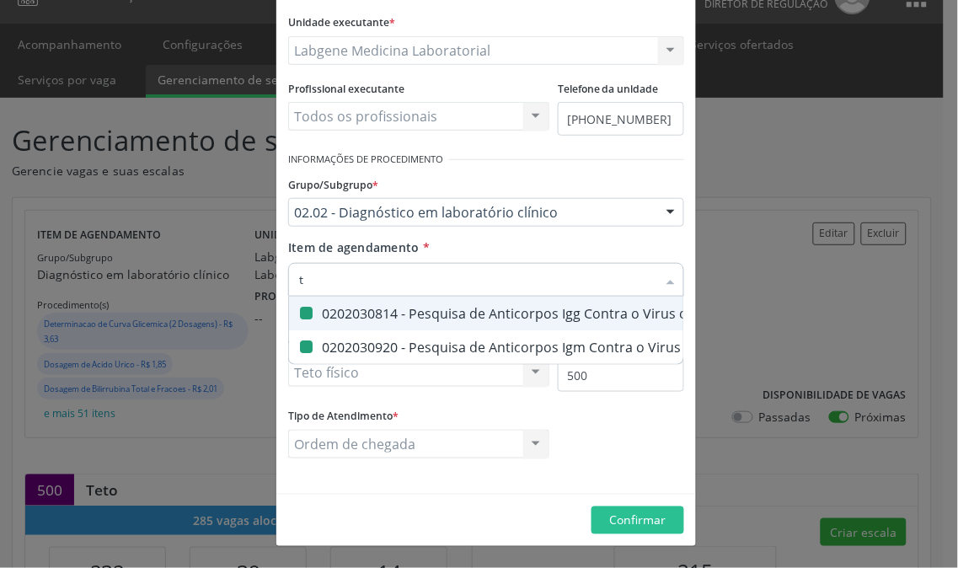
checkbox Rubeola "false"
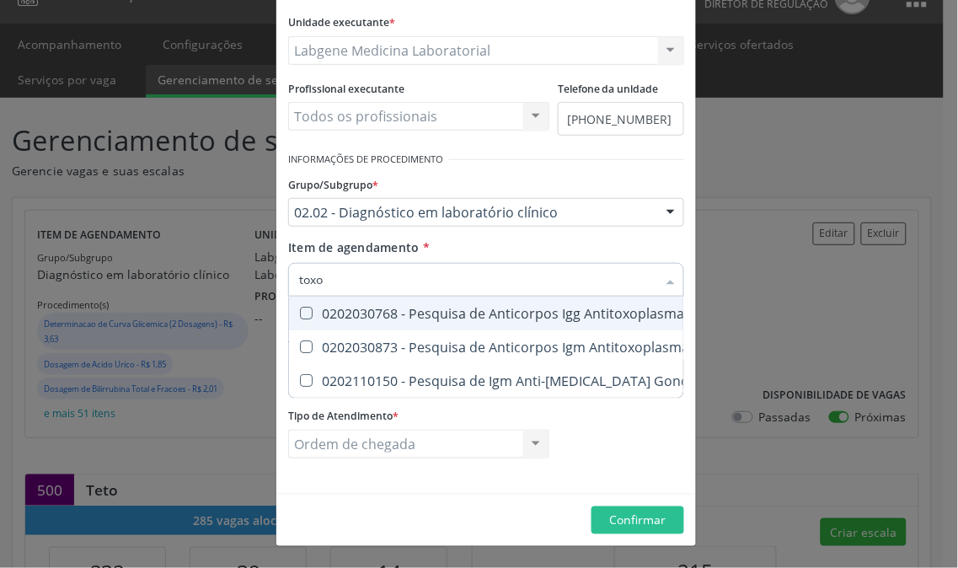
type input "toxop"
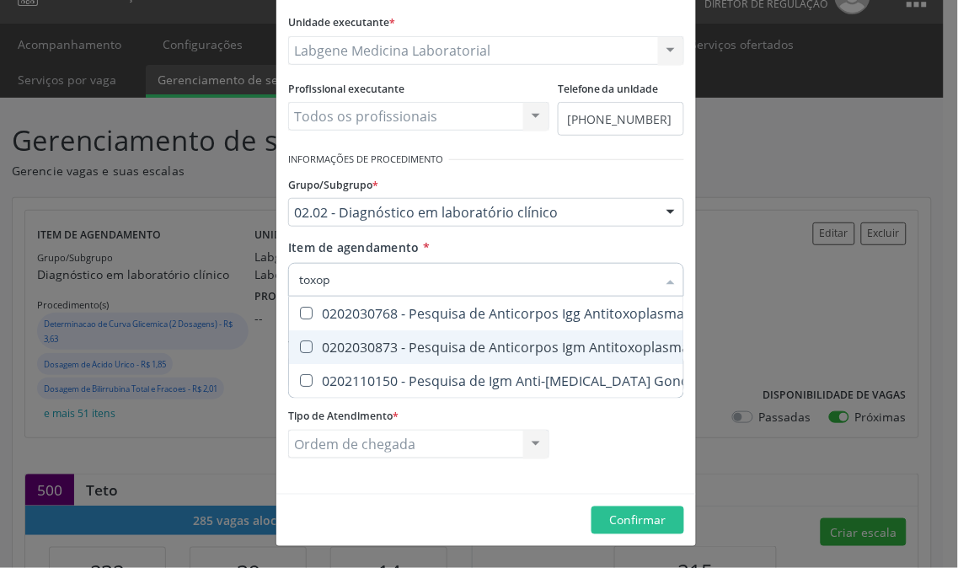
click at [425, 349] on div "0202030873 - Pesquisa de Anticorpos Igm Antitoxoplasma" at bounding box center [665, 346] width 732 height 13
checkbox Antitoxoplasma "true"
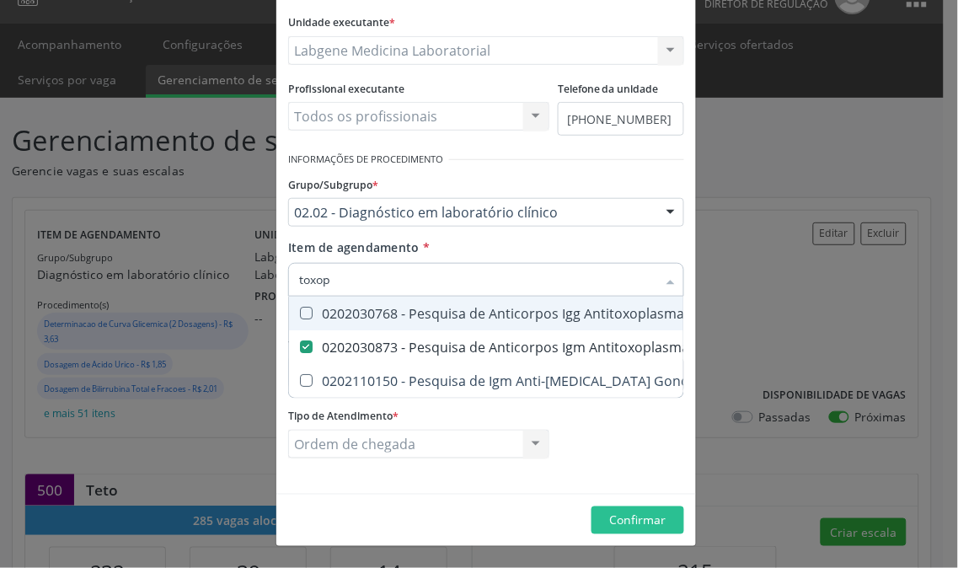
click at [425, 316] on div "0202030768 - Pesquisa de Anticorpos Igg Antitoxoplasma" at bounding box center [665, 313] width 732 height 13
checkbox Antitoxoplasma "true"
drag, startPoint x: 335, startPoint y: 280, endPoint x: 254, endPoint y: 276, distance: 81.8
click at [254, 276] on div "Editar Serviço × Informações de Local UF * PE PE Nenhum resultado encontrado pa…" at bounding box center [479, 284] width 958 height 568
type input "c"
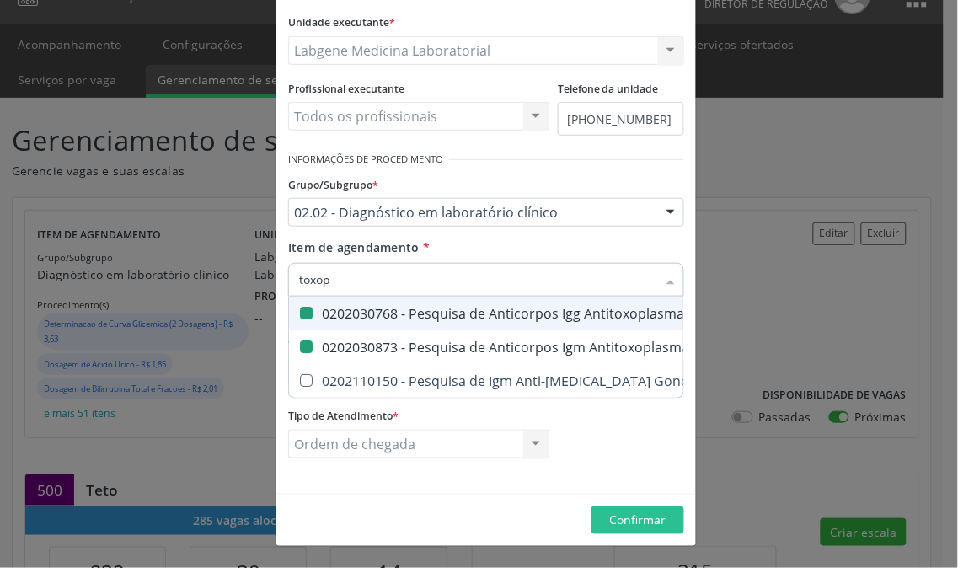
checkbox Antitoxoplasma "false"
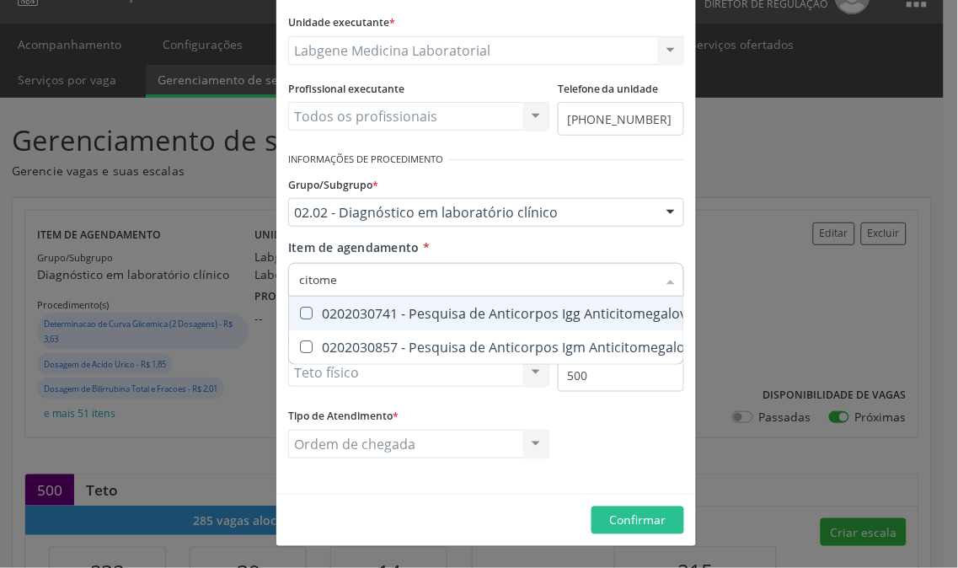
type input "citomeg"
click at [325, 307] on div "0202030741 - Pesquisa de Anticorpos Igg Anticitomegalovirus" at bounding box center [507, 313] width 417 height 13
checkbox Anticitomegalovirus "true"
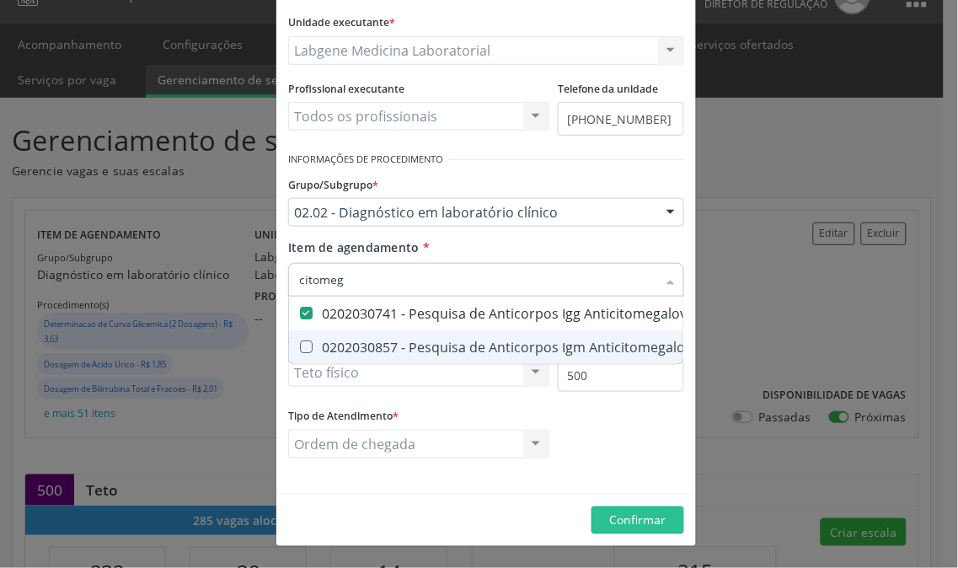
click at [325, 340] on div "0202030857 - Pesquisa de Anticorpos Igm Anticitomegalovirus" at bounding box center [507, 346] width 417 height 13
checkbox Anticitomegalovirus "true"
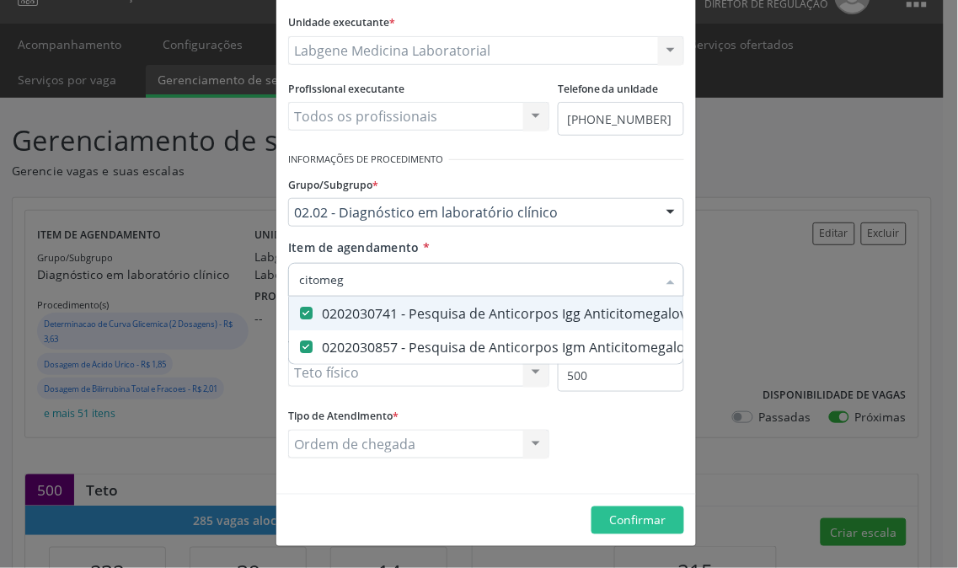
drag, startPoint x: 346, startPoint y: 276, endPoint x: 216, endPoint y: 287, distance: 131.0
click at [216, 287] on div "Editar Serviço × Informações de Local UF * PE PE Nenhum resultado encontrado pa…" at bounding box center [479, 284] width 958 height 568
type input "g"
checkbox Anticitomegalovirus "false"
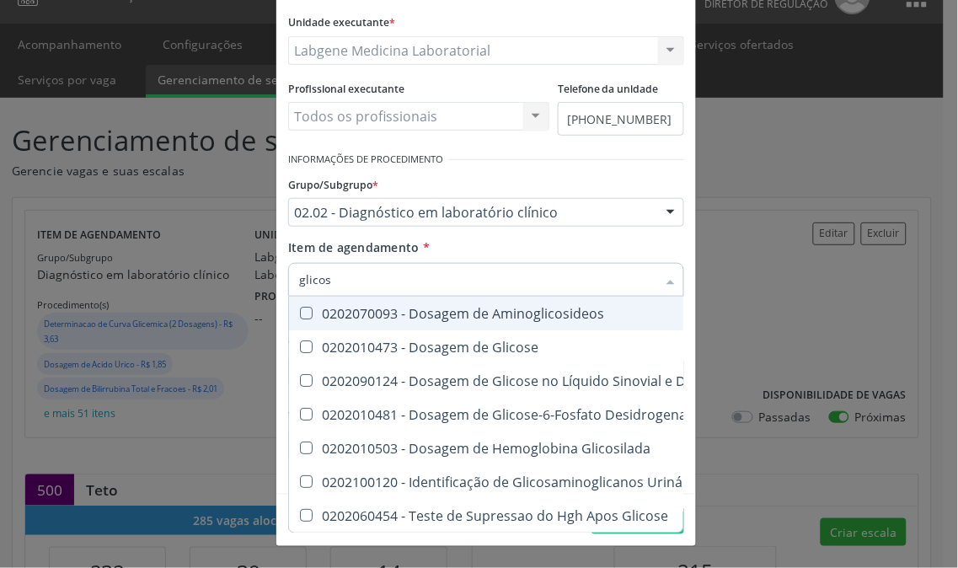
type input "glicose"
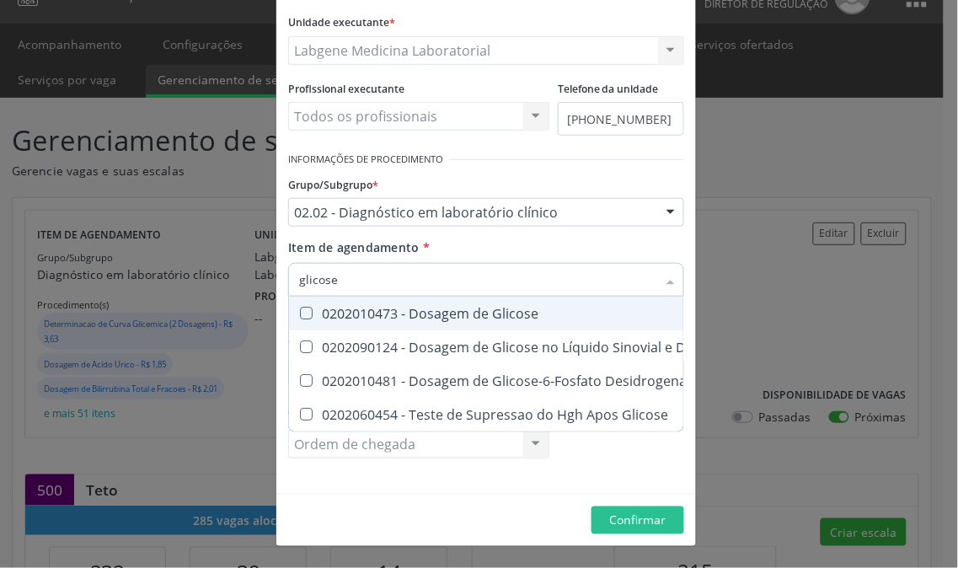
click at [314, 304] on span "0202010473 - Dosagem de Glicose" at bounding box center [519, 314] width 461 height 34
checkbox Glicose "true"
drag, startPoint x: 334, startPoint y: 275, endPoint x: 222, endPoint y: 275, distance: 112.9
click at [222, 275] on div "Editar Serviço × Informações de Local UF * PE PE Nenhum resultado encontrado pa…" at bounding box center [479, 284] width 958 height 568
type input "h"
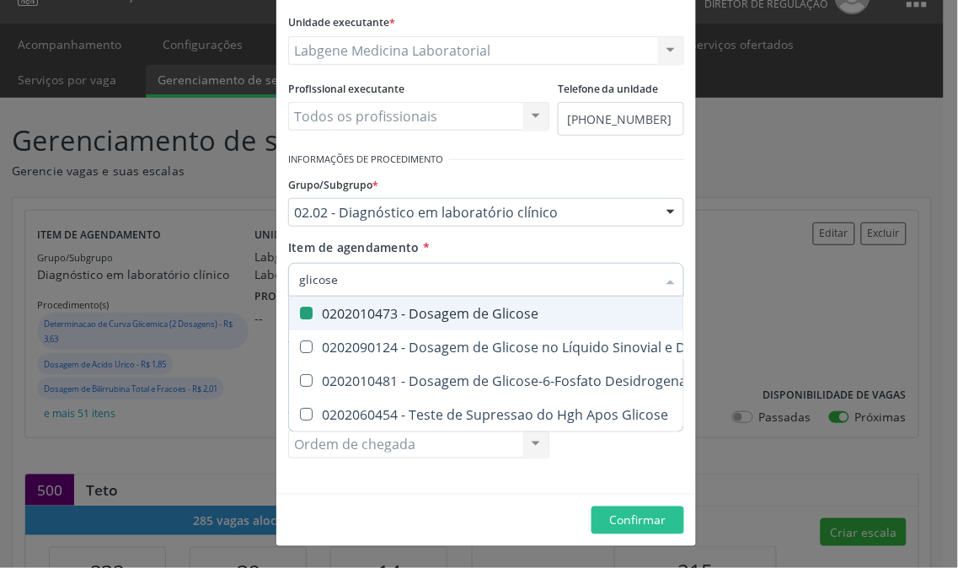
checkbox Glicose "false"
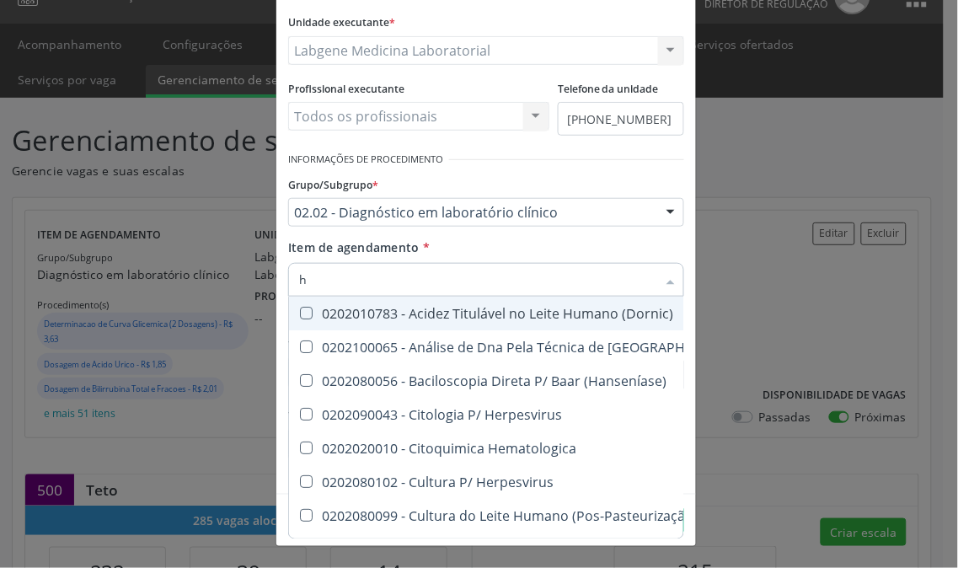
type input "he"
checkbox Pezinho\) "true"
checkbox Hemoglobina "false"
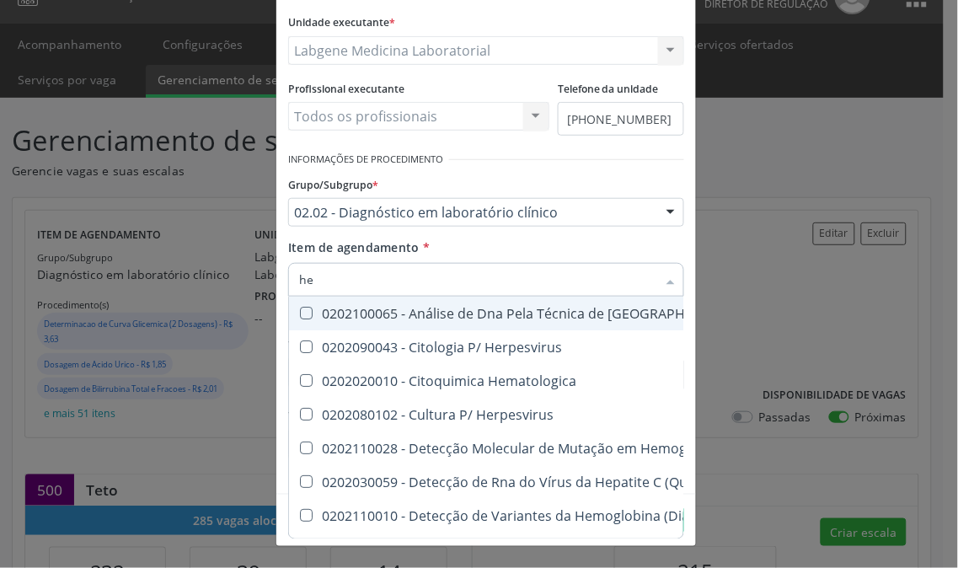
type input "hem"
checkbox 37Oc "true"
checkbox Hemoglobina "false"
type input "hemo"
checkbox Pezinho\) "true"
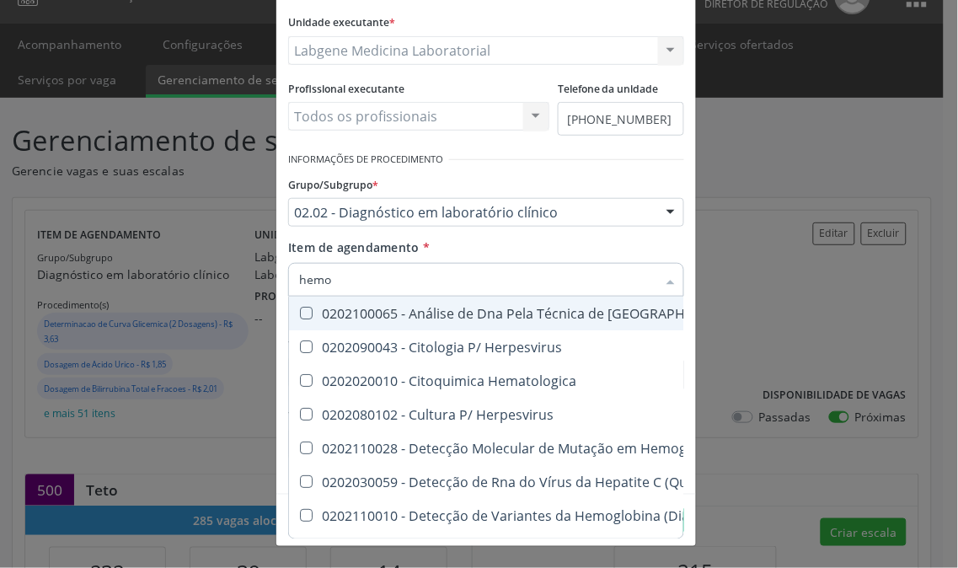
checkbox 37Oc "false"
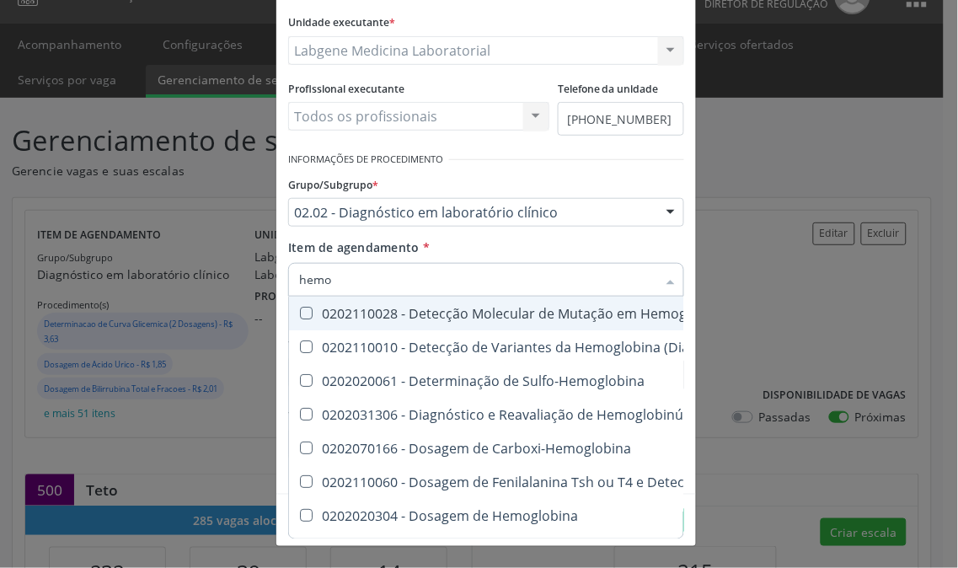
type input "hemog"
checkbox Hemoglobina "true"
checkbox Completo "false"
type input "hemogr"
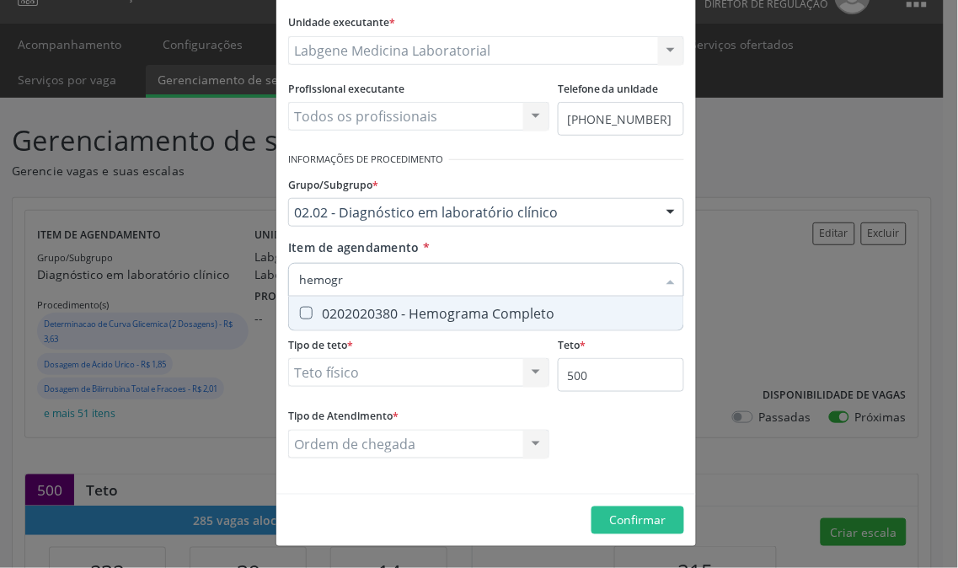
click at [457, 310] on div "0202020380 - Hemograma Completo" at bounding box center [486, 313] width 374 height 13
checkbox Completo "true"
drag, startPoint x: 339, startPoint y: 275, endPoint x: 197, endPoint y: 275, distance: 141.5
click at [197, 275] on div "Editar Serviço × Informações de Local UF * PE PE Nenhum resultado encontrado pa…" at bounding box center [479, 284] width 958 height 568
type input "u"
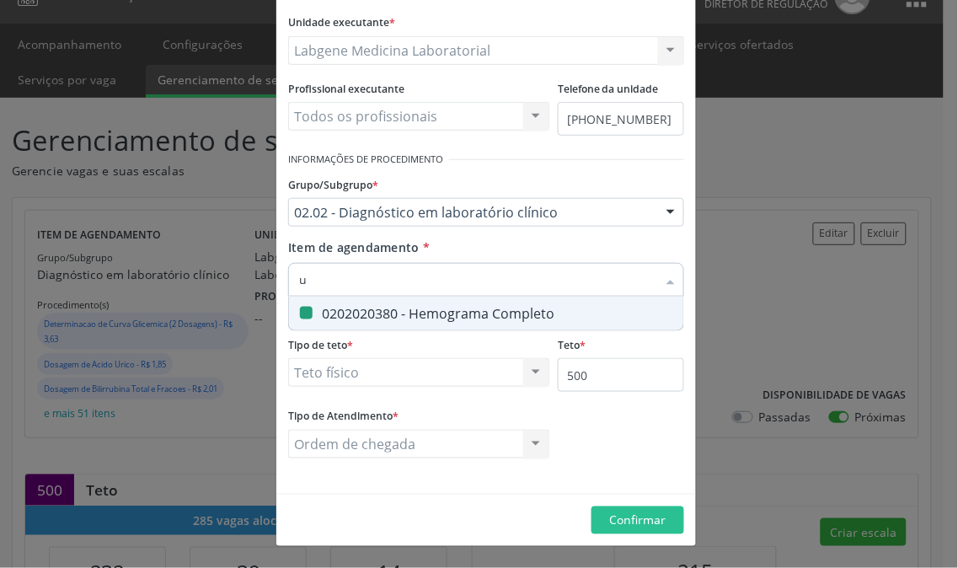
checkbox Completo "false"
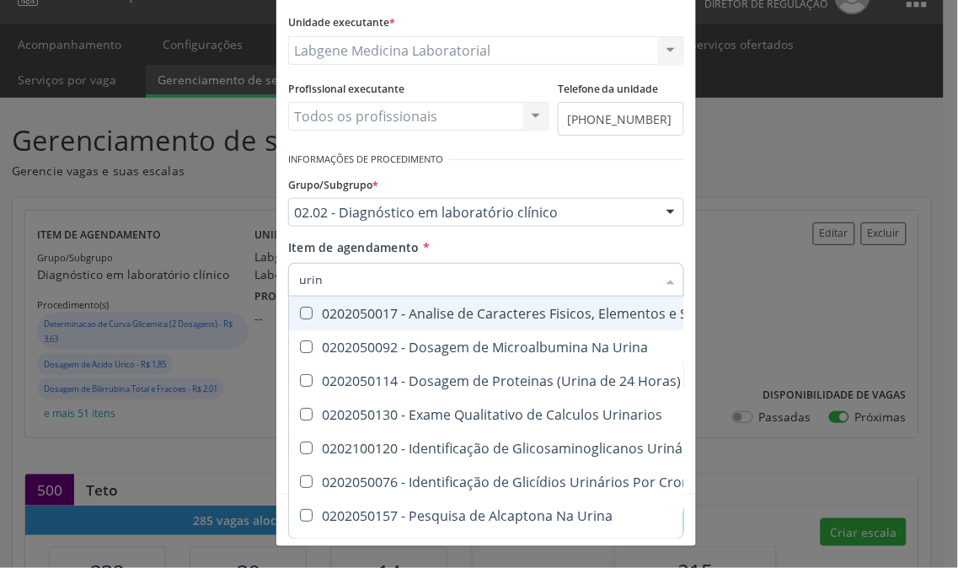
type input "urina"
click at [448, 307] on div "0202050017 - Analise de Caracteres Fisicos, Elementos e Sedimento da Urina" at bounding box center [553, 313] width 508 height 13
checkbox Urina "true"
drag, startPoint x: 327, startPoint y: 285, endPoint x: 237, endPoint y: 282, distance: 90.2
click at [237, 282] on div "Editar Serviço × Informações de Local UF * PE PE Nenhum resultado encontrado pa…" at bounding box center [479, 284] width 958 height 568
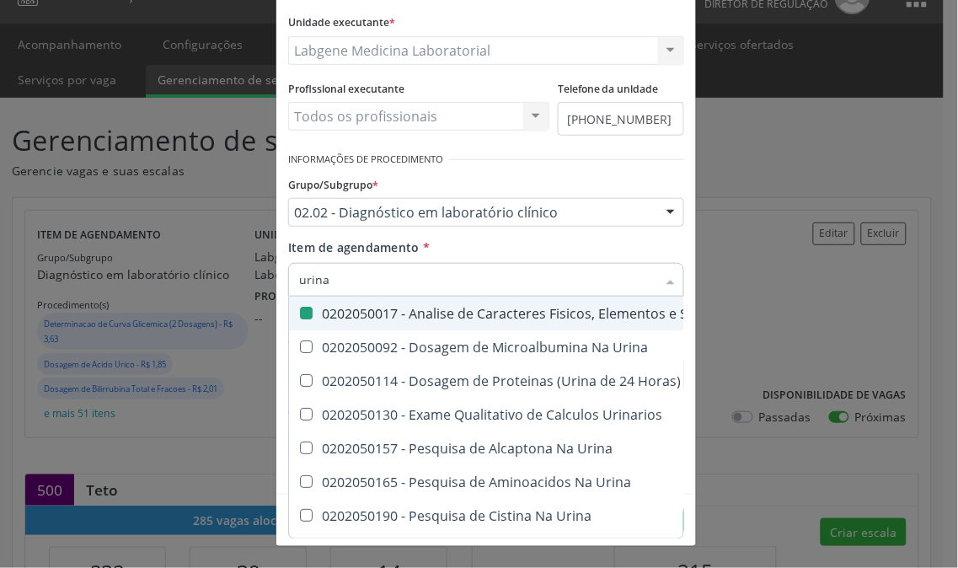
type input "c"
checkbox Urina "false"
checkbox Urina "true"
type input "cu"
checkbox Urina "false"
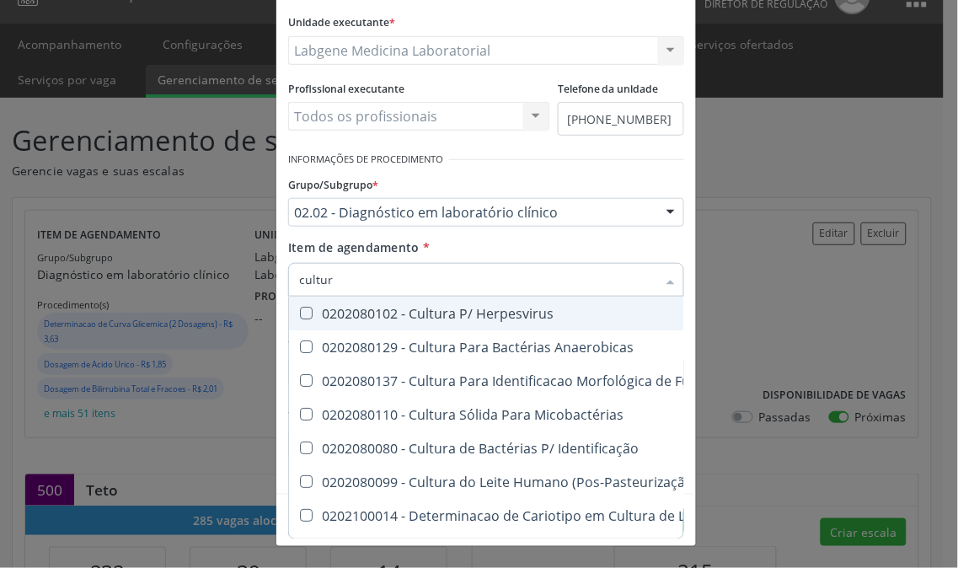
type input "cultura"
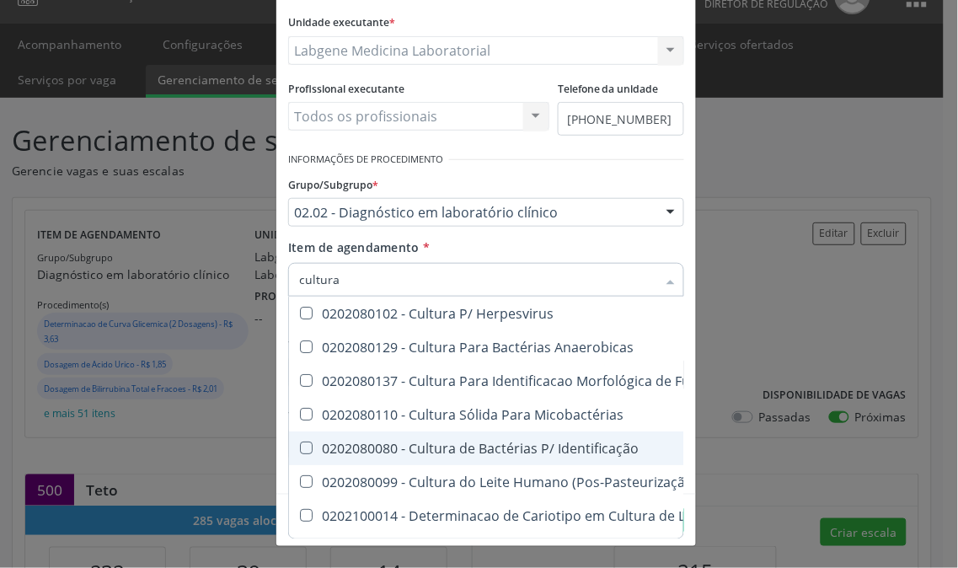
click at [617, 441] on div "0202080080 - Cultura de Bactérias P/ Identificação" at bounding box center [610, 447] width 623 height 13
checkbox Identificação "true"
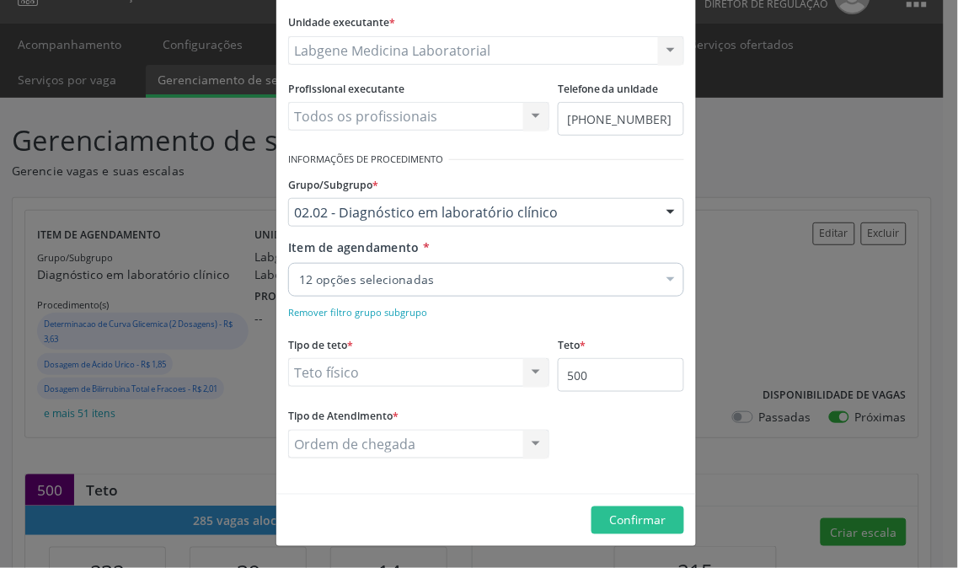
checkbox Ferritina "true"
checkbox Hemoglobina "true"
checkbox Rubeola "true"
checkbox Antitoxoplasma "true"
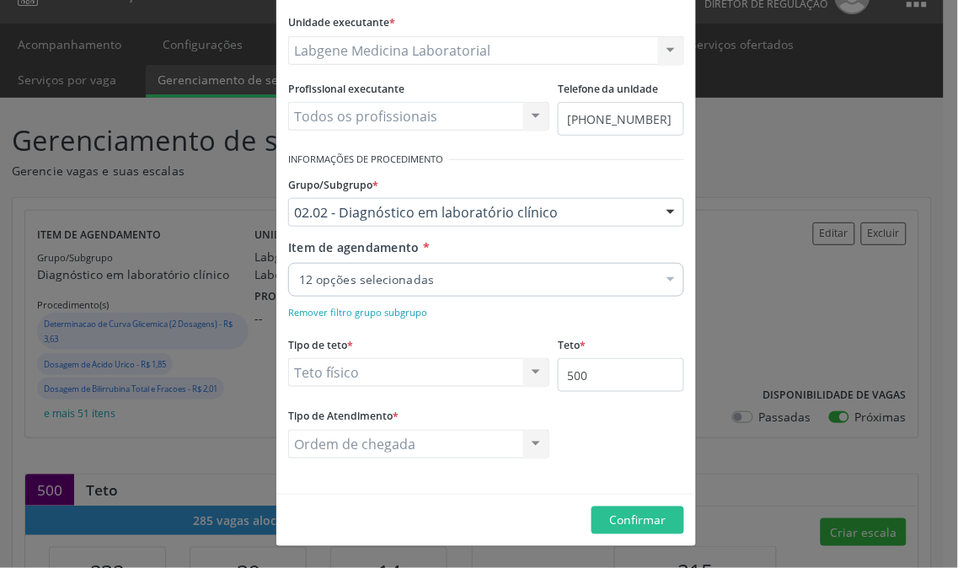
checkbox Anticitomegalovirus "true"
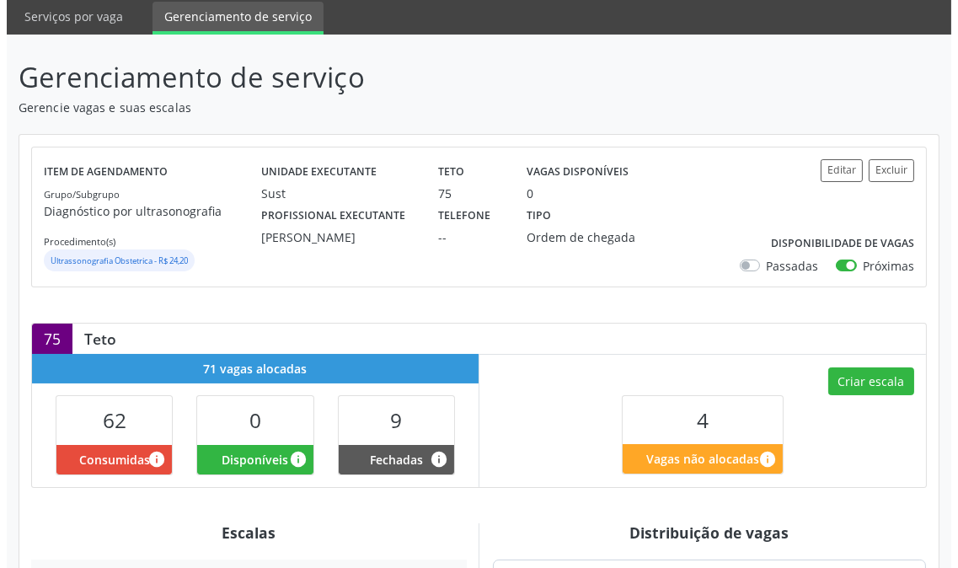
scroll to position [374, 0]
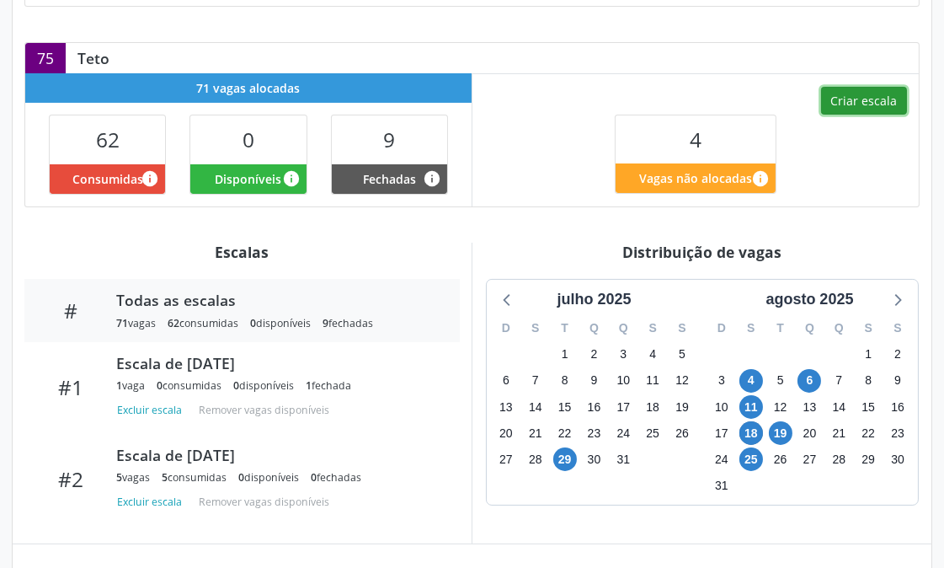
click at [840, 112] on button "Criar escala" at bounding box center [864, 101] width 86 height 29
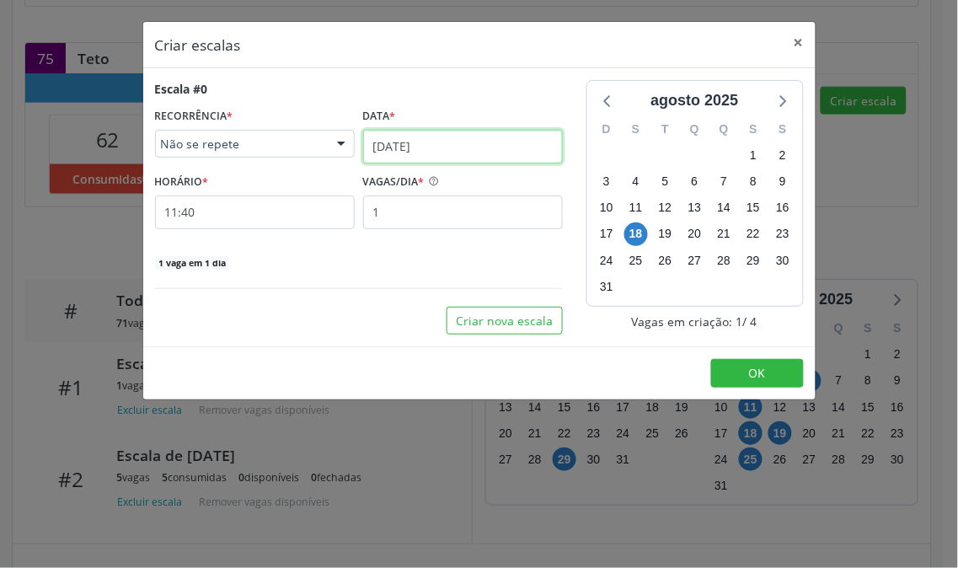
click at [441, 146] on input "[DATE]" at bounding box center [463, 147] width 200 height 34
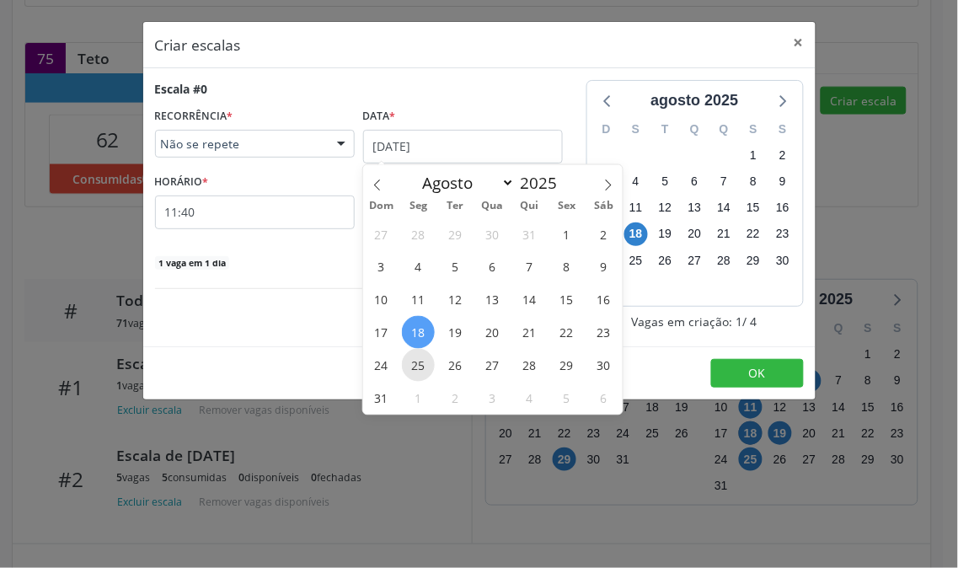
click at [425, 354] on span "25" at bounding box center [418, 365] width 33 height 33
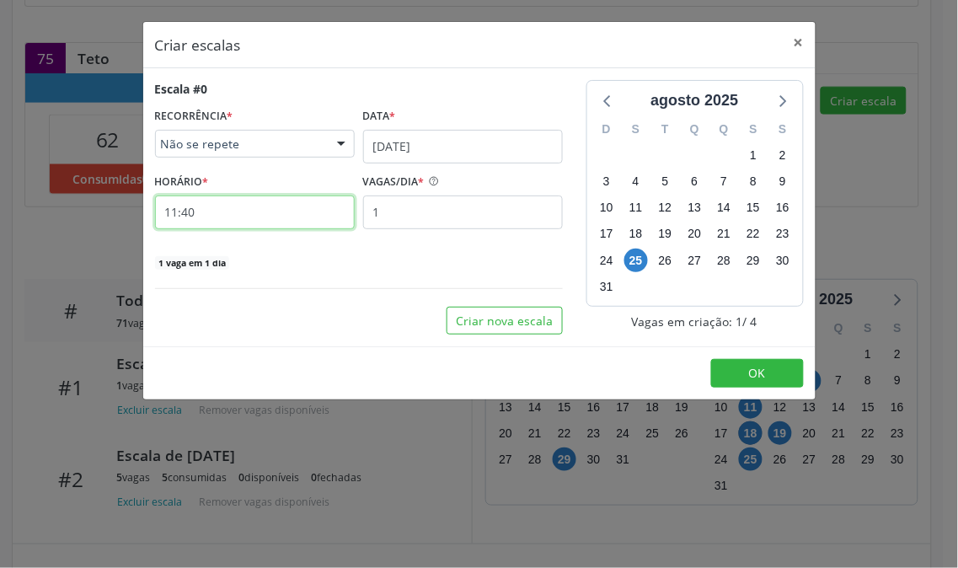
click at [223, 217] on input "11:40" at bounding box center [255, 212] width 200 height 34
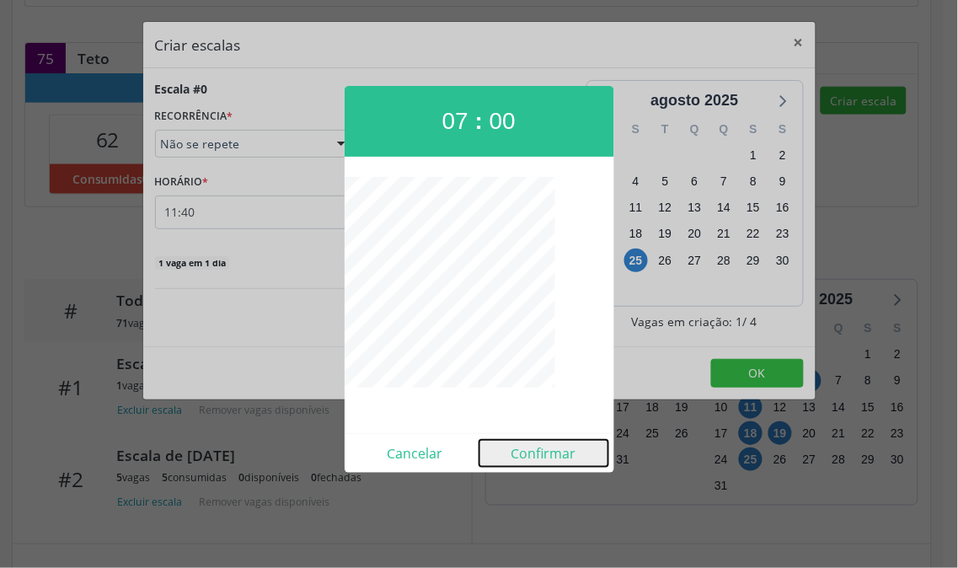
click at [541, 452] on button "Confirmar" at bounding box center [543, 453] width 129 height 27
type input "07:00"
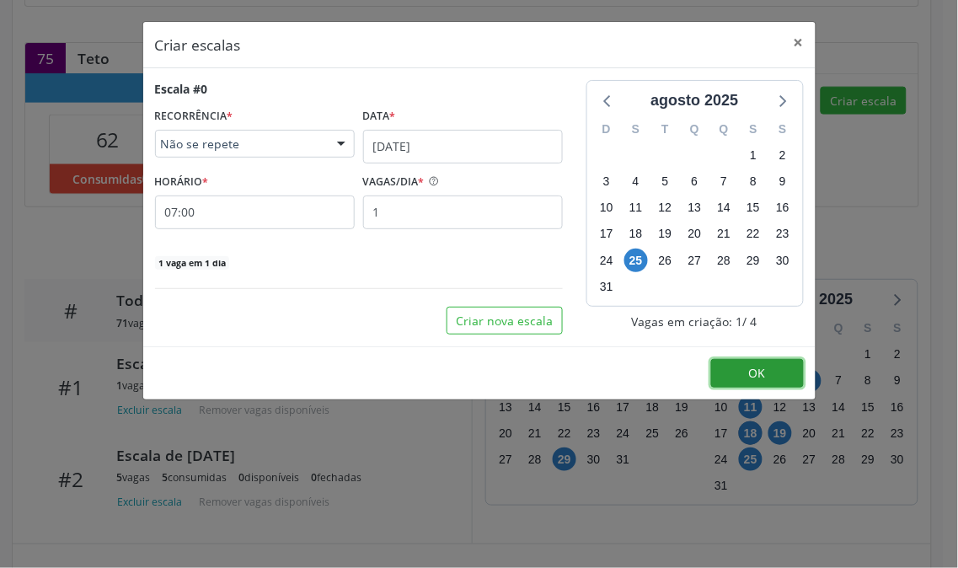
click at [764, 383] on button "OK" at bounding box center [757, 373] width 93 height 29
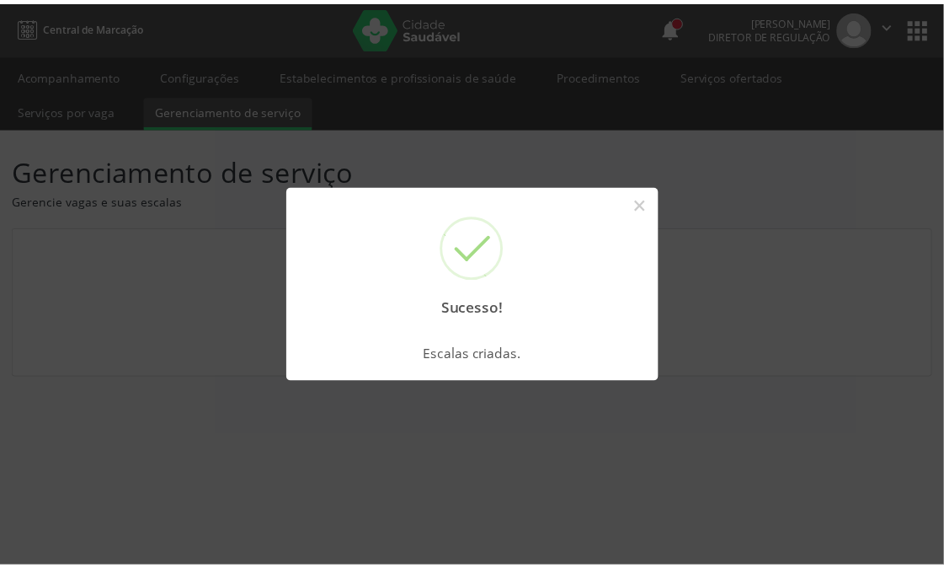
scroll to position [0, 0]
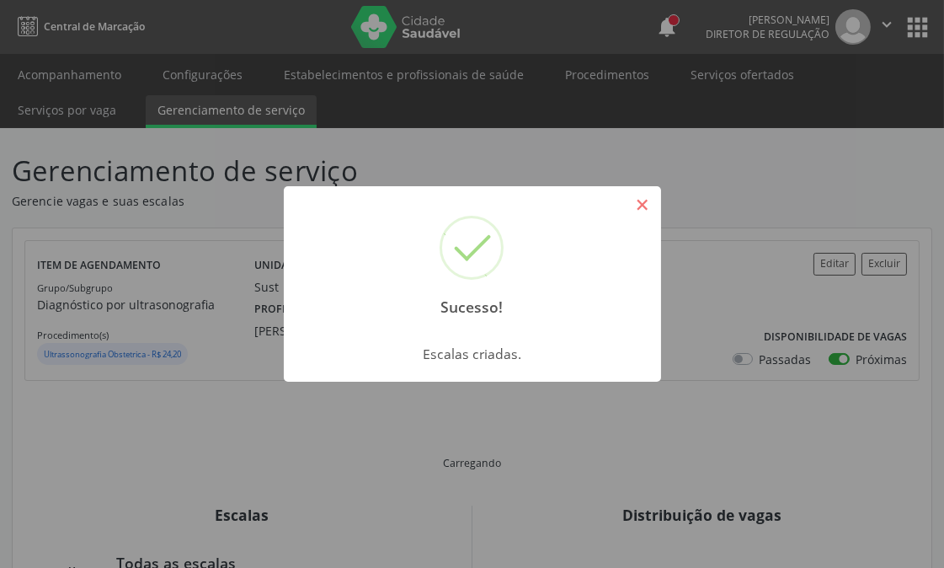
click at [639, 211] on button "×" at bounding box center [642, 204] width 29 height 29
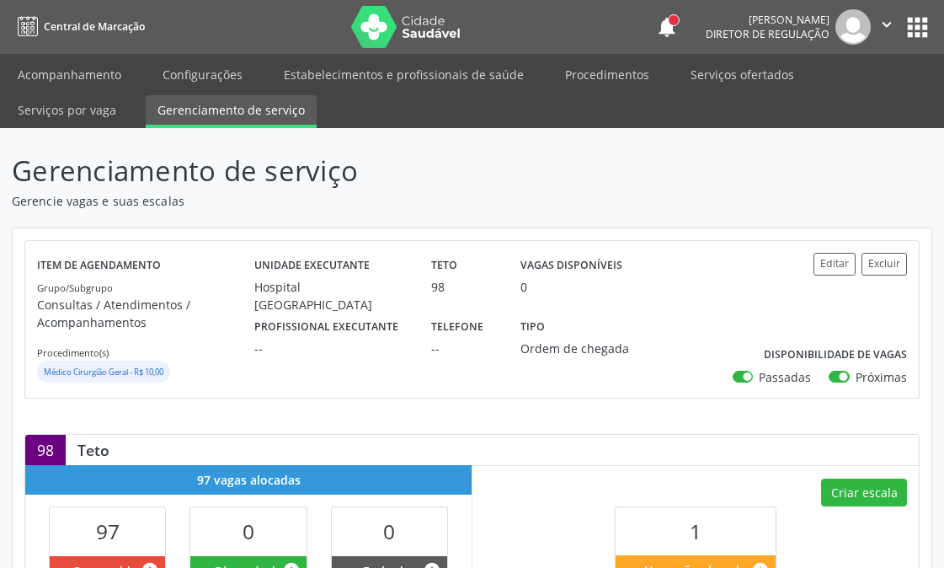
scroll to position [468, 0]
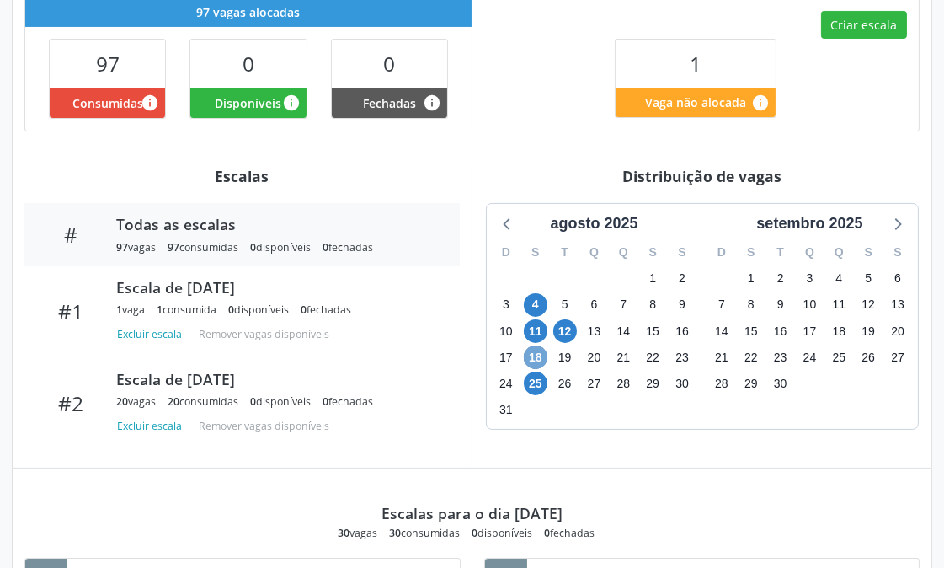
click at [539, 357] on span "18" at bounding box center [536, 357] width 24 height 24
click at [538, 385] on span "25" at bounding box center [536, 384] width 24 height 24
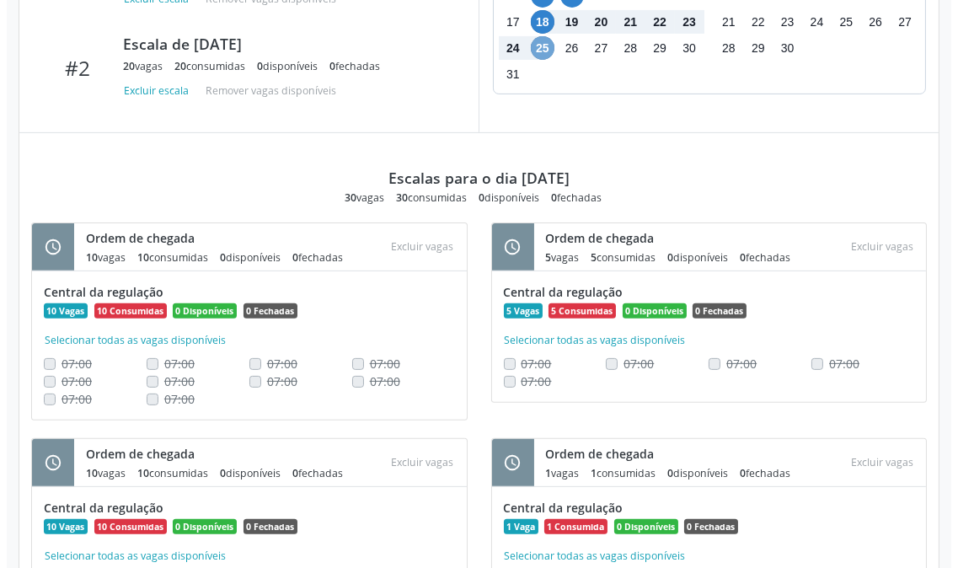
scroll to position [334, 0]
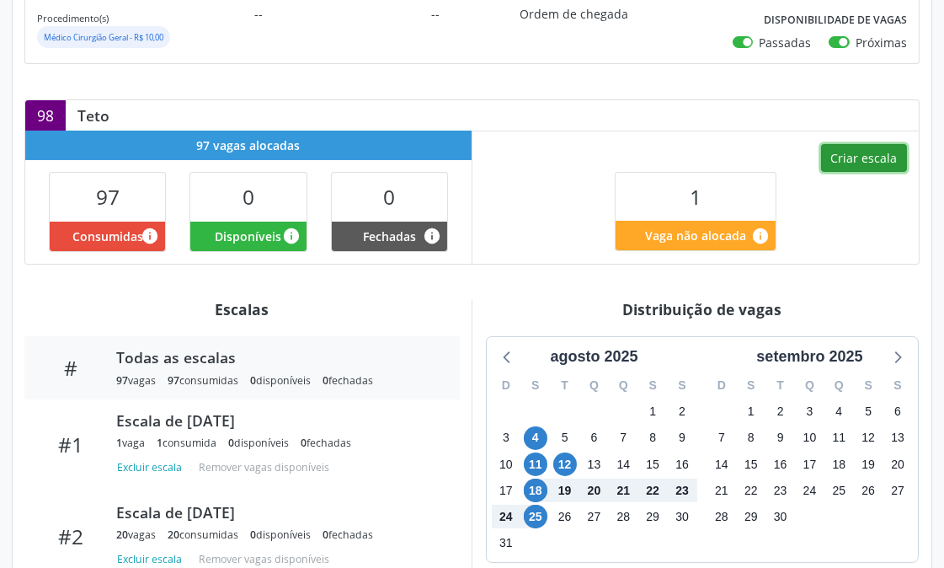
click at [885, 168] on button "Criar escala" at bounding box center [864, 158] width 86 height 29
select select "7"
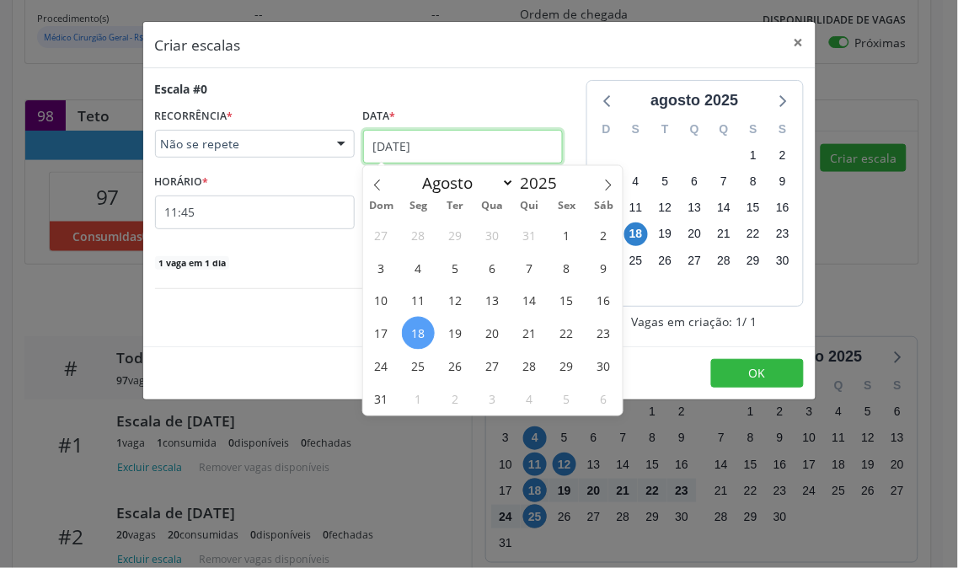
click at [415, 141] on input "[DATE]" at bounding box center [463, 147] width 200 height 34
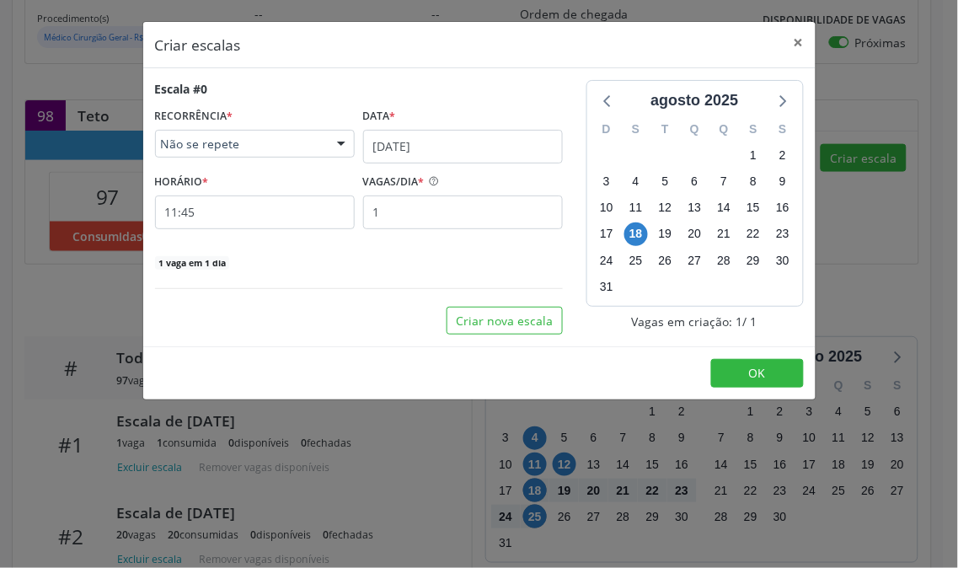
click at [538, 99] on div "Escala #0 RECORRÊNCIA * Não se repete Não se repete Diário/Semanal Mensal Nenhu…" at bounding box center [359, 175] width 408 height 190
click at [255, 211] on input "11:45" at bounding box center [255, 212] width 200 height 34
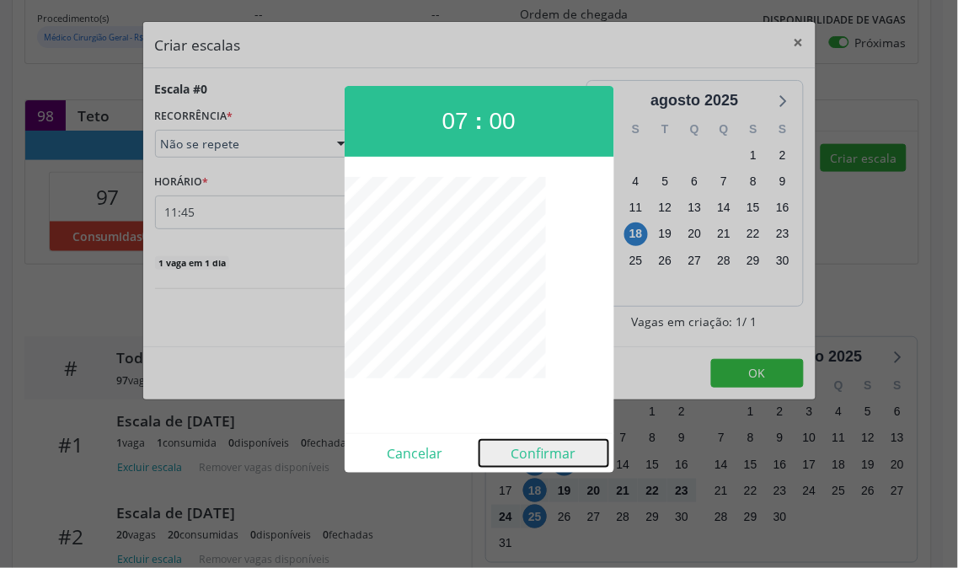
click at [539, 443] on button "Confirmar" at bounding box center [543, 453] width 129 height 27
type input "07:00"
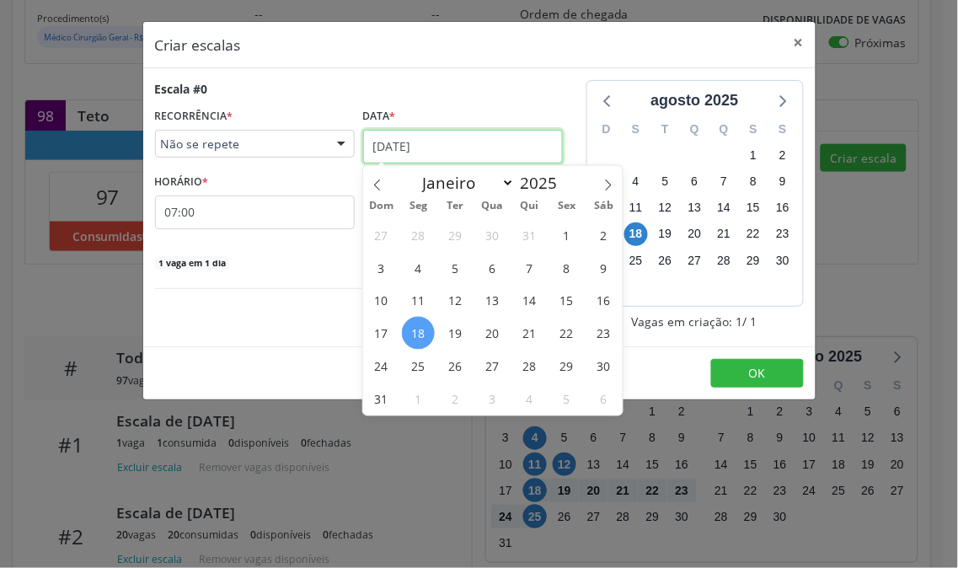
click at [452, 149] on input "[DATE]" at bounding box center [463, 147] width 200 height 34
click at [422, 363] on span "25" at bounding box center [418, 366] width 33 height 33
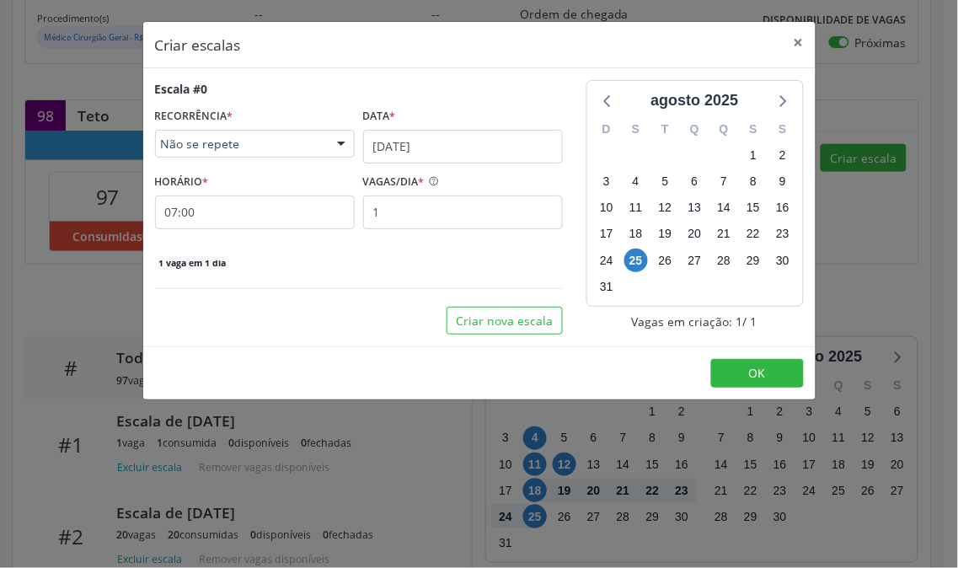
click at [348, 290] on div "Escala #0 RECORRÊNCIA * Não se repete Não se repete Diário/Semanal Mensal Nenhu…" at bounding box center [358, 207] width 431 height 254
click at [746, 372] on button "OK" at bounding box center [757, 373] width 93 height 29
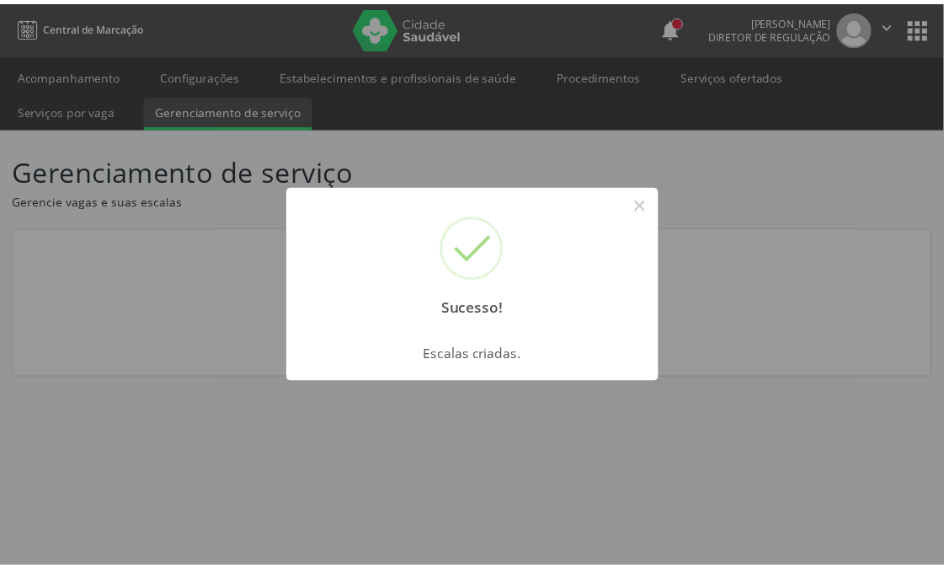
scroll to position [0, 0]
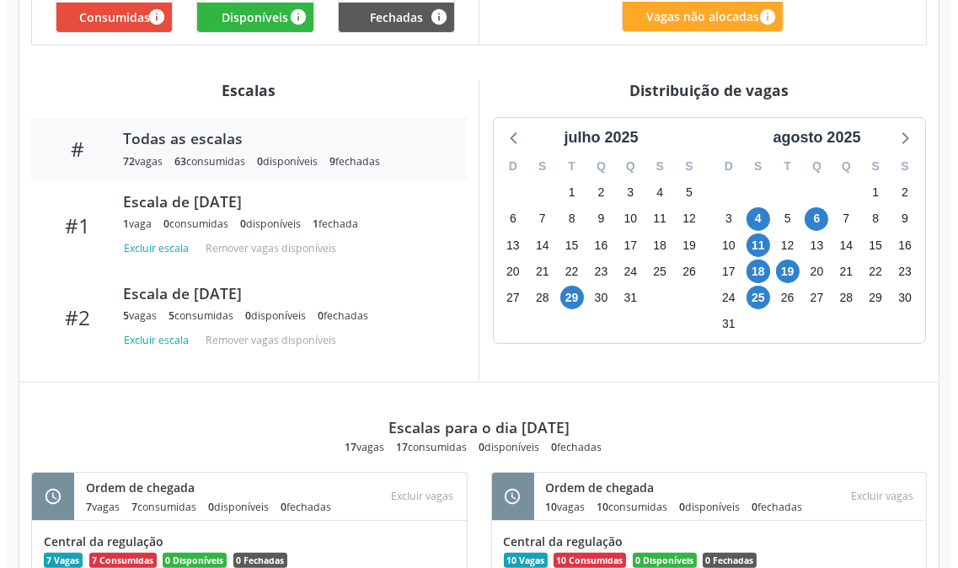
scroll to position [255, 0]
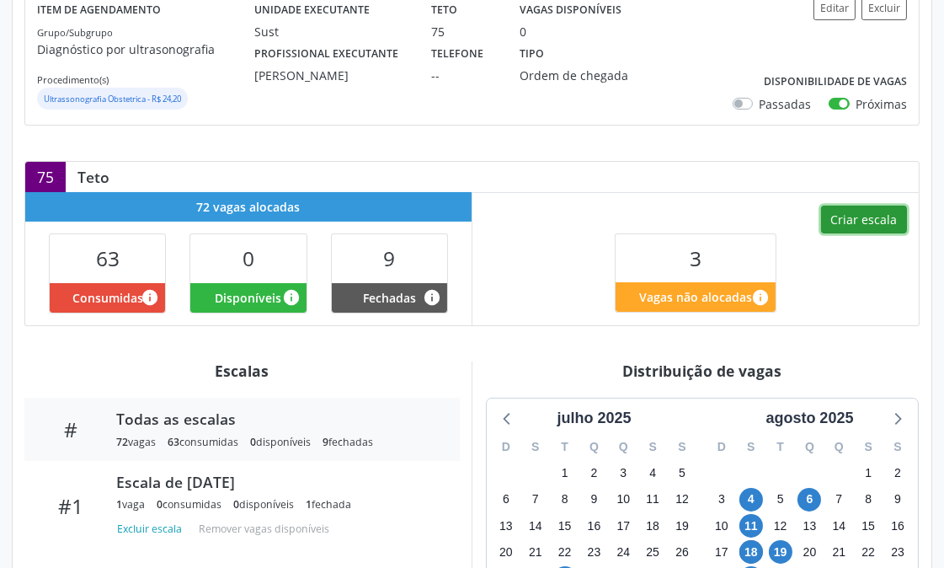
click at [868, 228] on button "Criar escala" at bounding box center [864, 220] width 86 height 29
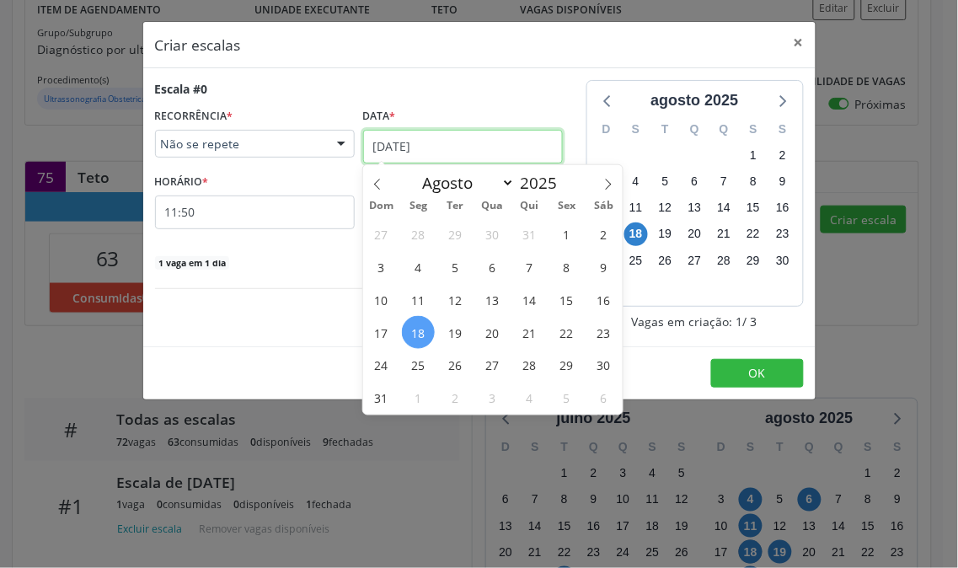
click at [428, 149] on input "[DATE]" at bounding box center [463, 147] width 200 height 34
click at [420, 364] on span "25" at bounding box center [418, 365] width 33 height 33
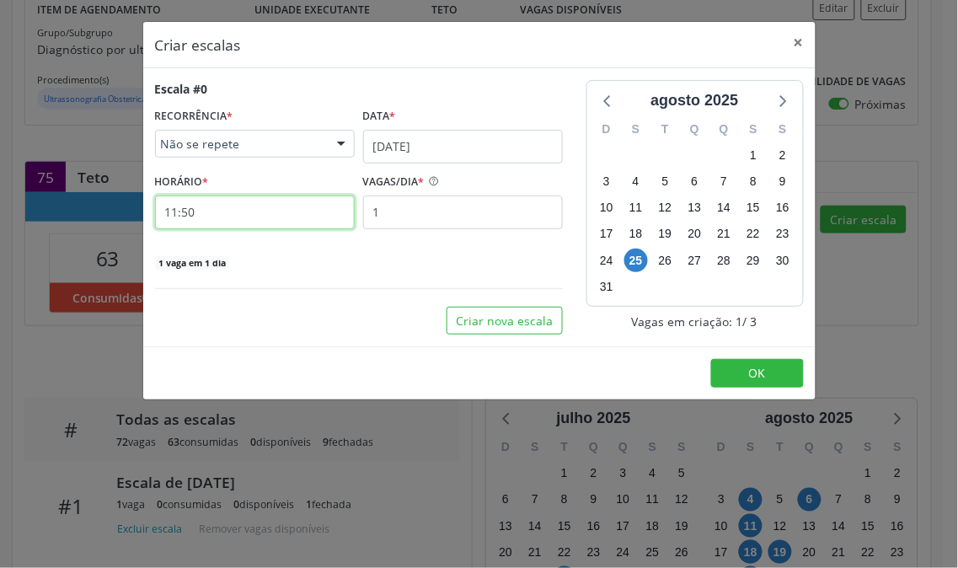
click at [243, 222] on input "11:50" at bounding box center [255, 212] width 200 height 34
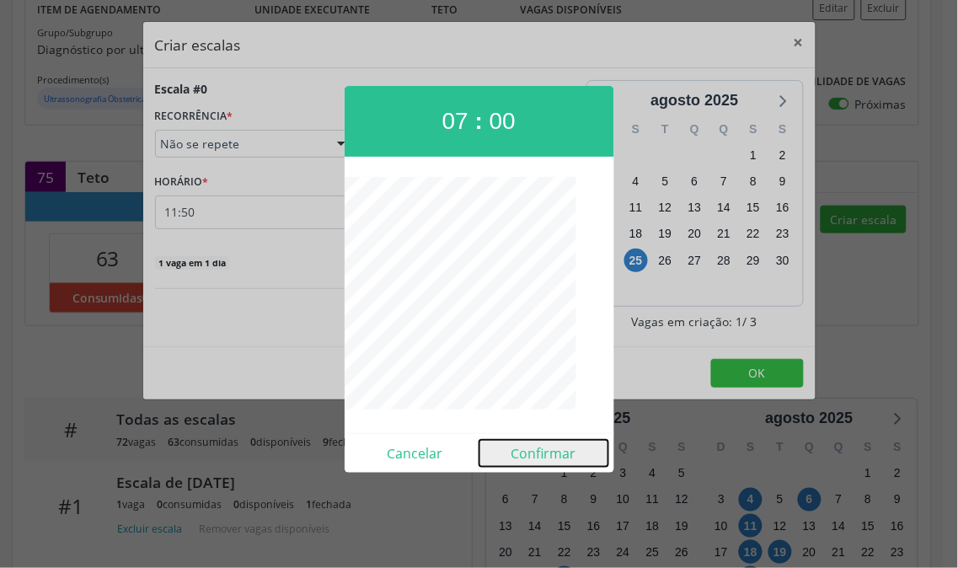
click at [558, 445] on button "Confirmar" at bounding box center [543, 453] width 129 height 27
type input "07:00"
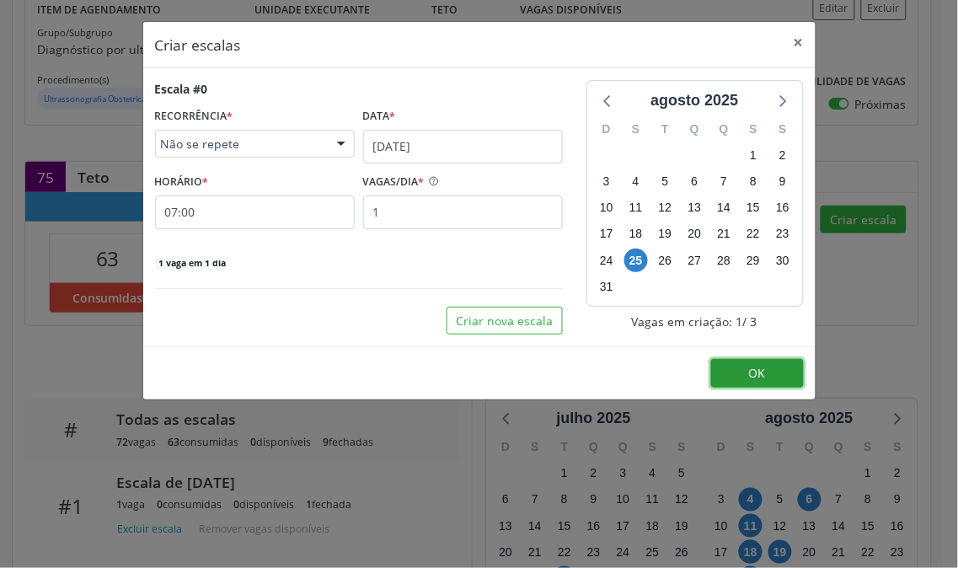
click at [752, 373] on span "OK" at bounding box center [757, 373] width 17 height 16
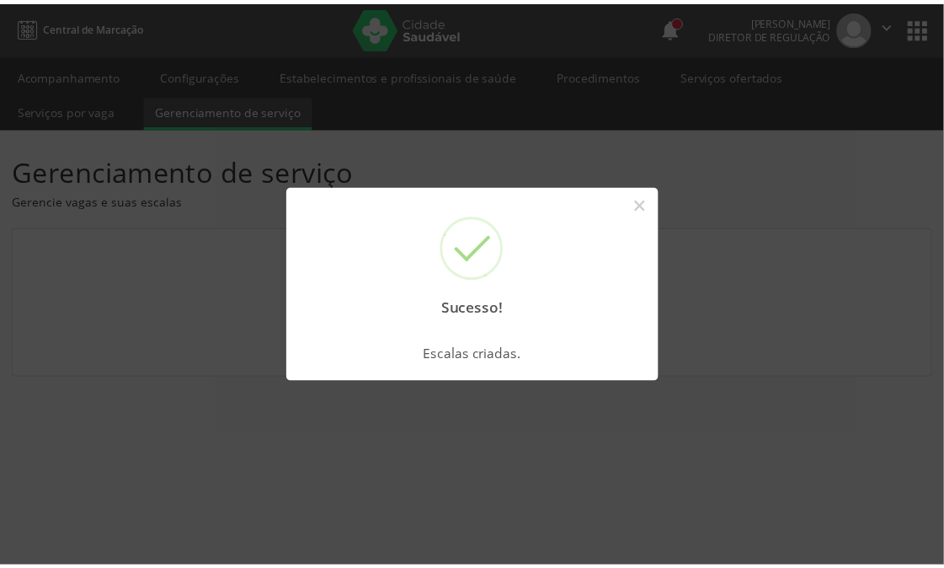
scroll to position [0, 0]
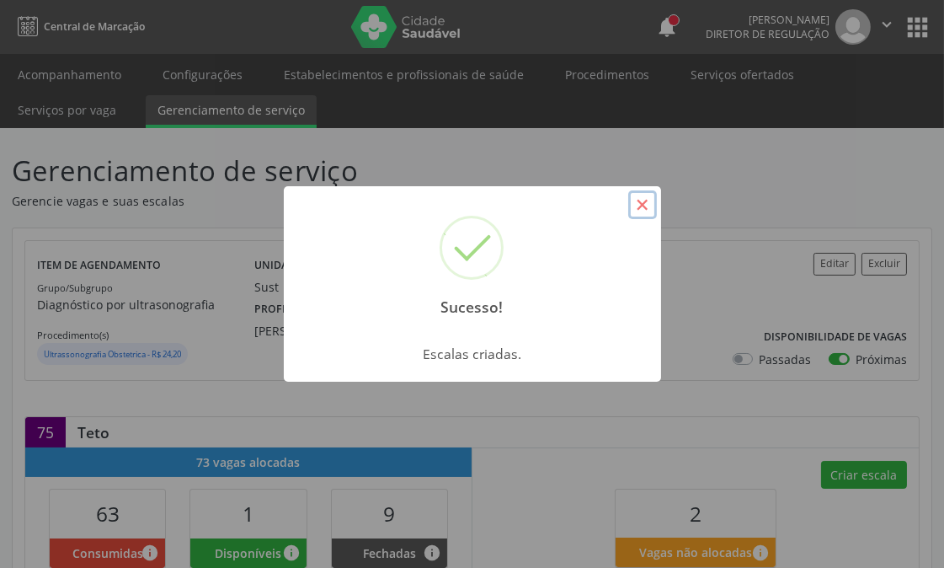
click at [642, 203] on button "×" at bounding box center [642, 204] width 29 height 29
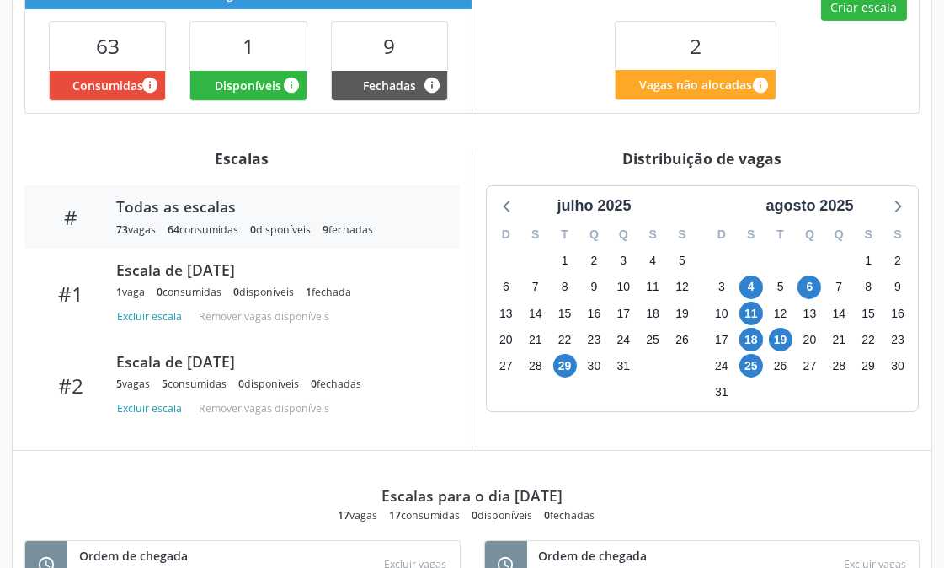
scroll to position [187, 0]
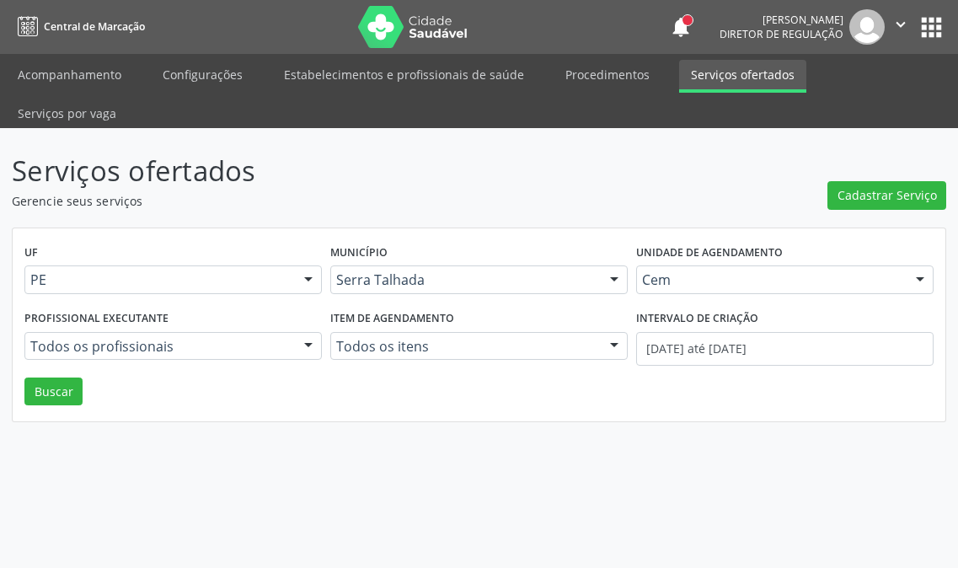
click at [44, 377] on button "Buscar" at bounding box center [53, 391] width 58 height 29
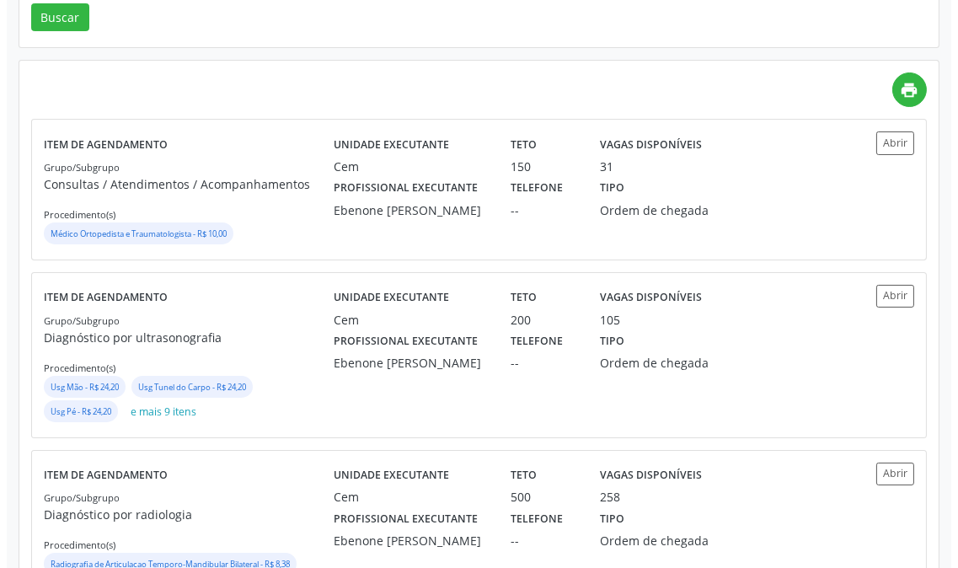
scroll to position [505, 0]
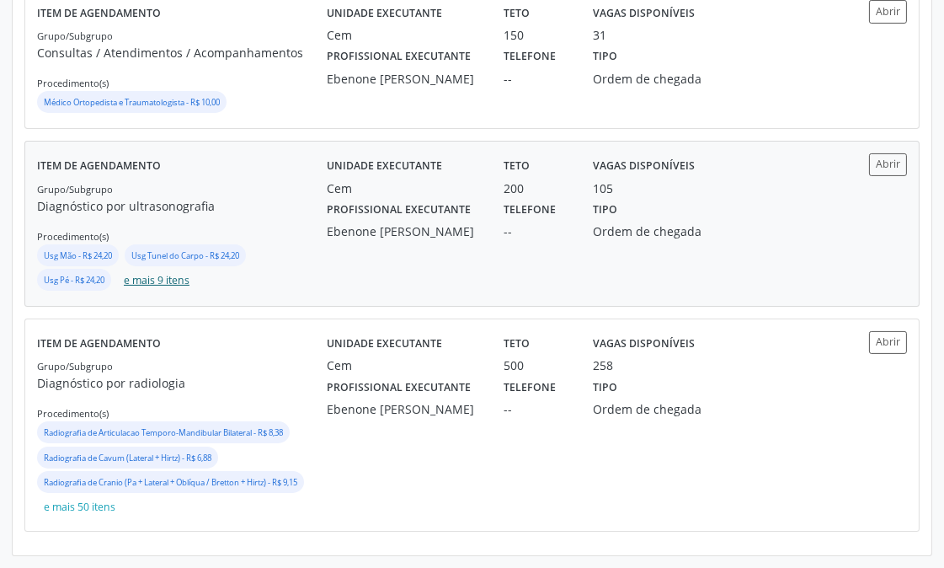
click at [139, 287] on button "e mais 9 itens" at bounding box center [156, 280] width 79 height 23
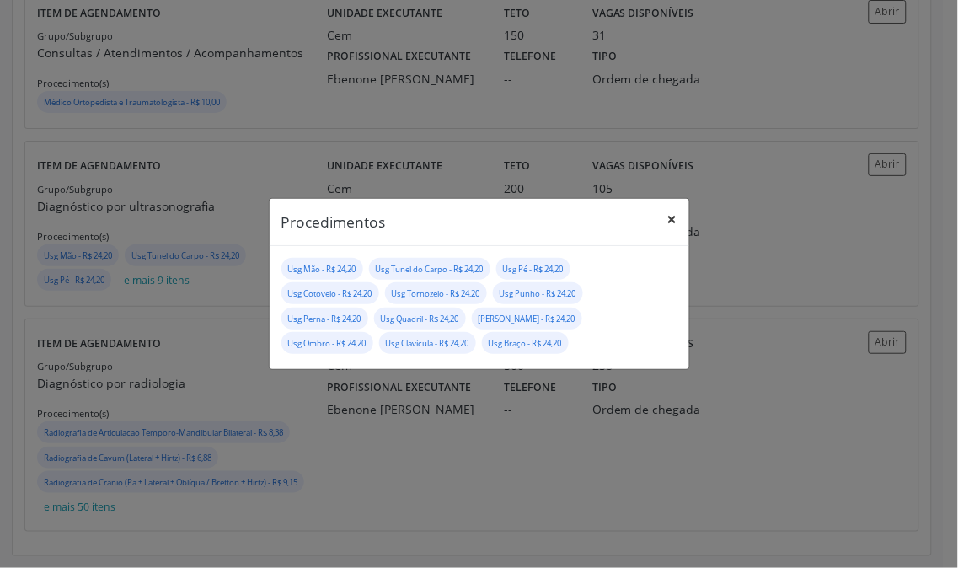
click at [671, 226] on button "×" at bounding box center [672, 219] width 34 height 41
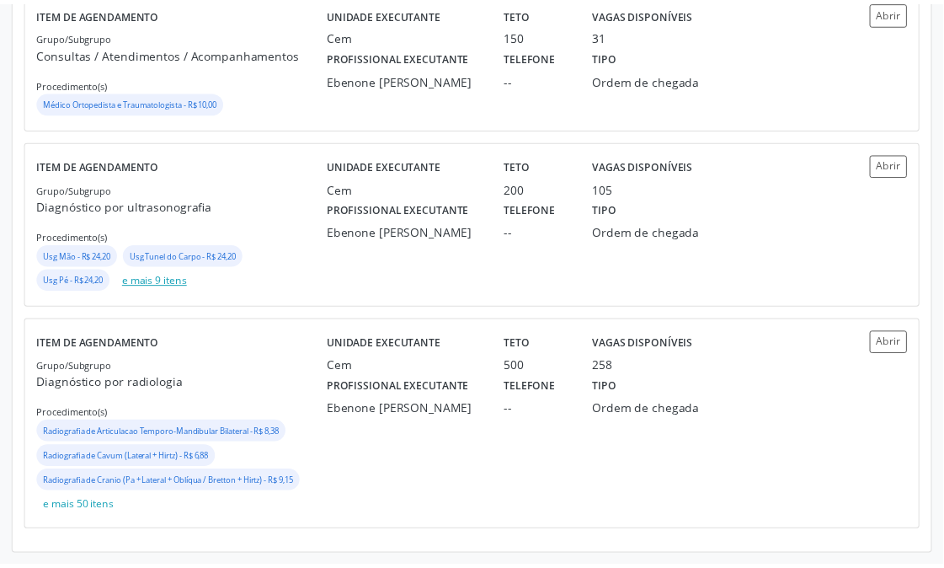
scroll to position [469, 0]
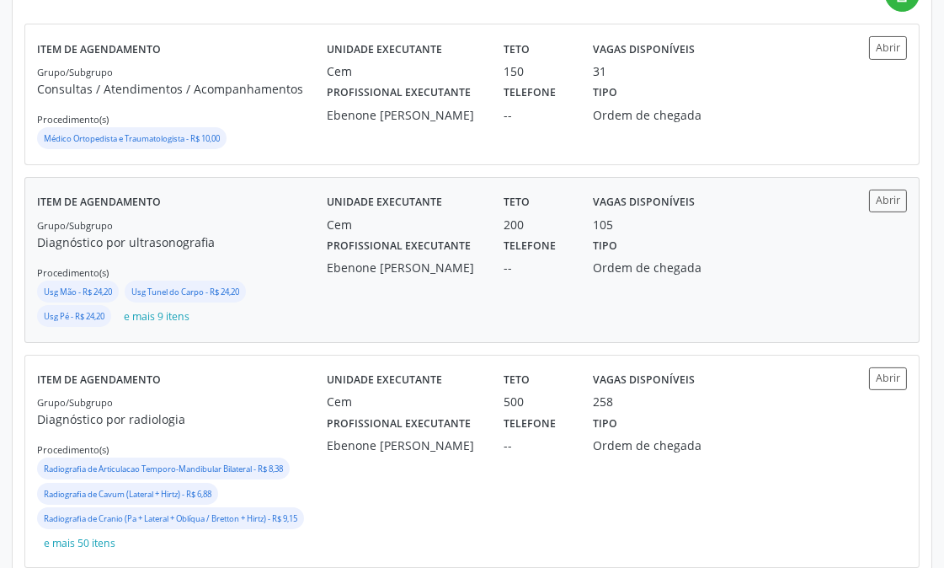
click at [410, 265] on div "Ebenone [PERSON_NAME]" at bounding box center [403, 268] width 153 height 18
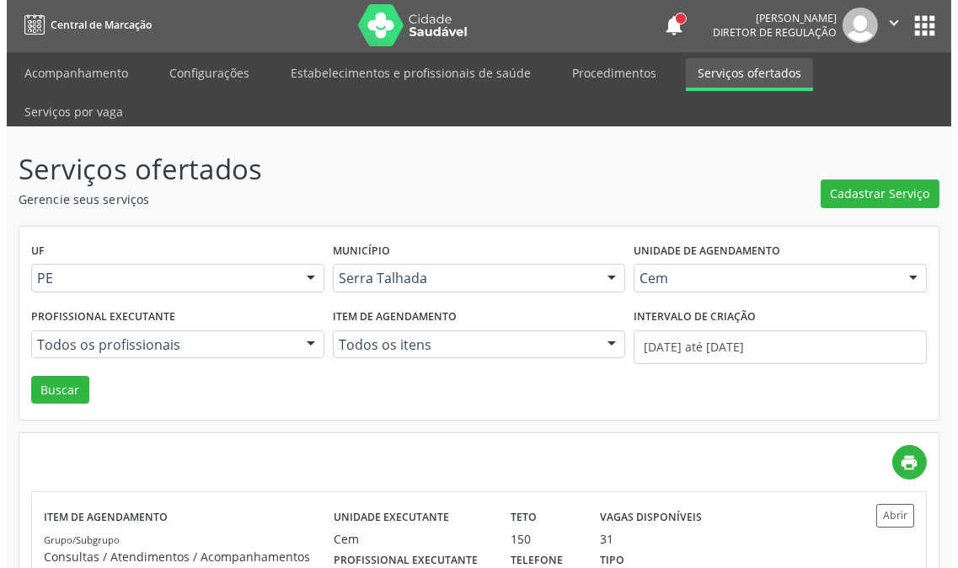
scroll to position [0, 0]
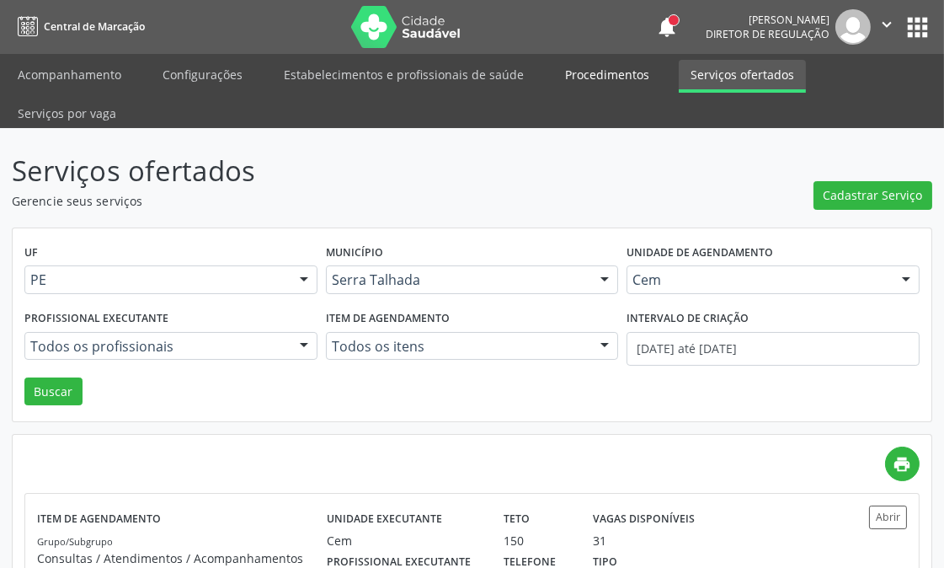
click at [579, 78] on link "Procedimentos" at bounding box center [608, 74] width 108 height 29
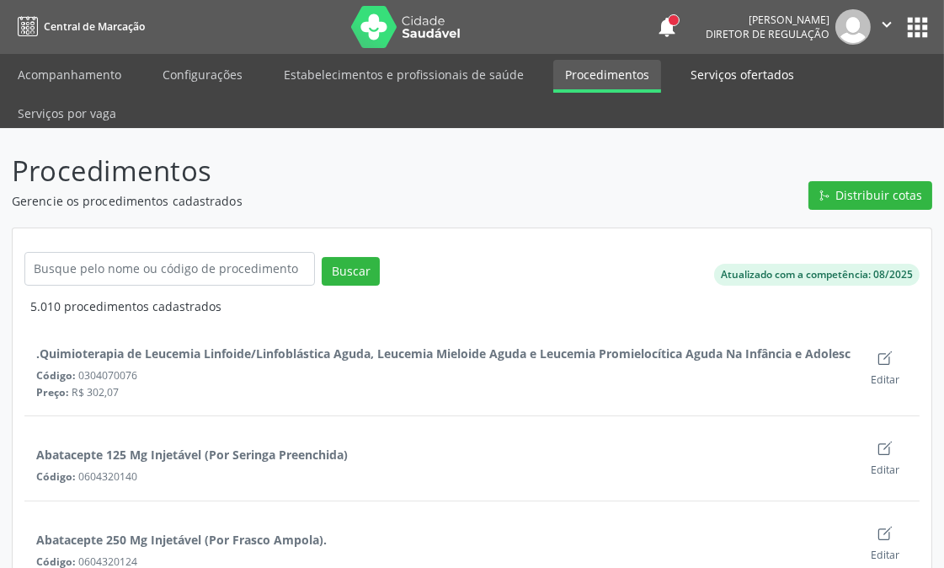
click at [718, 81] on link "Serviços ofertados" at bounding box center [742, 74] width 127 height 29
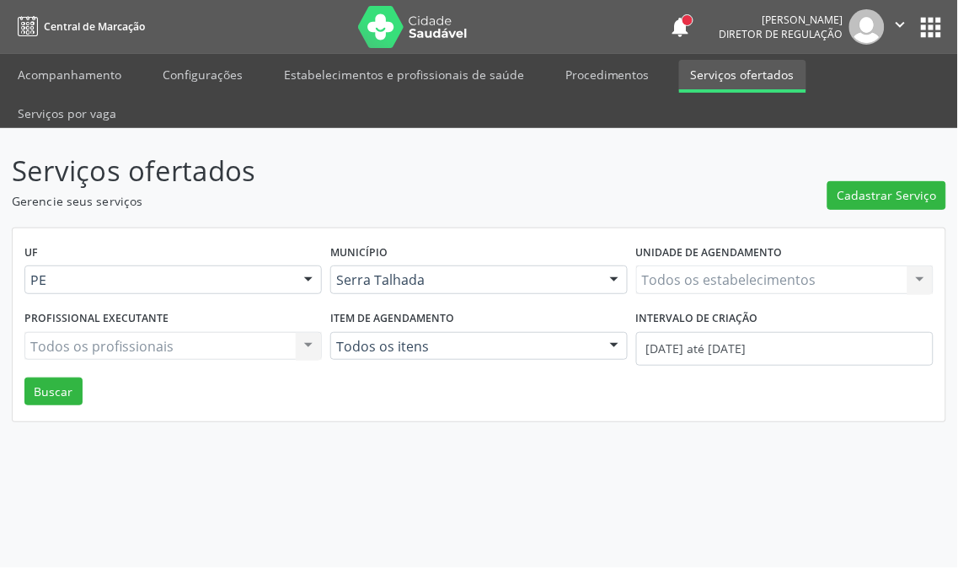
click at [602, 81] on link "Procedimentos" at bounding box center [608, 74] width 108 height 29
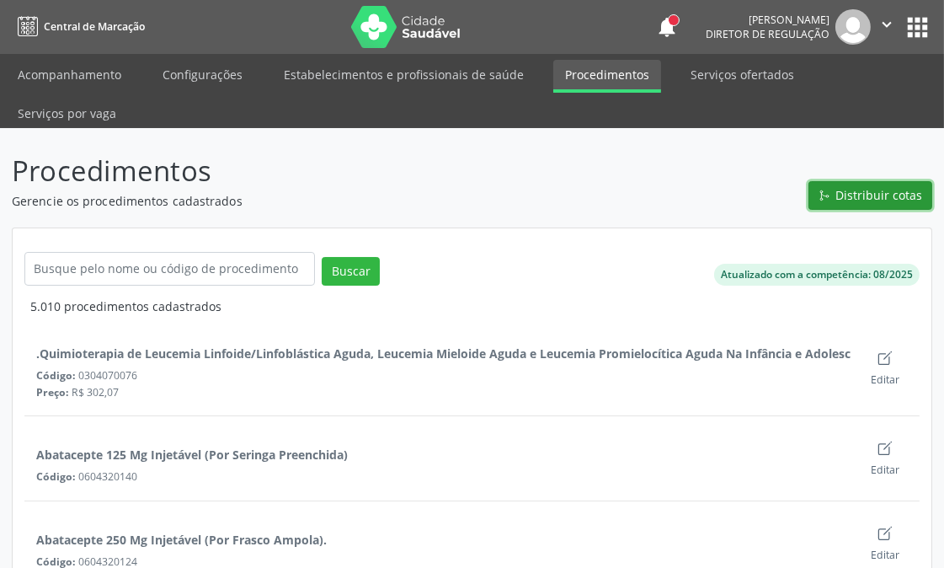
click at [852, 188] on span "Distribuir cotas" at bounding box center [880, 195] width 87 height 18
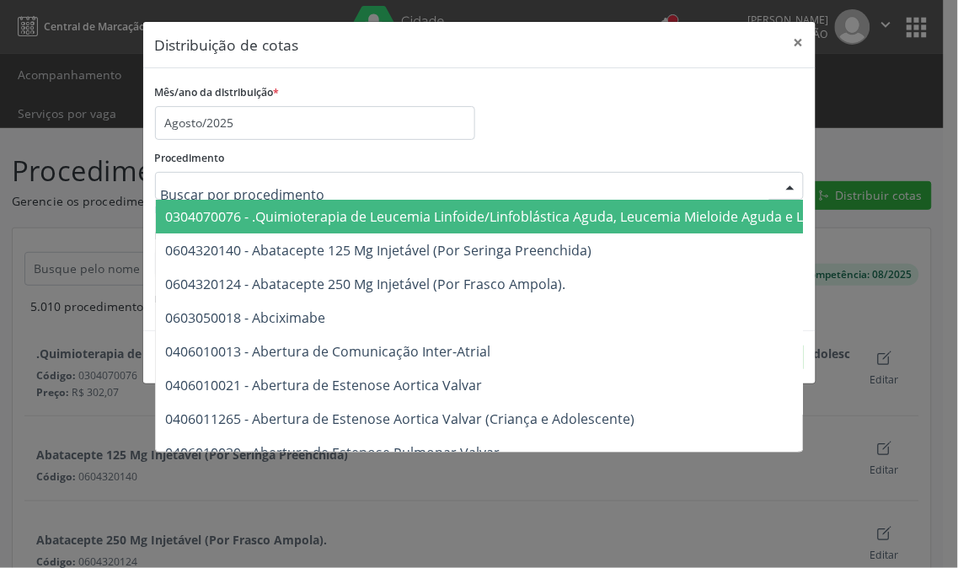
click at [332, 183] on div at bounding box center [479, 186] width 649 height 29
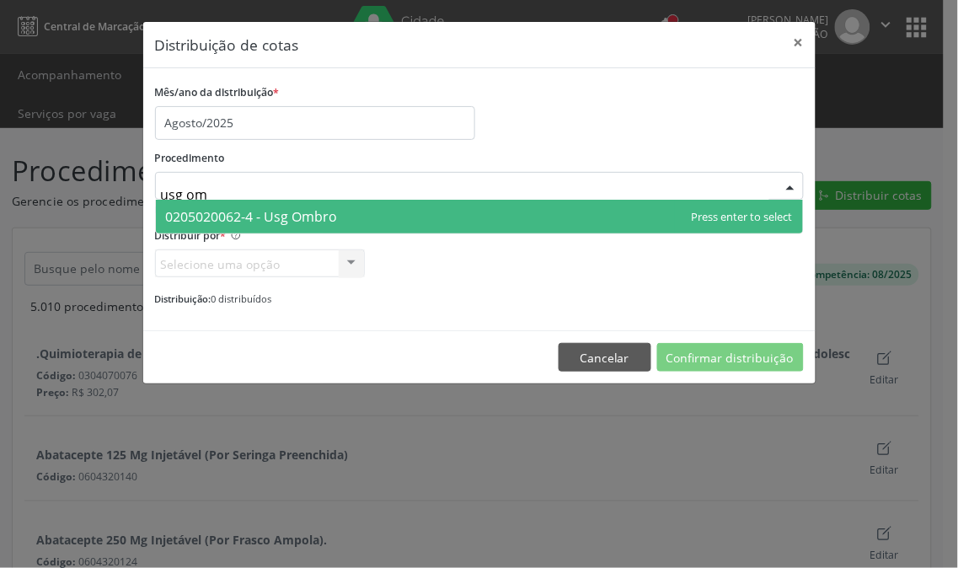
click at [340, 203] on span "0205020062-4 - Usg Ombro" at bounding box center [479, 217] width 647 height 34
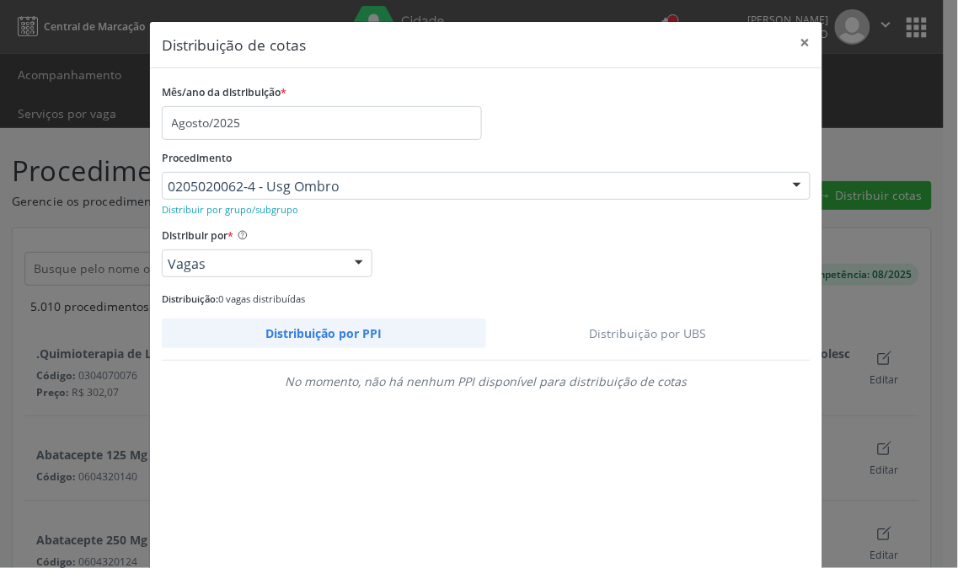
click at [660, 341] on link "Distribuição por UBS" at bounding box center [648, 332] width 325 height 29
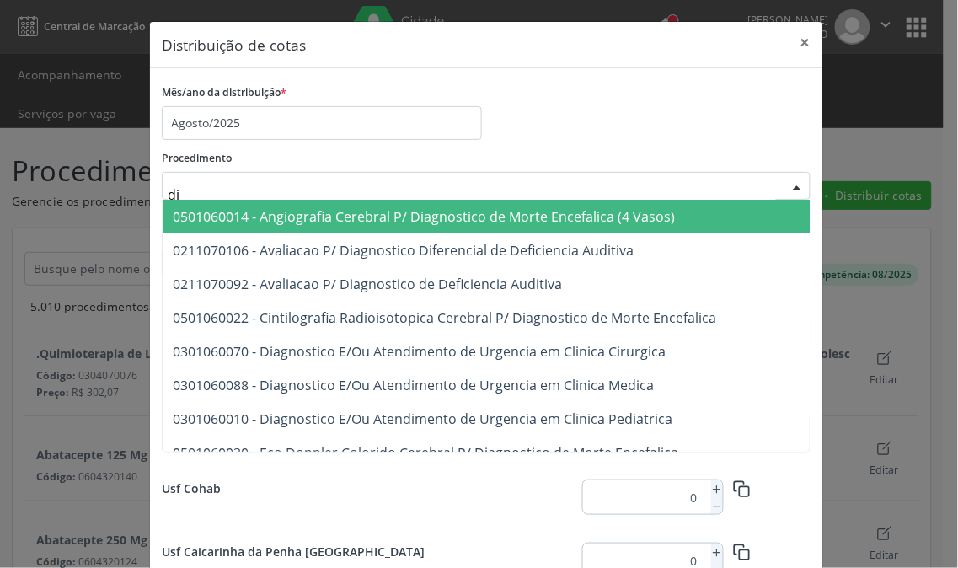
type input "d"
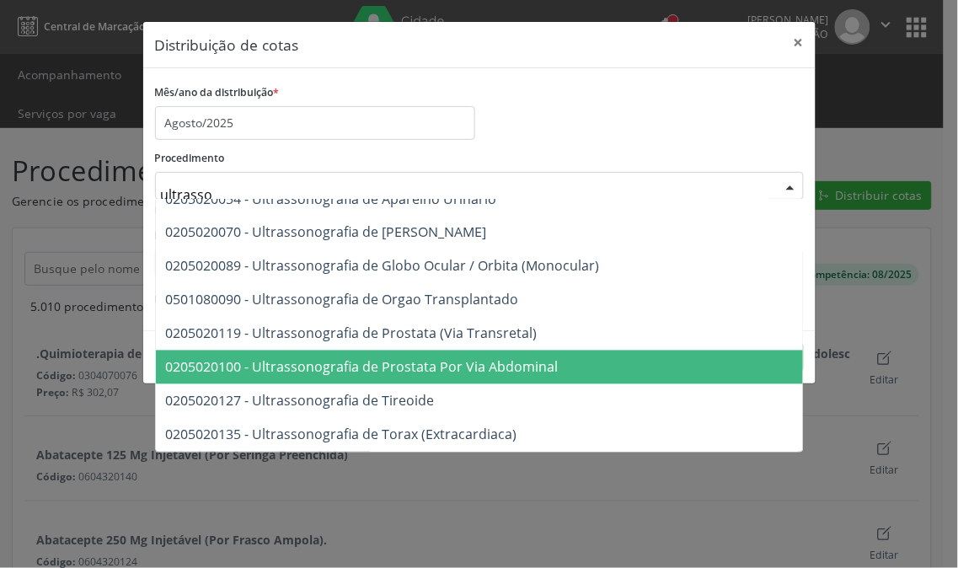
scroll to position [503, 0]
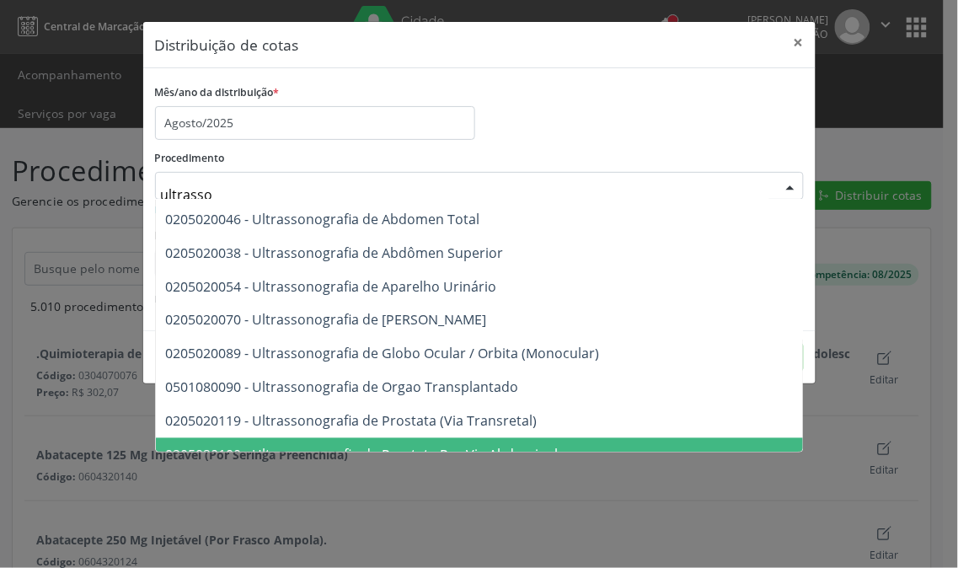
type input "ultrasson"
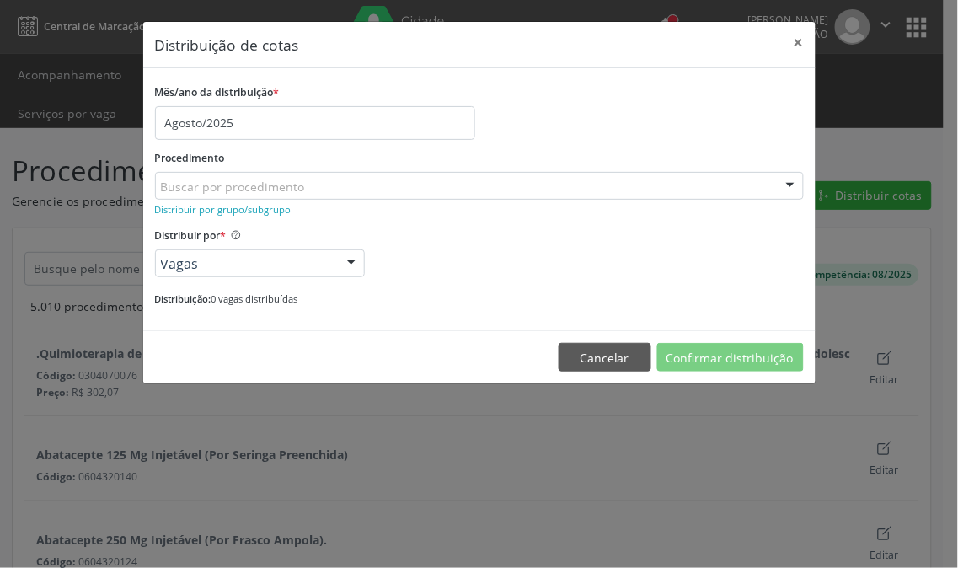
click at [579, 136] on div "Mês/ano da distribuição * Agosto/2025" at bounding box center [479, 110] width 657 height 60
click at [255, 203] on small "Distribuir por grupo/subgrupo" at bounding box center [223, 209] width 136 height 13
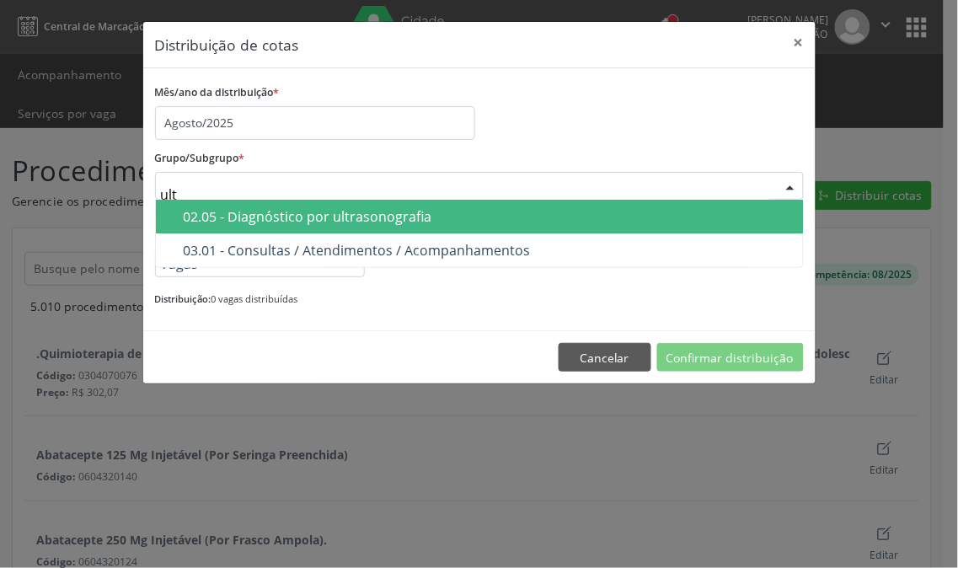
type input "ultr"
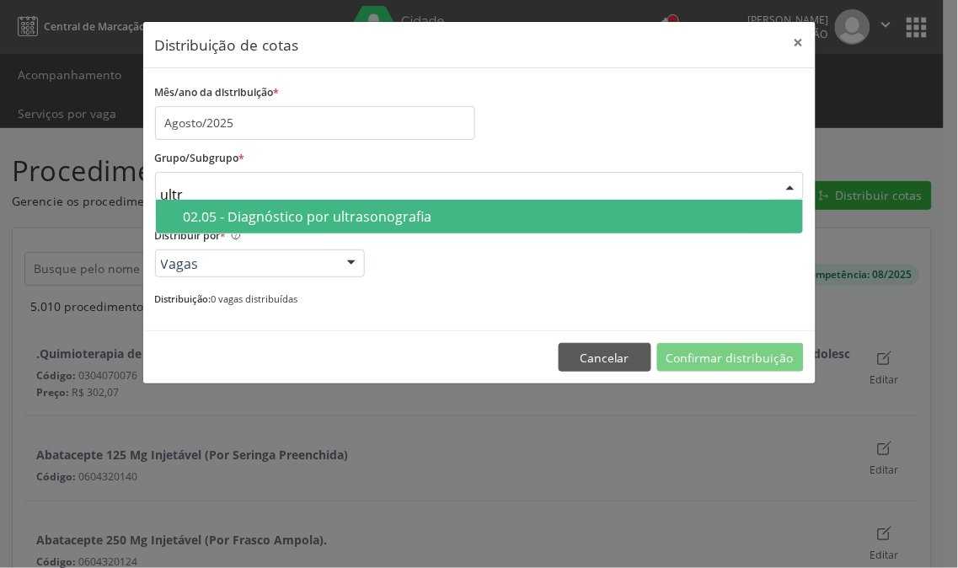
click at [415, 211] on div "02.05 - Diagnóstico por ultrasonografia" at bounding box center [488, 216] width 609 height 13
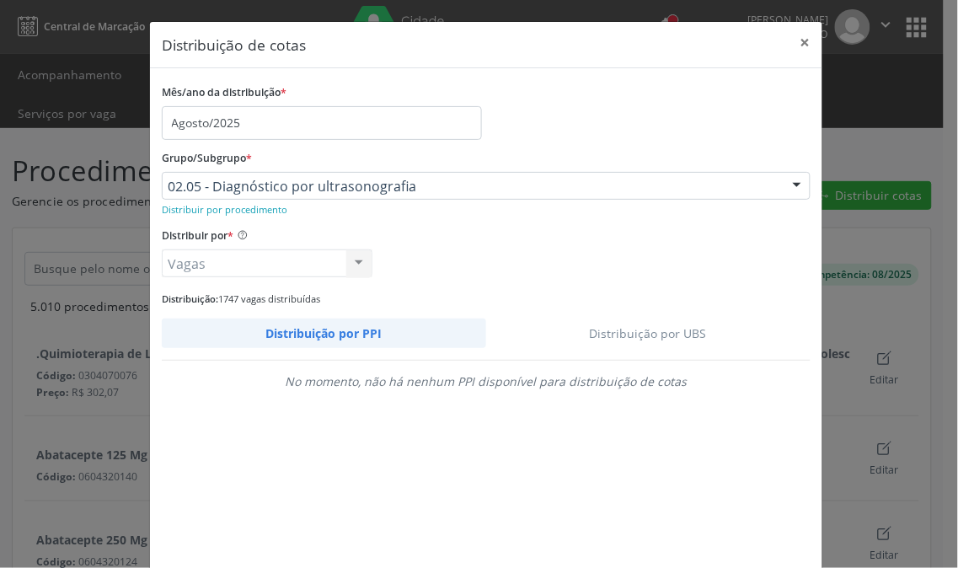
click at [638, 340] on link "Distribuição por UBS" at bounding box center [648, 332] width 325 height 29
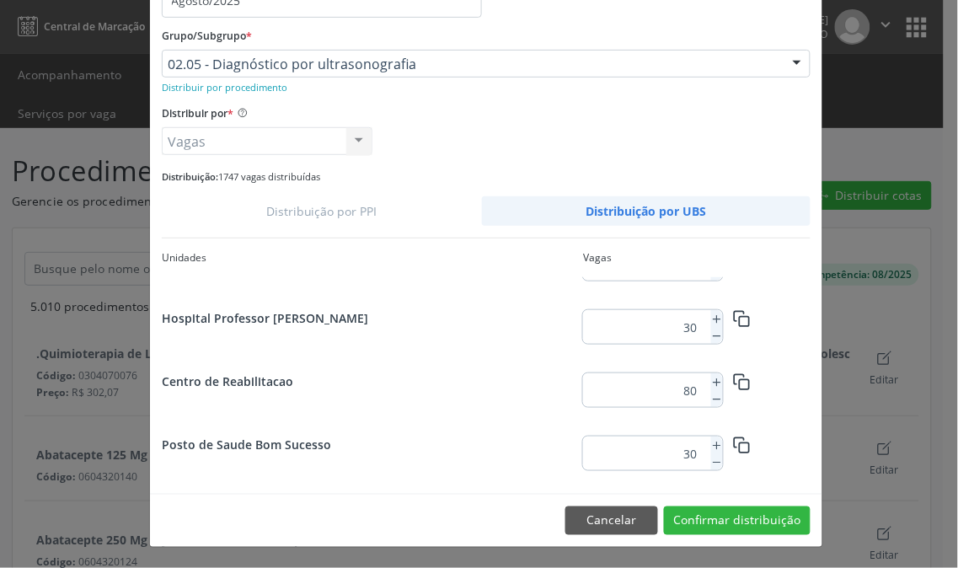
scroll to position [2384, 0]
click at [711, 381] on icon at bounding box center [717, 384] width 12 height 12
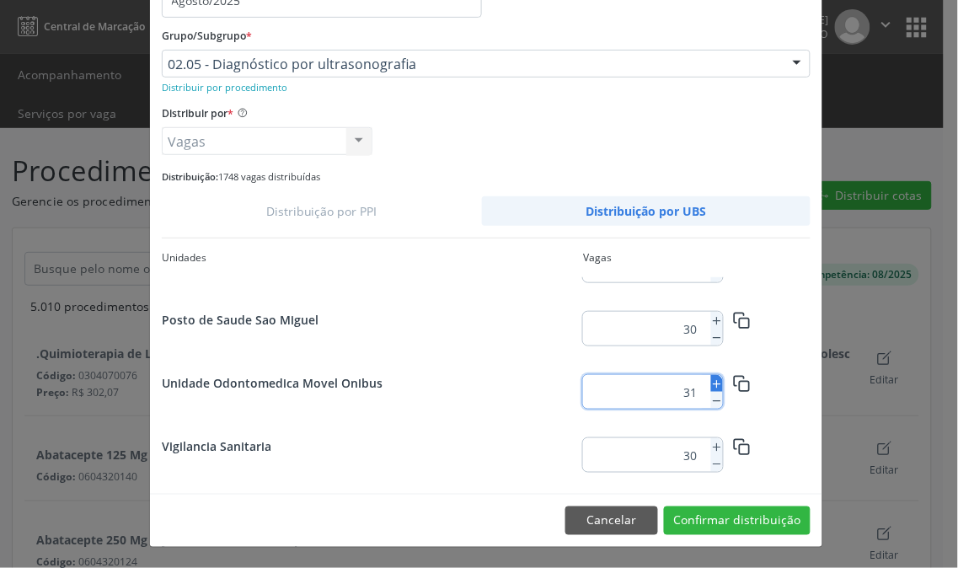
click at [711, 381] on icon at bounding box center [717, 384] width 12 height 12
click at [711, 398] on icon at bounding box center [717, 401] width 12 height 12
type input "30"
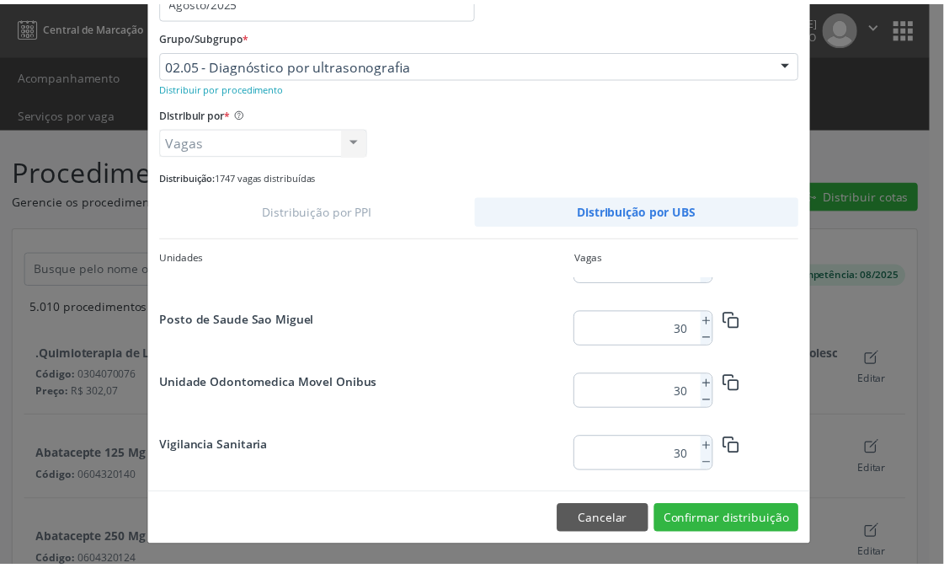
scroll to position [2196, 0]
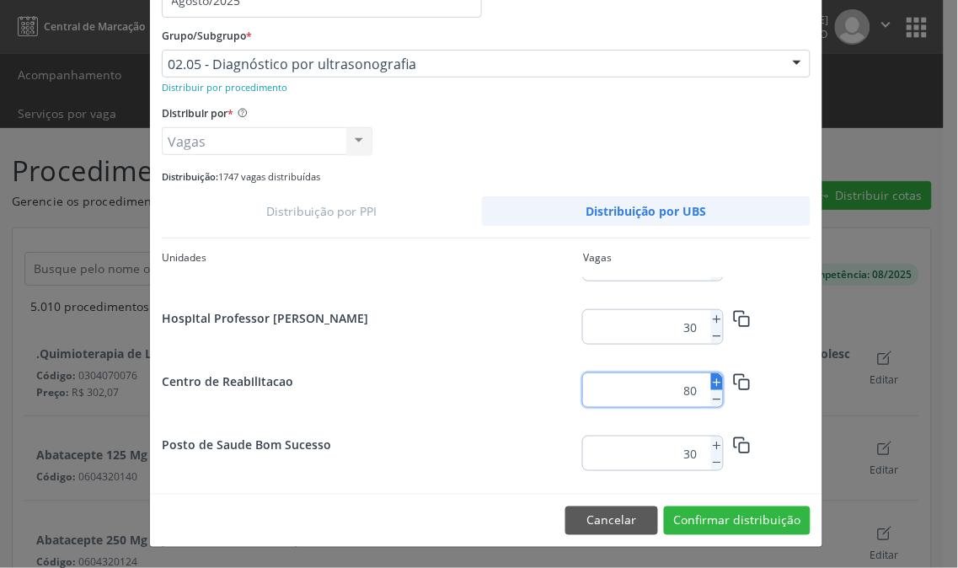
click at [711, 377] on icon at bounding box center [717, 383] width 12 height 12
type input "82"
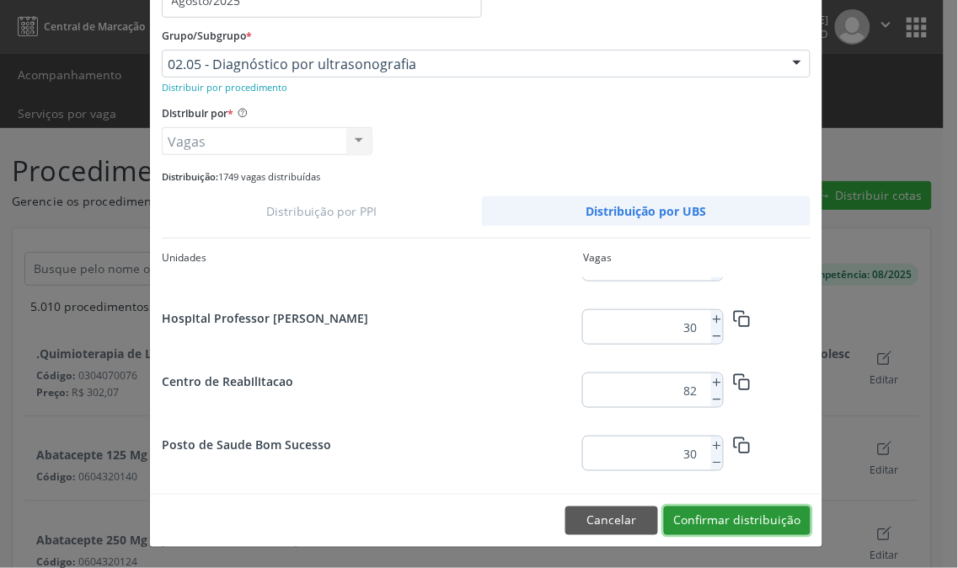
click at [737, 510] on button "Confirmar distribuição" at bounding box center [737, 520] width 147 height 29
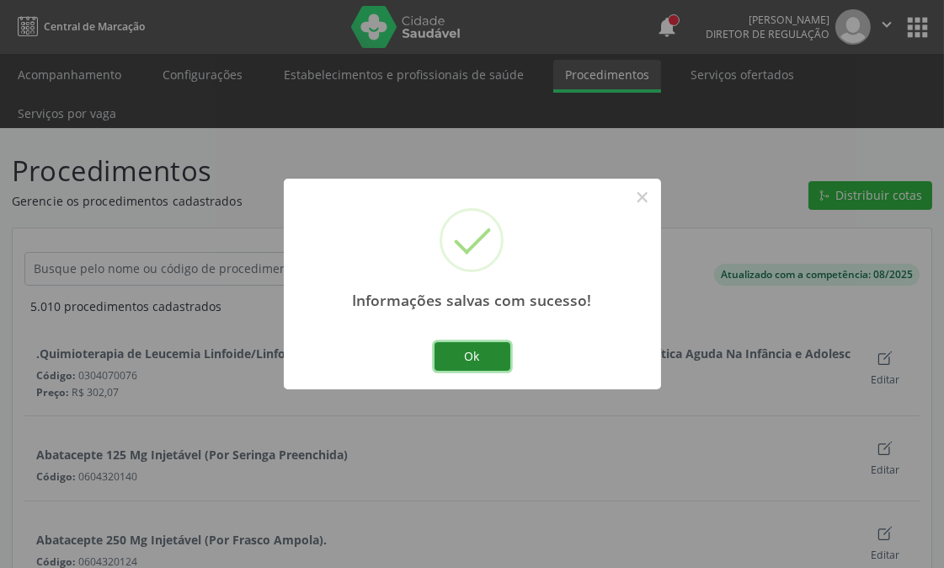
click at [470, 361] on button "Ok" at bounding box center [473, 356] width 76 height 29
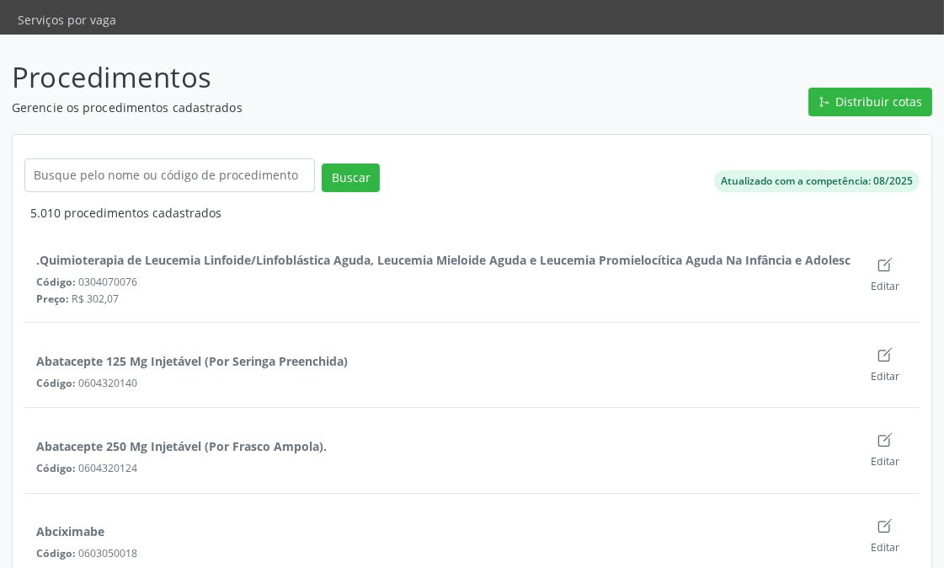
scroll to position [0, 0]
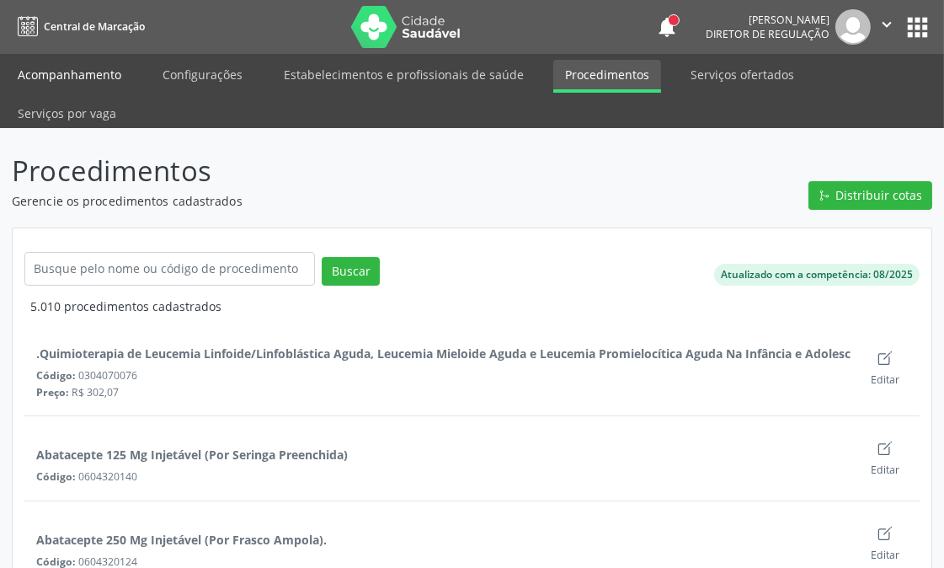
click at [52, 74] on link "Acompanhamento" at bounding box center [69, 74] width 127 height 29
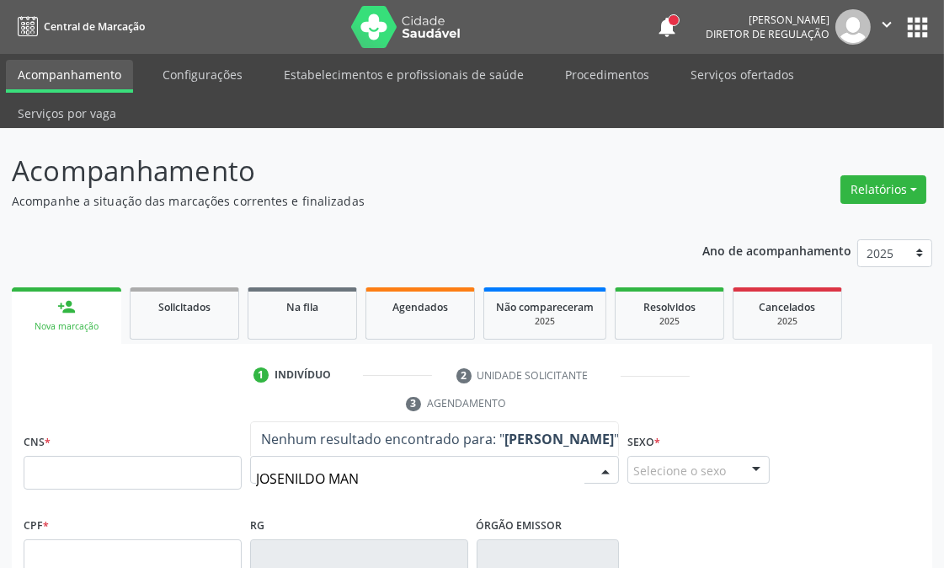
type input "[PERSON_NAME]"
drag, startPoint x: 407, startPoint y: 476, endPoint x: 119, endPoint y: 491, distance: 288.5
click at [119, 491] on div "CNS * Nome * JOSENILDO MAND Nenhum resultado encontrado para: " JOSENILDO MAND …" at bounding box center [472, 471] width 906 height 83
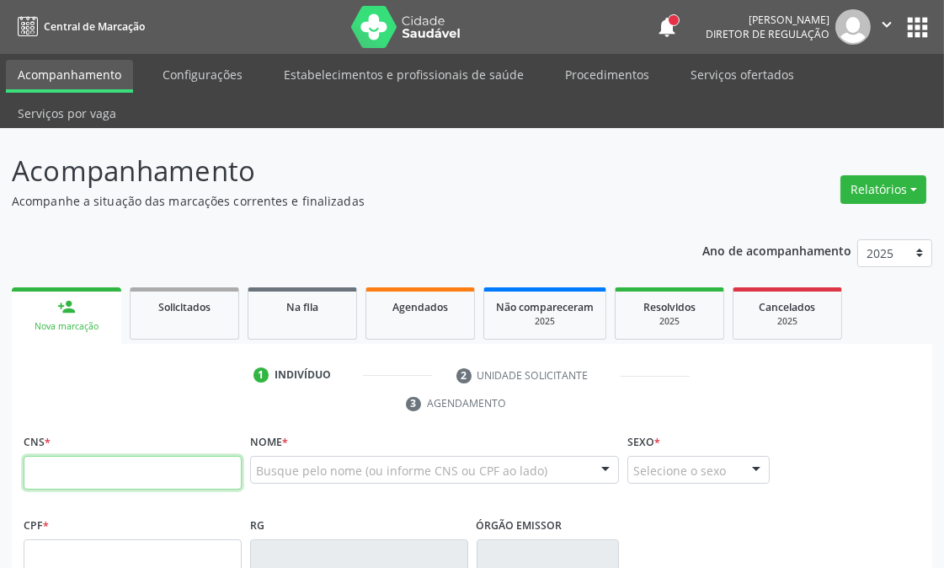
click at [78, 464] on input "text" at bounding box center [133, 473] width 218 height 34
paste input "700 0073 6370 3501"
type input "700 0073 6370 3501"
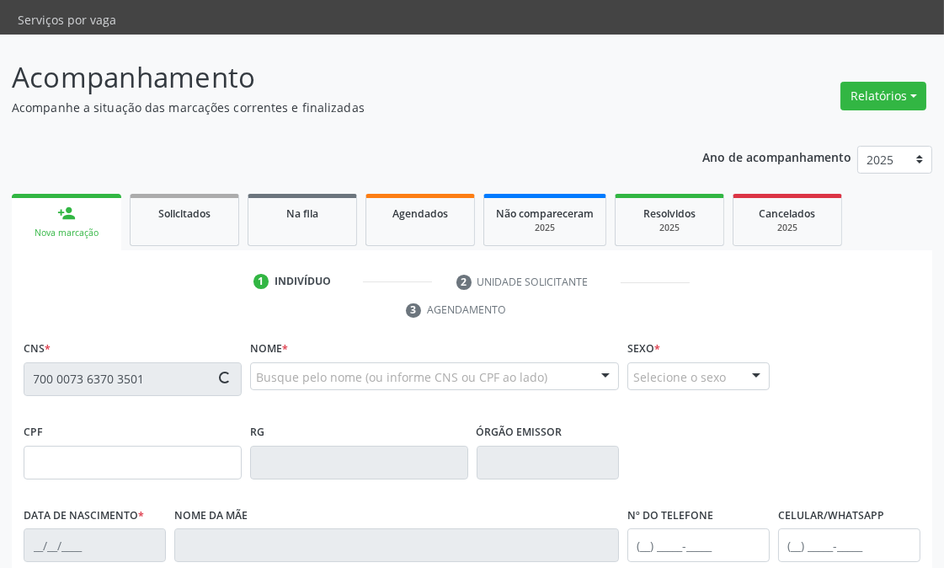
scroll to position [374, 0]
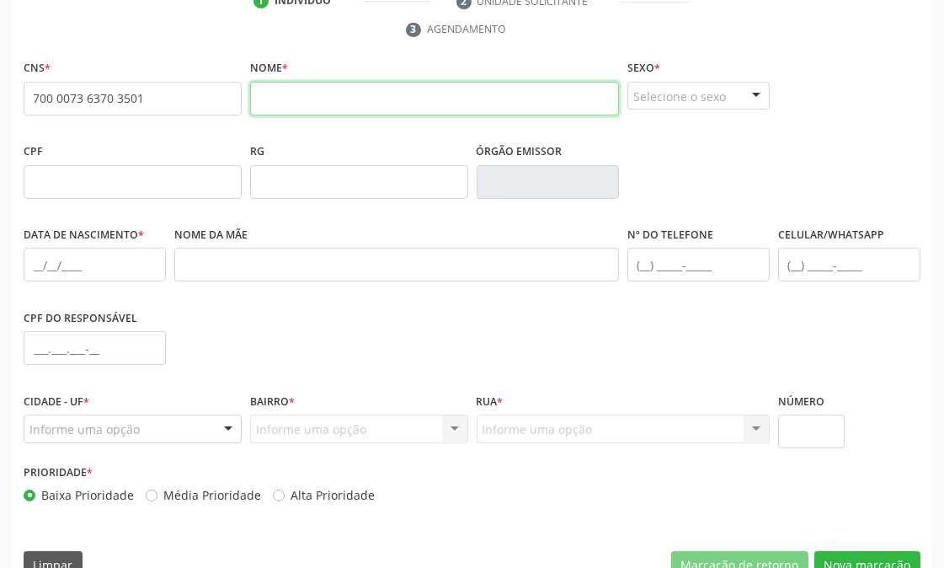
click at [334, 88] on input "text" at bounding box center [434, 99] width 369 height 34
type input "[PERSON_NAME]"
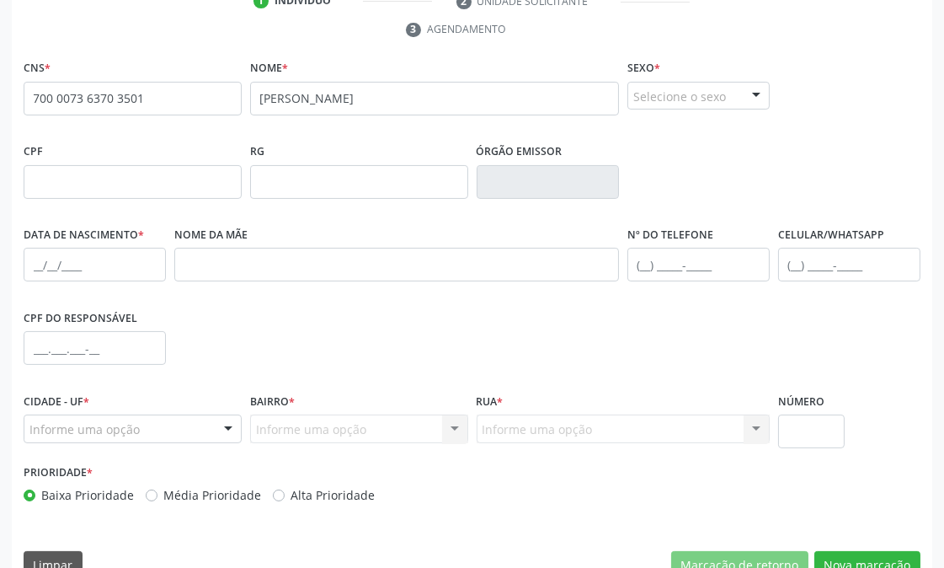
click at [747, 88] on div at bounding box center [756, 97] width 25 height 29
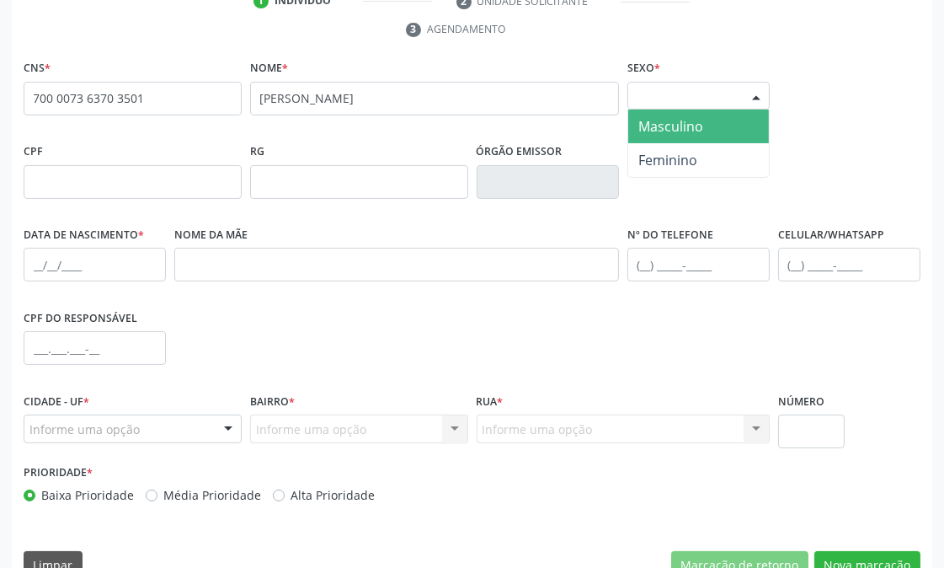
click at [706, 131] on span "Masculino" at bounding box center [698, 127] width 141 height 34
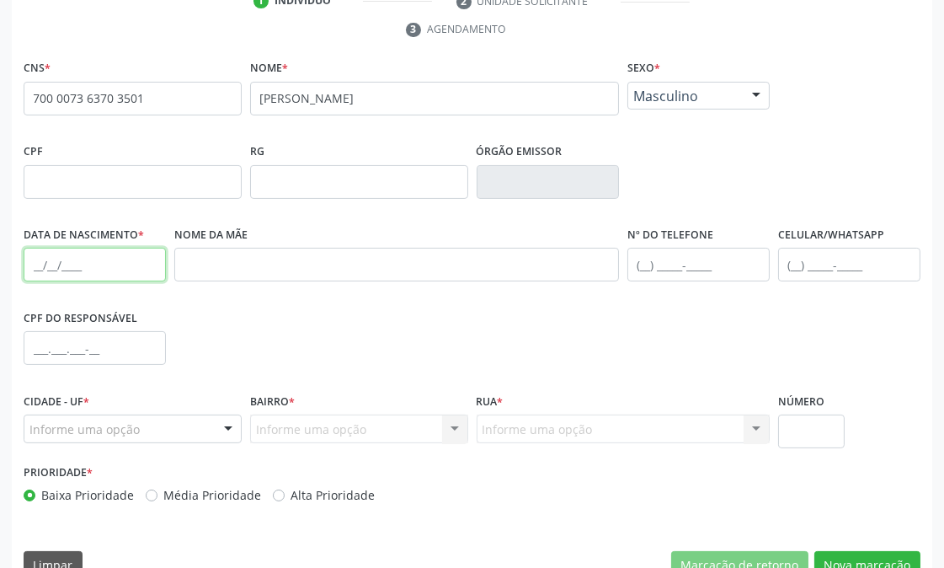
click at [34, 259] on input "text" at bounding box center [95, 265] width 142 height 34
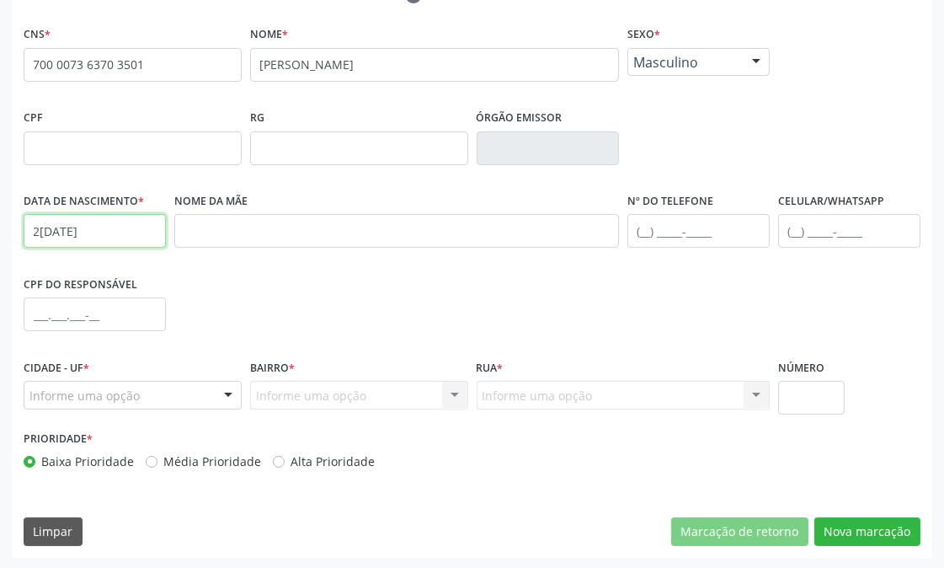
type input "2[DATE]"
click at [182, 393] on div "Informe uma opção" at bounding box center [133, 395] width 218 height 29
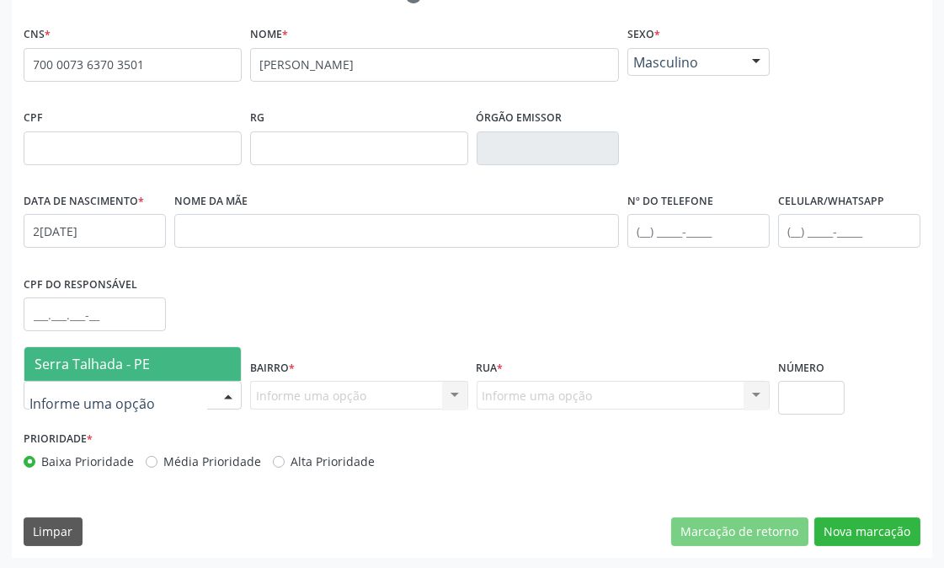
click at [172, 349] on span "Serra Talhada - PE" at bounding box center [132, 364] width 217 height 34
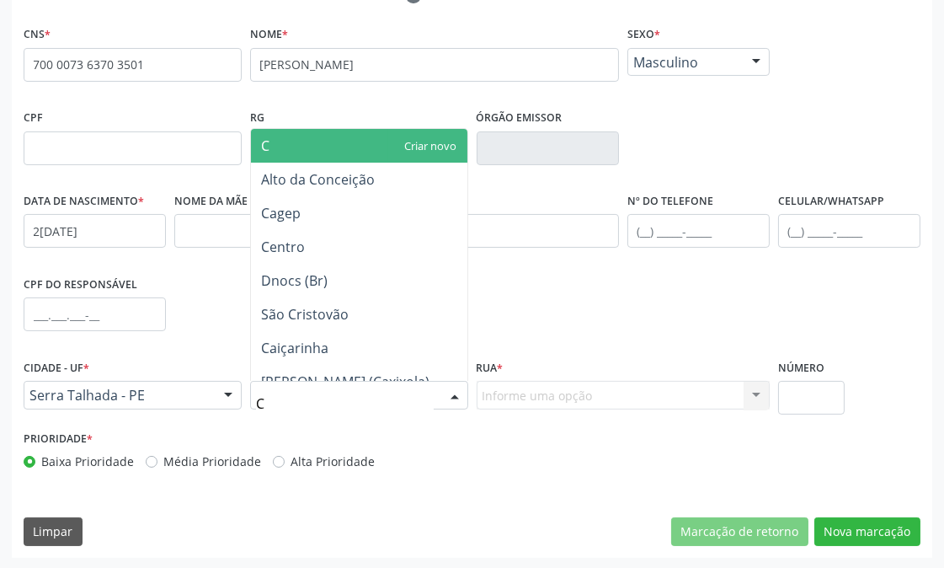
type input "CE"
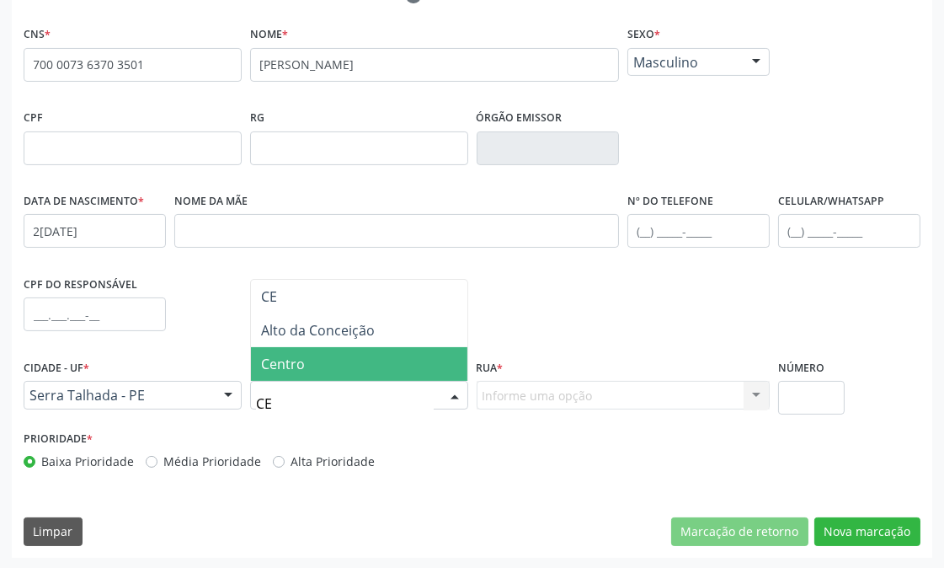
click at [285, 371] on span "Centro" at bounding box center [283, 364] width 44 height 19
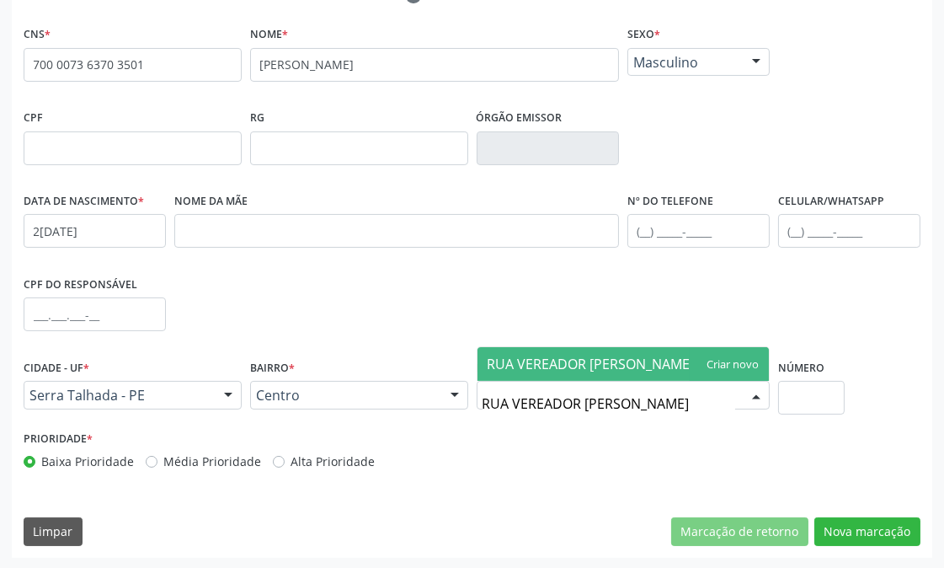
type input "RUA VEREADOR [PERSON_NAME]"
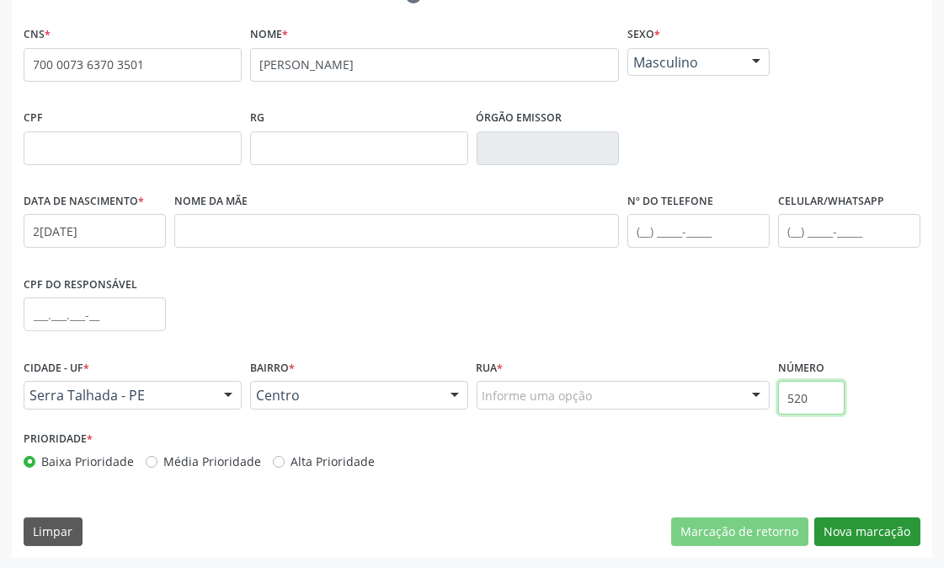
type input "520"
click at [880, 523] on button "Nova marcação" at bounding box center [868, 531] width 106 height 29
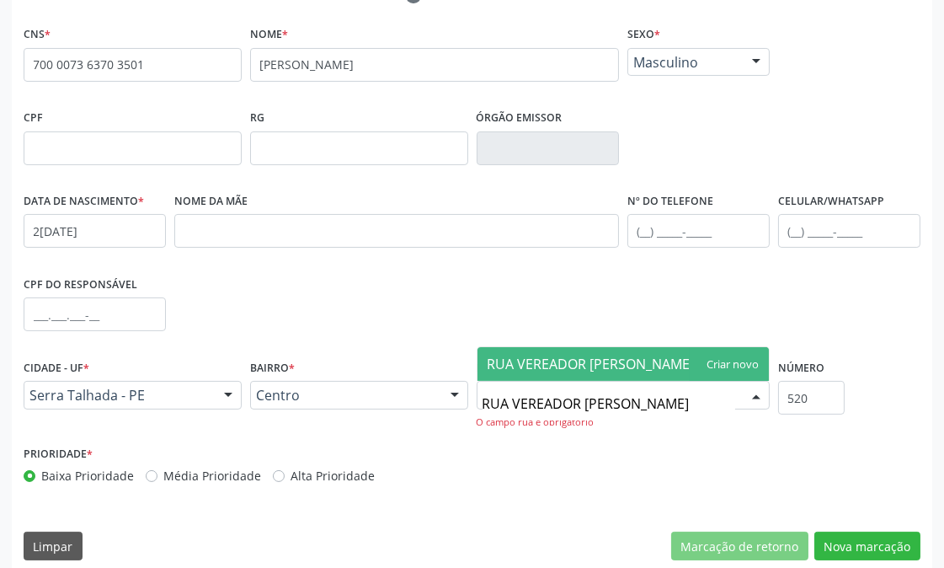
type input "RUA VEREADOR [PERSON_NAME]"
click at [723, 367] on span "RUA VEREADOR [PERSON_NAME]" at bounding box center [623, 364] width 291 height 34
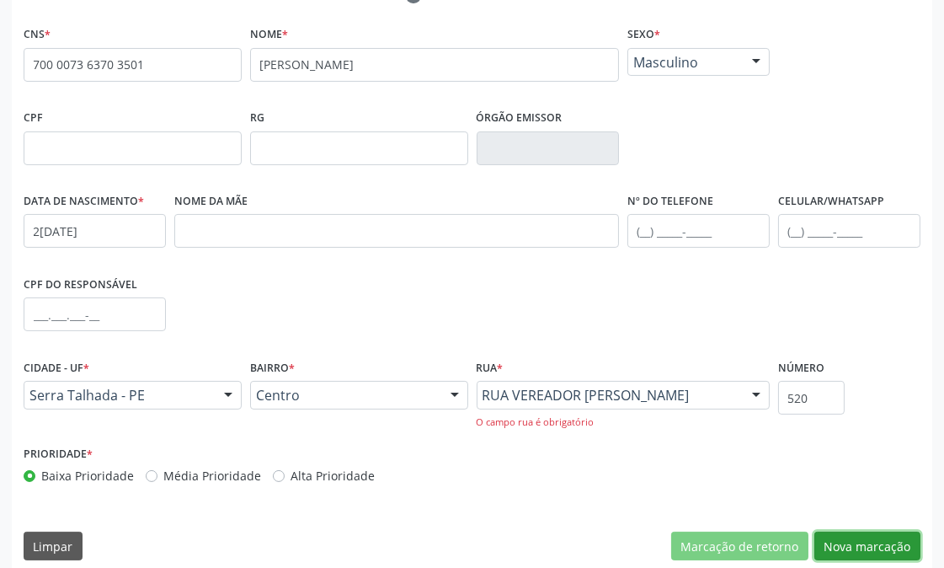
click at [836, 536] on button "Nova marcação" at bounding box center [868, 546] width 106 height 29
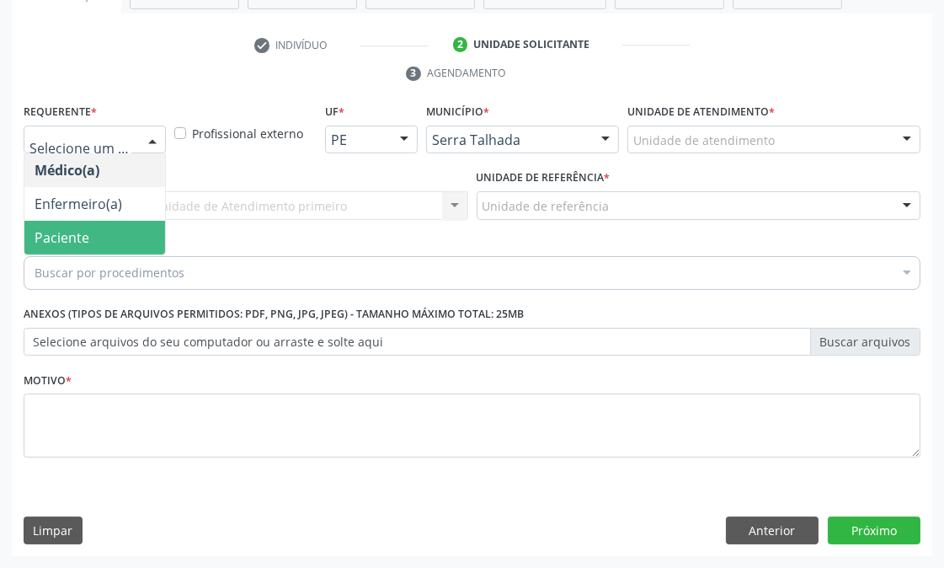
click at [106, 227] on span "Paciente" at bounding box center [94, 238] width 141 height 34
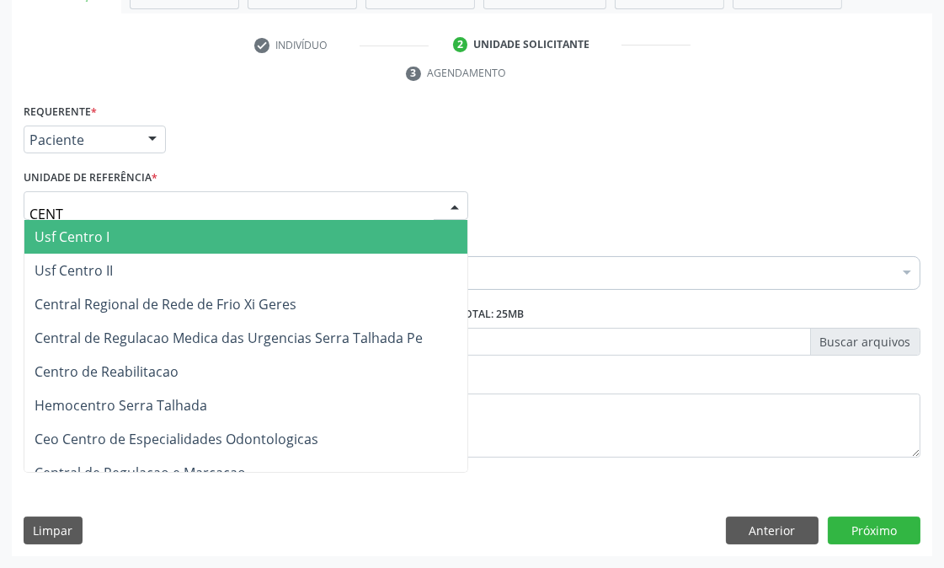
type input "CENTR"
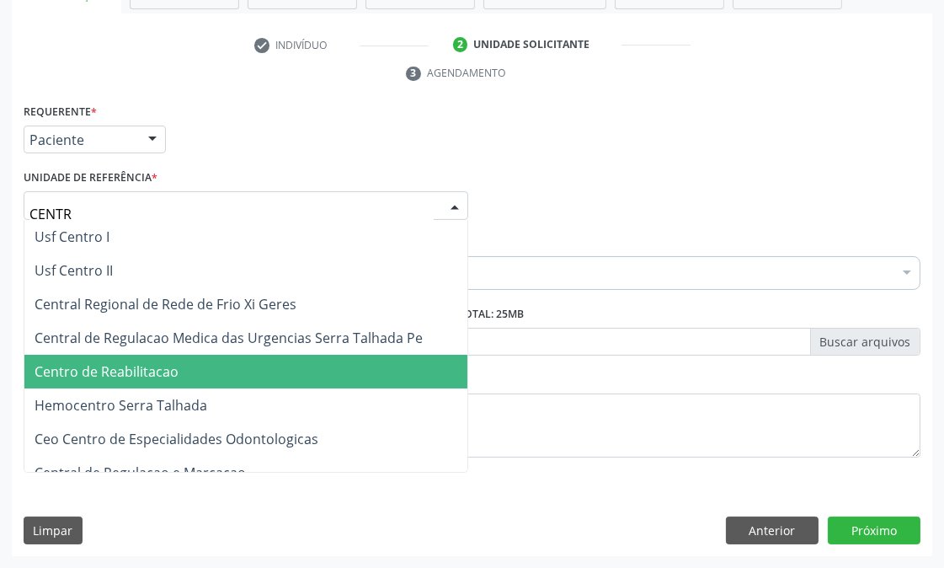
click at [160, 363] on span "Centro de Reabilitacao" at bounding box center [107, 371] width 144 height 19
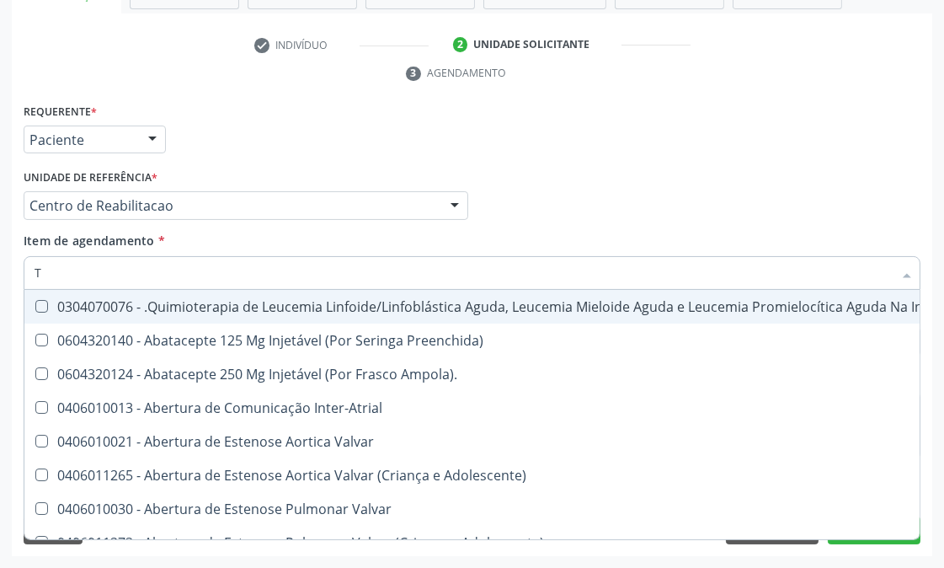
type input "T4"
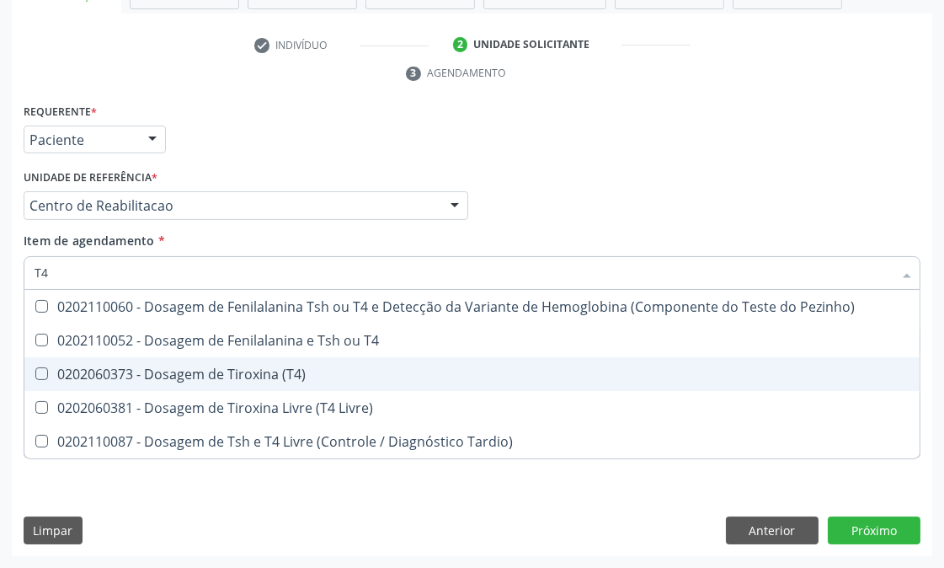
click at [188, 361] on span "0202060373 - Dosagem de Tiroxina (T4)" at bounding box center [472, 374] width 896 height 34
checkbox \(T4\) "true"
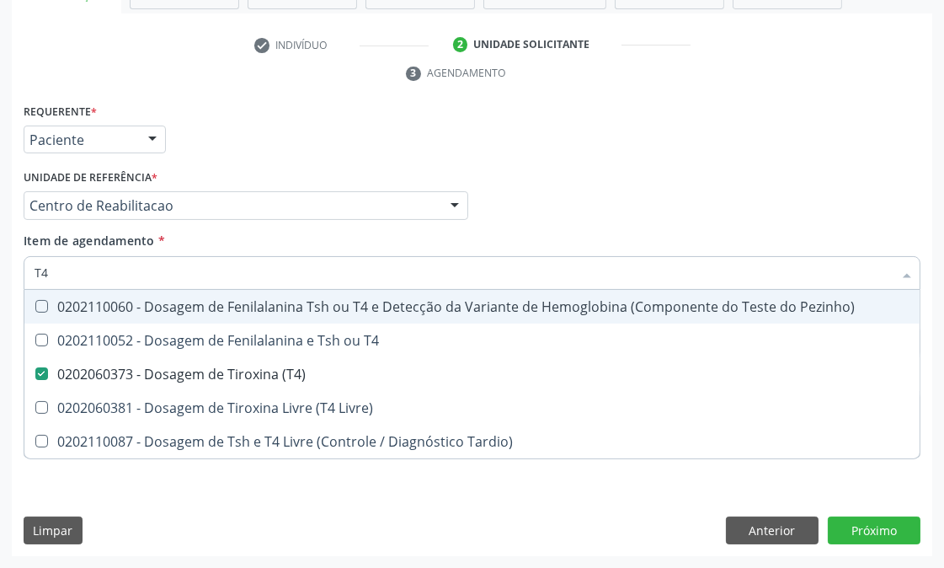
click at [0, 278] on div "Acompanhamento Acompanhe a situação das marcações correntes e finalizadas Relat…" at bounding box center [472, 183] width 944 height 770
type input "PARA"
checkbox \(T4\) "false"
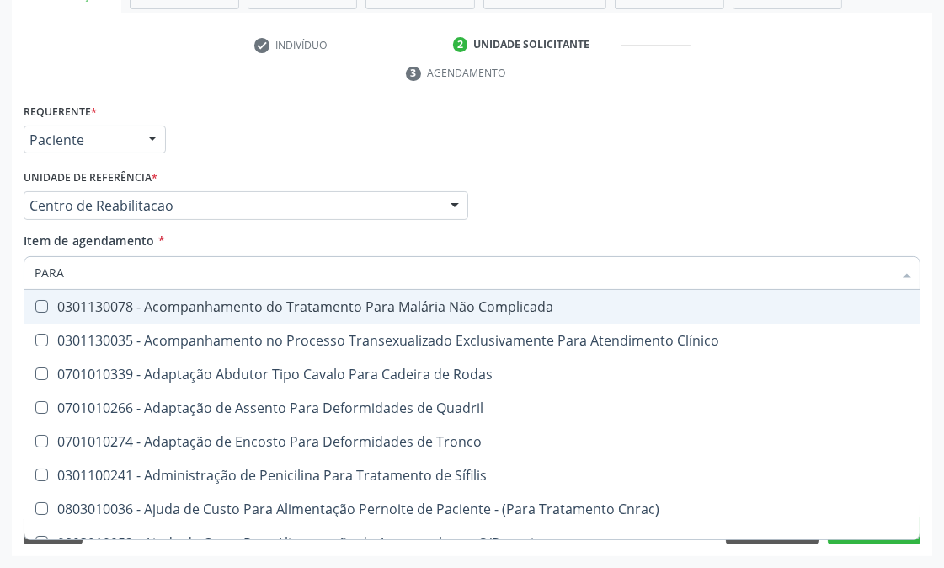
type input "PARAS"
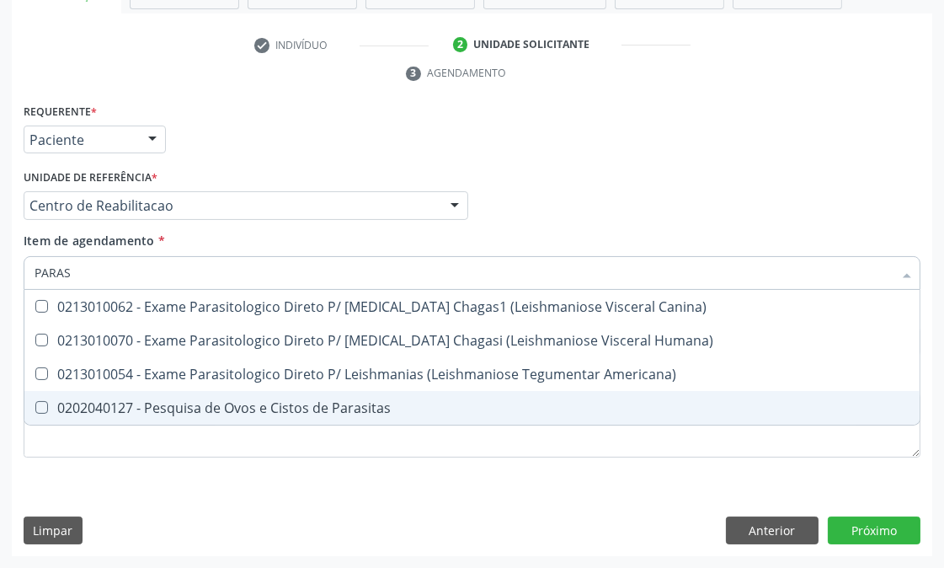
click at [208, 405] on div "0202040127 - Pesquisa de Ovos e Cistos de Parasitas" at bounding box center [472, 407] width 875 height 13
checkbox Parasitas "true"
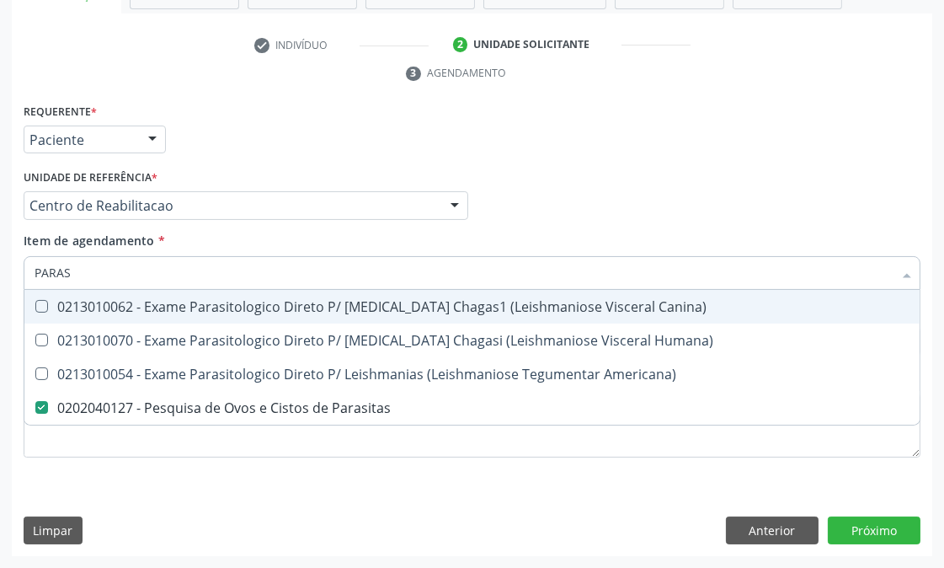
drag, startPoint x: 88, startPoint y: 276, endPoint x: 0, endPoint y: 278, distance: 87.6
click at [0, 278] on div "Acompanhamento Acompanhe a situação das marcações correntes e finalizadas Relat…" at bounding box center [472, 183] width 944 height 770
type input "C"
checkbox Parasitas "false"
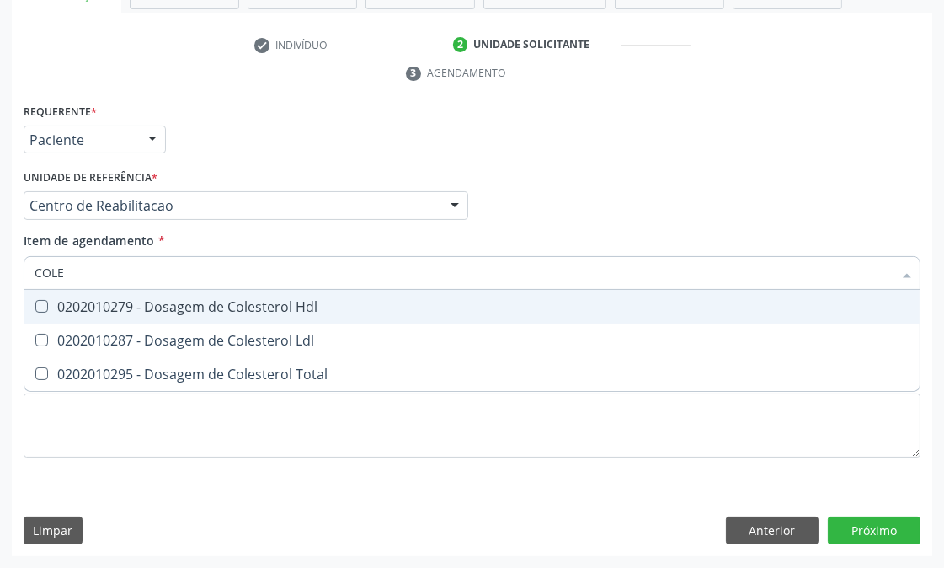
type input "COLES"
click at [78, 304] on div "0202010279 - Dosagem de Colesterol Hdl" at bounding box center [472, 306] width 875 height 13
checkbox Hdl "true"
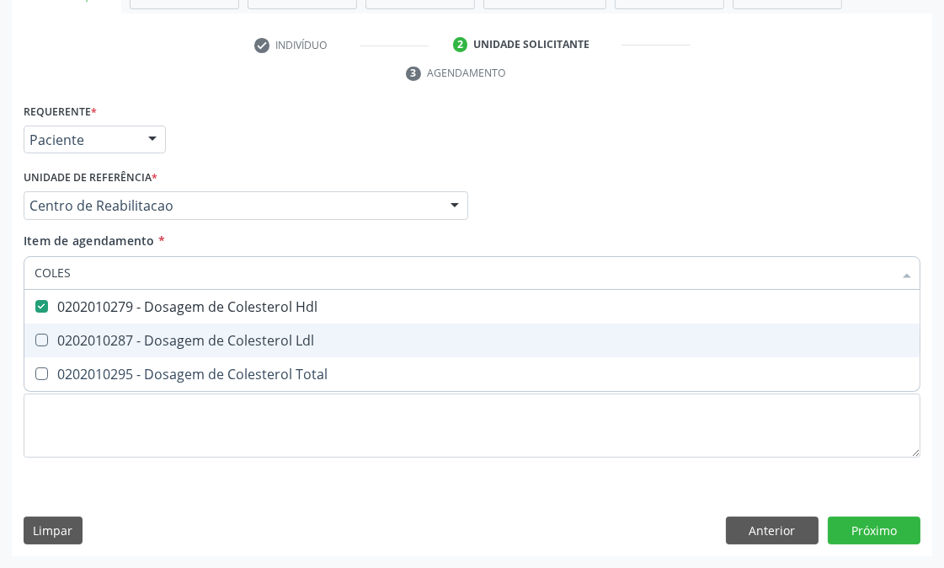
click at [74, 344] on div "0202010287 - Dosagem de Colesterol Ldl" at bounding box center [472, 340] width 875 height 13
checkbox Ldl "true"
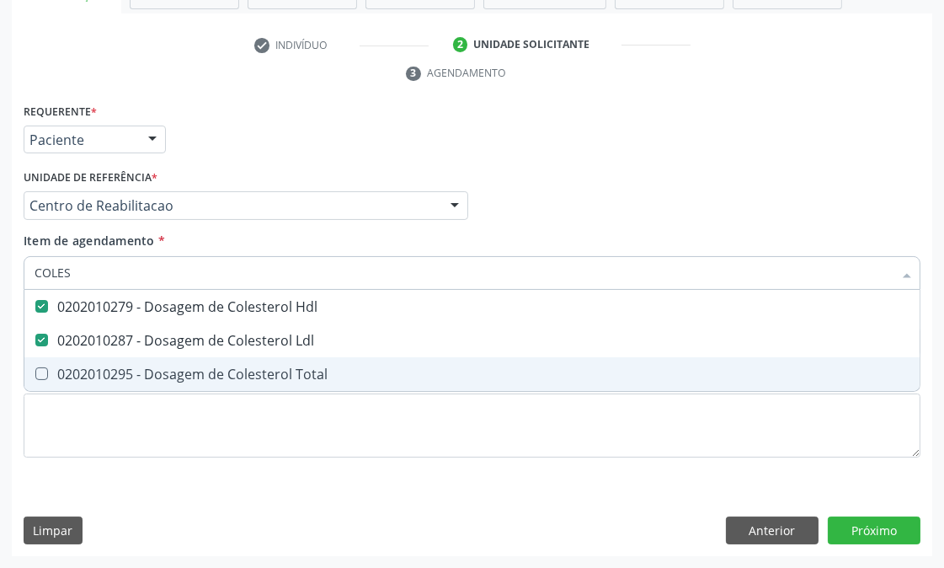
click at [73, 367] on div "0202010295 - Dosagem de Colesterol Total" at bounding box center [472, 373] width 875 height 13
checkbox Total "true"
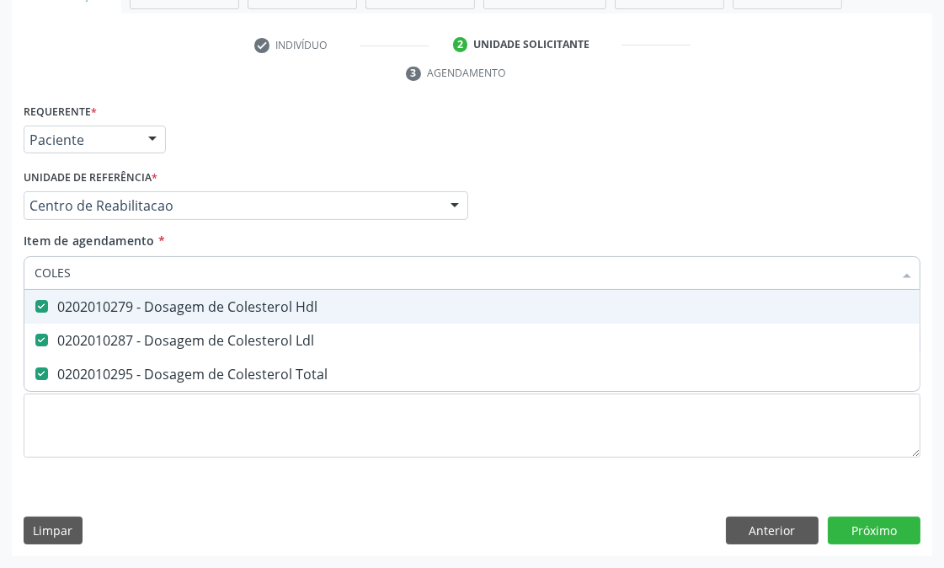
drag, startPoint x: 72, startPoint y: 278, endPoint x: 0, endPoint y: 275, distance: 71.7
click at [0, 275] on div "Acompanhamento Acompanhe a situação das marcações correntes e finalizadas Relat…" at bounding box center [472, 183] width 944 height 770
type input "C"
checkbox Hdl "false"
checkbox Ldl "false"
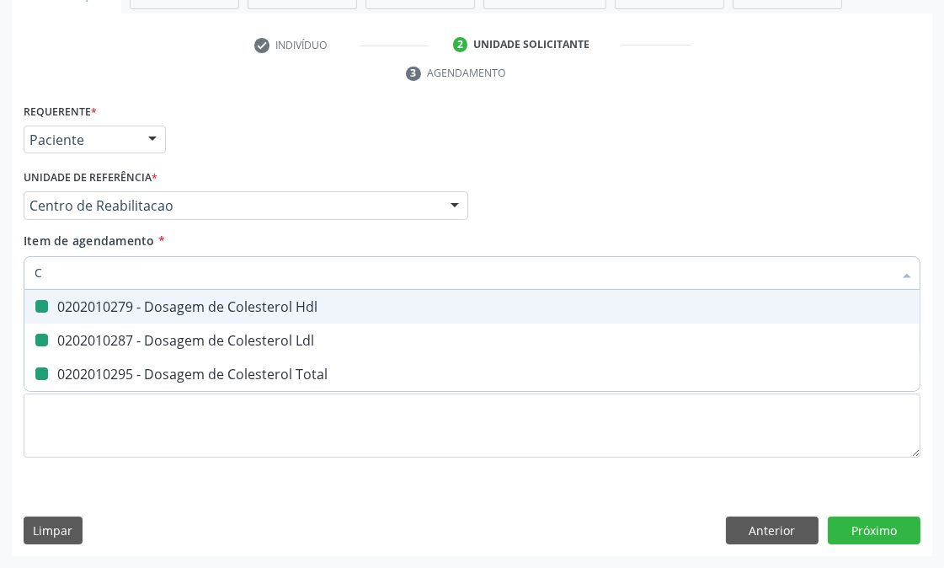
checkbox Total "false"
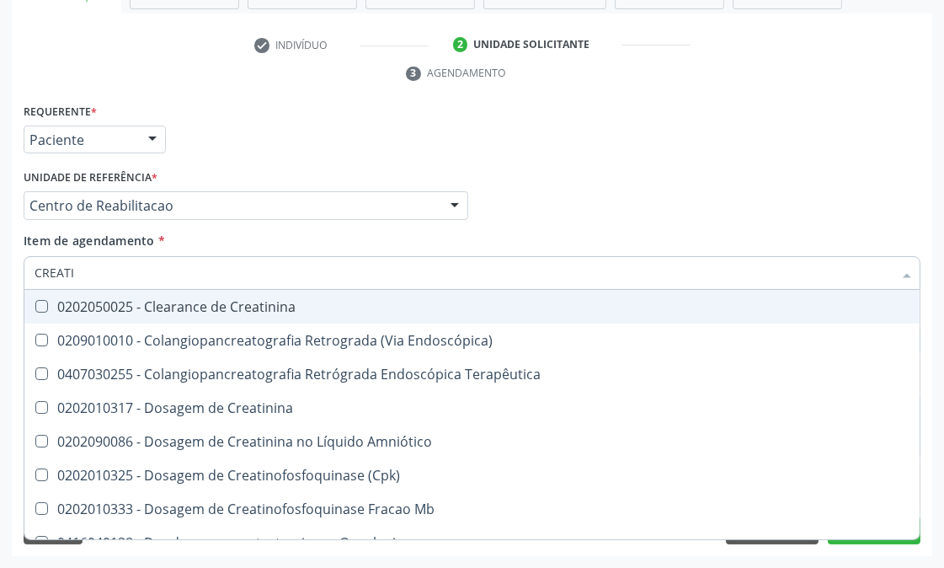
type input "CREATIN"
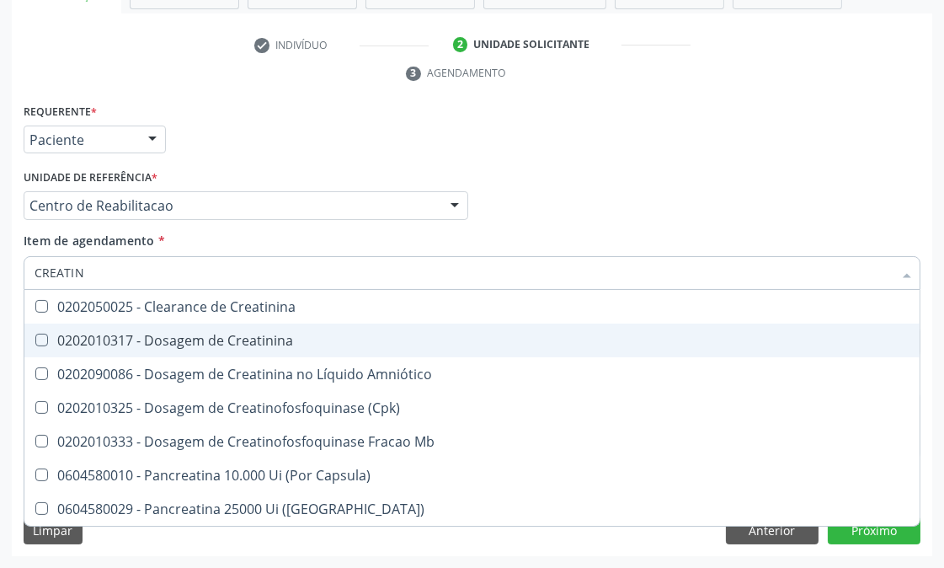
click at [70, 348] on span "0202010317 - Dosagem de Creatinina" at bounding box center [472, 341] width 896 height 34
checkbox Creatinina "true"
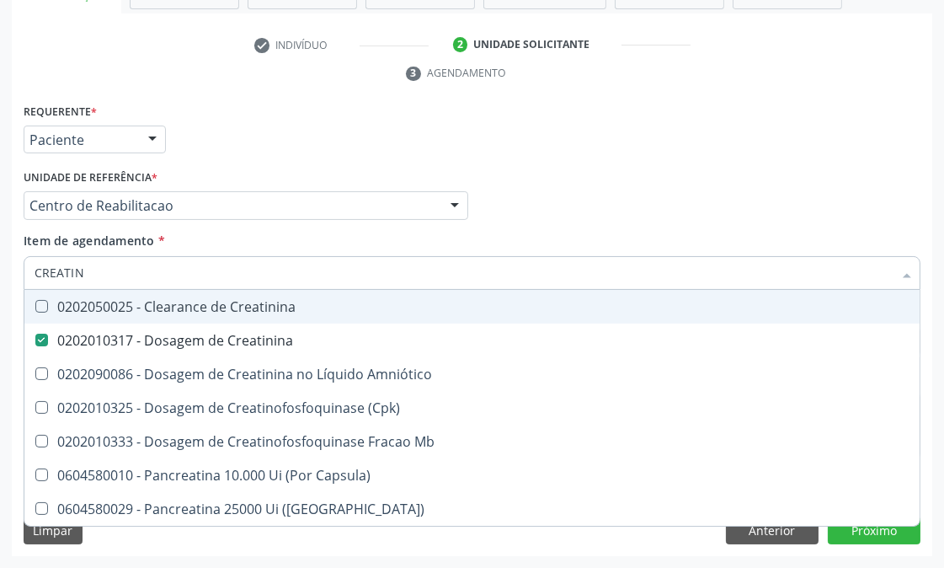
drag, startPoint x: 103, startPoint y: 259, endPoint x: 0, endPoint y: 275, distance: 104.0
click at [0, 275] on div "Acompanhamento Acompanhe a situação das marcações correntes e finalizadas Relat…" at bounding box center [472, 183] width 944 height 770
type input "TR"
checkbox Creatinina "false"
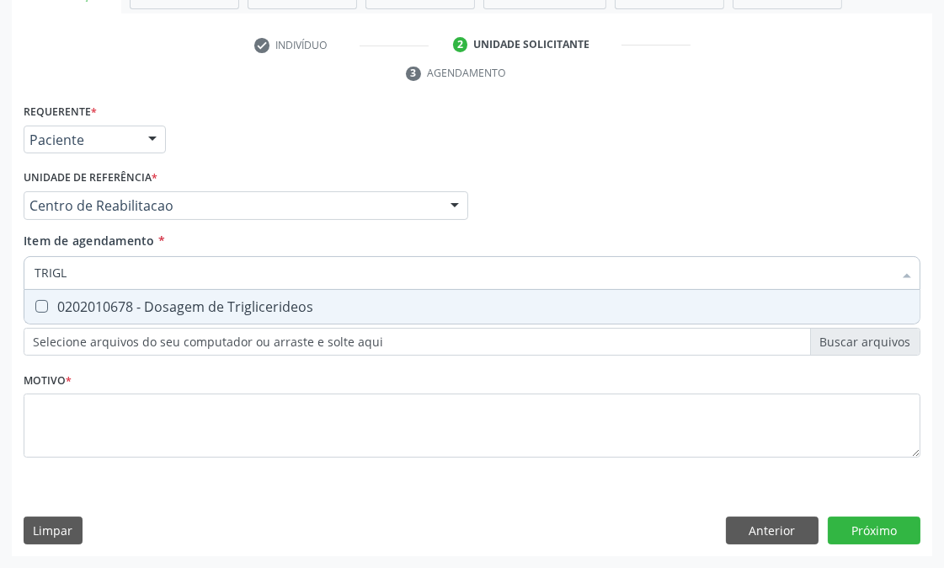
type input "TRIGLI"
click at [62, 292] on span "0202010678 - Dosagem de Triglicerideos" at bounding box center [472, 307] width 896 height 34
checkbox Triglicerideos "true"
drag, startPoint x: 77, startPoint y: 274, endPoint x: 0, endPoint y: 273, distance: 76.7
click at [0, 273] on div "Acompanhamento Acompanhe a situação das marcações correntes e finalizadas Relat…" at bounding box center [472, 183] width 944 height 770
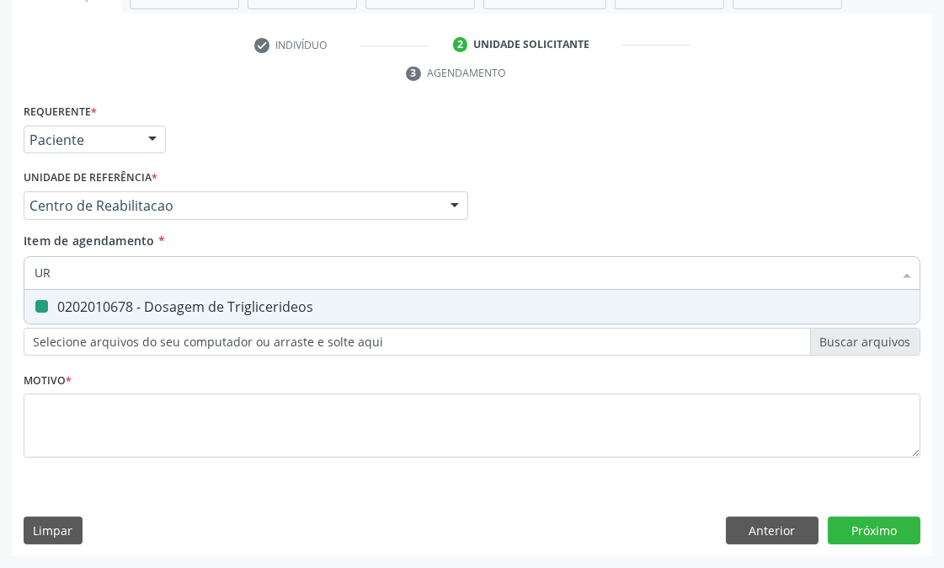
type input "URI"
checkbox Triglicerideos "false"
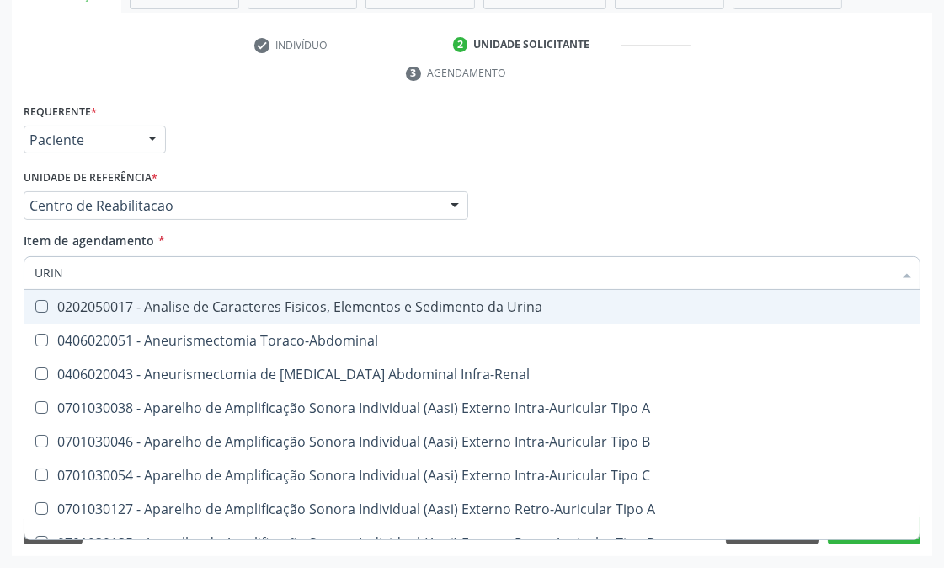
type input "URINA"
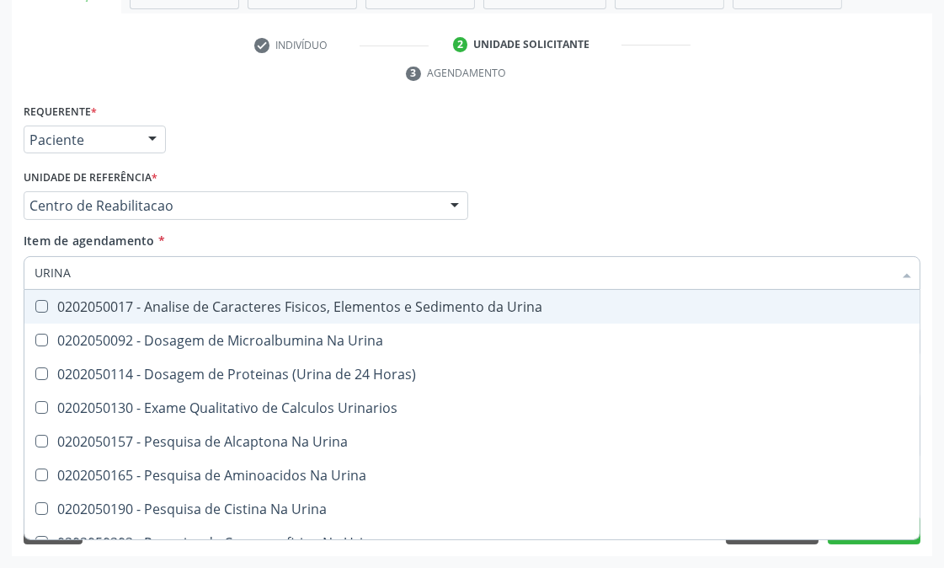
click at [112, 300] on div "0202050017 - Analise de Caracteres Fisicos, Elementos e Sedimento da Urina" at bounding box center [472, 306] width 875 height 13
checkbox Urina "true"
drag, startPoint x: 79, startPoint y: 264, endPoint x: 0, endPoint y: 257, distance: 79.5
click at [0, 257] on div "Acompanhamento Acompanhe a situação das marcações correntes e finalizadas Relat…" at bounding box center [472, 183] width 944 height 770
type input "G"
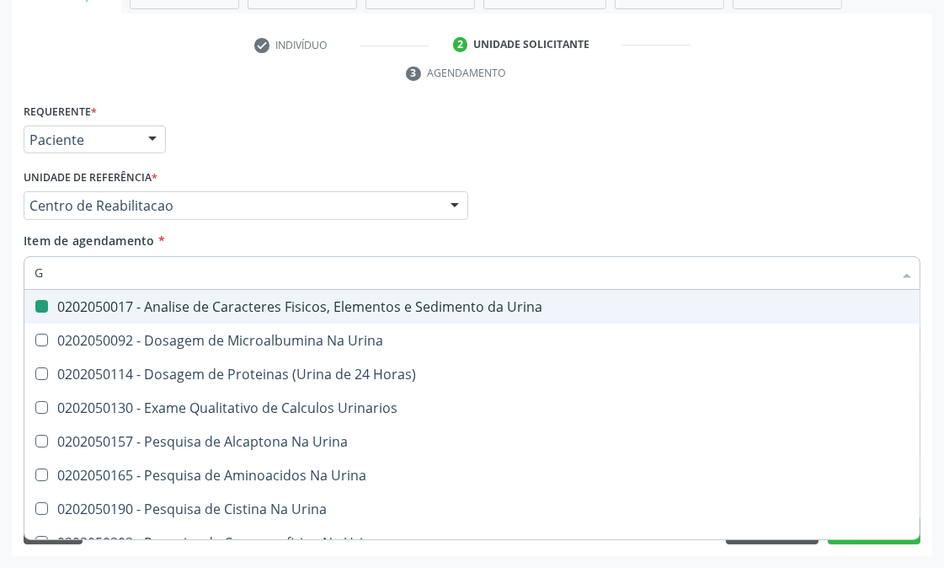
checkbox Urina "false"
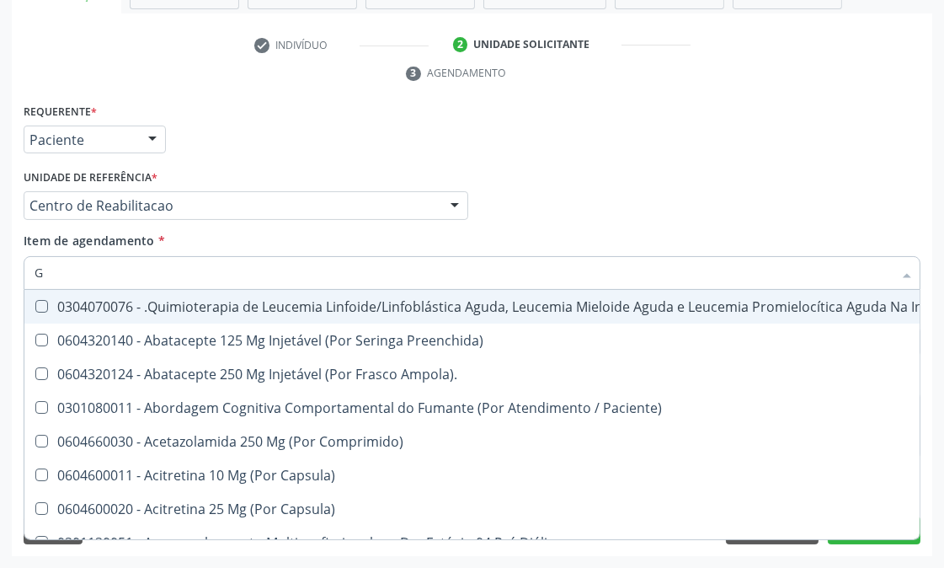
type input "GL"
checkbox Pé "true"
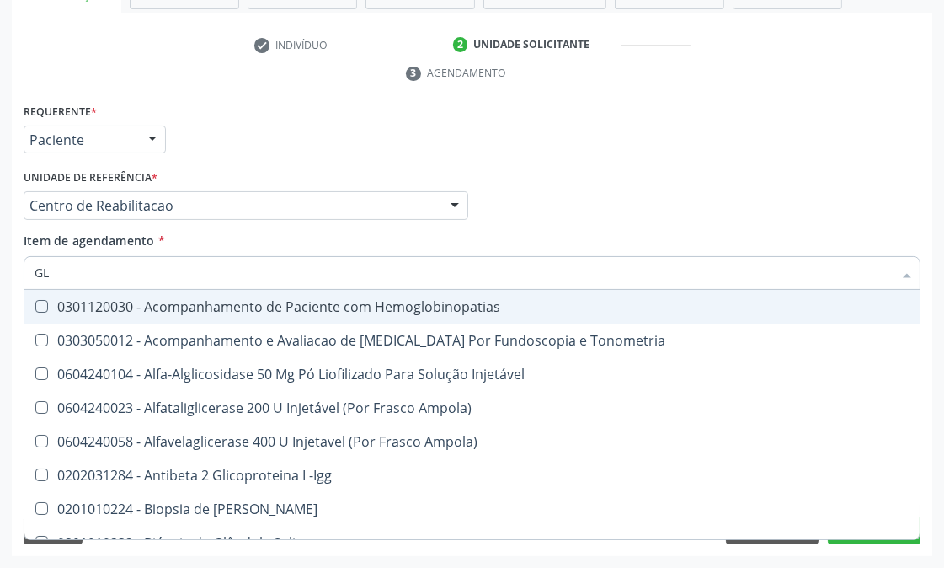
type input "GLI"
checkbox Glomerular "true"
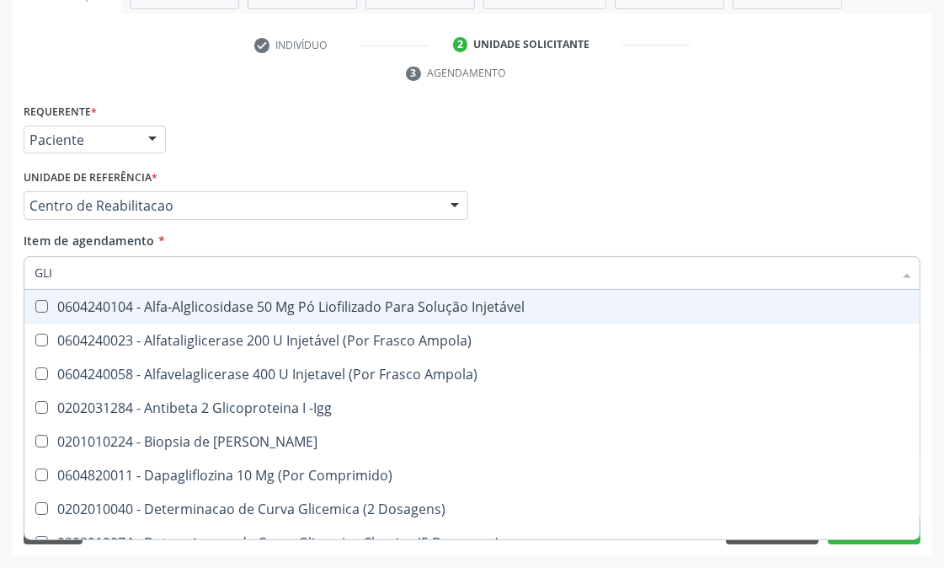
type input "GLIC"
checkbox Derrames "true"
checkbox Triglicerideos "false"
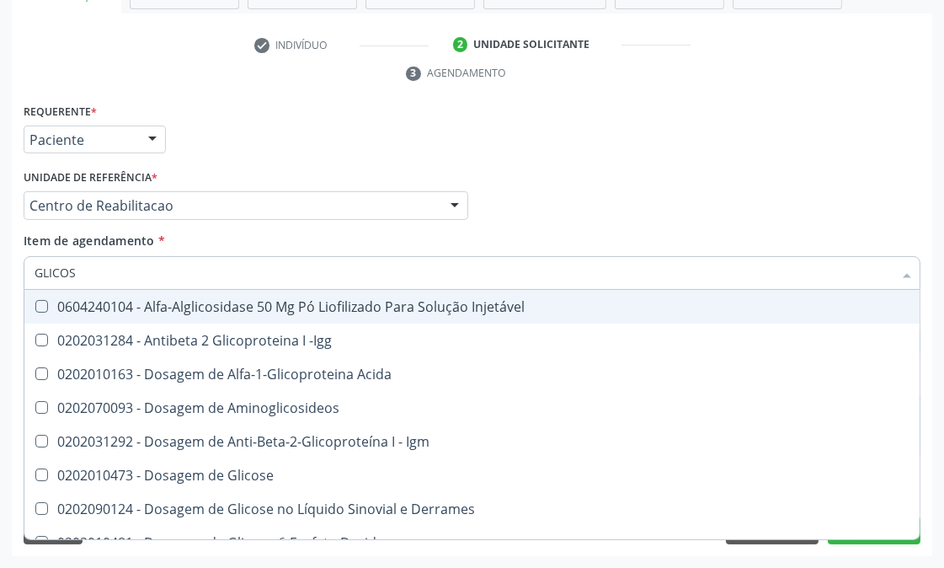
type input "GLICOSE"
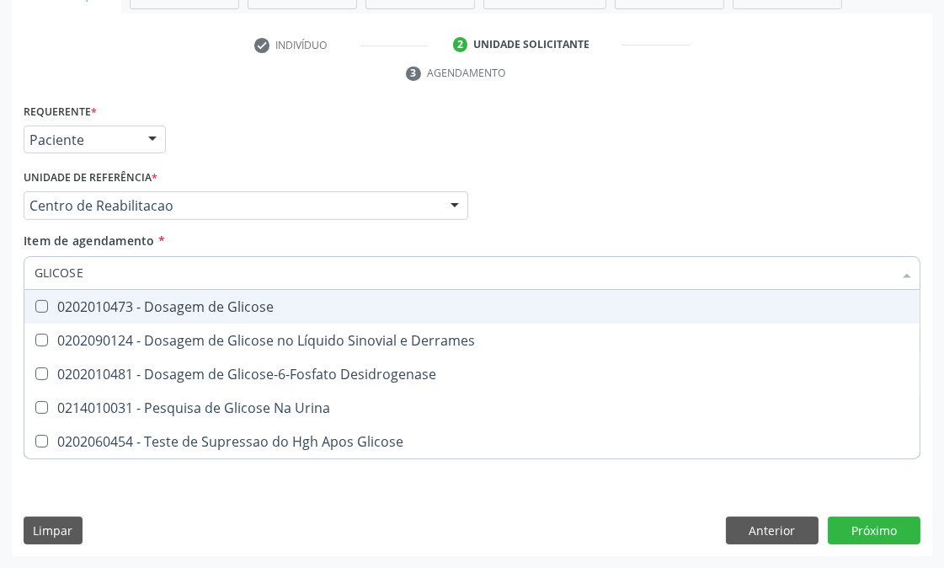
click at [64, 308] on div "0202010473 - Dosagem de Glicose" at bounding box center [472, 306] width 875 height 13
checkbox Glicose "true"
drag, startPoint x: 88, startPoint y: 283, endPoint x: 3, endPoint y: 275, distance: 86.3
click at [3, 275] on div "Acompanhamento Acompanhe a situação das marcações correntes e finalizadas Relat…" at bounding box center [472, 183] width 944 height 770
type input "HE"
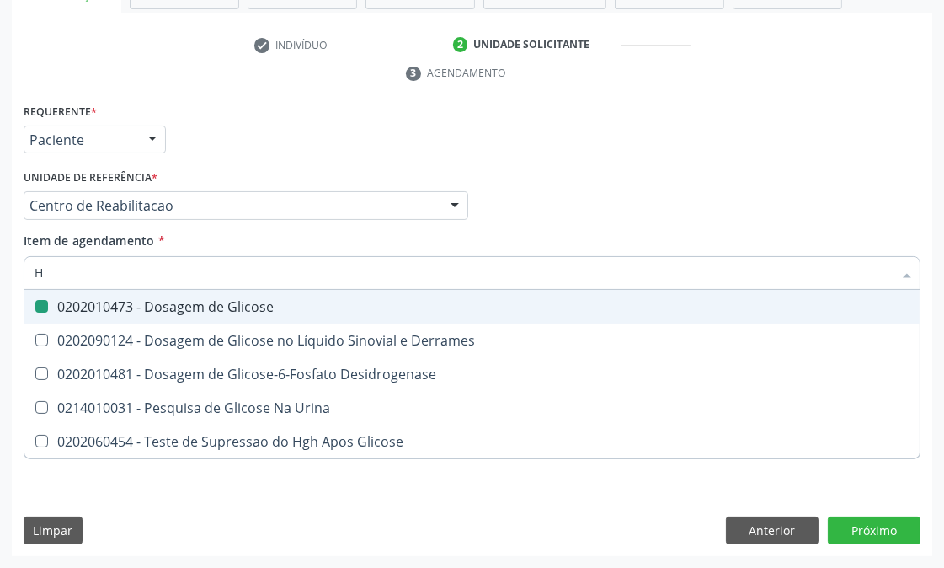
checkbox Glicose "false"
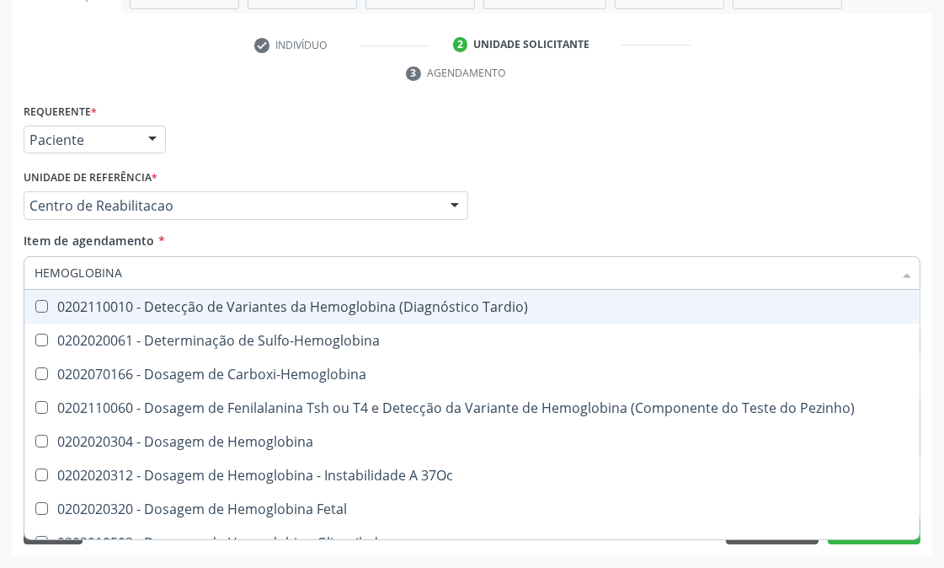
type input "HEMOGLOBINA G"
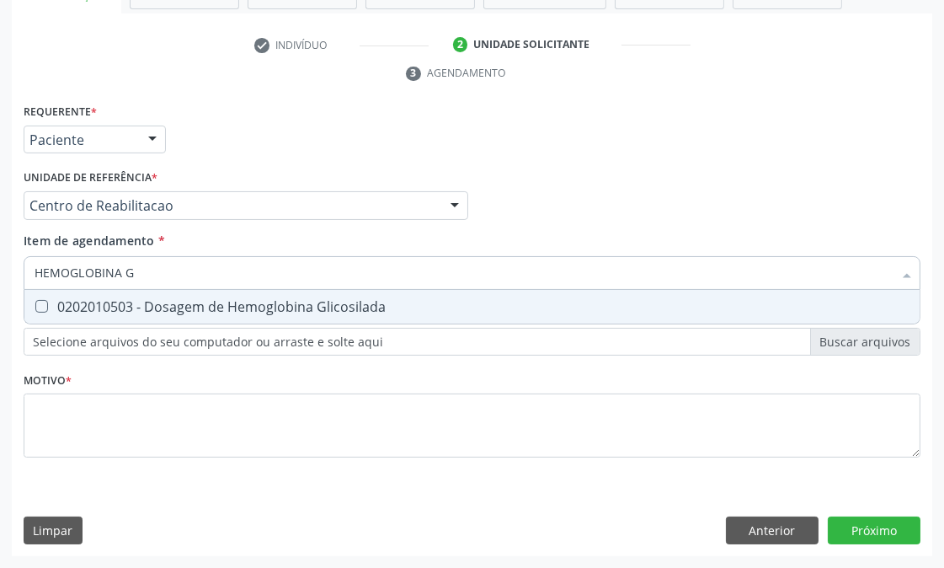
click at [93, 300] on div "0202010503 - Dosagem de Hemoglobina Glicosilada" at bounding box center [472, 306] width 875 height 13
checkbox Glicosilada "true"
drag, startPoint x: 167, startPoint y: 259, endPoint x: 0, endPoint y: 261, distance: 166.8
click at [0, 261] on div "Acompanhamento Acompanhe a situação das marcações correntes e finalizadas Relat…" at bounding box center [472, 183] width 944 height 770
checkbox Glicosilada "false"
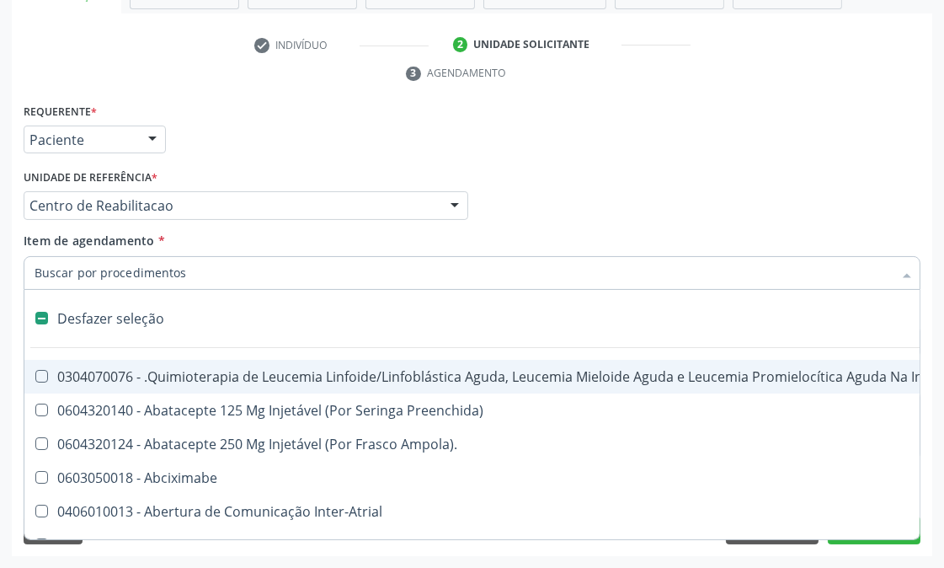
type input "T"
checkbox Reto "true"
checkbox Urina "false"
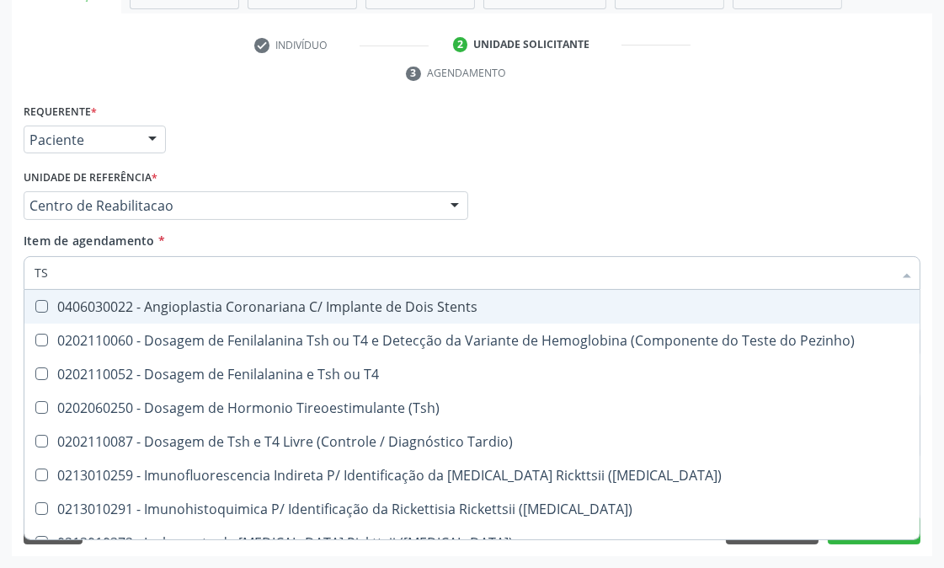
type input "TSH"
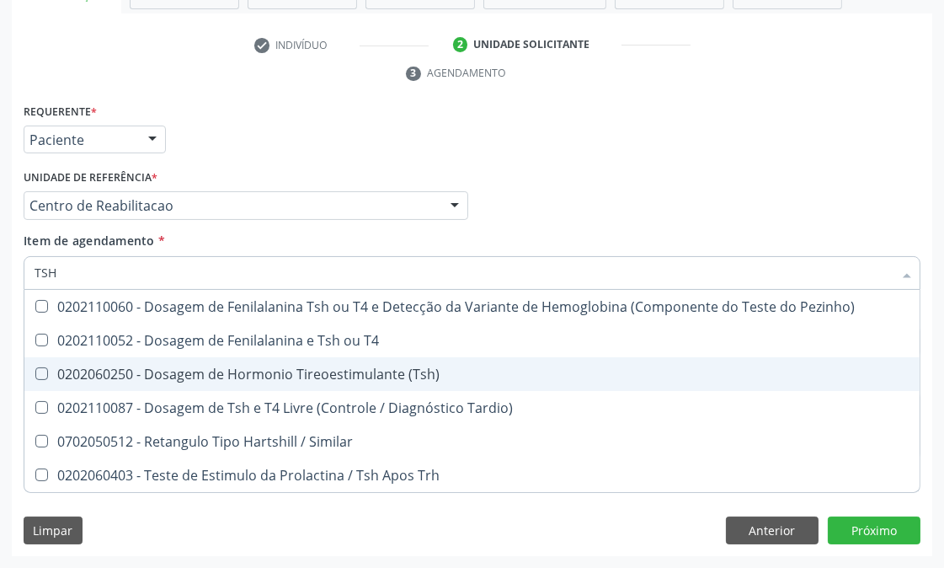
click at [205, 368] on div "0202060250 - Dosagem de Hormonio Tireoestimulante (Tsh)" at bounding box center [472, 373] width 875 height 13
checkbox \(Tsh\) "true"
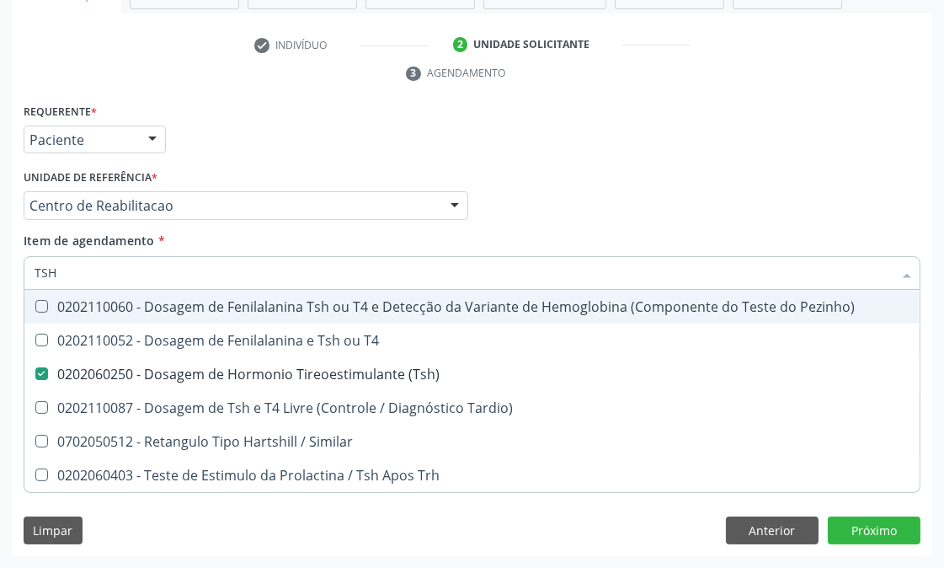
click at [522, 239] on div "Item de agendamento * TSH Desfazer seleção 0202110060 - Dosagem de Fenilalanina…" at bounding box center [472, 258] width 897 height 53
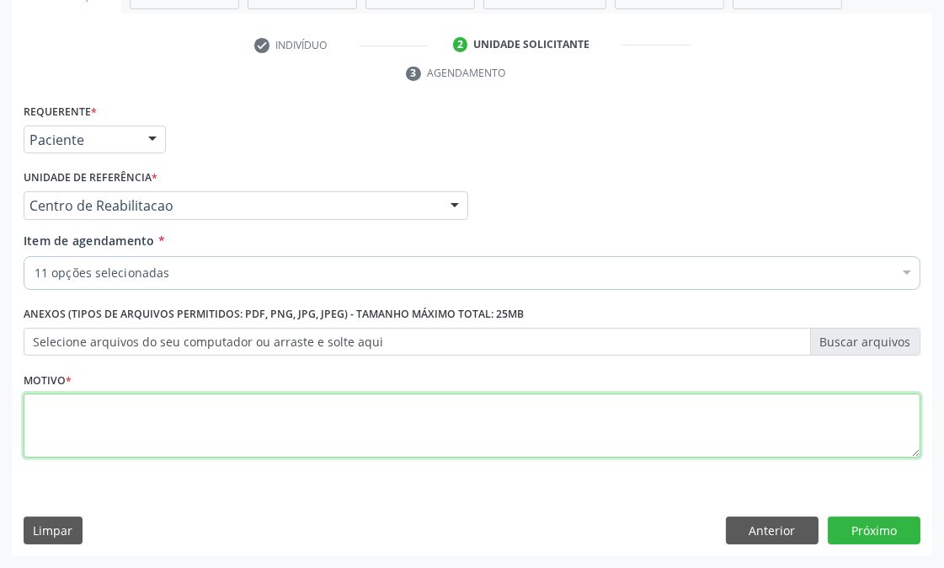
click at [233, 417] on textarea at bounding box center [472, 425] width 897 height 64
type textarea "."
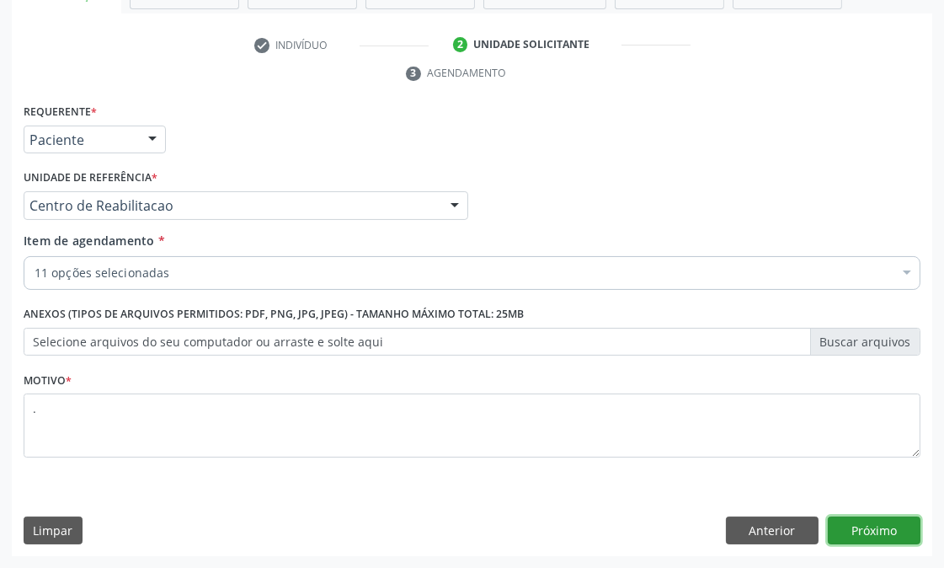
click at [862, 533] on button "Próximo" at bounding box center [874, 530] width 93 height 29
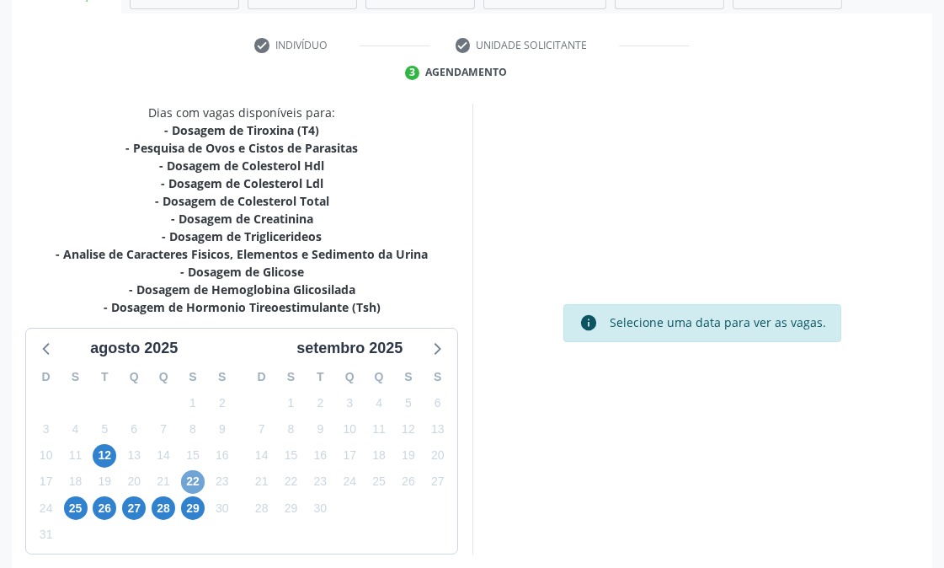
click at [200, 479] on span "22" at bounding box center [193, 482] width 24 height 24
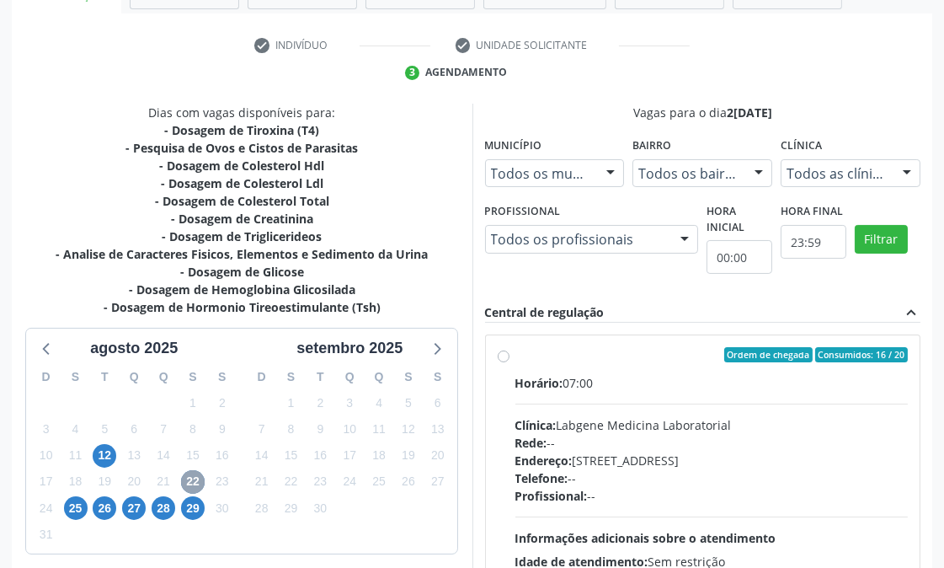
scroll to position [479, 0]
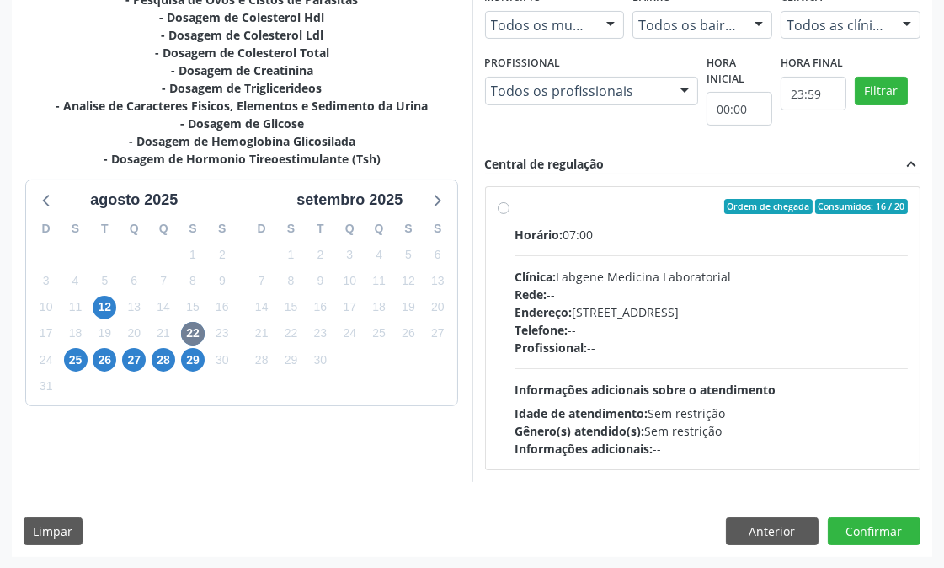
click at [674, 304] on div "Endereço: [STREET_ADDRESS]" at bounding box center [712, 312] width 393 height 18
click at [510, 214] on input "Ordem de chegada Consumidos: 16 / 20 Horário: 07:00 Clínica: Labgene Medicina L…" at bounding box center [504, 206] width 12 height 15
radio input "true"
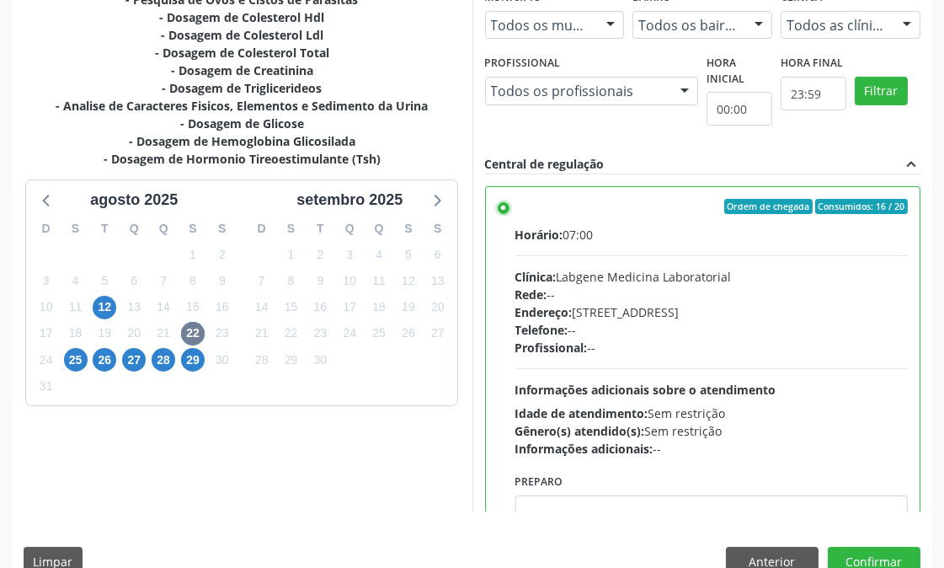
scroll to position [509, 0]
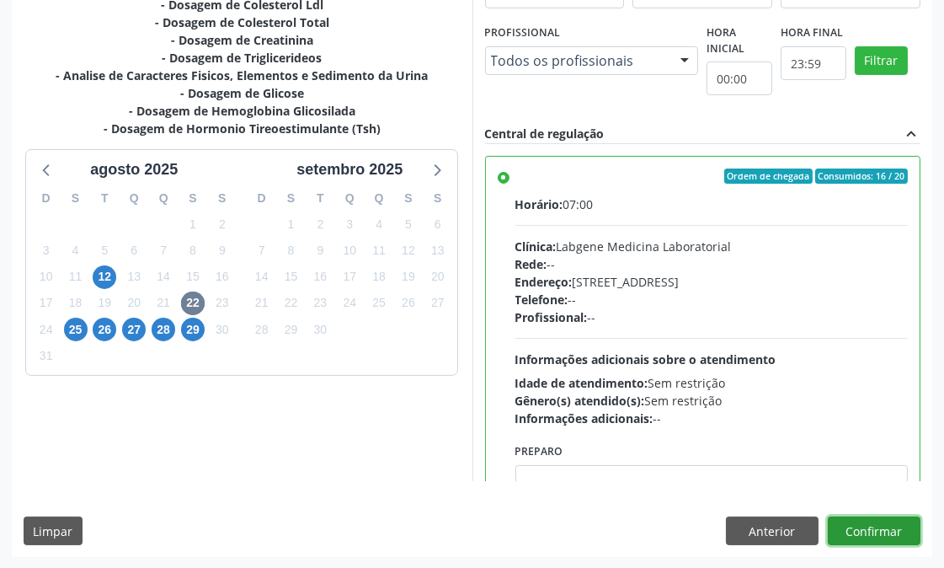
click at [902, 531] on button "Confirmar" at bounding box center [874, 530] width 93 height 29
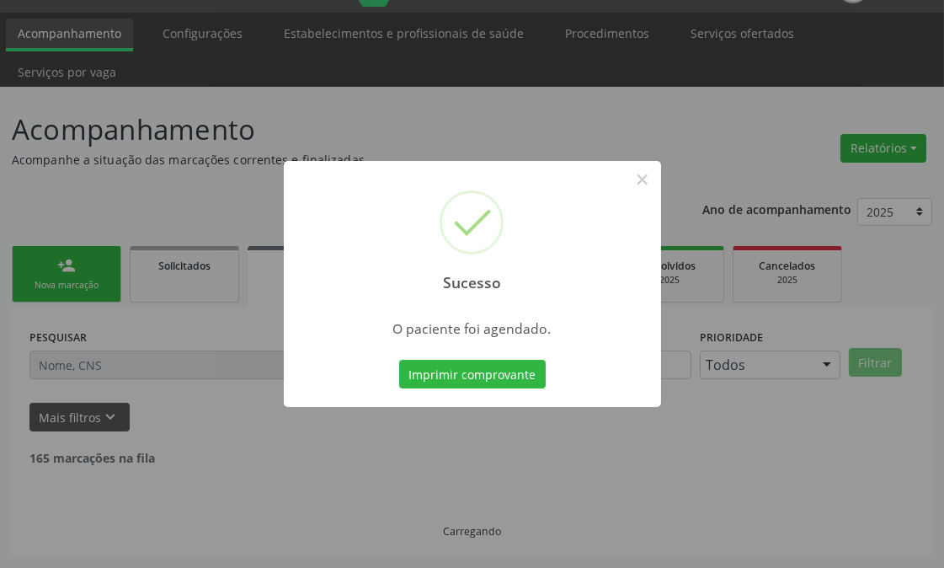
scroll to position [23, 0]
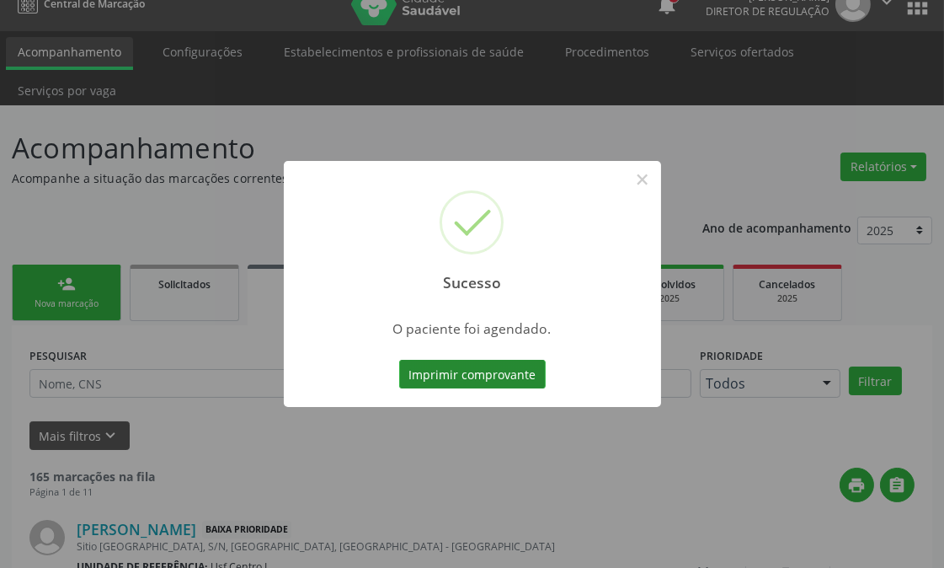
click at [503, 368] on button "Imprimir comprovante" at bounding box center [472, 374] width 147 height 29
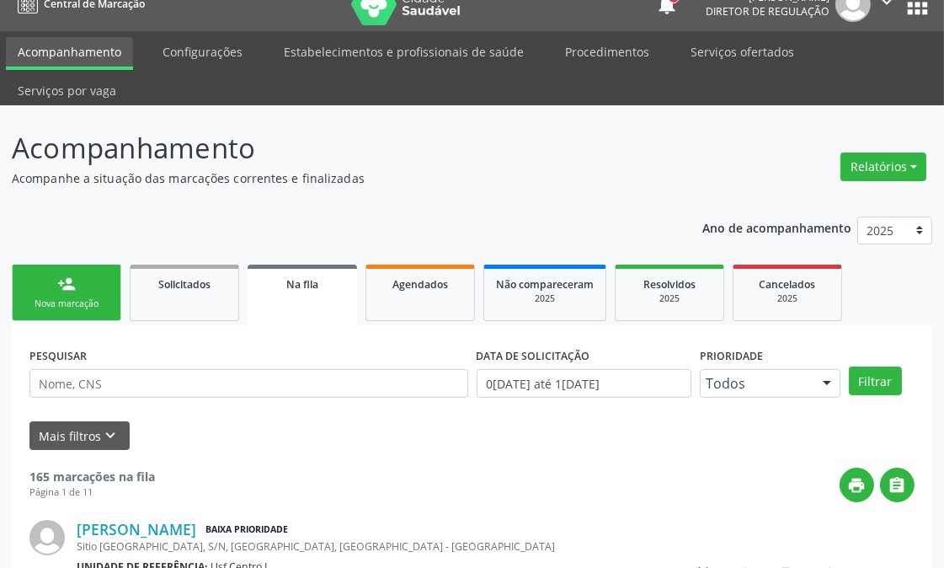
click at [71, 279] on div "person_add" at bounding box center [66, 284] width 19 height 19
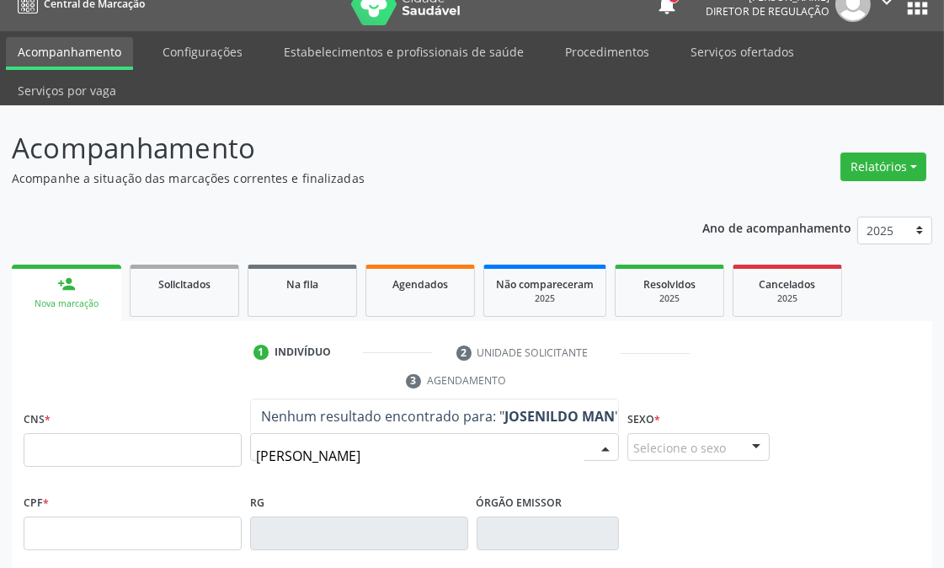
type input "[PERSON_NAME]"
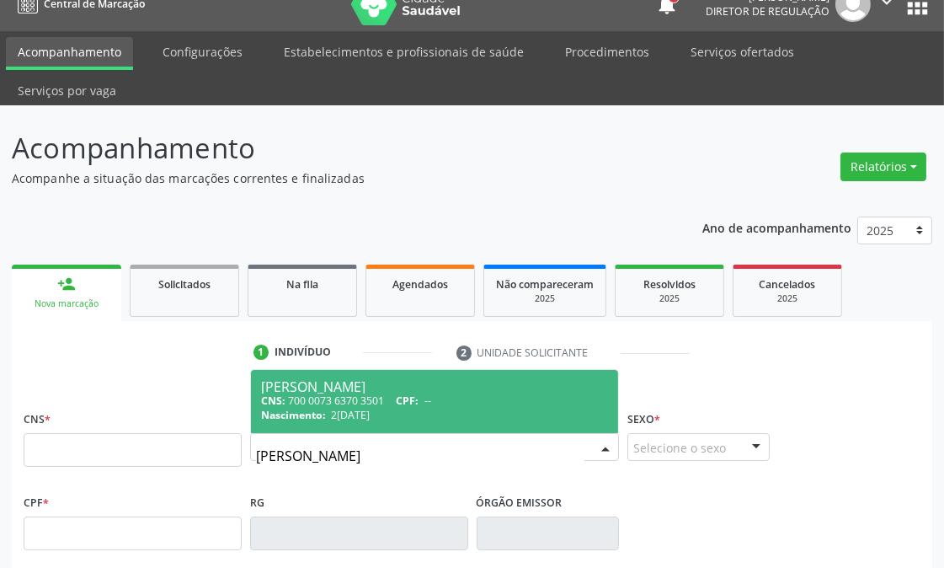
click at [405, 401] on span "CPF:" at bounding box center [407, 400] width 23 height 14
type input "700 0073 6370 3501"
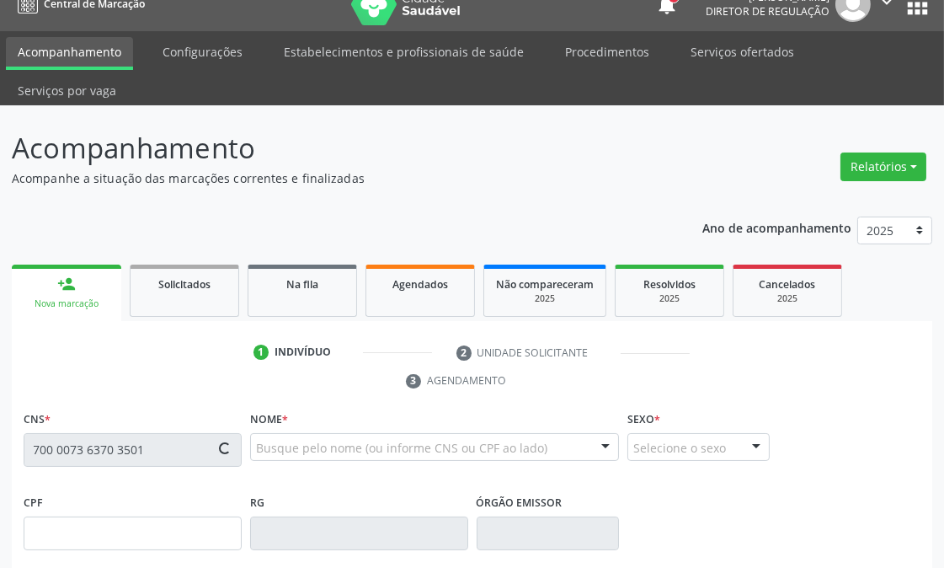
scroll to position [408, 0]
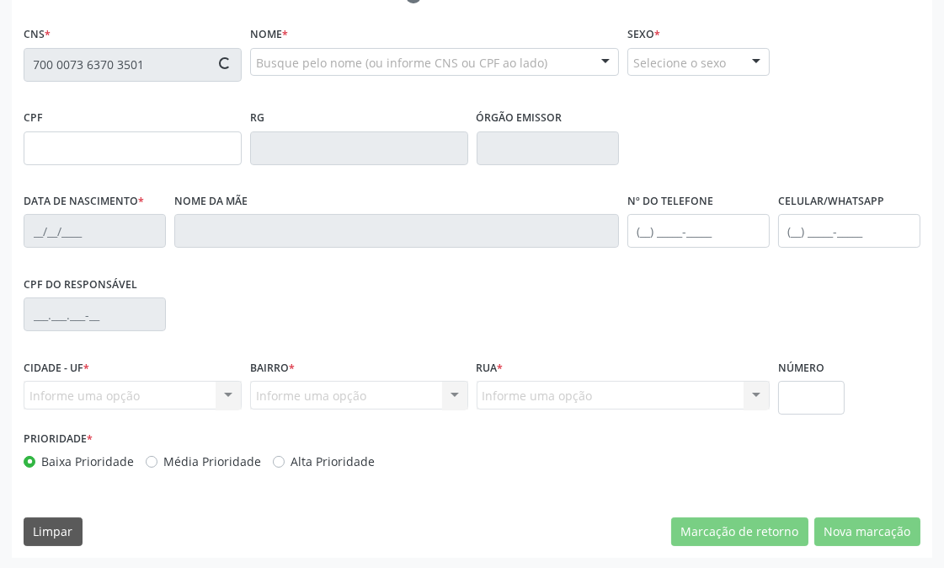
type input "2[DATE]"
type input "520"
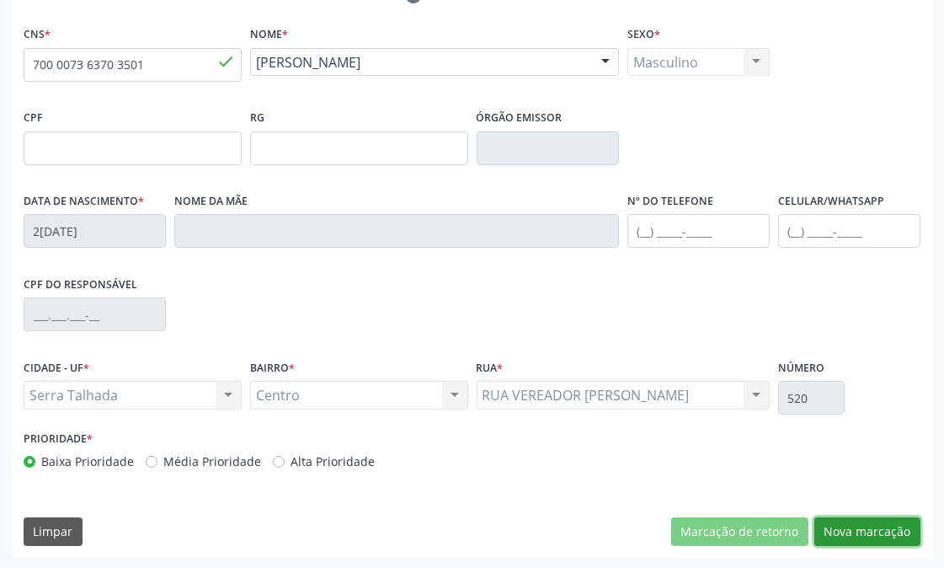
click at [865, 529] on button "Nova marcação" at bounding box center [868, 531] width 106 height 29
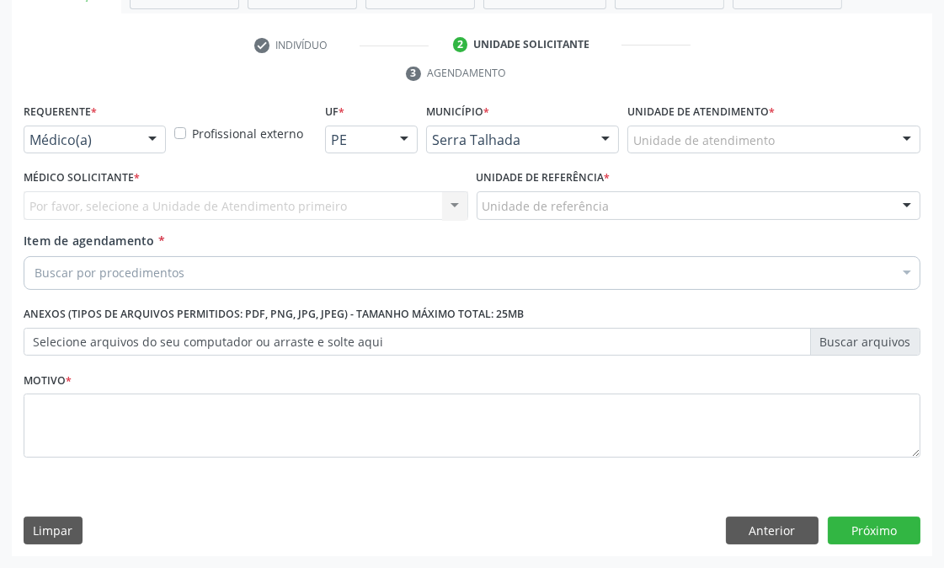
scroll to position [330, 0]
click at [138, 131] on div "Médico(a) Médico(a) Enfermeiro(a) Paciente Nenhum resultado encontrado para: " …" at bounding box center [95, 140] width 142 height 29
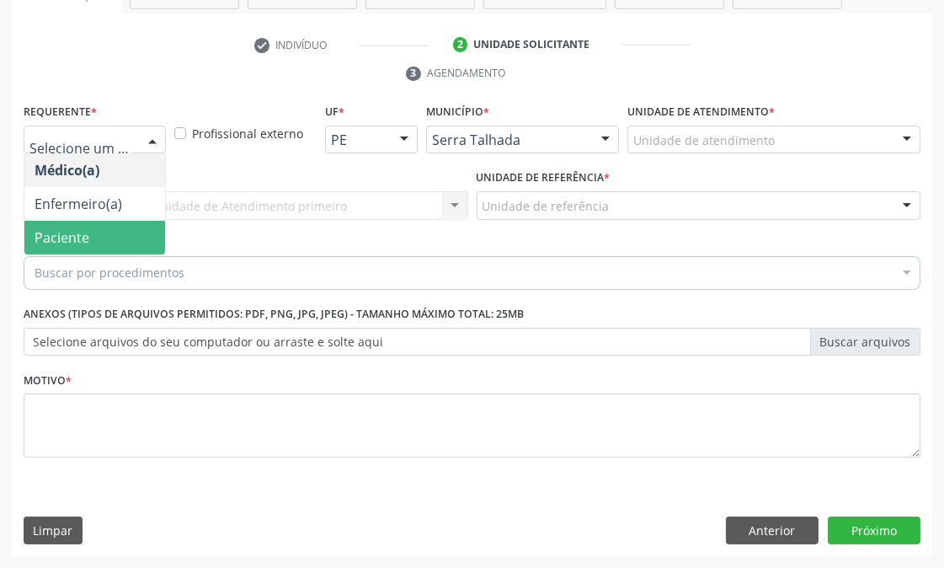
click at [120, 231] on span "Paciente" at bounding box center [94, 238] width 141 height 34
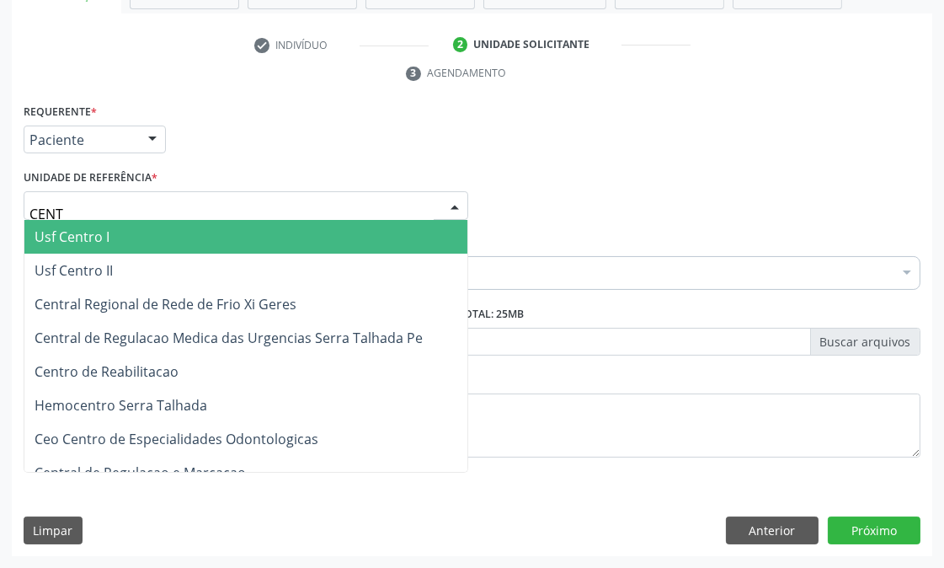
type input "CENTR"
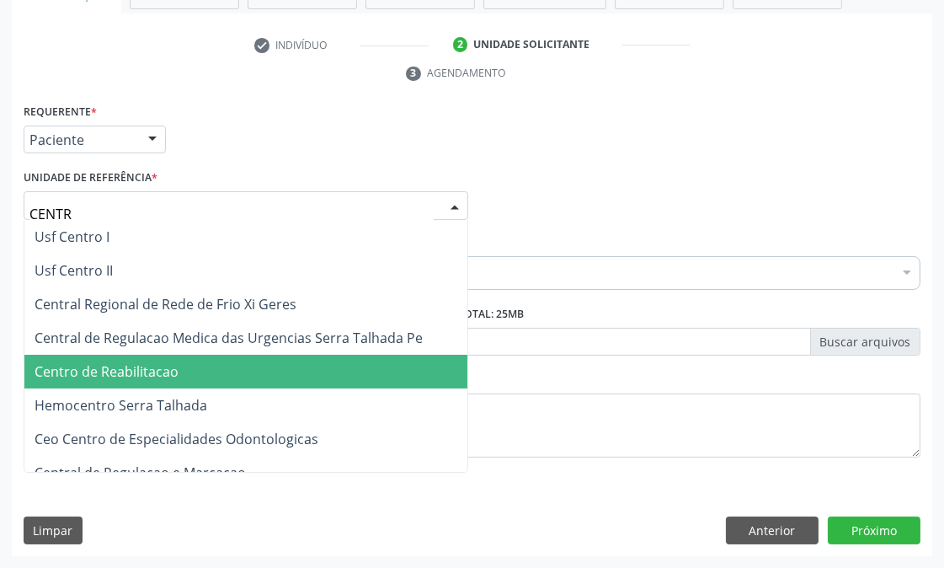
click at [95, 358] on span "Centro de Reabilitacao" at bounding box center [245, 372] width 443 height 34
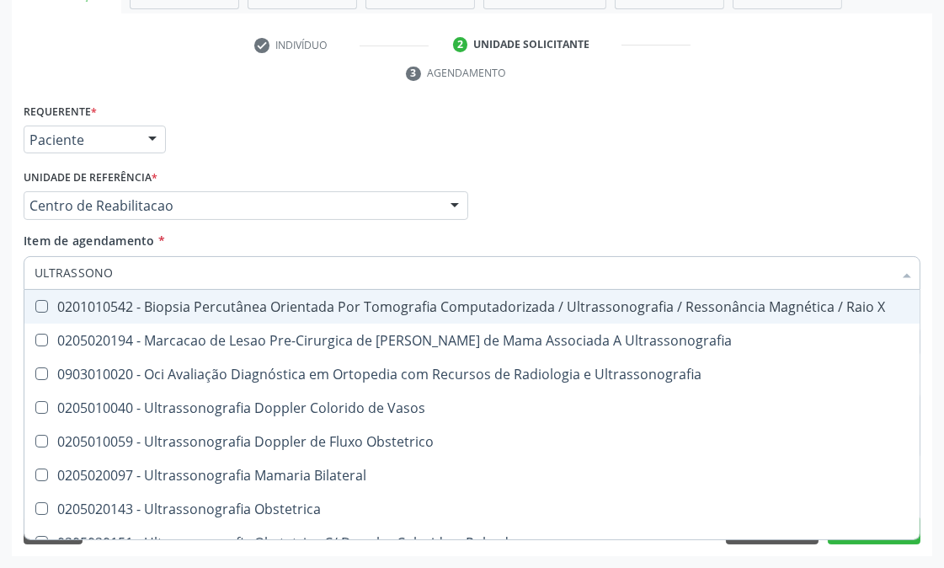
type input "ULTRASSONOG"
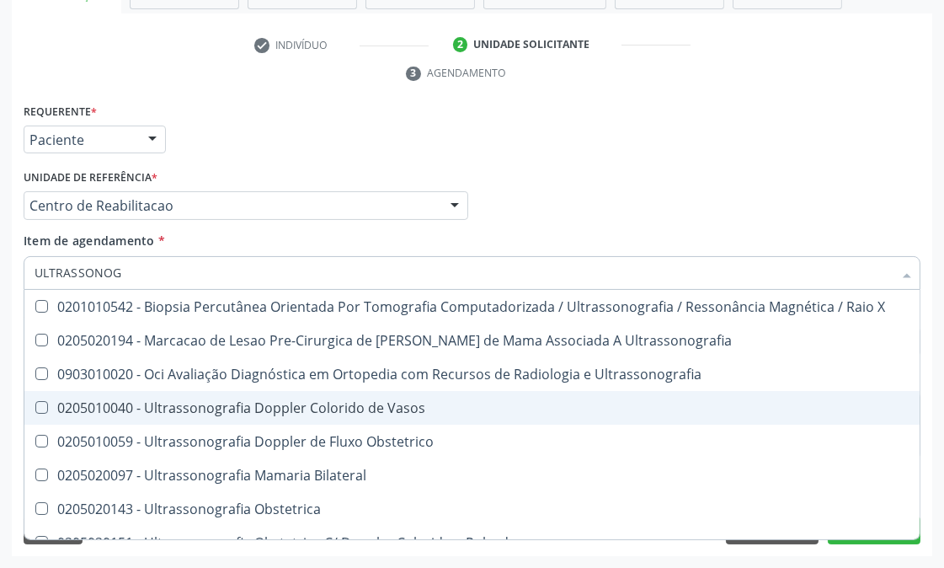
scroll to position [187, 0]
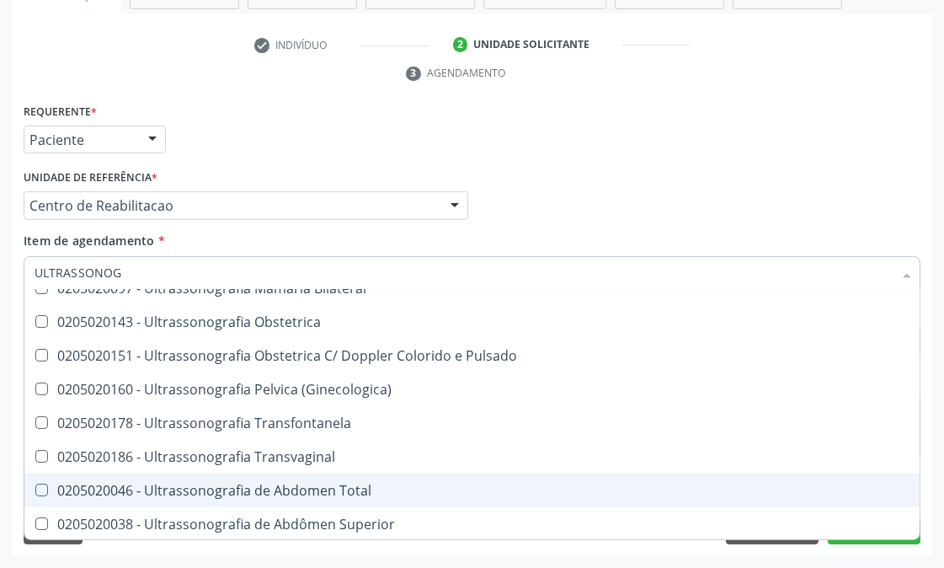
click at [381, 484] on div "0205020046 - Ultrassonografia de Abdomen Total" at bounding box center [472, 490] width 875 height 13
checkbox Total "true"
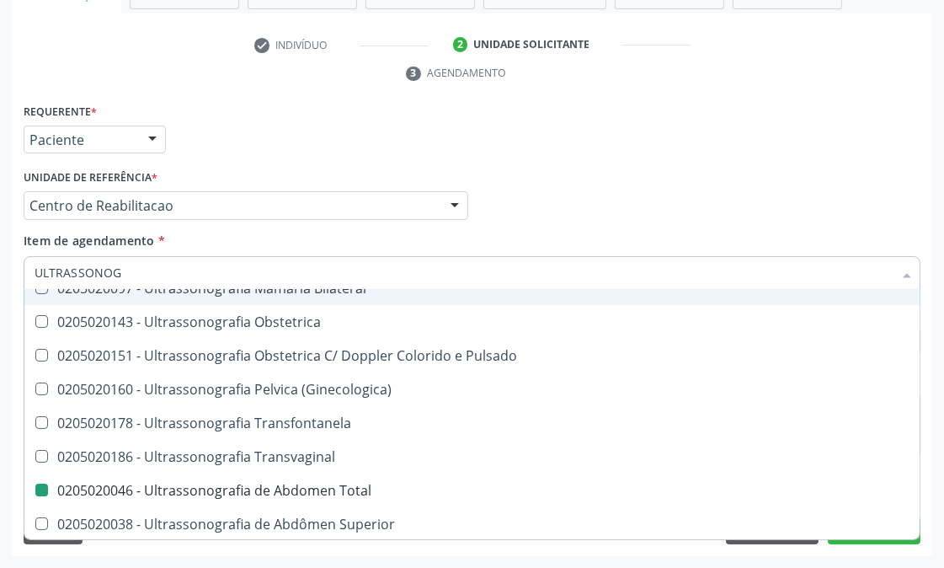
click at [521, 232] on div "Item de agendamento * ULTRASSONOG Desfazer seleção 0201010542 - Biopsia Percutâ…" at bounding box center [472, 258] width 897 height 53
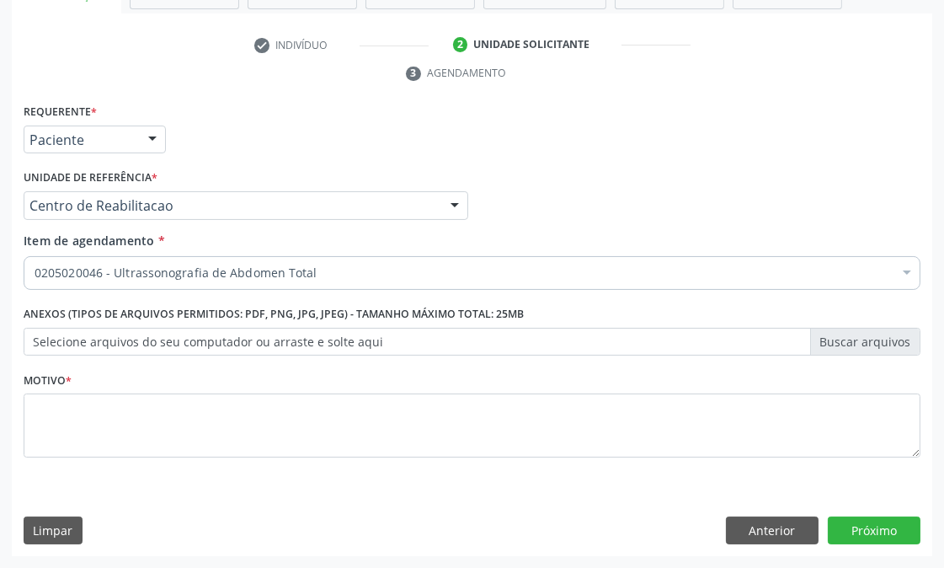
scroll to position [0, 0]
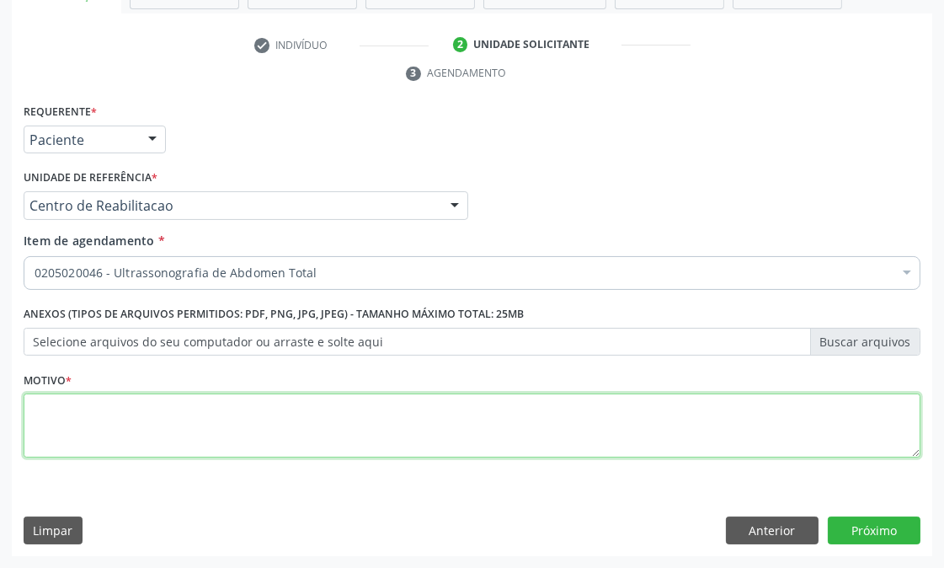
click at [245, 399] on textarea at bounding box center [472, 425] width 897 height 64
type textarea "."
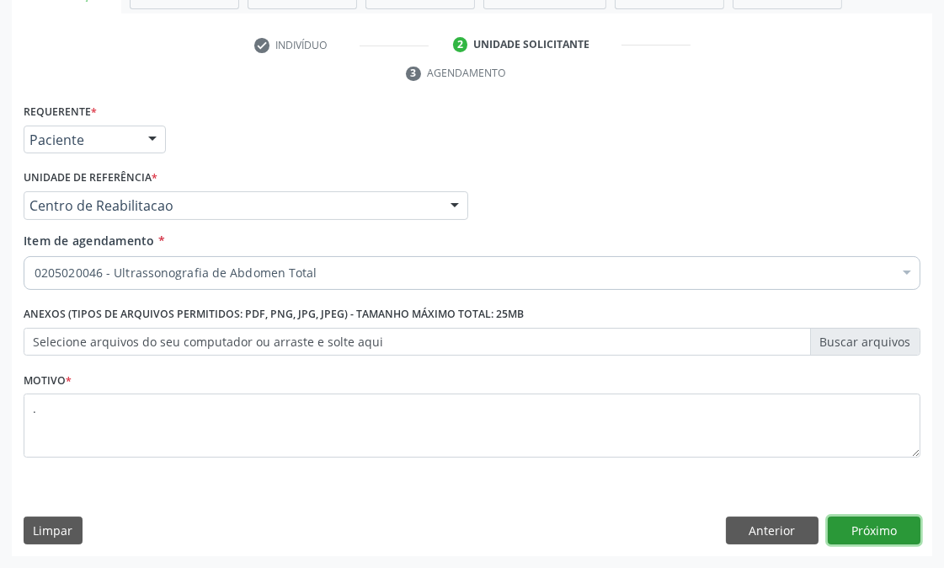
click at [853, 526] on button "Próximo" at bounding box center [874, 530] width 93 height 29
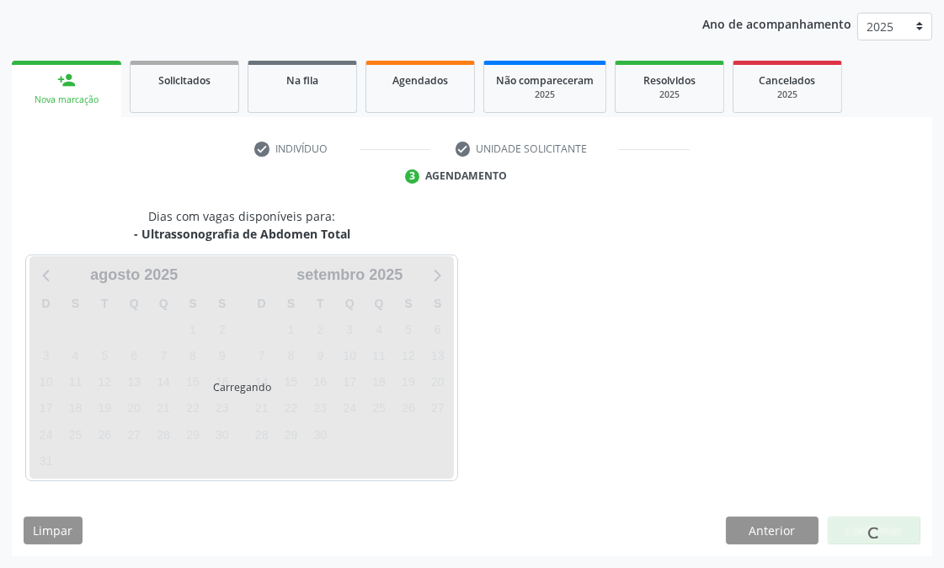
scroll to position [226, 0]
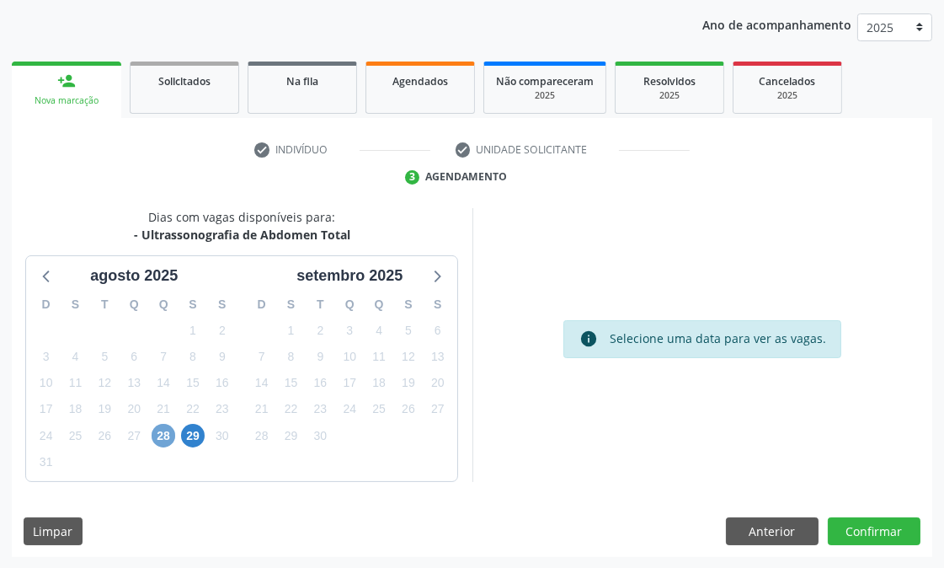
click at [162, 433] on span "28" at bounding box center [164, 436] width 24 height 24
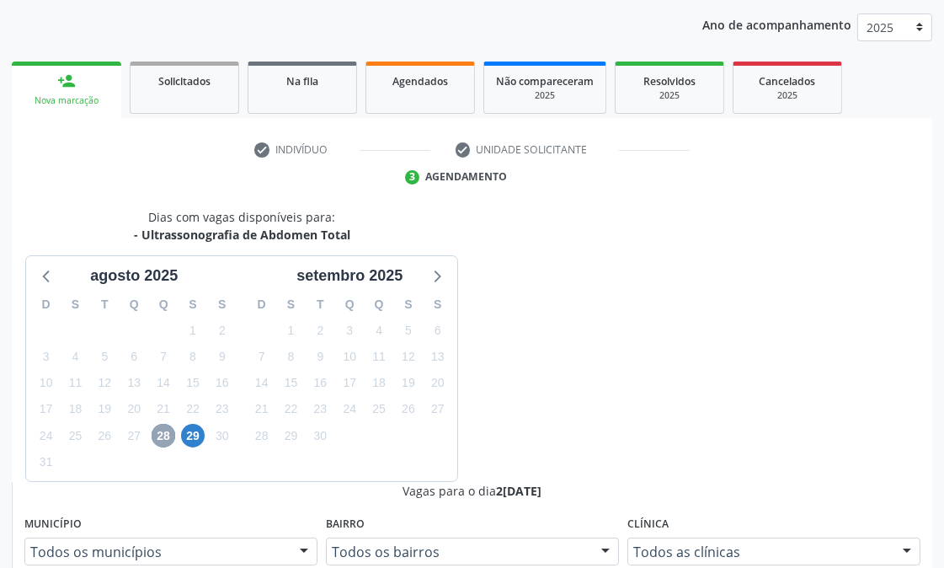
scroll to position [479, 0]
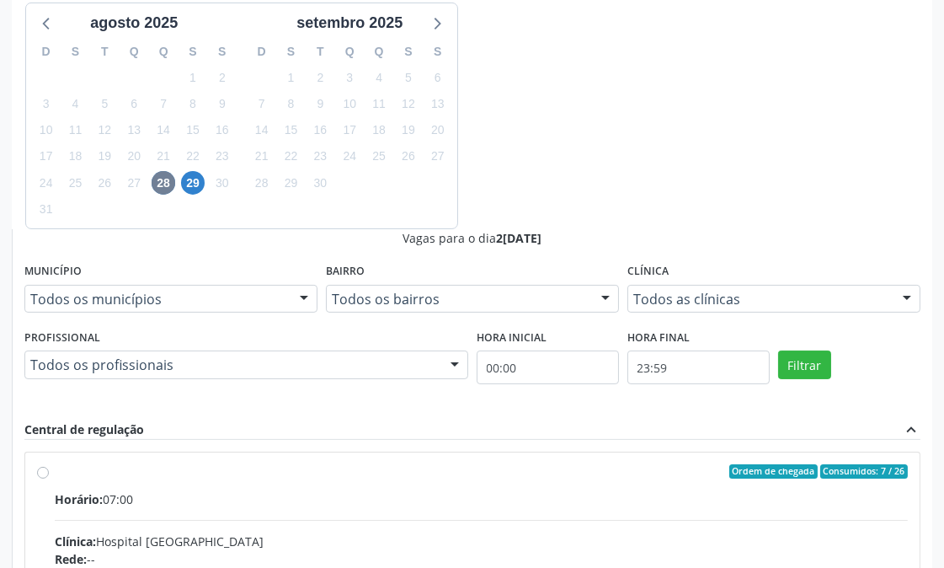
click at [619, 550] on div "Rede: --" at bounding box center [481, 559] width 853 height 18
click at [49, 464] on input "Ordem de chegada Consumidos: 7 / 26 Horário: 07:00 Clínica: Hospital [GEOGRAPHI…" at bounding box center [43, 471] width 12 height 15
radio input "true"
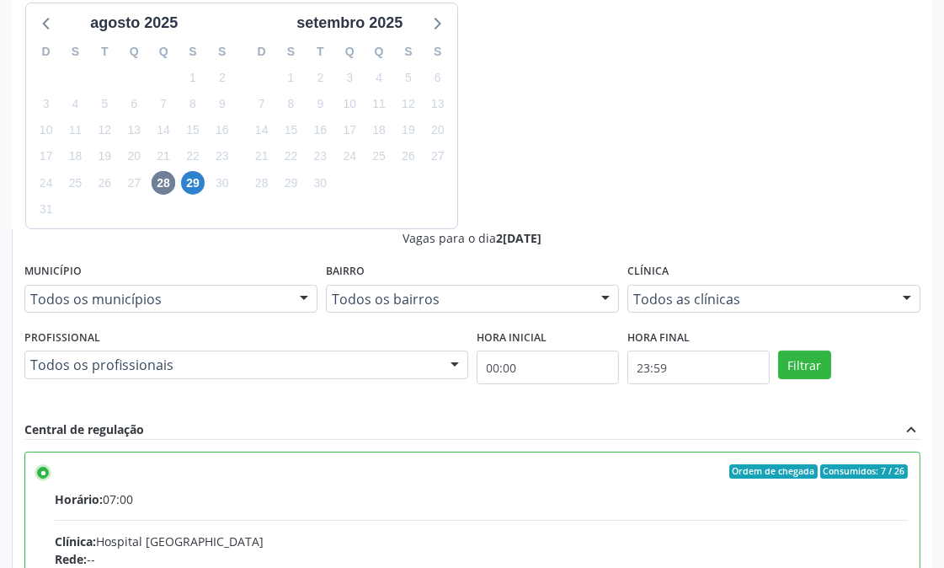
scroll to position [509, 0]
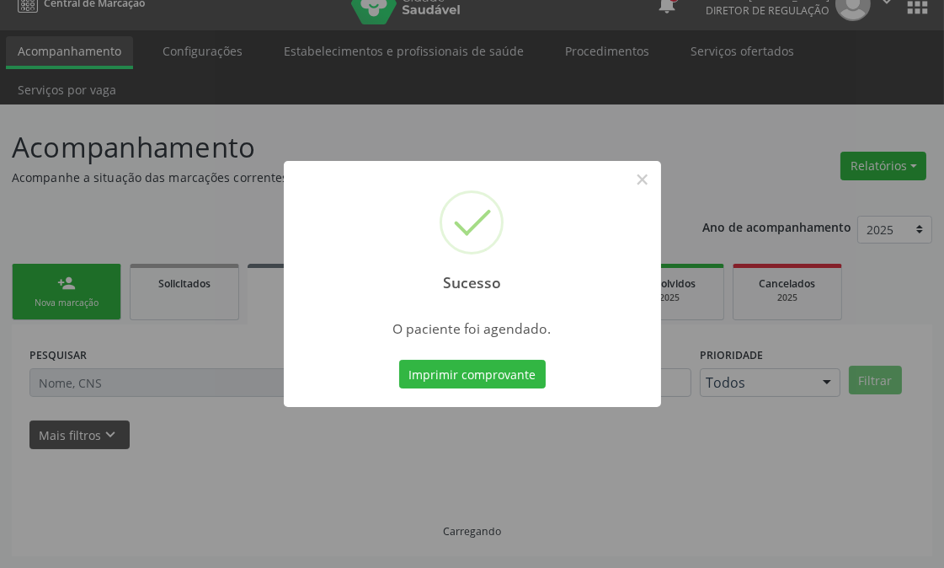
scroll to position [23, 0]
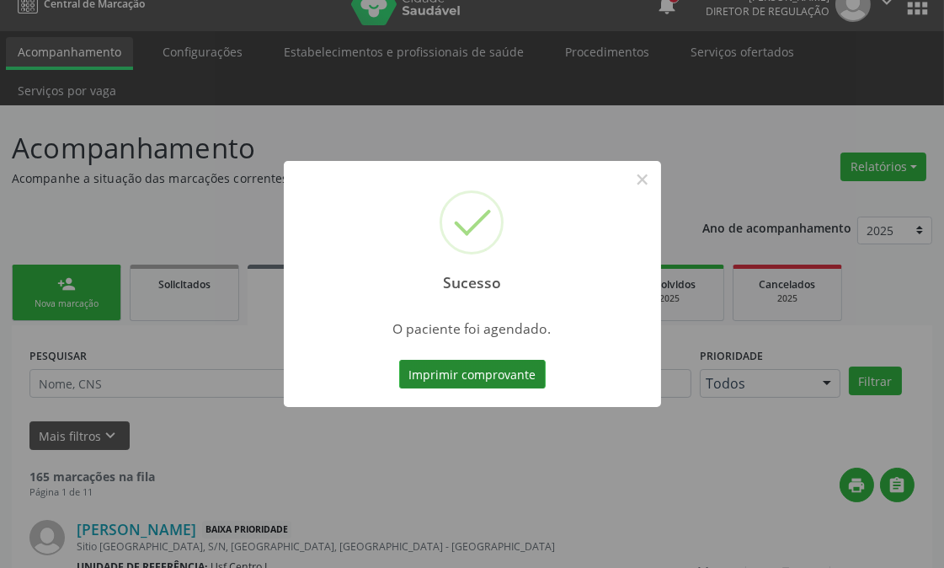
click at [495, 376] on button "Imprimir comprovante" at bounding box center [472, 374] width 147 height 29
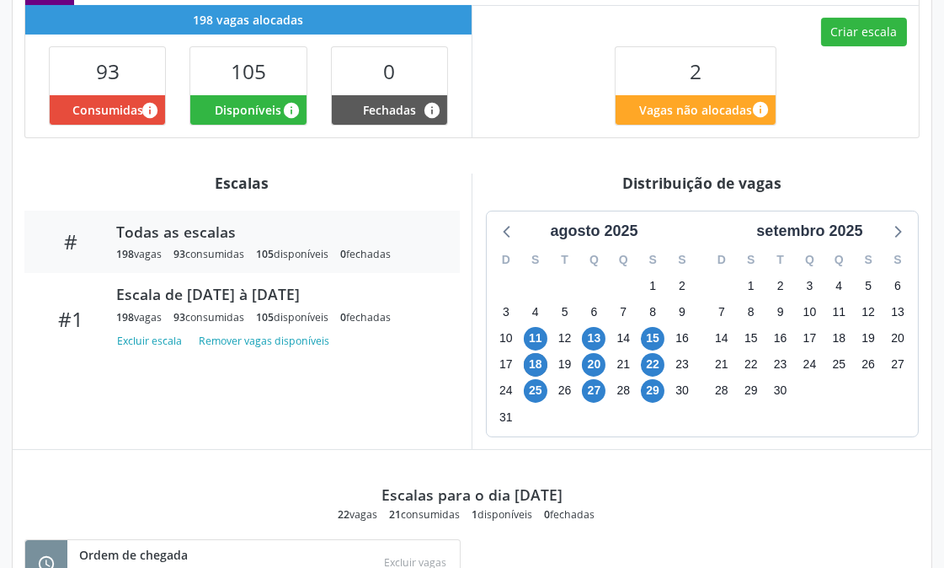
scroll to position [767, 0]
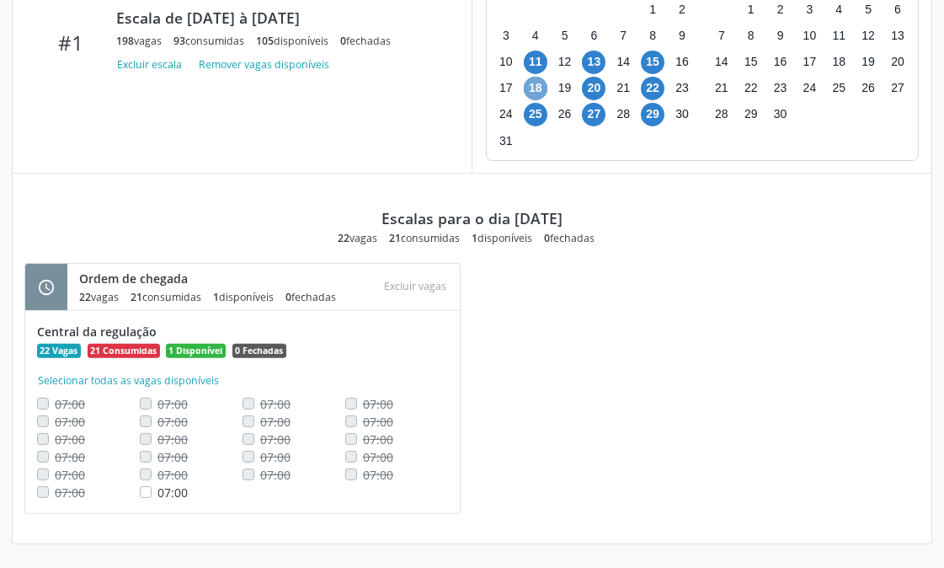
click at [532, 93] on span "18" at bounding box center [536, 89] width 24 height 24
click at [651, 110] on span "29" at bounding box center [653, 115] width 24 height 24
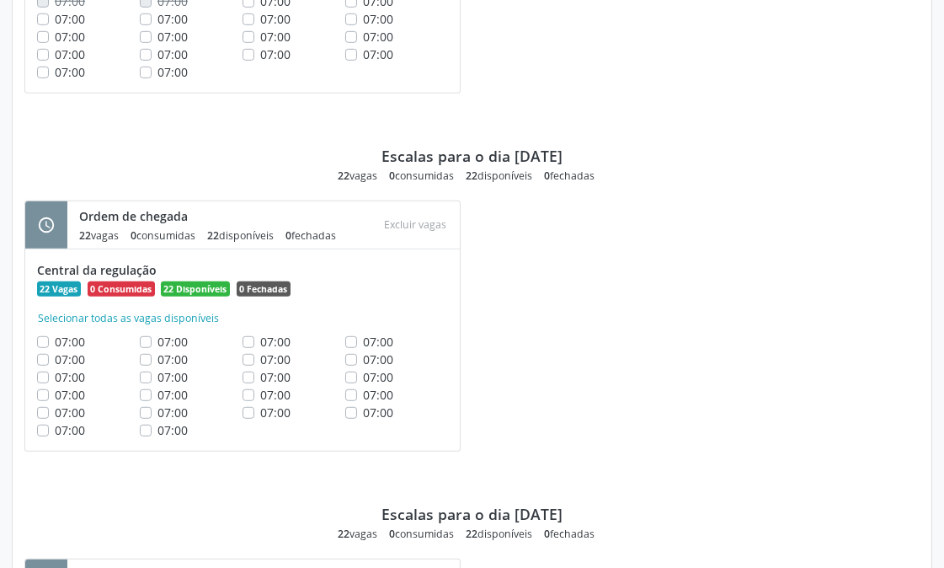
scroll to position [961, 0]
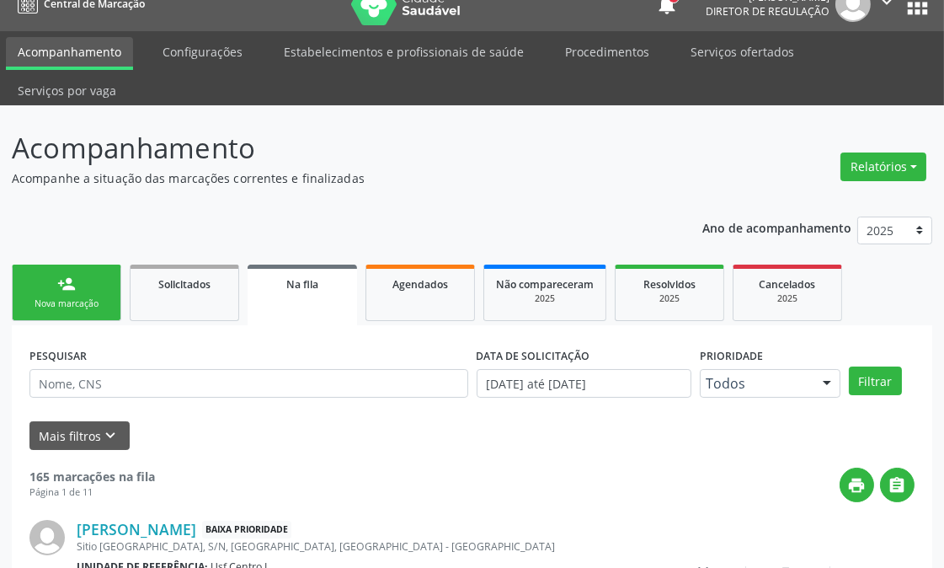
scroll to position [23, 0]
